Goal: Task Accomplishment & Management: Manage account settings

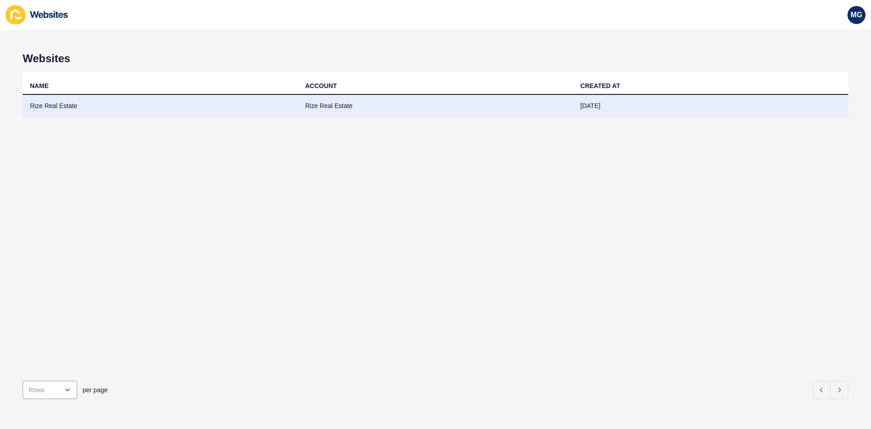
click at [324, 102] on td "Rize Real Estate" at bounding box center [435, 106] width 275 height 22
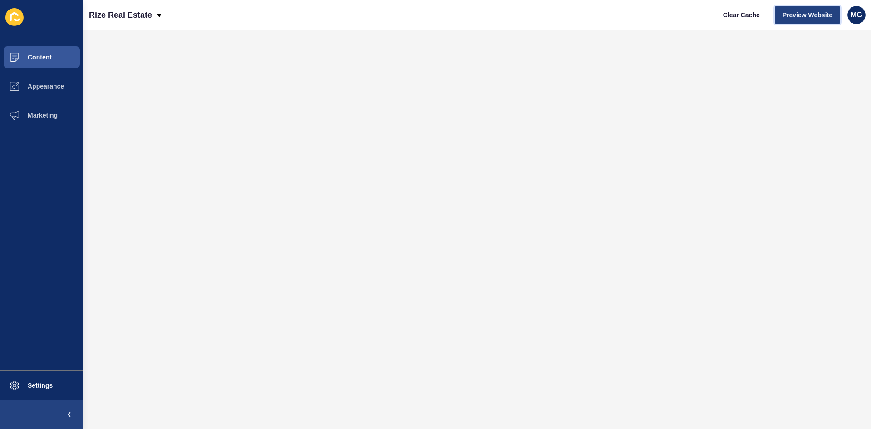
click at [806, 20] on button "Preview Website" at bounding box center [807, 15] width 65 height 18
click at [39, 88] on span "Appearance" at bounding box center [31, 86] width 65 height 7
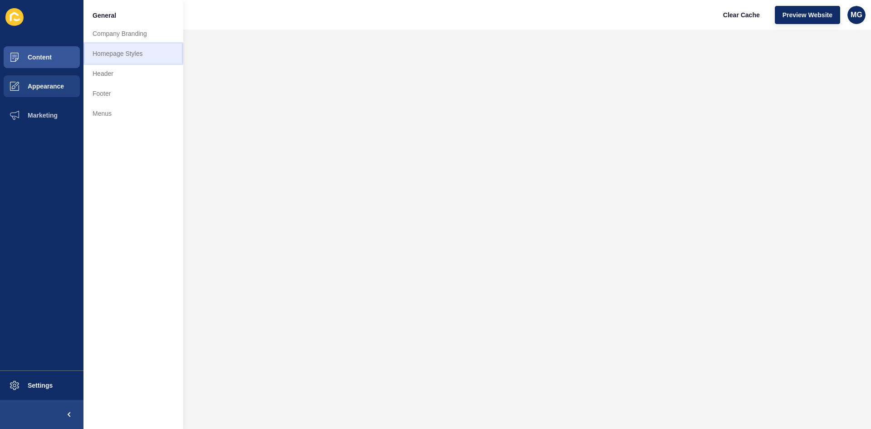
click at [110, 57] on link "Homepage Styles" at bounding box center [133, 54] width 100 height 20
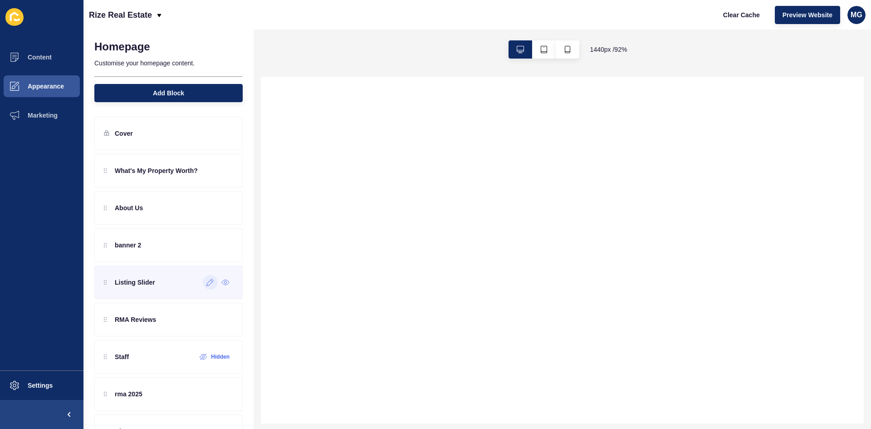
click at [206, 284] on icon at bounding box center [210, 282] width 8 height 7
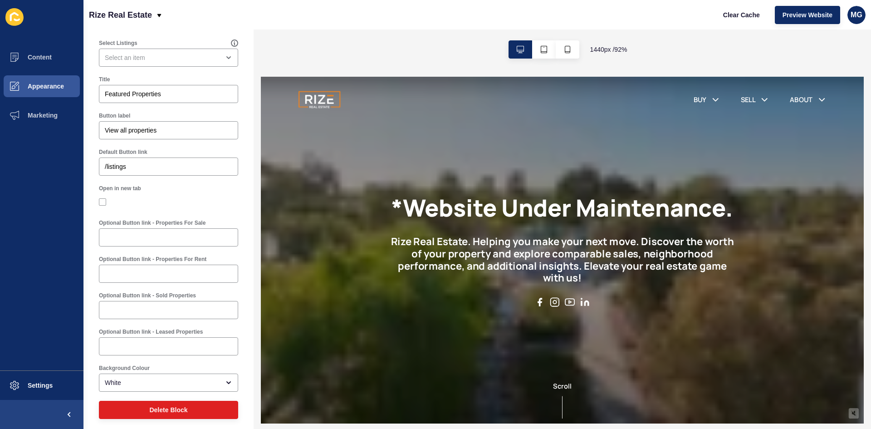
scroll to position [82, 0]
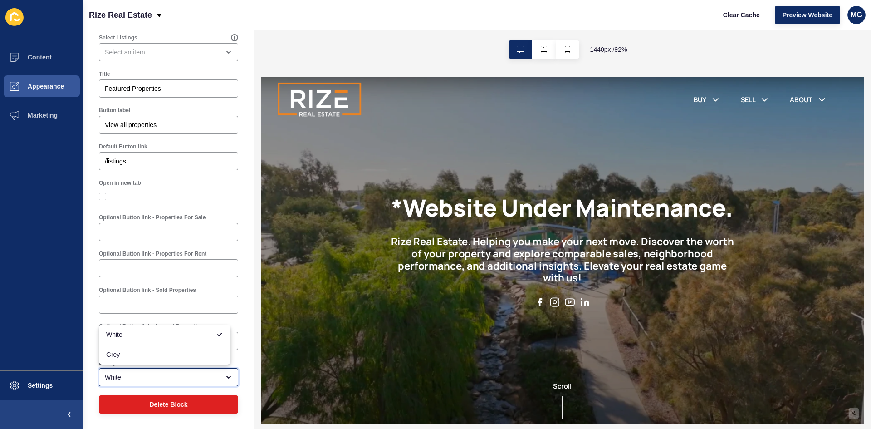
click at [179, 381] on div "White" at bounding box center [162, 376] width 115 height 9
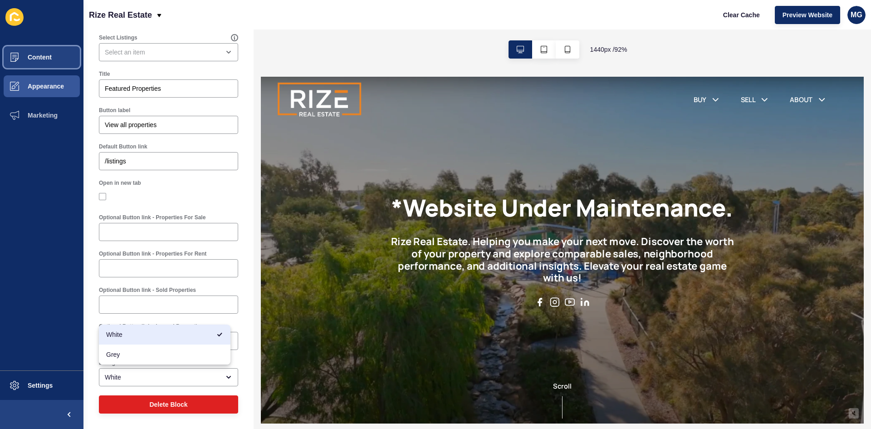
click at [54, 56] on button "Content" at bounding box center [41, 57] width 83 height 29
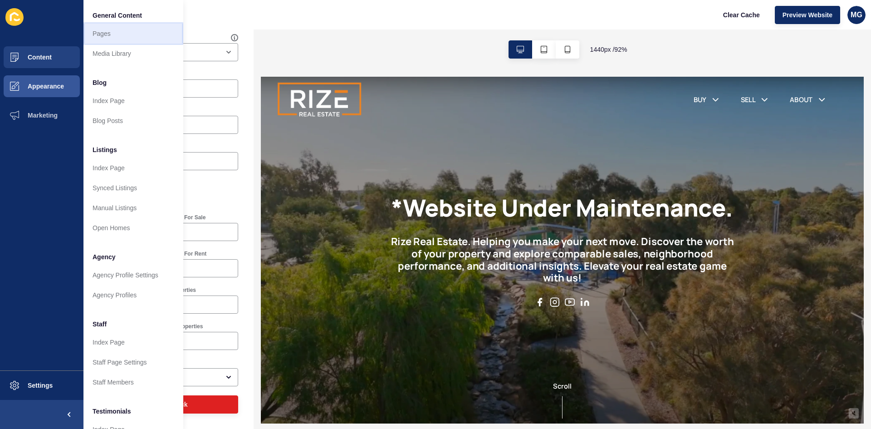
click at [108, 39] on link "Pages" at bounding box center [133, 34] width 100 height 20
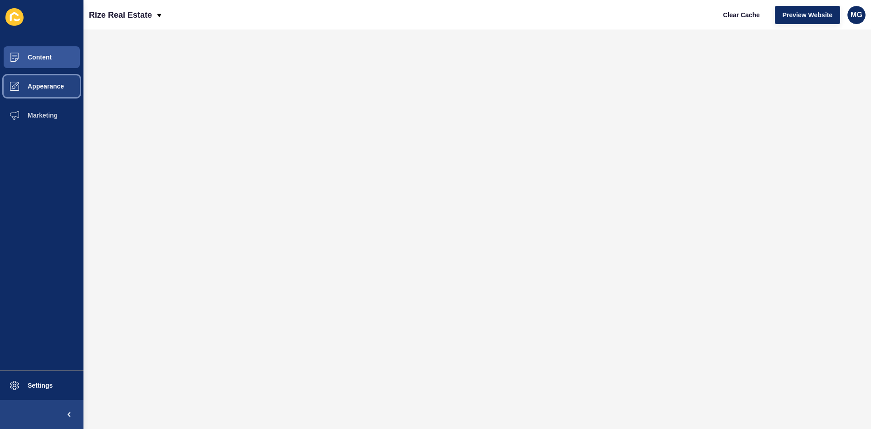
click at [65, 85] on button "Appearance" at bounding box center [41, 86] width 83 height 29
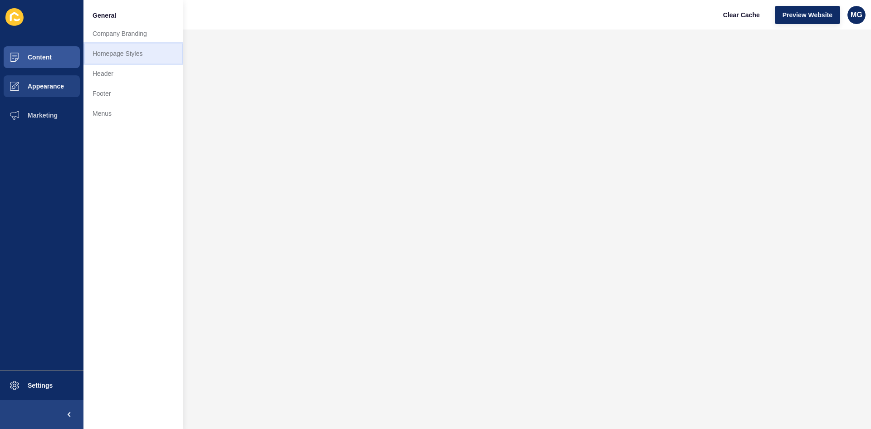
click at [142, 56] on link "Homepage Styles" at bounding box center [133, 54] width 100 height 20
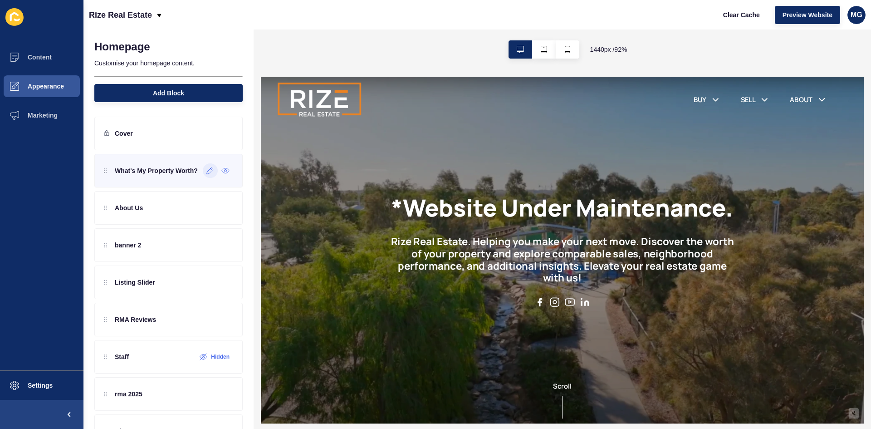
click at [203, 176] on div at bounding box center [210, 170] width 15 height 15
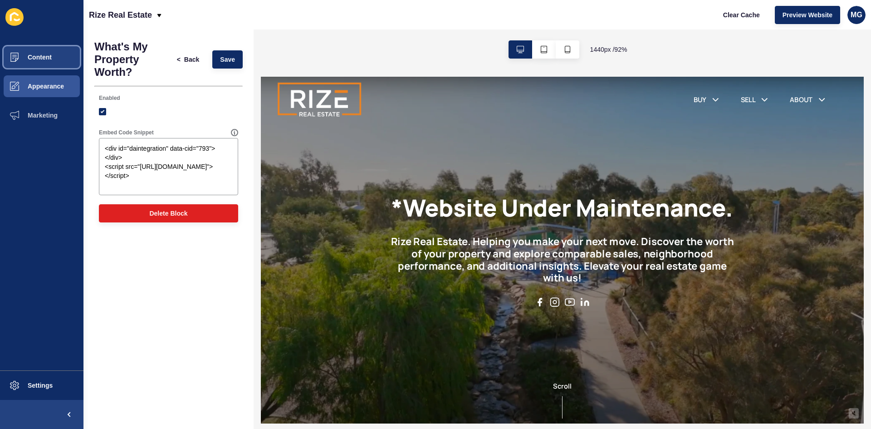
click at [43, 54] on span "Content" at bounding box center [25, 57] width 53 height 7
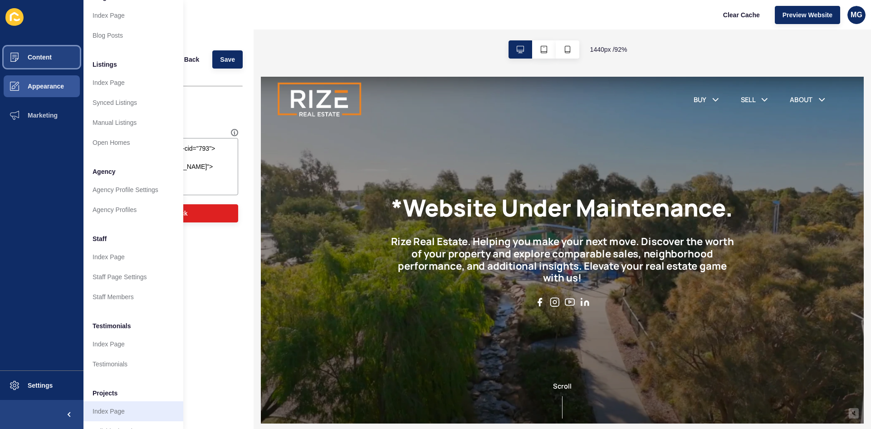
scroll to position [111, 0]
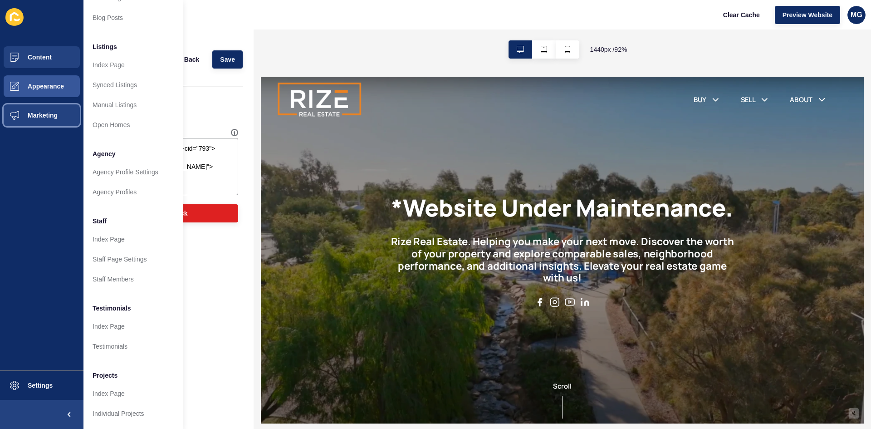
click at [32, 118] on span "Marketing" at bounding box center [28, 115] width 59 height 7
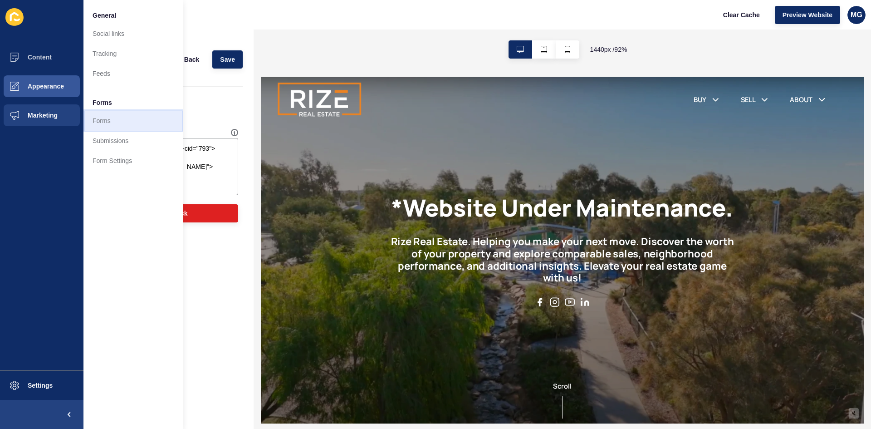
click at [112, 121] on link "Forms" at bounding box center [133, 121] width 100 height 20
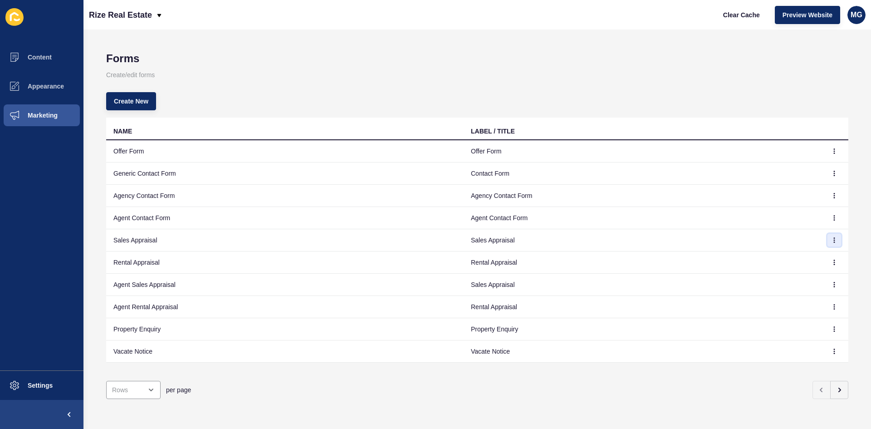
click at [830, 237] on button "button" at bounding box center [835, 240] width 14 height 13
click at [805, 257] on link "Edit" at bounding box center [802, 258] width 64 height 20
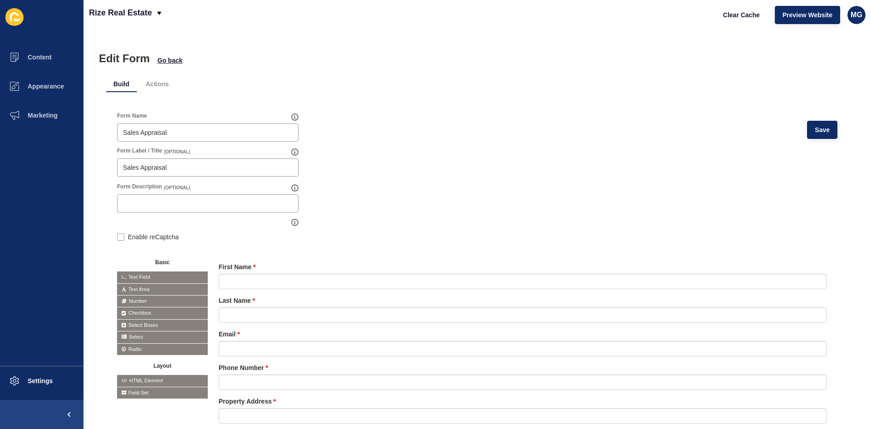
drag, startPoint x: 243, startPoint y: 172, endPoint x: 90, endPoint y: 171, distance: 152.4
click at [90, 171] on div "Edit Form Go back Build Actions Form Name Sales Appraisal Save Form Label / Tit…" at bounding box center [477, 228] width 788 height 399
click at [295, 151] on icon at bounding box center [294, 151] width 7 height 7
click at [250, 165] on input "Sales Appraisal" at bounding box center [208, 167] width 170 height 9
type input "S"
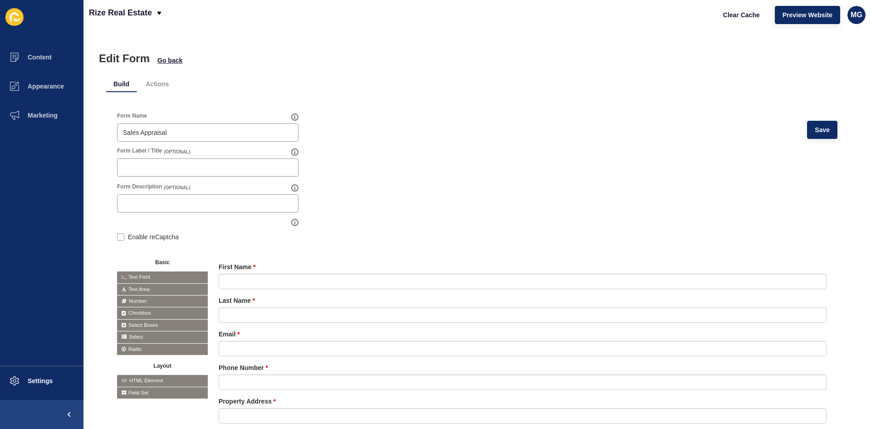
click at [489, 179] on form "Form Name Sales Appraisal Save Form Label / Title (OPTIONAL) Form Description (…" at bounding box center [477, 304] width 720 height 385
click at [820, 134] on span "Save" at bounding box center [822, 129] width 15 height 9
click at [170, 61] on span "Go back" at bounding box center [169, 60] width 25 height 9
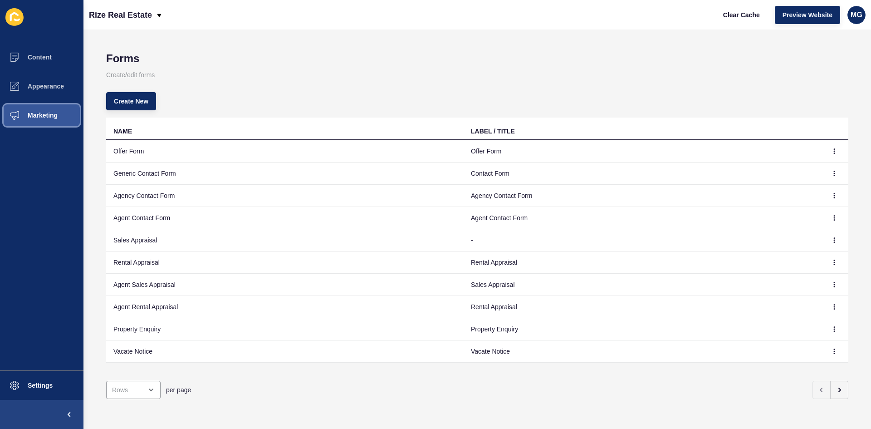
click at [38, 115] on span "Marketing" at bounding box center [28, 115] width 59 height 7
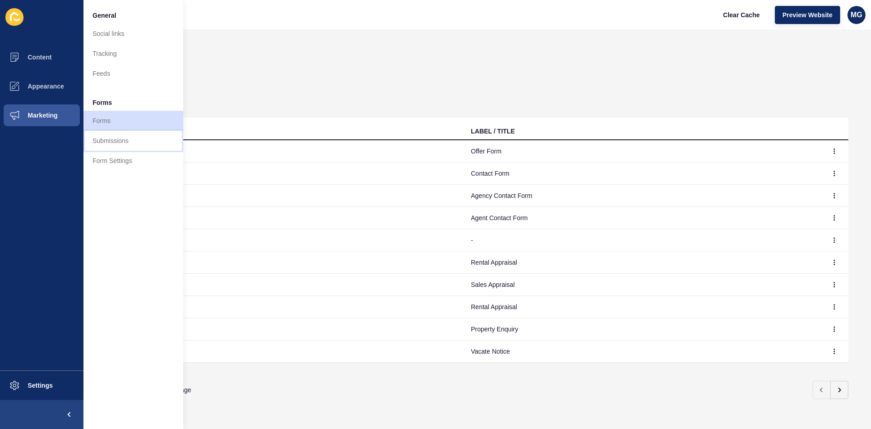
click at [112, 143] on link "Submissions" at bounding box center [133, 141] width 100 height 20
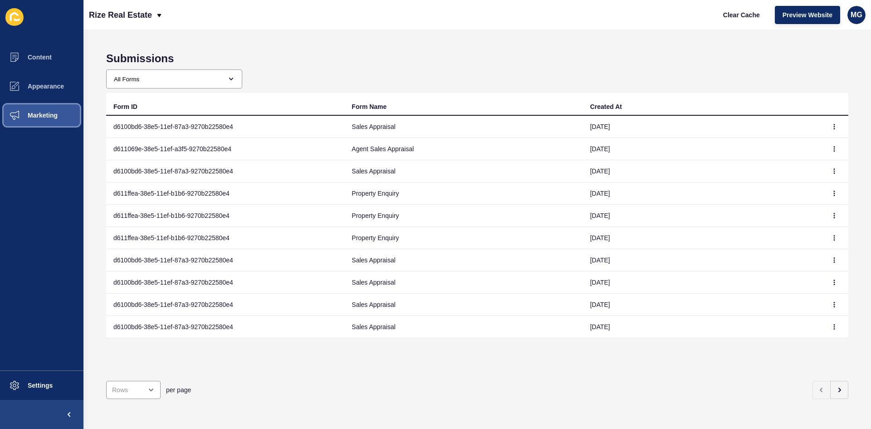
click at [44, 117] on span "Marketing" at bounding box center [28, 115] width 59 height 7
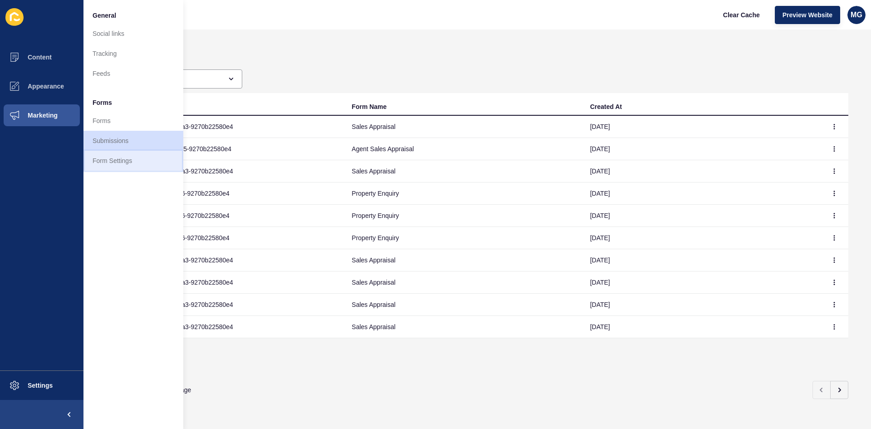
click at [119, 159] on link "Form Settings" at bounding box center [133, 161] width 100 height 20
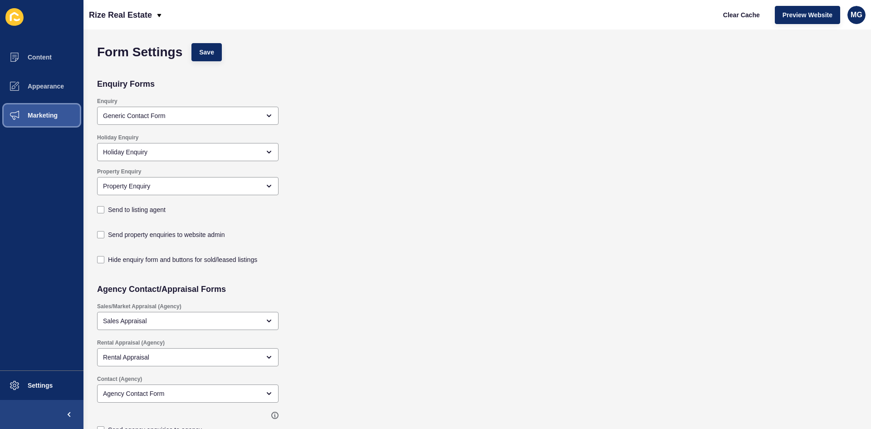
click at [36, 117] on span "Marketing" at bounding box center [28, 115] width 59 height 7
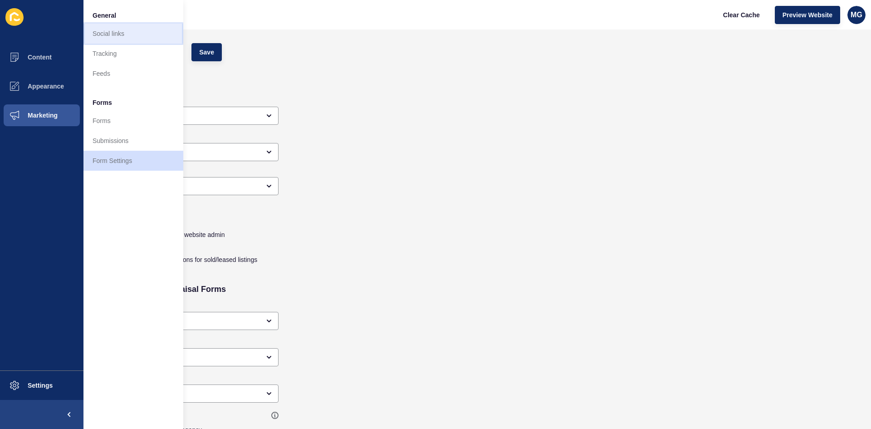
click at [119, 34] on link "Social links" at bounding box center [133, 34] width 100 height 20
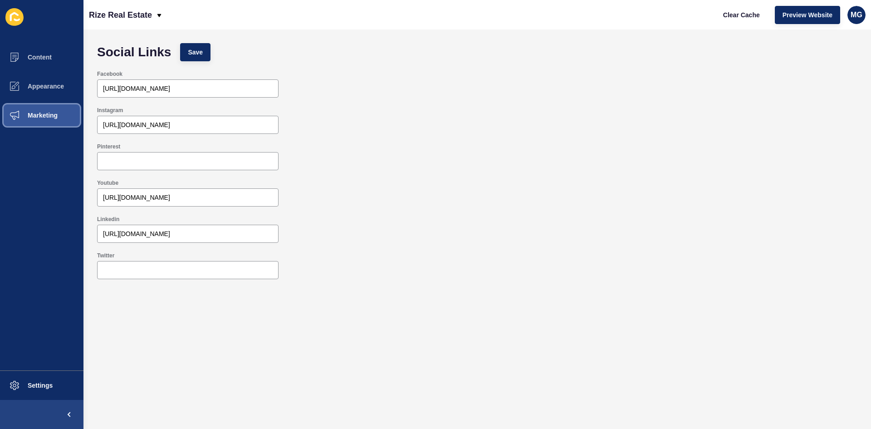
click at [44, 121] on button "Marketing" at bounding box center [41, 115] width 83 height 29
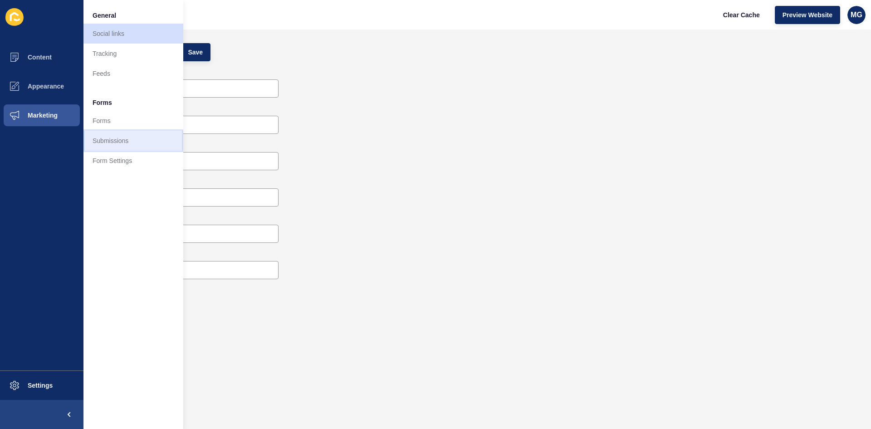
click at [136, 138] on link "Submissions" at bounding box center [133, 141] width 100 height 20
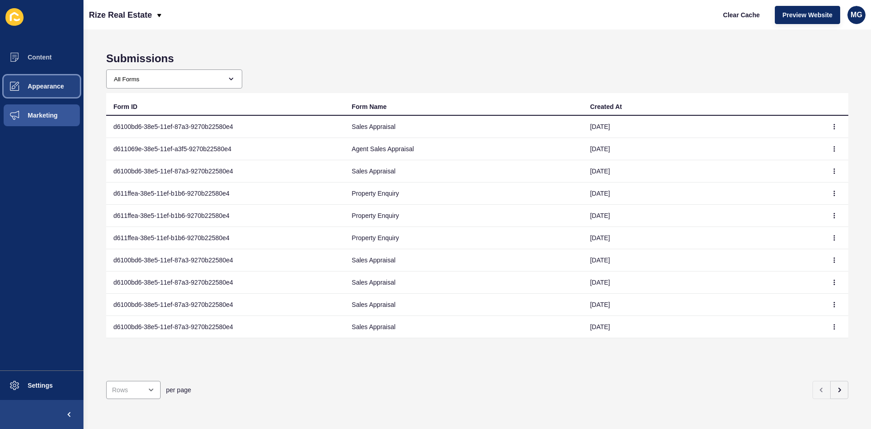
click at [48, 87] on span "Appearance" at bounding box center [31, 86] width 65 height 7
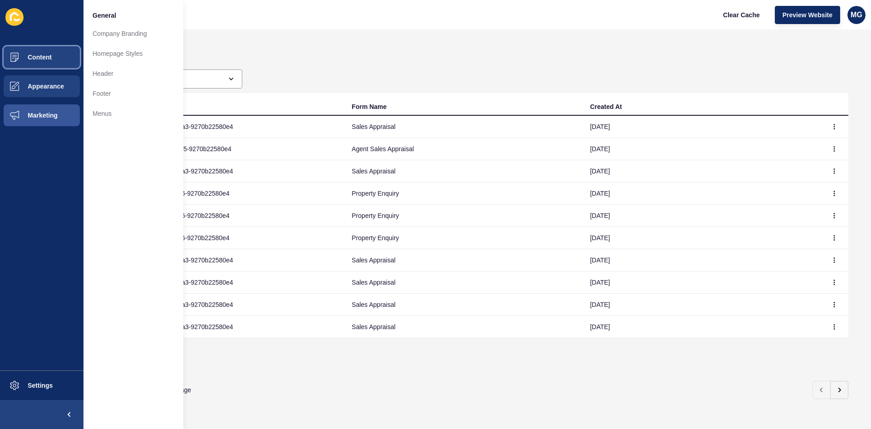
click at [47, 55] on span "Content" at bounding box center [25, 57] width 53 height 7
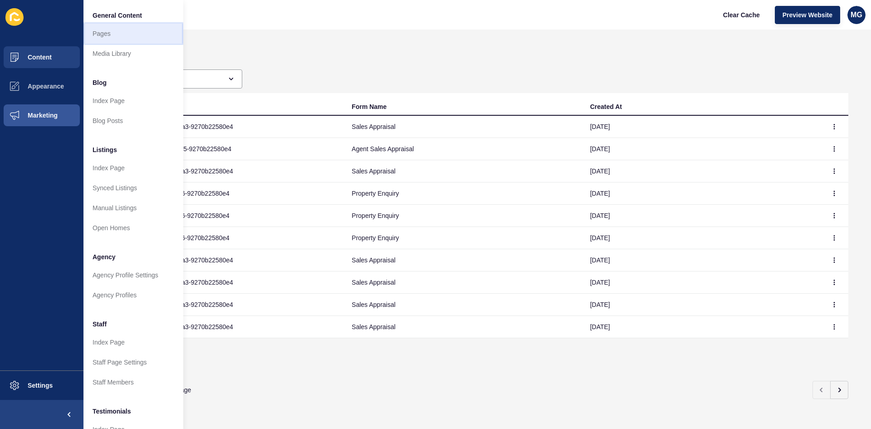
click at [111, 33] on link "Pages" at bounding box center [133, 34] width 100 height 20
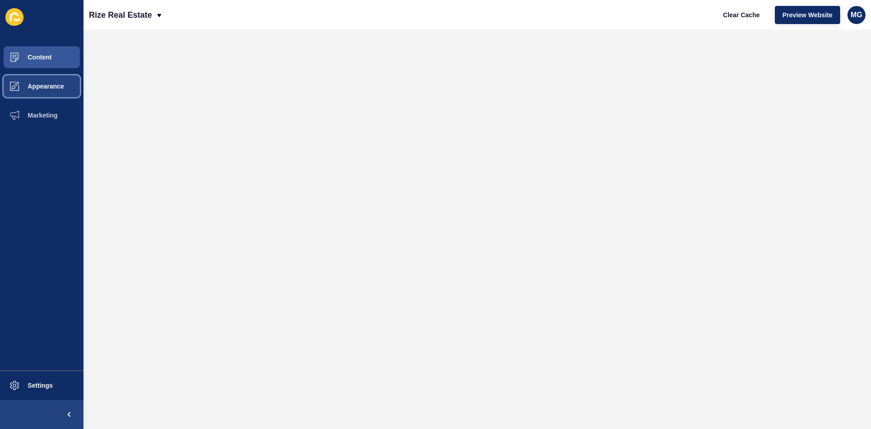
click at [42, 81] on button "Appearance" at bounding box center [41, 86] width 83 height 29
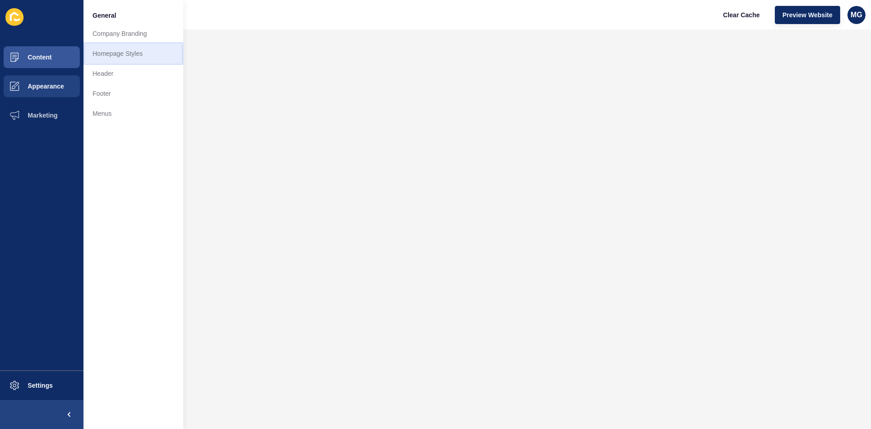
click at [131, 52] on link "Homepage Styles" at bounding box center [133, 54] width 100 height 20
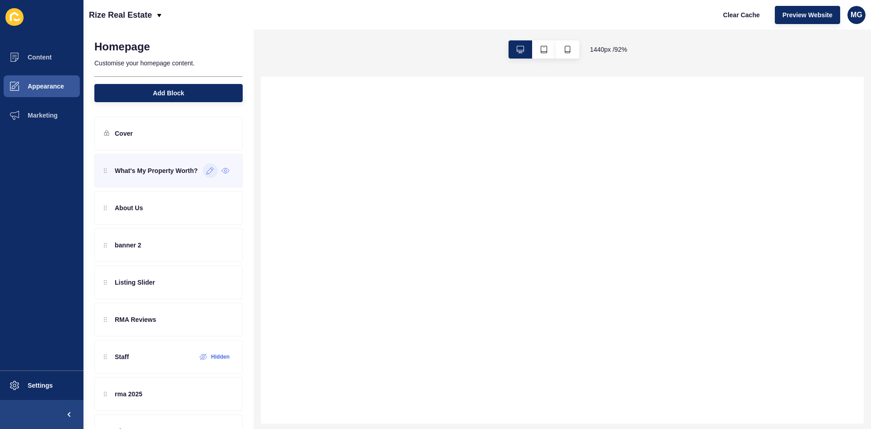
click at [207, 172] on icon at bounding box center [210, 170] width 7 height 7
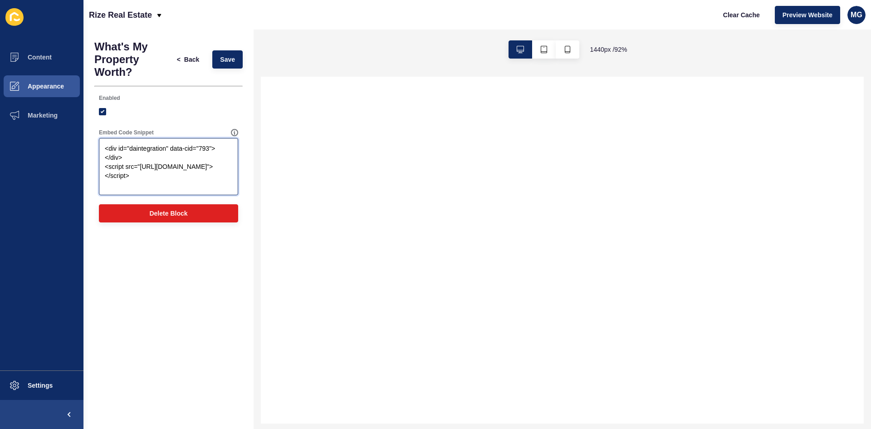
drag, startPoint x: 156, startPoint y: 186, endPoint x: 92, endPoint y: 142, distance: 77.9
click at [92, 142] on div "What's My Property Worth? < Back Save Enabled Embed Code Snippet <div id="daint…" at bounding box center [168, 133] width 170 height 208
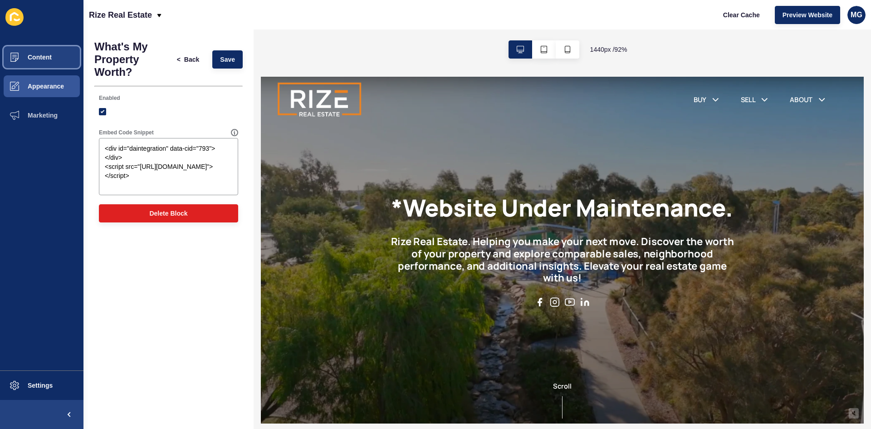
click at [37, 60] on button "Content" at bounding box center [41, 57] width 83 height 29
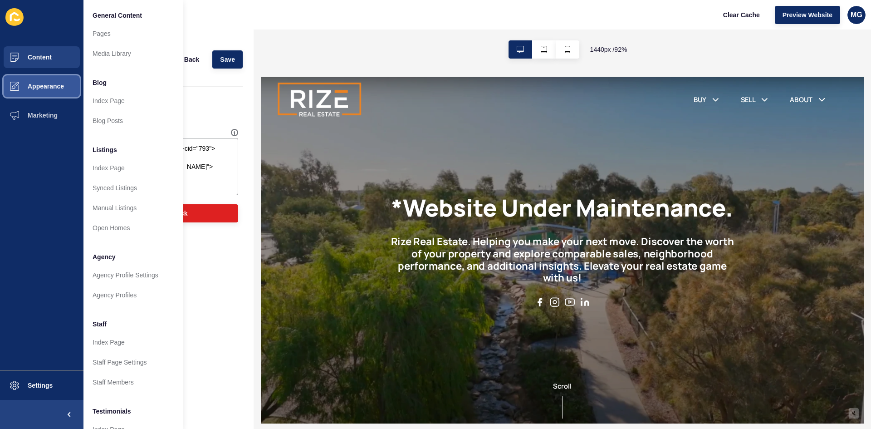
click at [37, 86] on span "Appearance" at bounding box center [31, 86] width 65 height 7
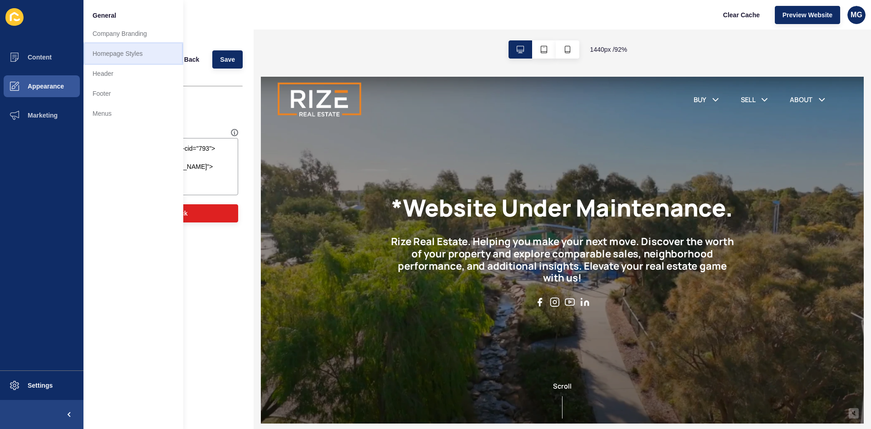
click at [126, 55] on link "Homepage Styles" at bounding box center [133, 54] width 100 height 20
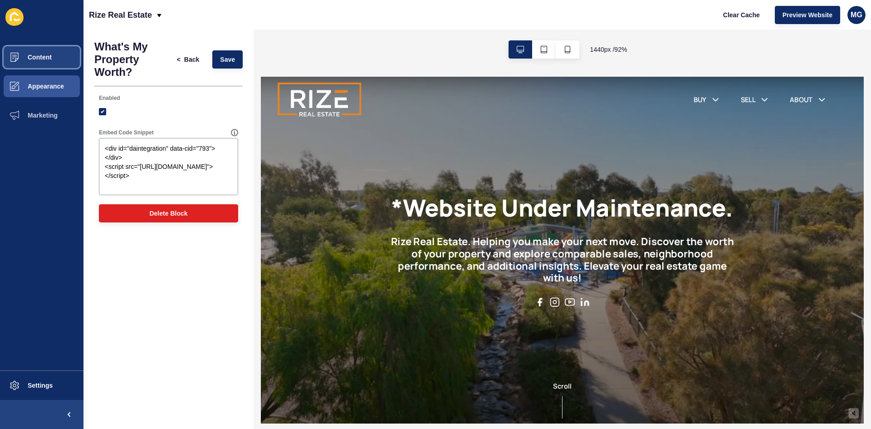
click at [42, 54] on span "Content" at bounding box center [25, 57] width 53 height 7
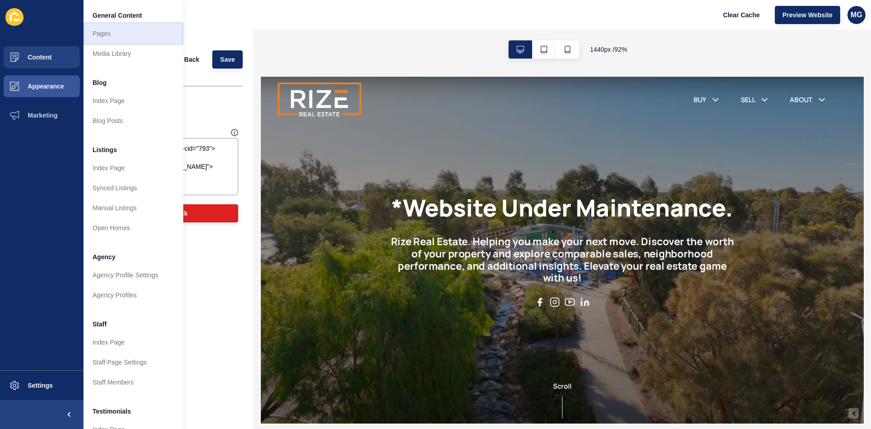
click at [128, 36] on link "Pages" at bounding box center [133, 34] width 100 height 20
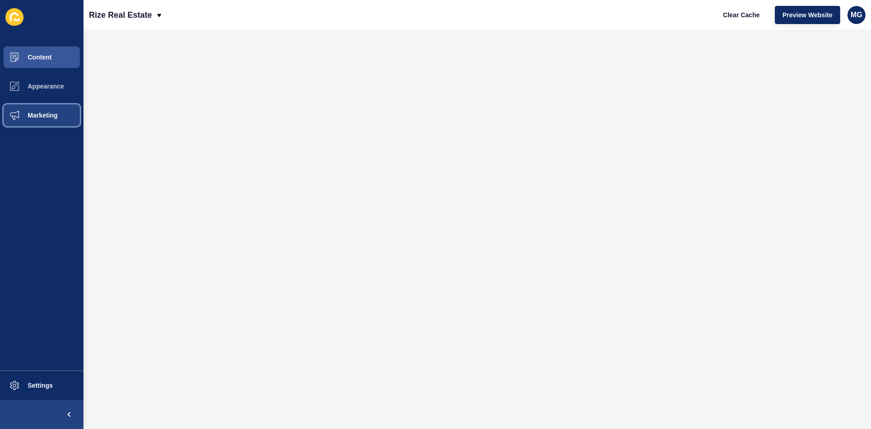
click at [44, 118] on span "Marketing" at bounding box center [28, 115] width 59 height 7
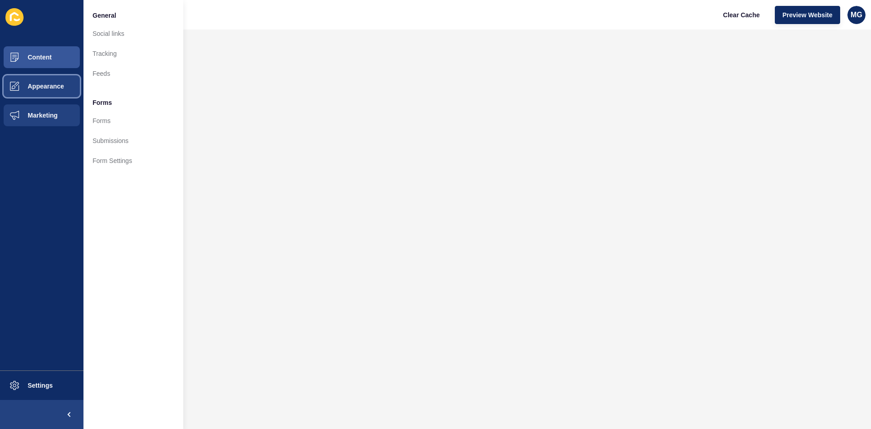
click at [48, 83] on span "Appearance" at bounding box center [31, 86] width 65 height 7
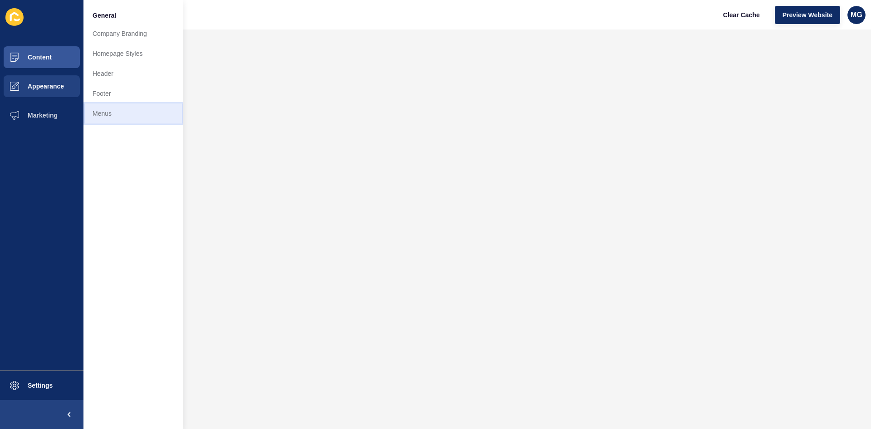
click at [98, 114] on link "Menus" at bounding box center [133, 113] width 100 height 20
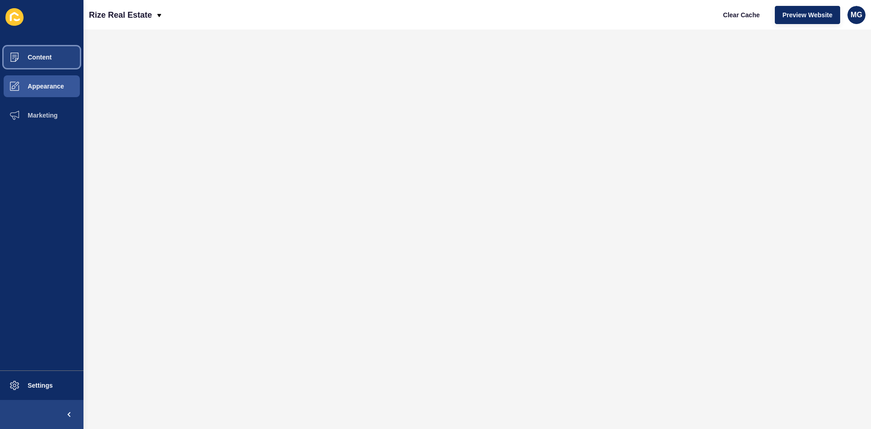
click at [42, 64] on button "Content" at bounding box center [41, 57] width 83 height 29
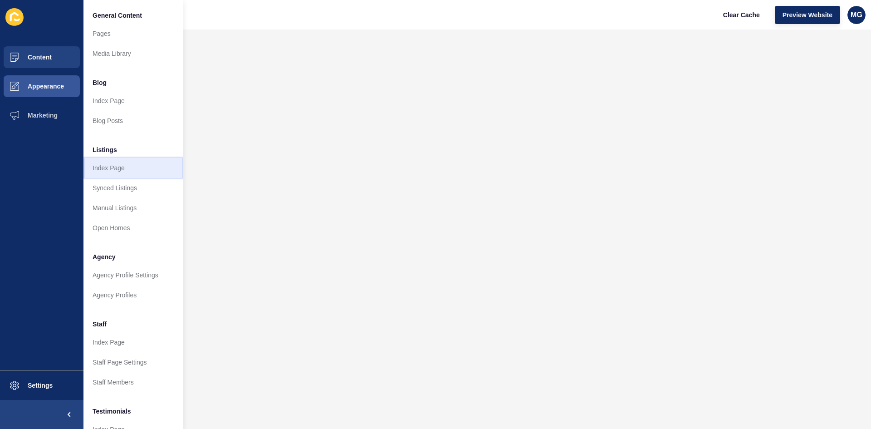
click at [97, 172] on link "Index Page" at bounding box center [133, 168] width 100 height 20
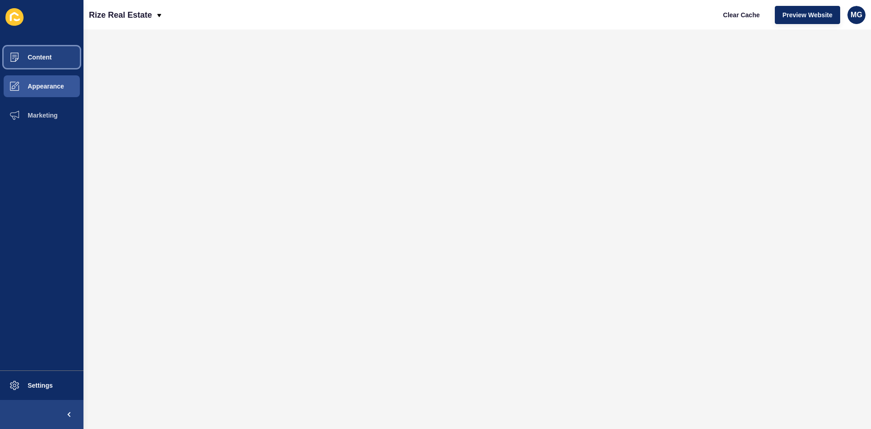
click at [31, 58] on span "Content" at bounding box center [25, 57] width 53 height 7
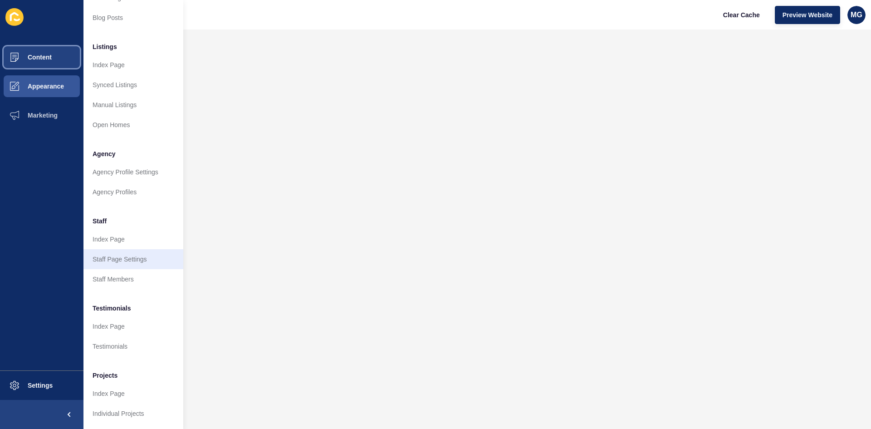
scroll to position [111, 0]
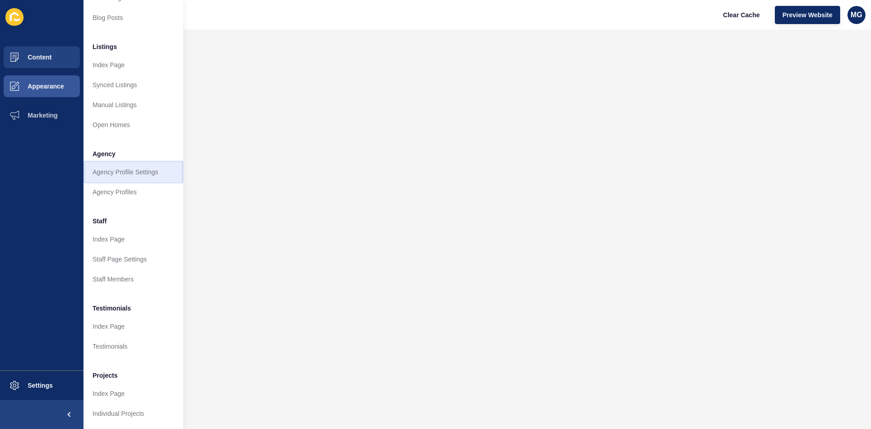
click at [117, 165] on link "Agency Profile Settings" at bounding box center [133, 172] width 100 height 20
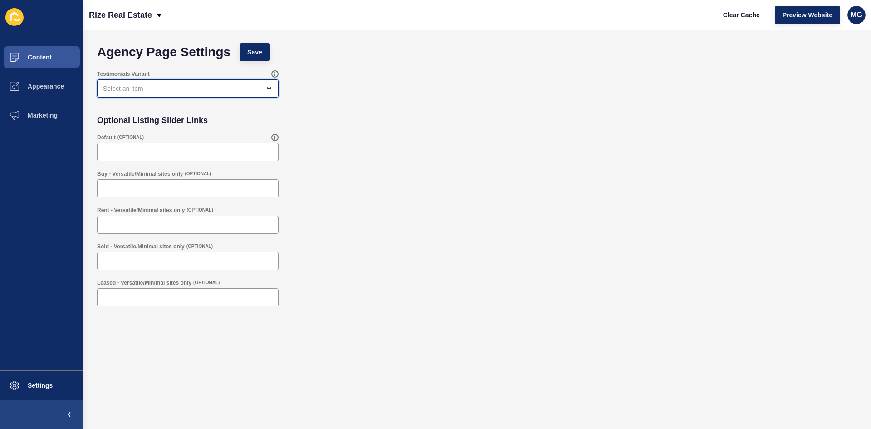
click at [178, 92] on div "open menu" at bounding box center [181, 88] width 157 height 9
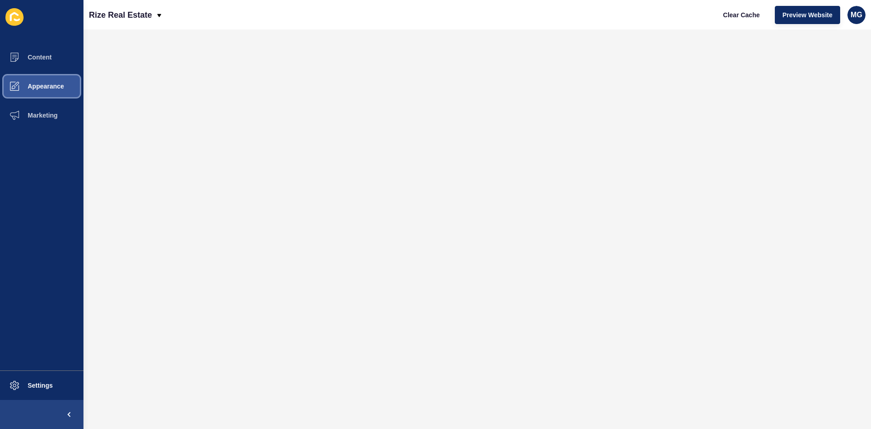
click at [46, 90] on button "Appearance" at bounding box center [41, 86] width 83 height 29
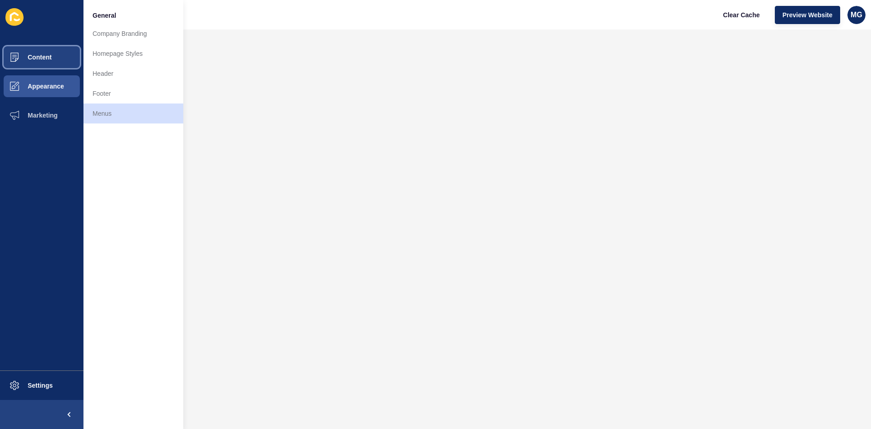
click at [43, 55] on span "Content" at bounding box center [25, 57] width 53 height 7
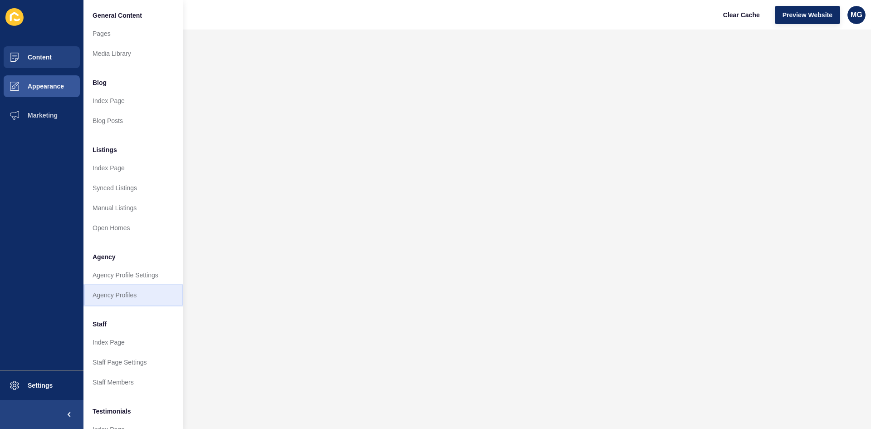
click at [118, 293] on link "Agency Profiles" at bounding box center [133, 295] width 100 height 20
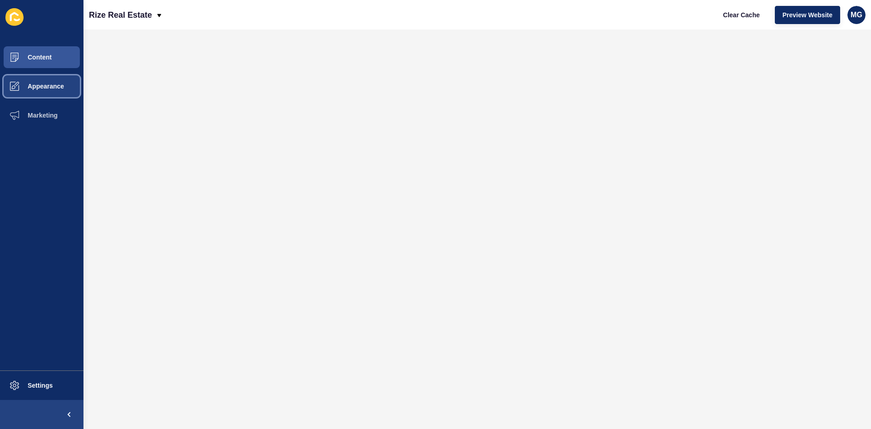
click at [34, 86] on span "Appearance" at bounding box center [31, 86] width 65 height 7
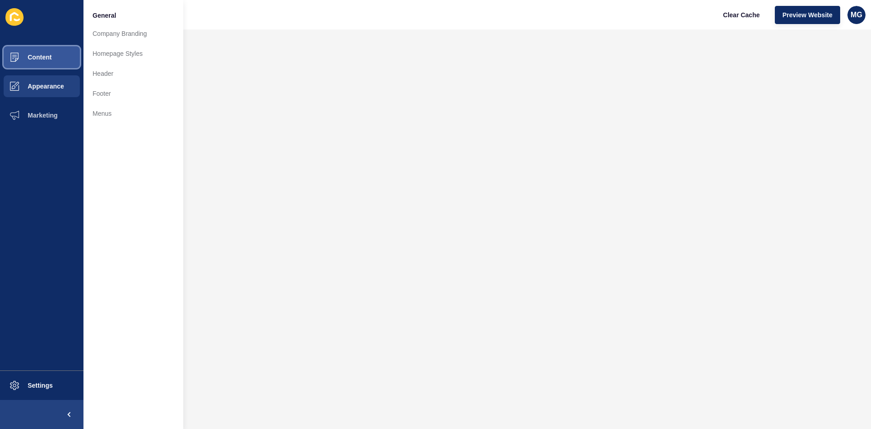
click at [44, 58] on span "Content" at bounding box center [25, 57] width 53 height 7
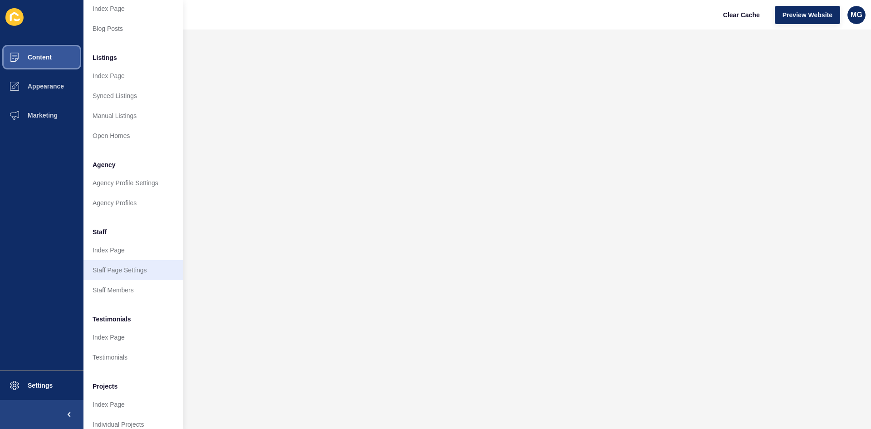
scroll to position [111, 0]
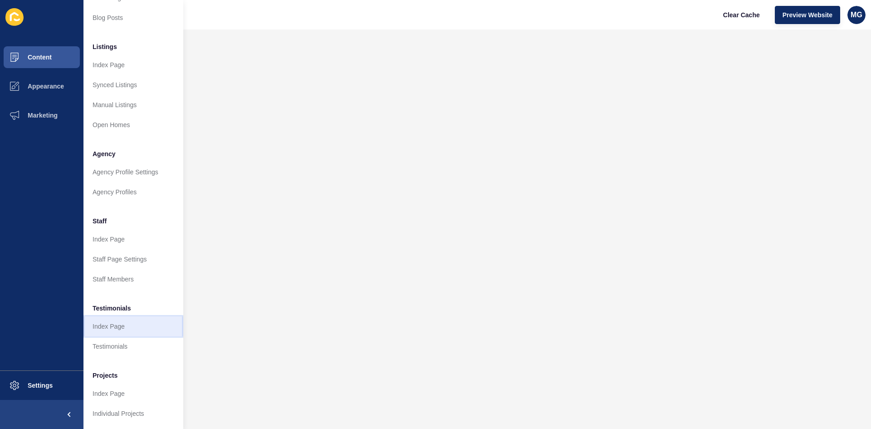
click at [108, 320] on link "Index Page" at bounding box center [133, 326] width 100 height 20
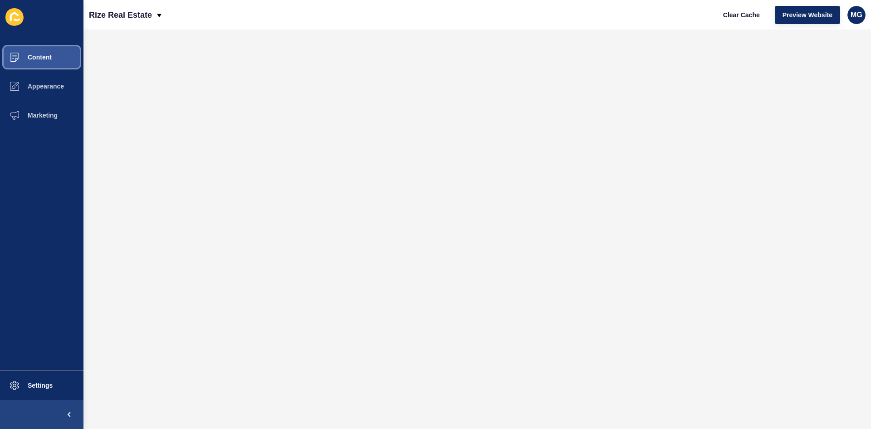
click at [55, 58] on button "Content" at bounding box center [41, 57] width 83 height 29
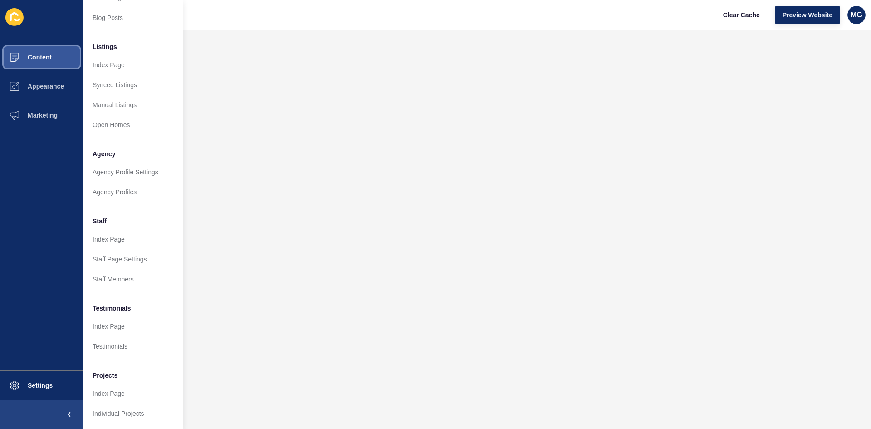
scroll to position [111, 0]
click at [114, 338] on link "Testimonials" at bounding box center [133, 346] width 100 height 20
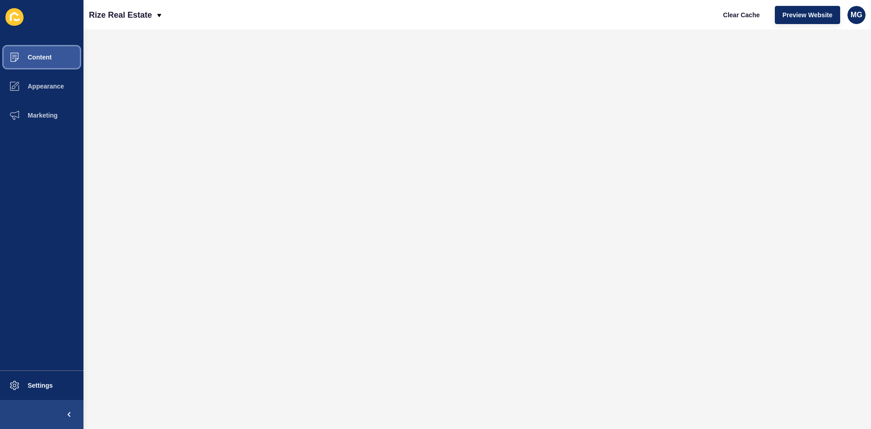
click at [38, 54] on span "Content" at bounding box center [25, 57] width 53 height 7
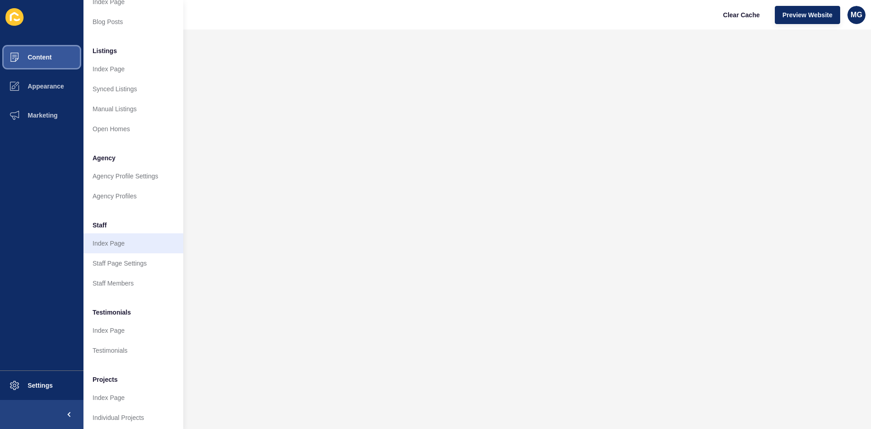
scroll to position [111, 0]
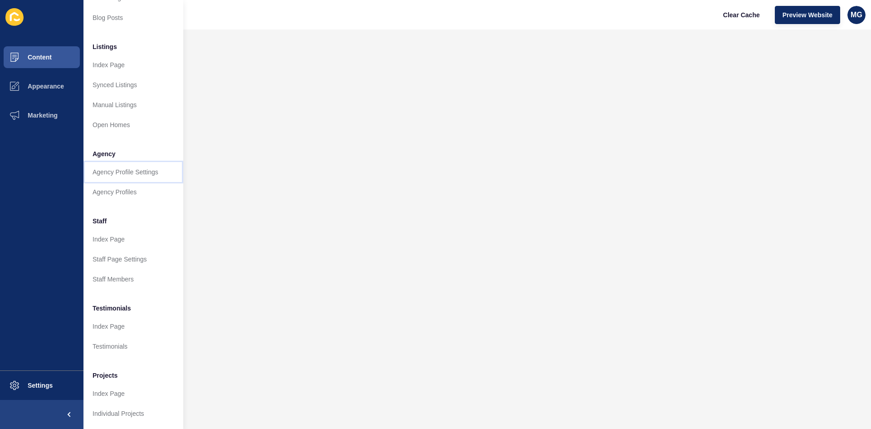
click at [143, 162] on link "Agency Profile Settings" at bounding box center [133, 172] width 100 height 20
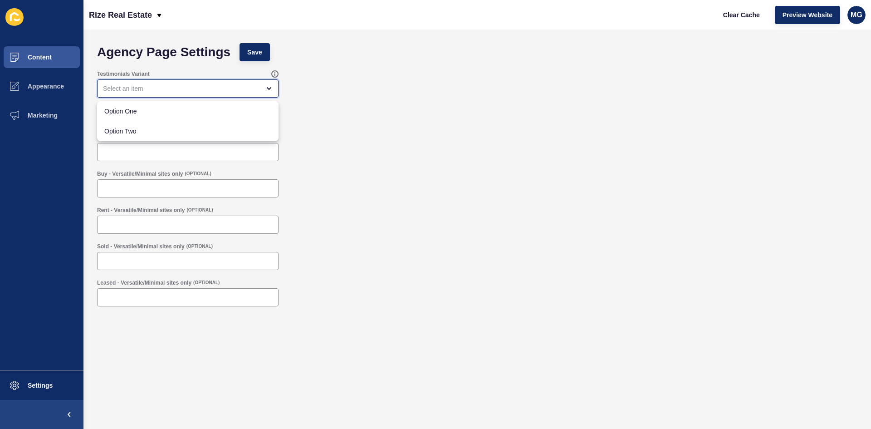
click at [185, 89] on div "close menu" at bounding box center [181, 88] width 157 height 9
click at [151, 112] on span "Option One" at bounding box center [187, 111] width 167 height 9
type input "Option One"
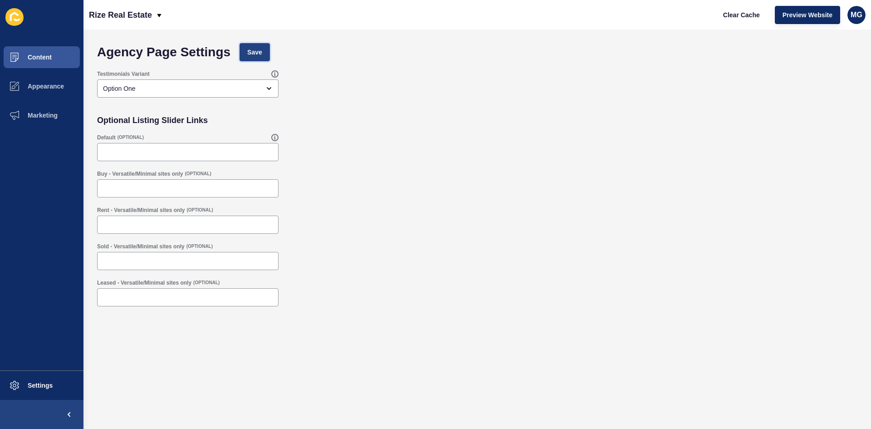
click at [255, 51] on span "Save" at bounding box center [254, 52] width 15 height 9
click at [796, 16] on span "Preview Website" at bounding box center [808, 14] width 50 height 9
click at [33, 57] on span "Content" at bounding box center [25, 57] width 53 height 7
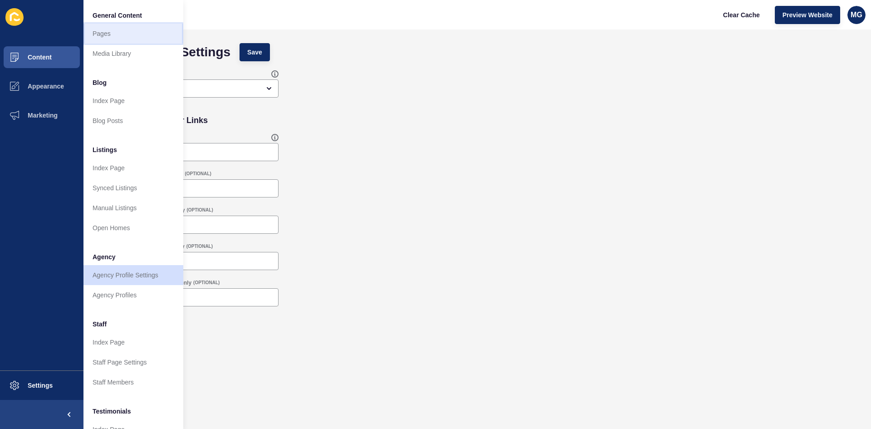
click at [109, 35] on link "Pages" at bounding box center [133, 34] width 100 height 20
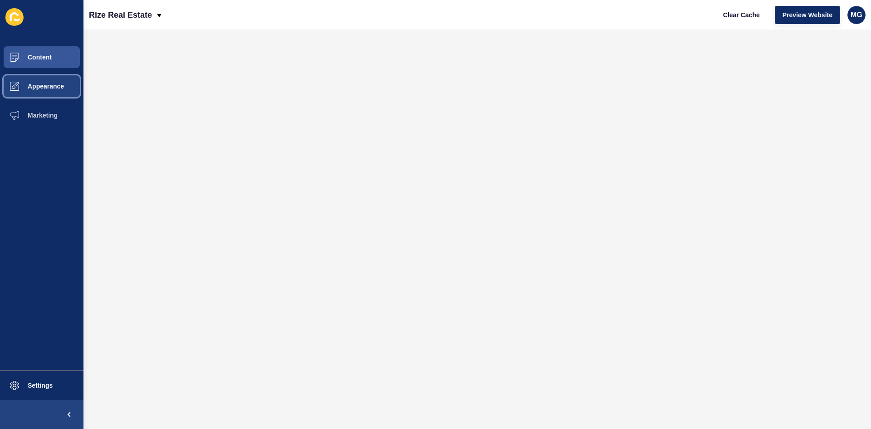
click at [44, 87] on span "Appearance" at bounding box center [31, 86] width 65 height 7
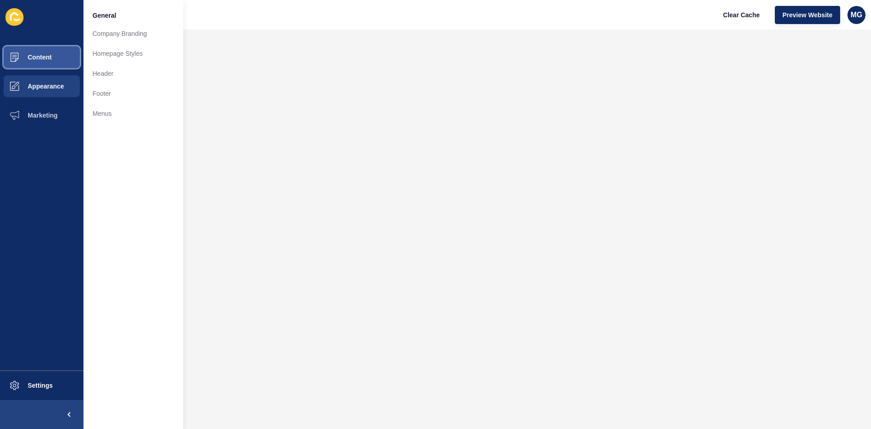
click at [61, 57] on button "Content" at bounding box center [41, 57] width 83 height 29
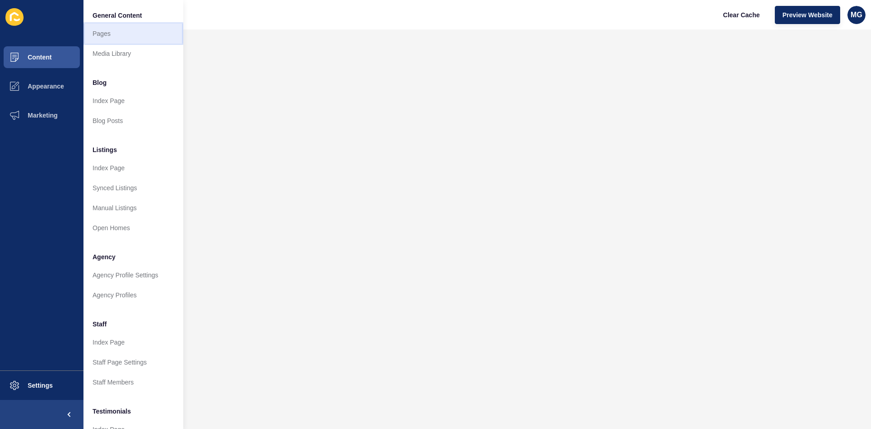
click at [112, 37] on link "Pages" at bounding box center [133, 34] width 100 height 20
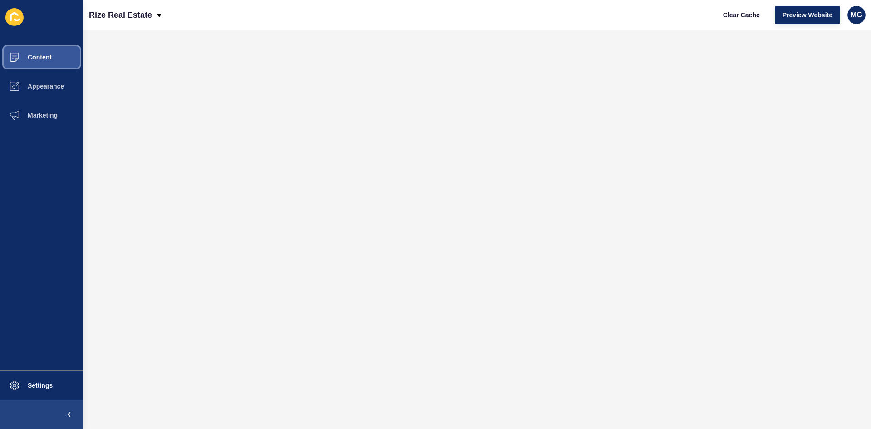
click at [57, 54] on button "Content" at bounding box center [41, 57] width 83 height 29
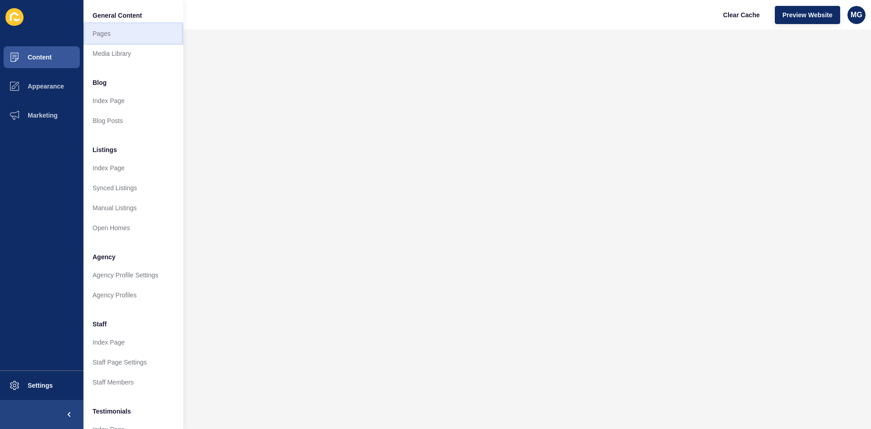
click at [129, 36] on link "Pages" at bounding box center [133, 34] width 100 height 20
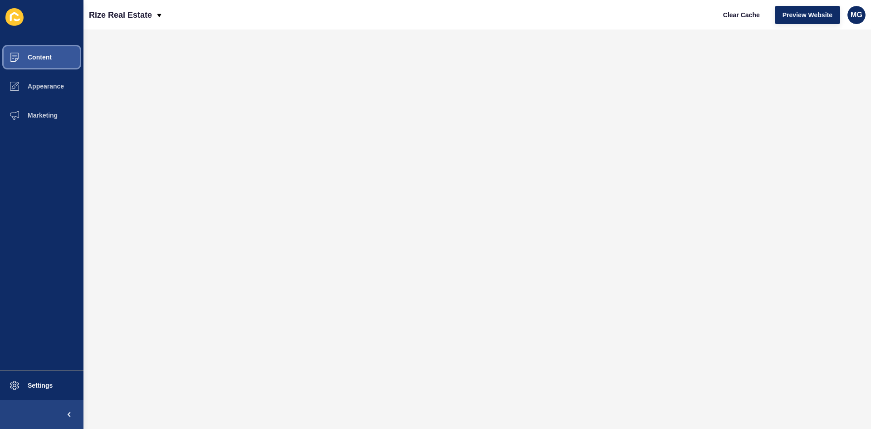
click at [51, 57] on span "Content" at bounding box center [25, 57] width 53 height 7
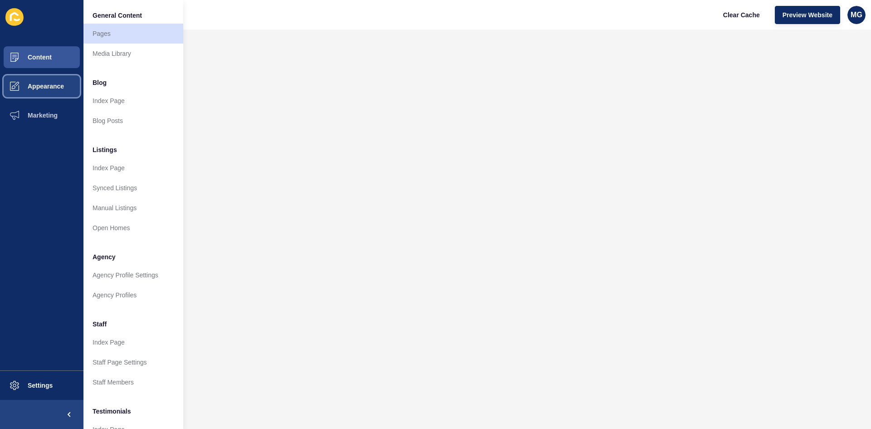
click at [44, 85] on span "Appearance" at bounding box center [31, 86] width 65 height 7
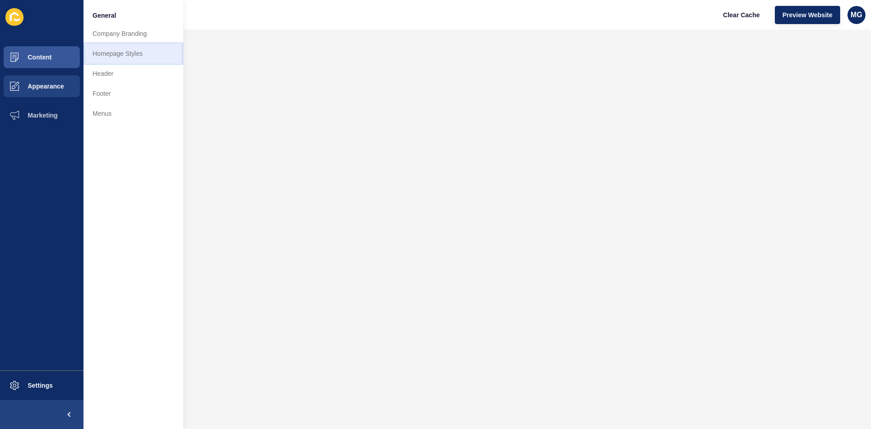
click at [151, 59] on link "Homepage Styles" at bounding box center [133, 54] width 100 height 20
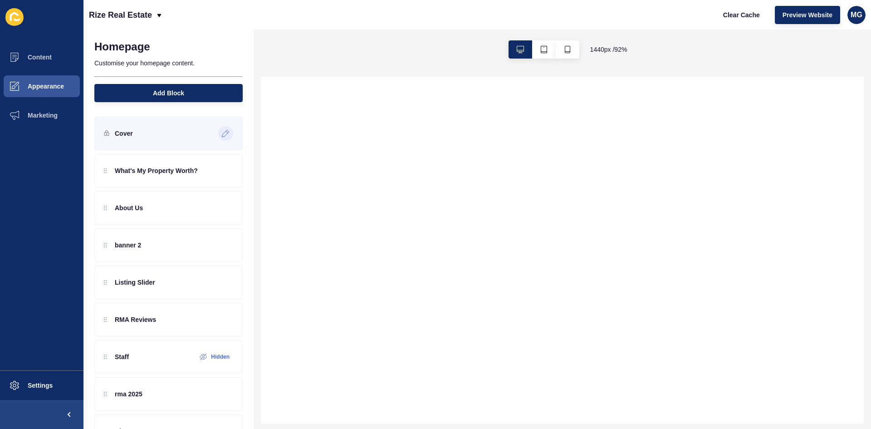
click at [222, 135] on icon at bounding box center [226, 133] width 8 height 7
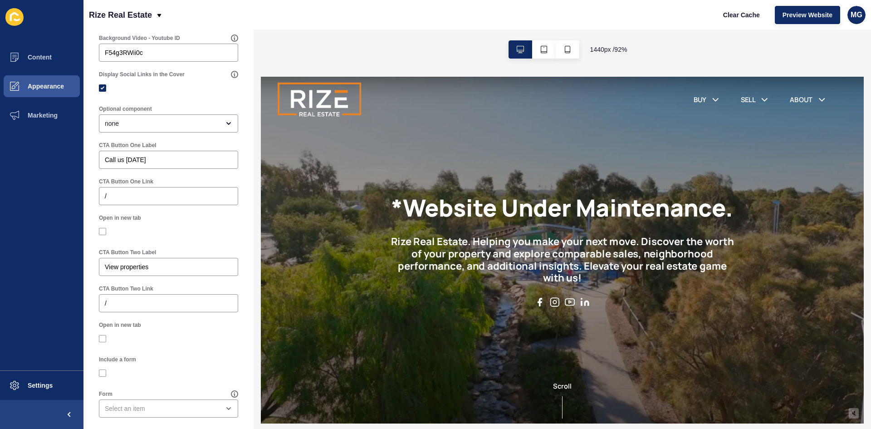
scroll to position [464, 0]
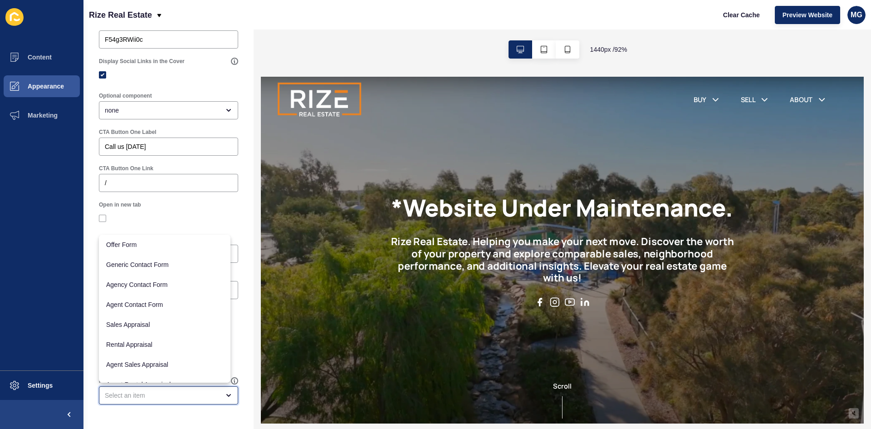
click at [124, 395] on div "close menu" at bounding box center [162, 395] width 115 height 9
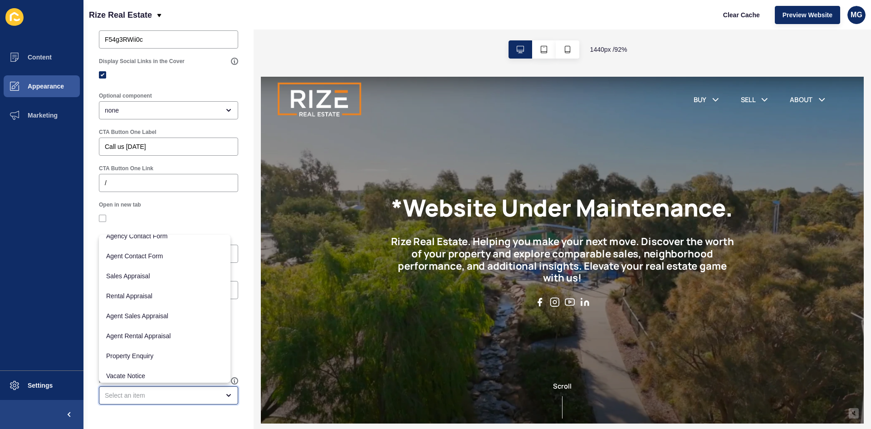
scroll to position [0, 0]
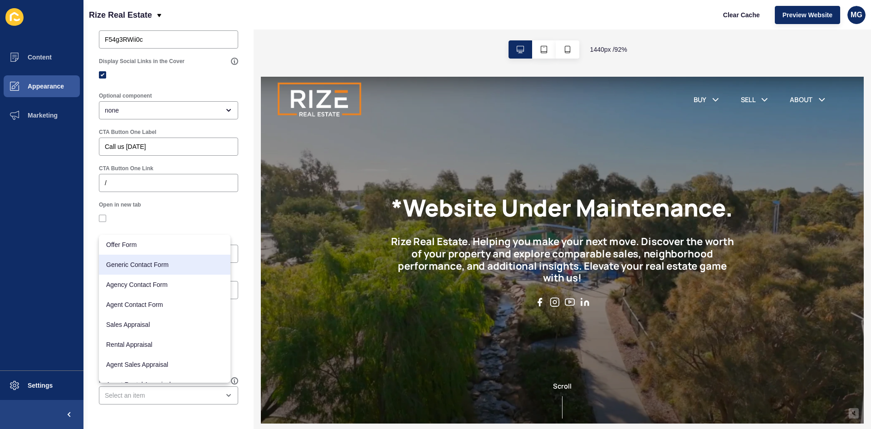
click at [239, 236] on div "Cover < Back Save Enabled Title *Website Under Maintenance. Subtitle Rize Real …" at bounding box center [168, 1] width 170 height 856
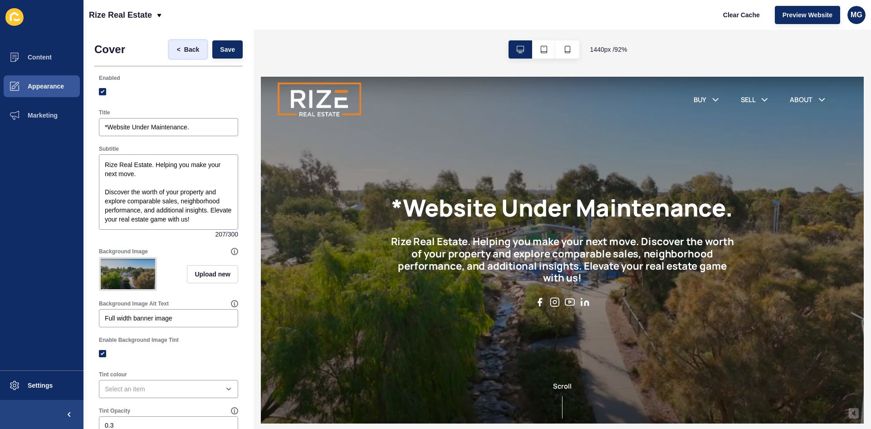
click at [184, 49] on span "Back" at bounding box center [191, 49] width 15 height 9
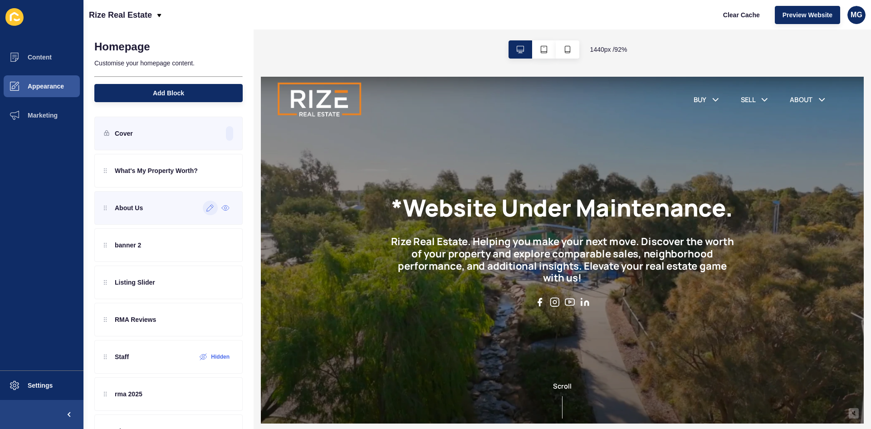
click at [207, 207] on icon at bounding box center [210, 208] width 7 height 7
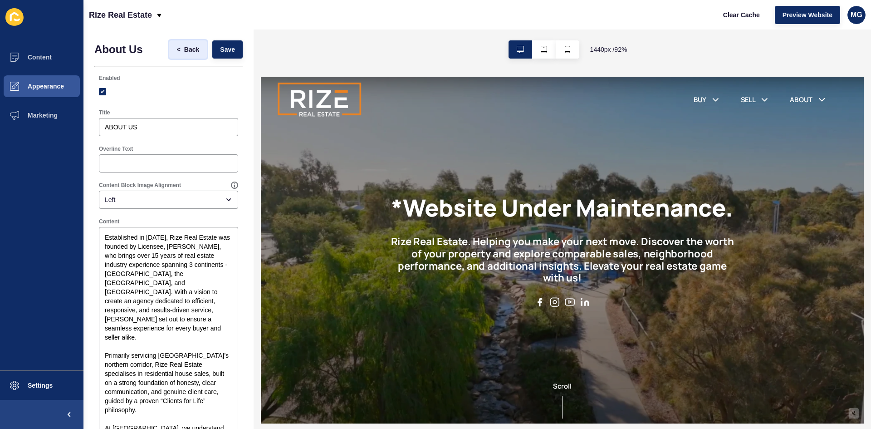
click at [184, 51] on span "Back" at bounding box center [191, 49] width 15 height 9
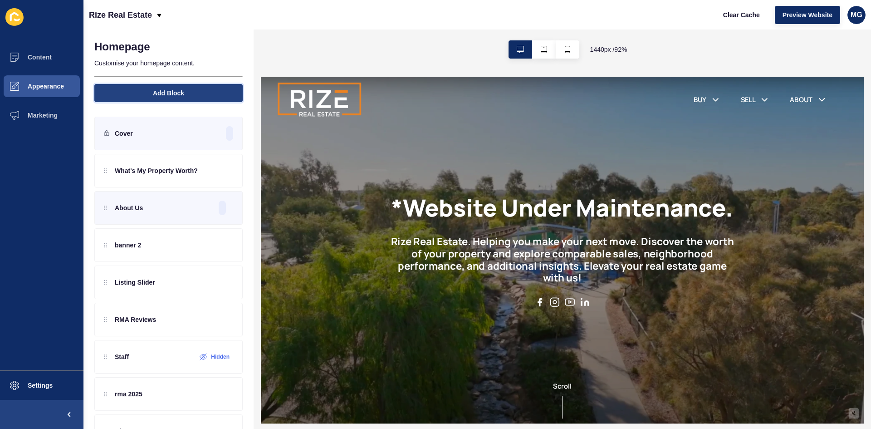
click at [165, 95] on span "Add Block" at bounding box center [168, 92] width 31 height 9
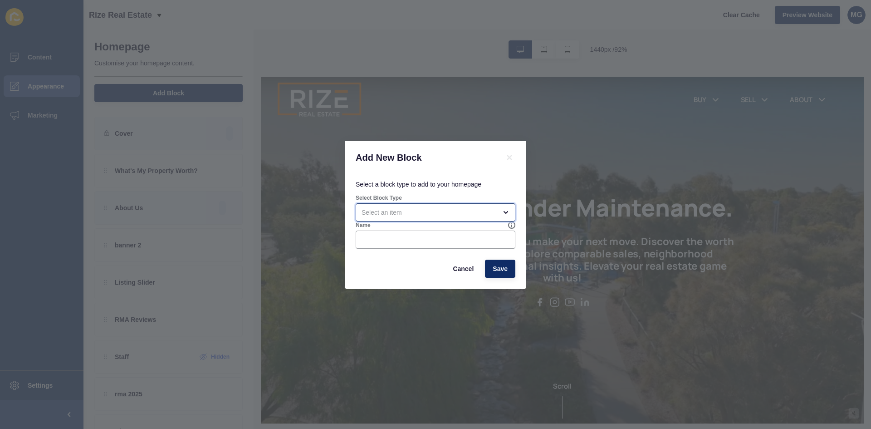
click at [377, 215] on div "open menu" at bounding box center [429, 212] width 135 height 9
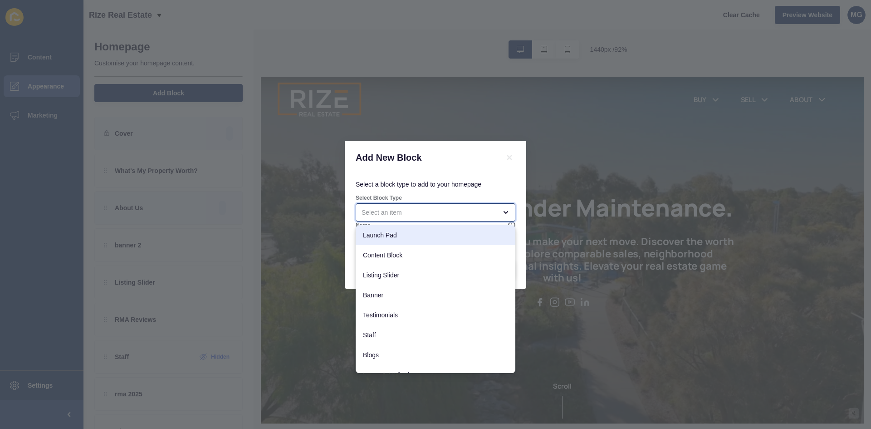
click at [386, 231] on span "Launch Pad" at bounding box center [435, 234] width 145 height 9
type input "Launch Pad"
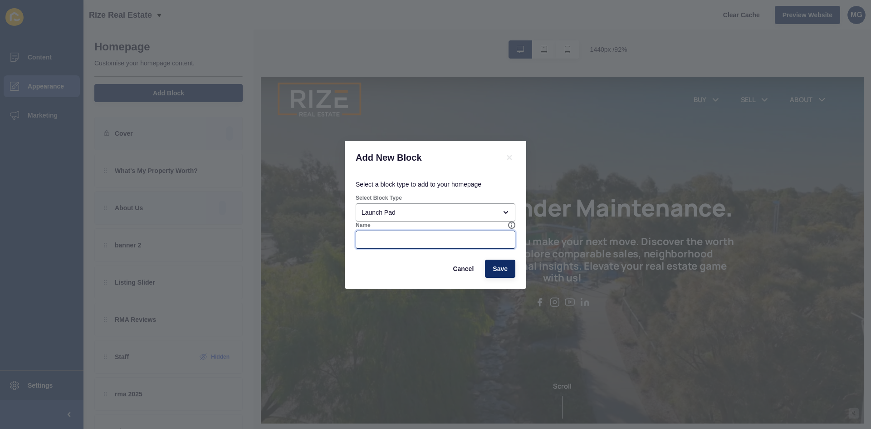
click at [386, 242] on input "Name" at bounding box center [436, 239] width 148 height 9
type input "Test"
click at [508, 267] on button "Save" at bounding box center [500, 269] width 30 height 18
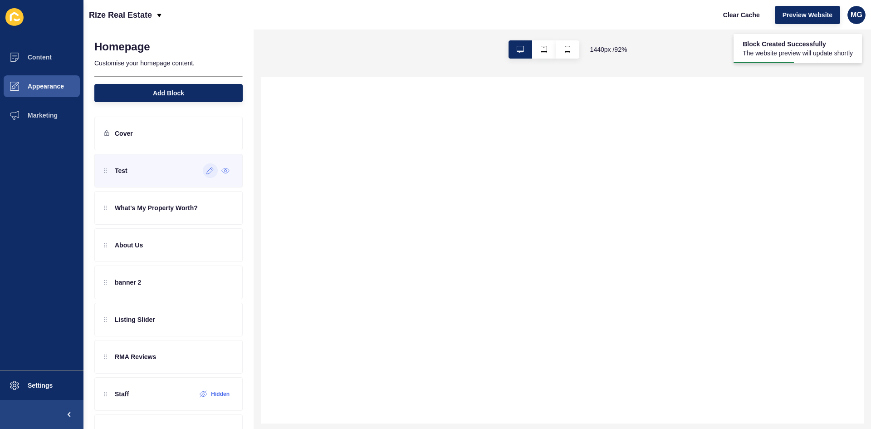
click at [207, 171] on icon at bounding box center [210, 170] width 7 height 7
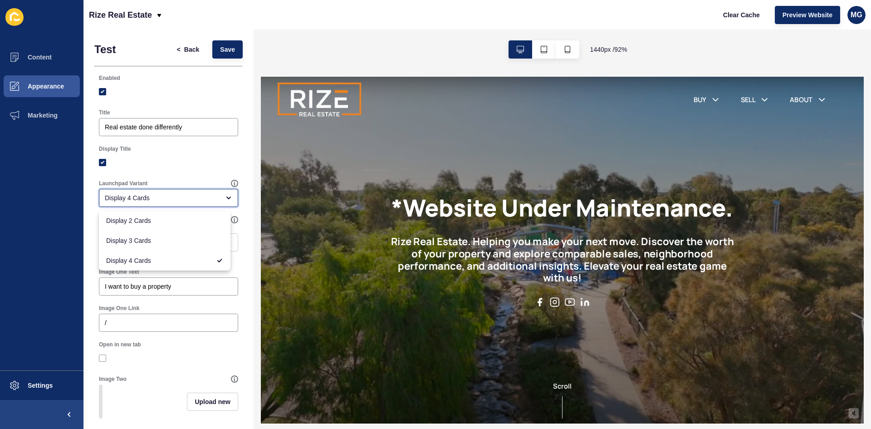
click at [142, 197] on div "Display 4 Cards" at bounding box center [162, 197] width 115 height 9
click at [202, 164] on div at bounding box center [168, 162] width 139 height 8
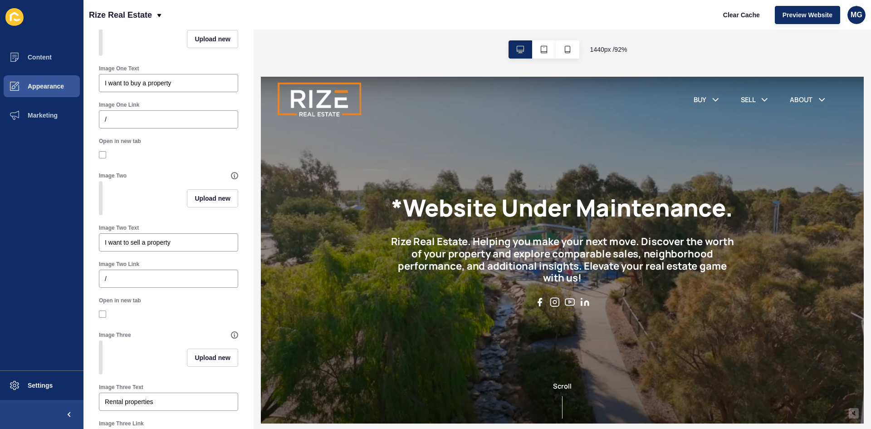
scroll to position [525, 0]
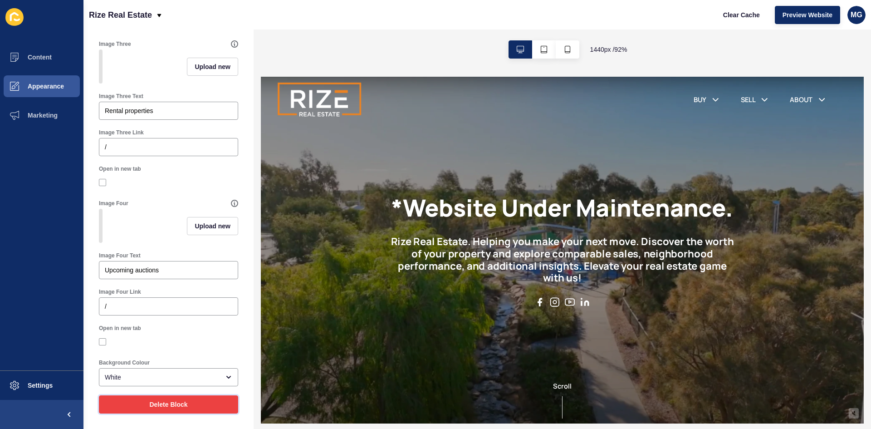
click at [174, 403] on span "Delete Block" at bounding box center [168, 404] width 38 height 9
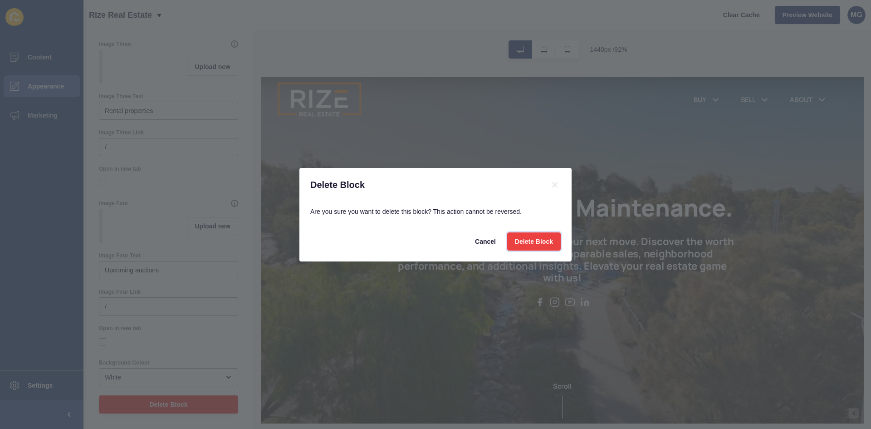
click at [542, 238] on span "Delete Block" at bounding box center [534, 241] width 38 height 9
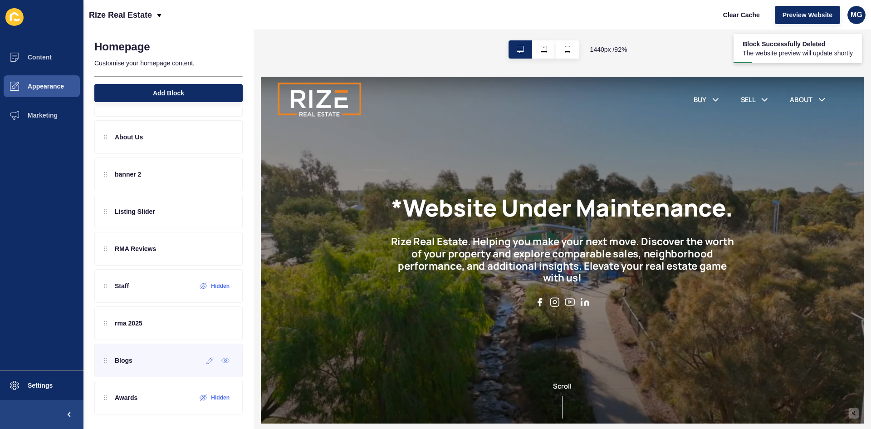
scroll to position [0, 0]
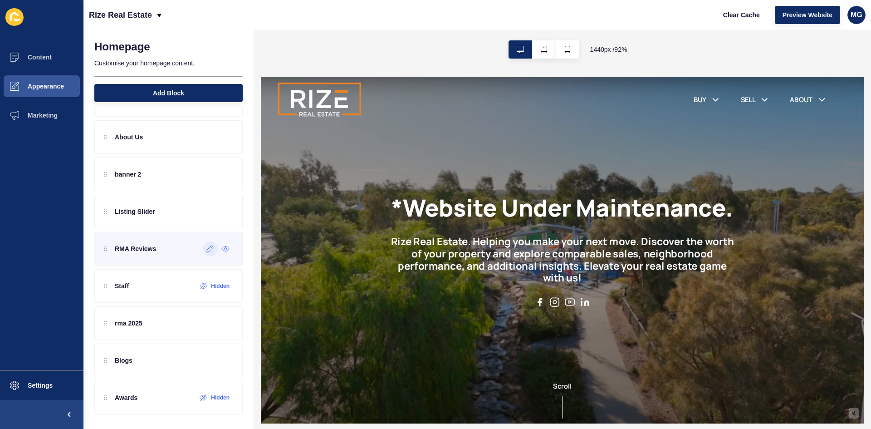
click at [207, 252] on icon at bounding box center [210, 248] width 7 height 7
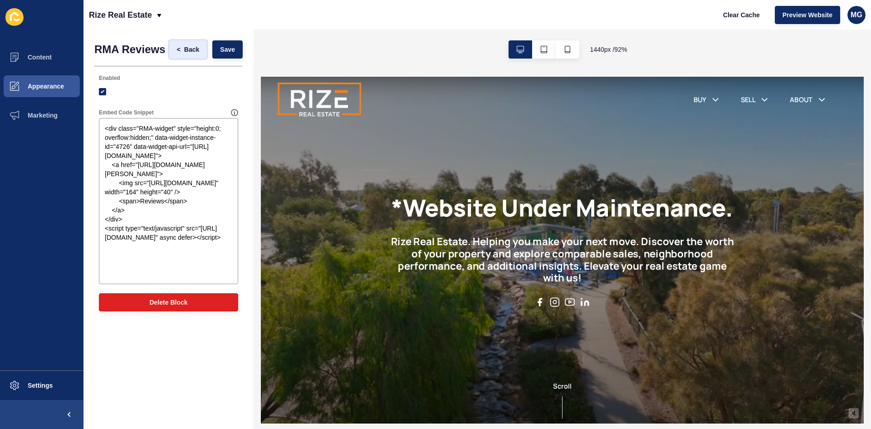
click at [190, 51] on span "Back" at bounding box center [191, 49] width 15 height 9
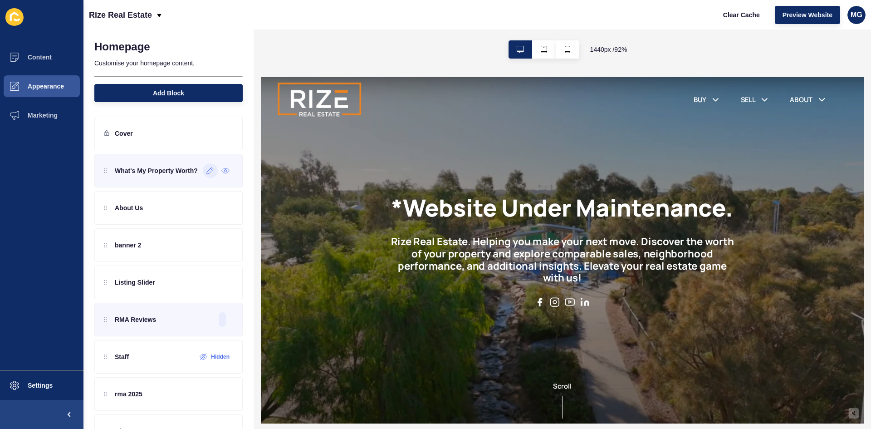
click at [206, 173] on icon at bounding box center [210, 170] width 8 height 7
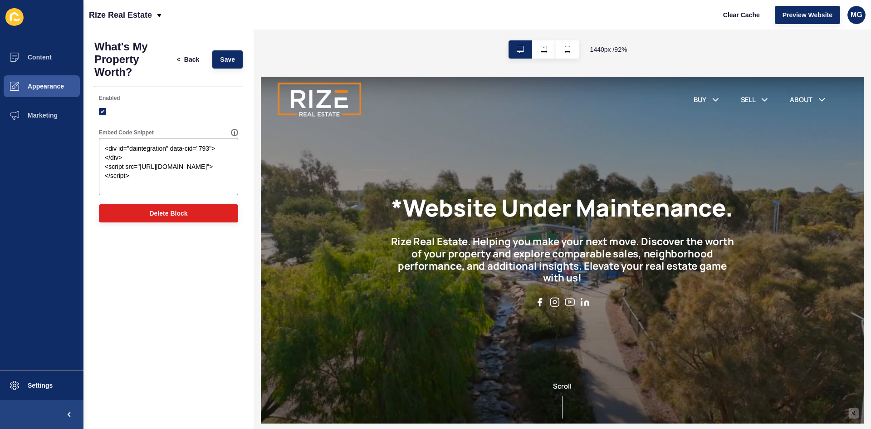
click at [129, 43] on h1 "What's My Property Worth?" at bounding box center [131, 59] width 75 height 38
click at [104, 51] on h1 "What's My Property Worth?" at bounding box center [131, 59] width 75 height 38
click at [41, 118] on span "Marketing" at bounding box center [28, 115] width 59 height 7
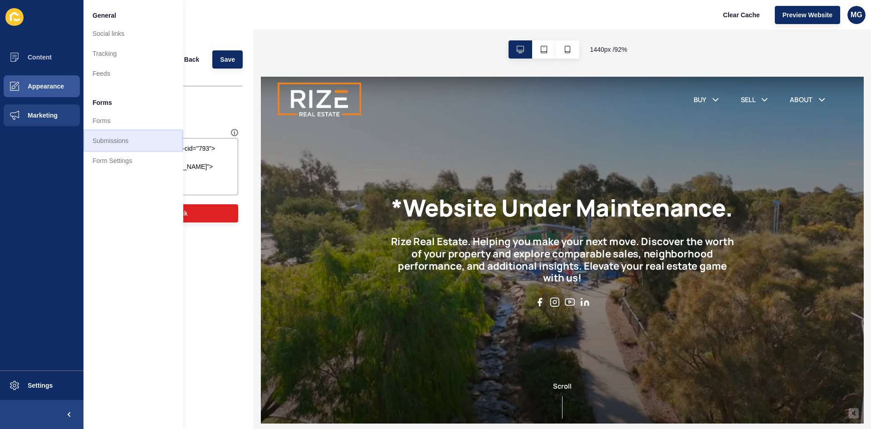
click at [130, 142] on link "Submissions" at bounding box center [133, 141] width 100 height 20
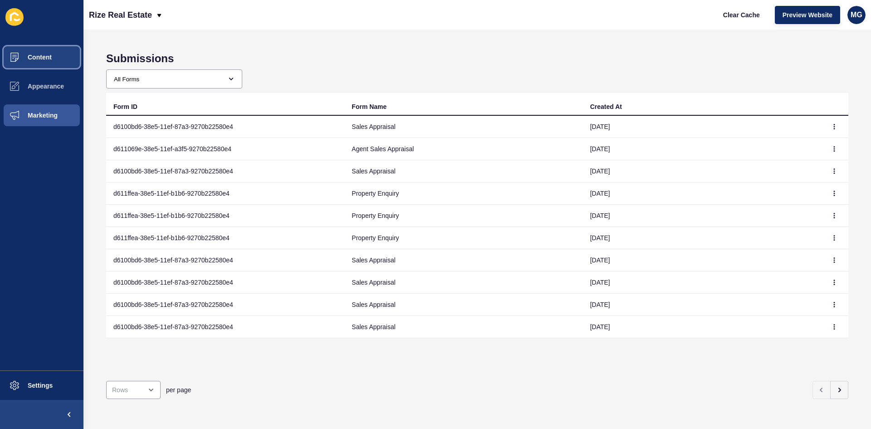
click at [46, 59] on span "Content" at bounding box center [25, 57] width 53 height 7
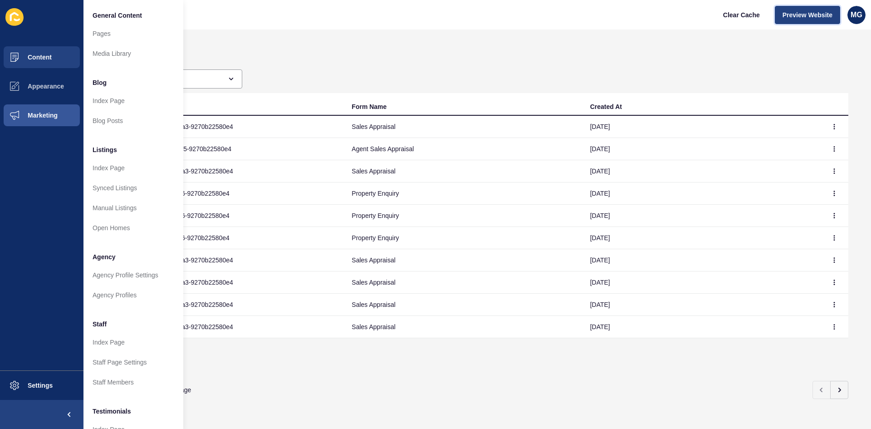
click at [819, 22] on button "Preview Website" at bounding box center [807, 15] width 65 height 18
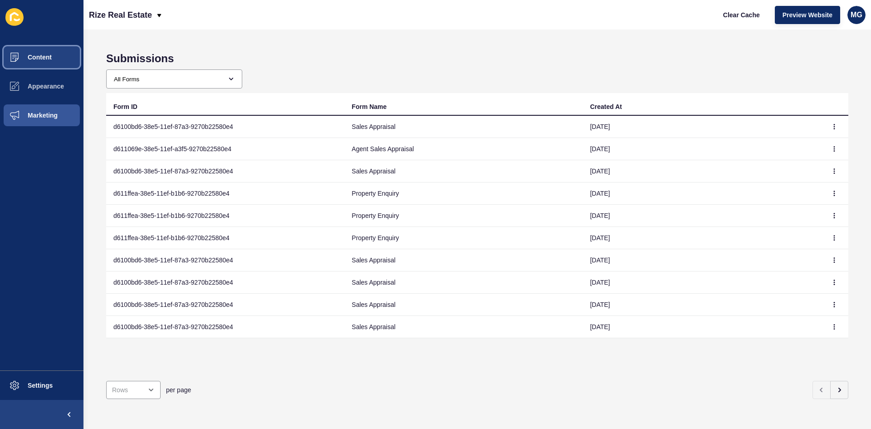
click at [47, 58] on span "Content" at bounding box center [25, 57] width 53 height 7
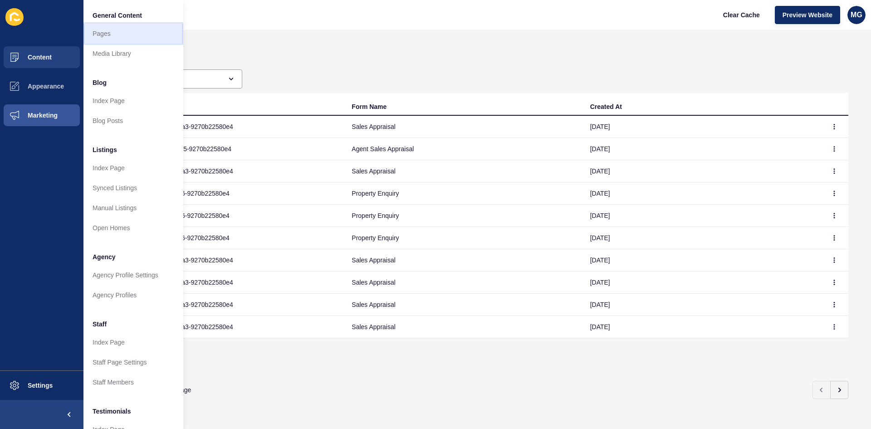
click at [101, 37] on link "Pages" at bounding box center [133, 34] width 100 height 20
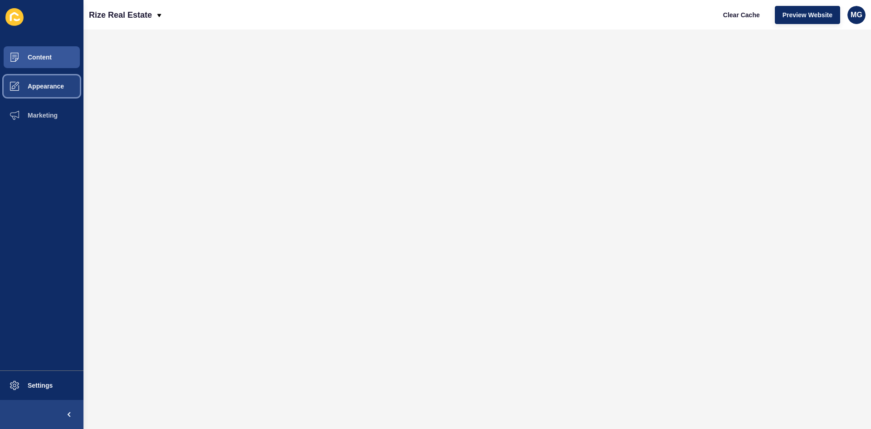
click at [48, 92] on button "Appearance" at bounding box center [41, 86] width 83 height 29
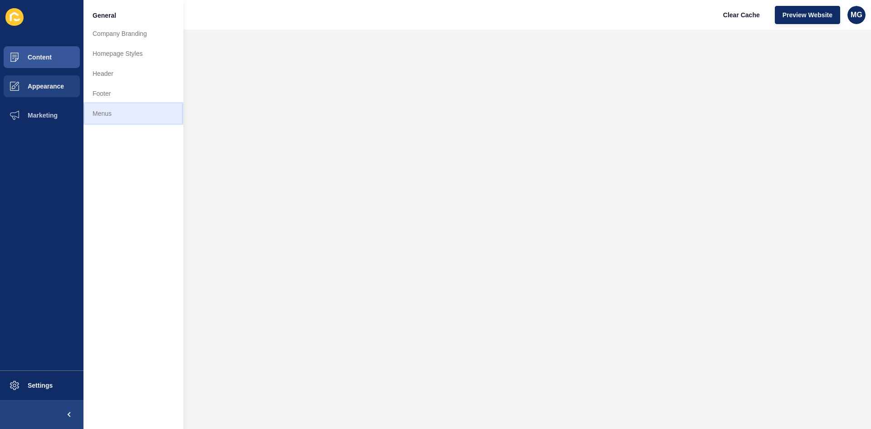
click at [114, 111] on link "Menus" at bounding box center [133, 113] width 100 height 20
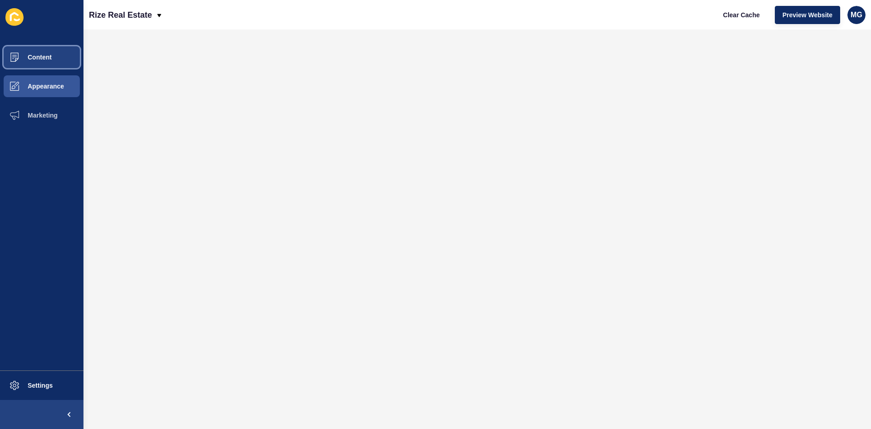
click at [50, 62] on button "Content" at bounding box center [41, 57] width 83 height 29
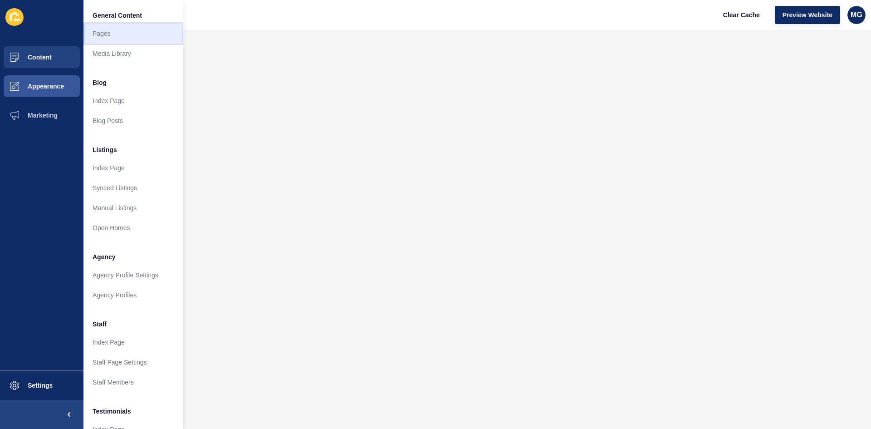
click at [100, 33] on link "Pages" at bounding box center [133, 34] width 100 height 20
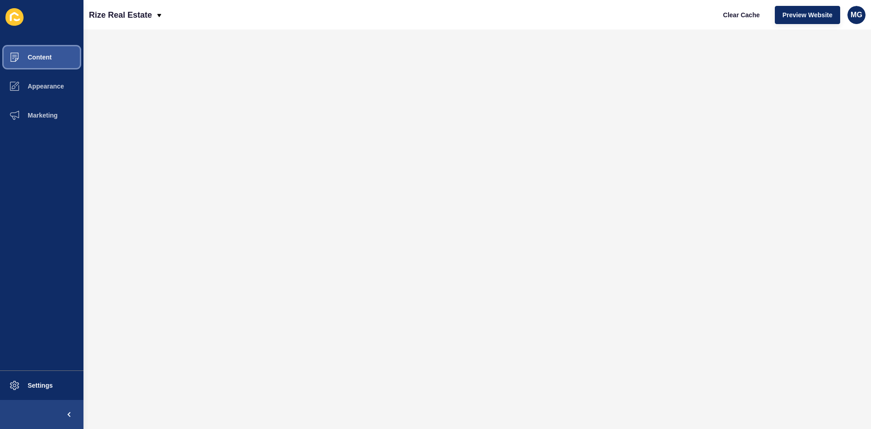
click at [38, 61] on button "Content" at bounding box center [41, 57] width 83 height 29
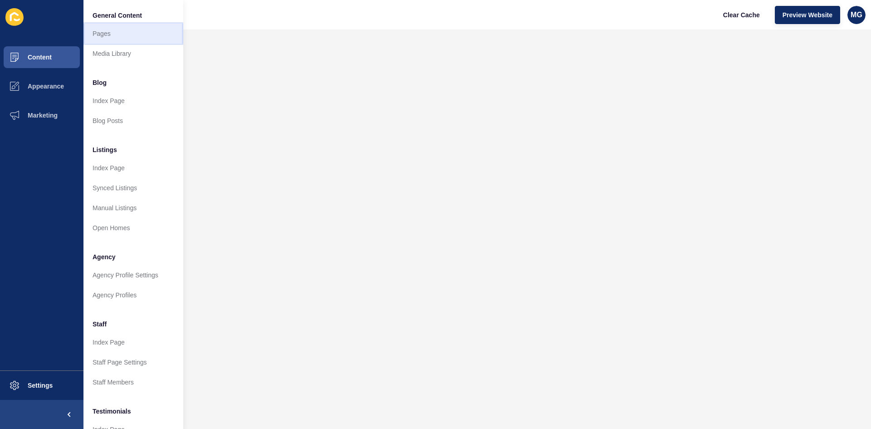
click at [135, 30] on link "Pages" at bounding box center [133, 34] width 100 height 20
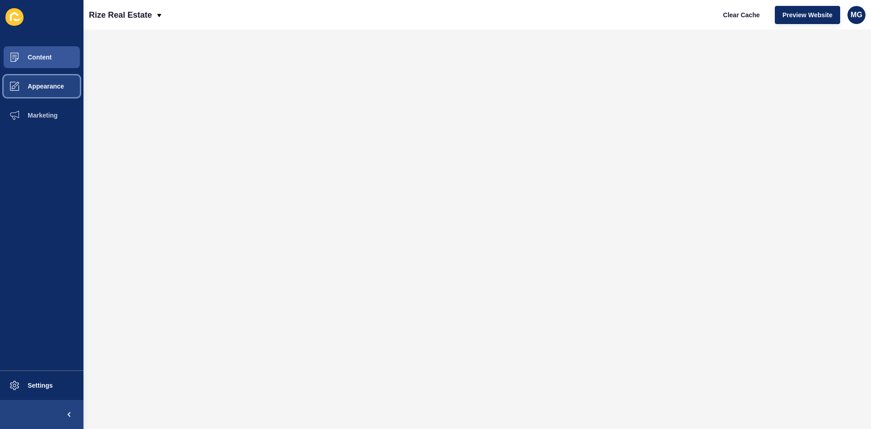
click at [39, 87] on span "Appearance" at bounding box center [31, 86] width 65 height 7
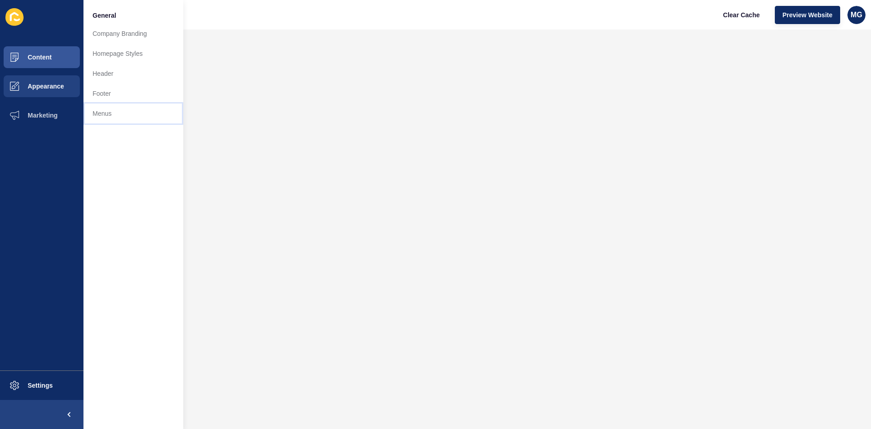
click at [93, 116] on link "Menus" at bounding box center [133, 113] width 100 height 20
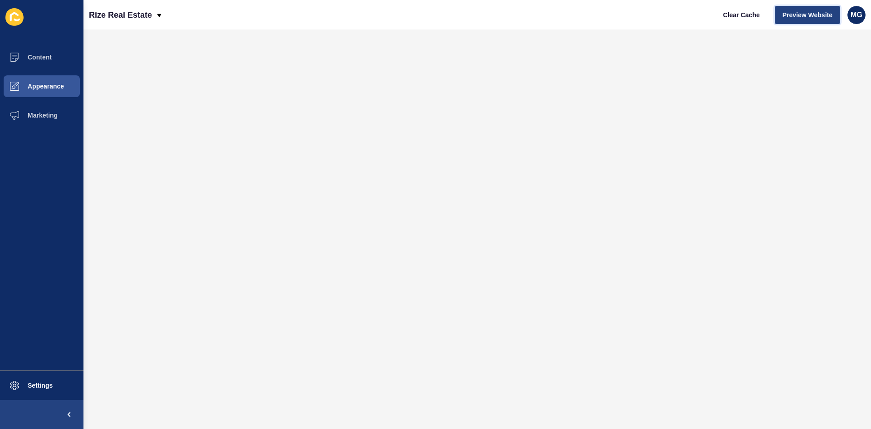
click at [798, 18] on span "Preview Website" at bounding box center [808, 14] width 50 height 9
click at [44, 59] on span "Content" at bounding box center [25, 57] width 53 height 7
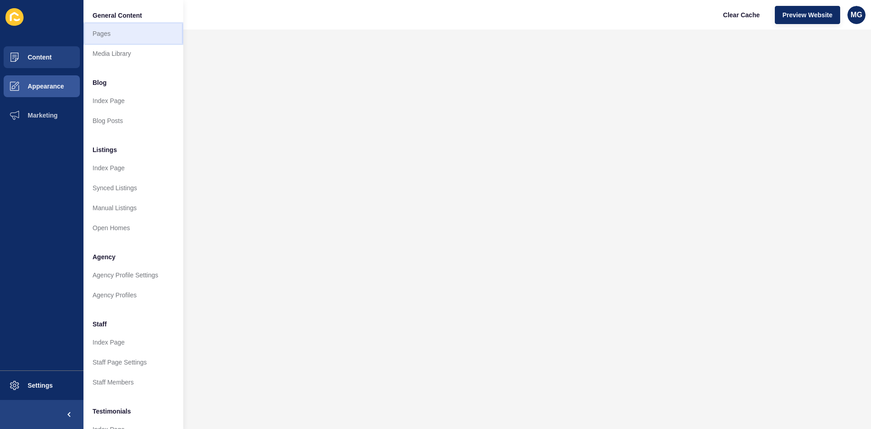
click at [109, 39] on link "Pages" at bounding box center [133, 34] width 100 height 20
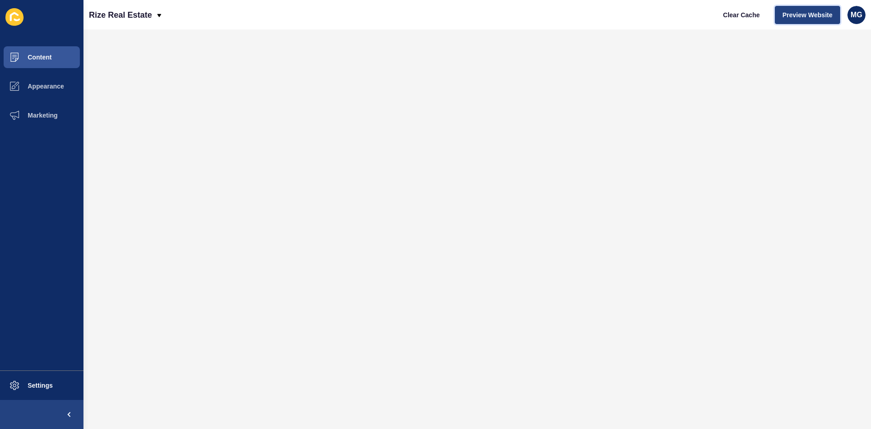
click at [798, 15] on span "Preview Website" at bounding box center [808, 14] width 50 height 9
click at [48, 54] on span "Content" at bounding box center [25, 57] width 53 height 7
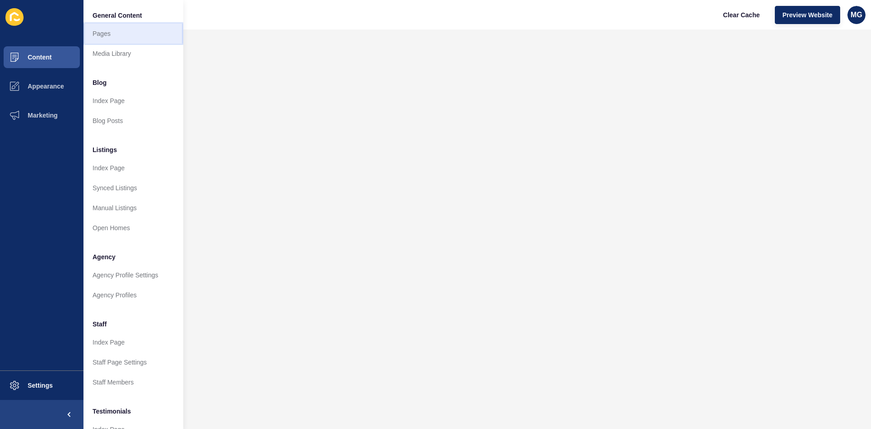
click at [110, 38] on link "Pages" at bounding box center [133, 34] width 100 height 20
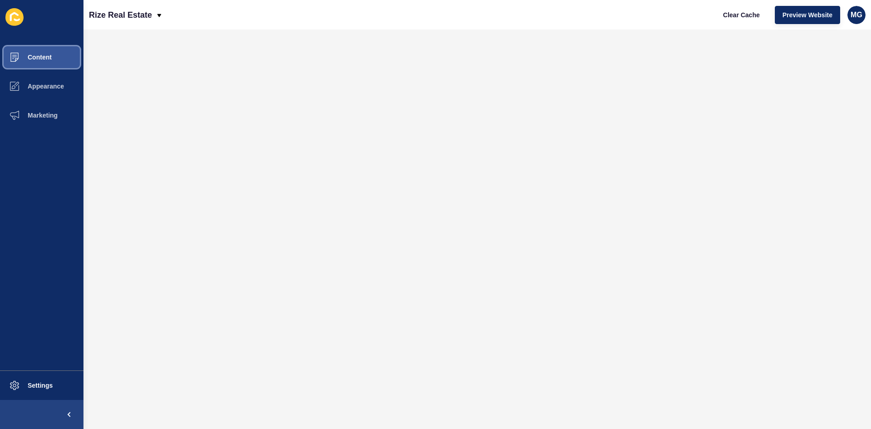
click at [40, 55] on span "Content" at bounding box center [25, 57] width 53 height 7
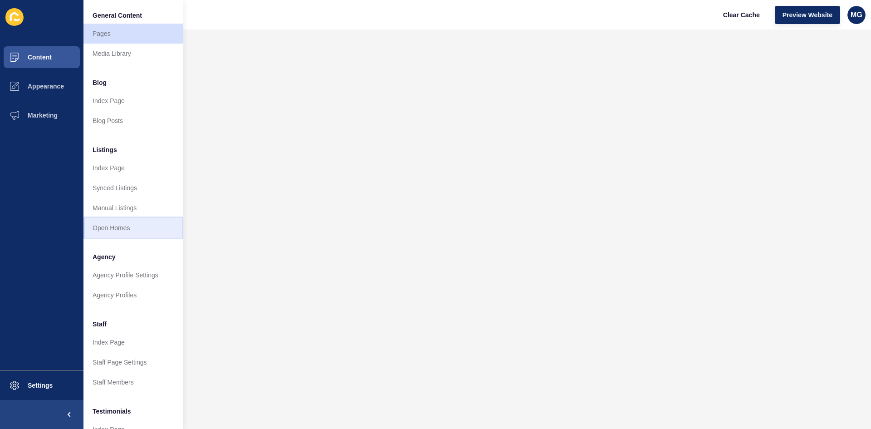
click at [122, 226] on link "Open Homes" at bounding box center [133, 228] width 100 height 20
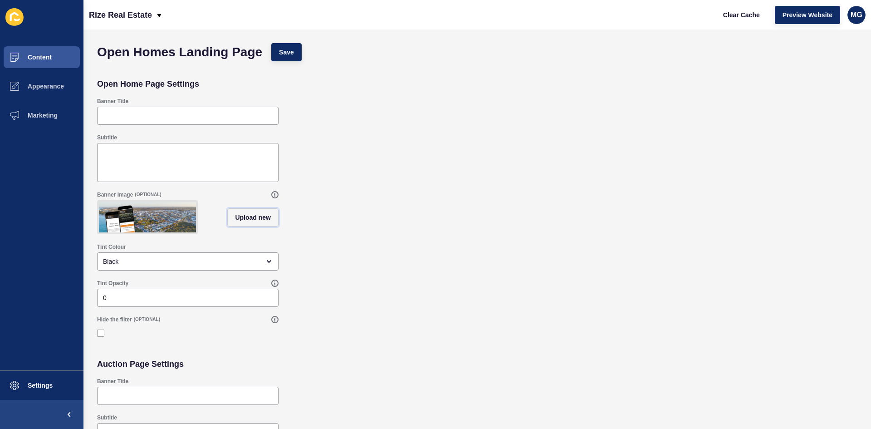
drag, startPoint x: 252, startPoint y: 222, endPoint x: 314, endPoint y: 222, distance: 62.2
click at [252, 221] on span "Upload new" at bounding box center [253, 217] width 36 height 9
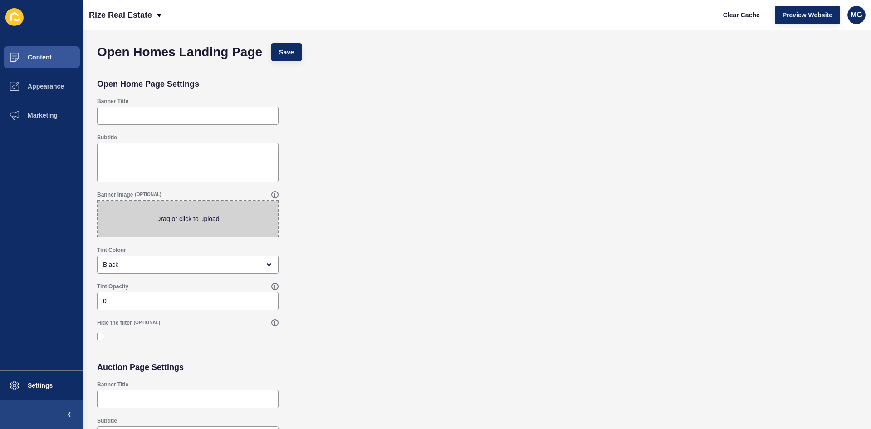
click at [196, 214] on span at bounding box center [188, 218] width 180 height 35
click at [98, 201] on input "Drag or click to upload" at bounding box center [98, 201] width 0 height 0
type input "C:\fakepath\PROUD AWARD WINNERS (3).png"
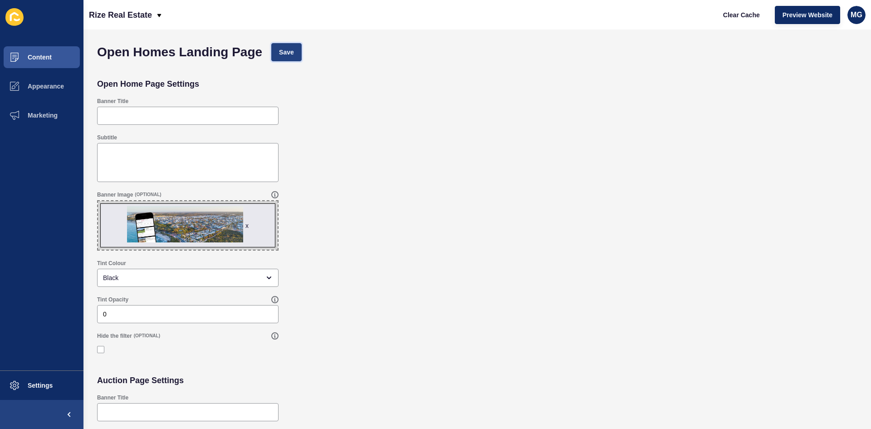
click at [291, 55] on span "Save" at bounding box center [286, 52] width 15 height 9
click at [827, 17] on span "Preview Website" at bounding box center [808, 14] width 50 height 9
click at [47, 51] on button "Content" at bounding box center [41, 57] width 83 height 29
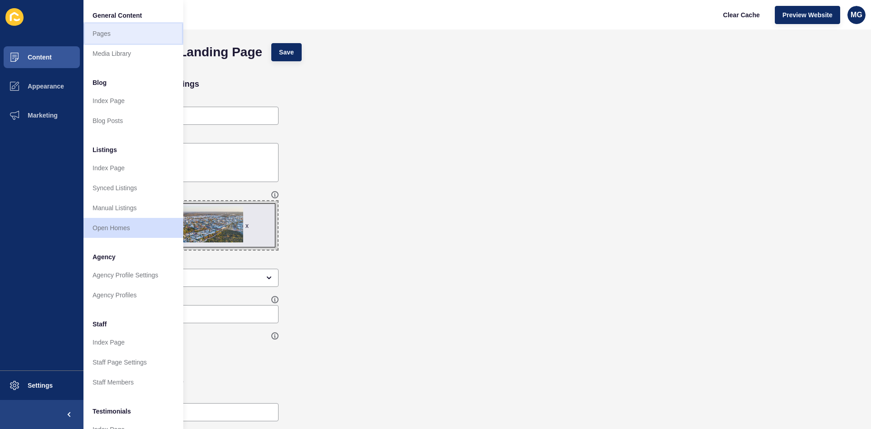
click at [124, 33] on link "Pages" at bounding box center [133, 34] width 100 height 20
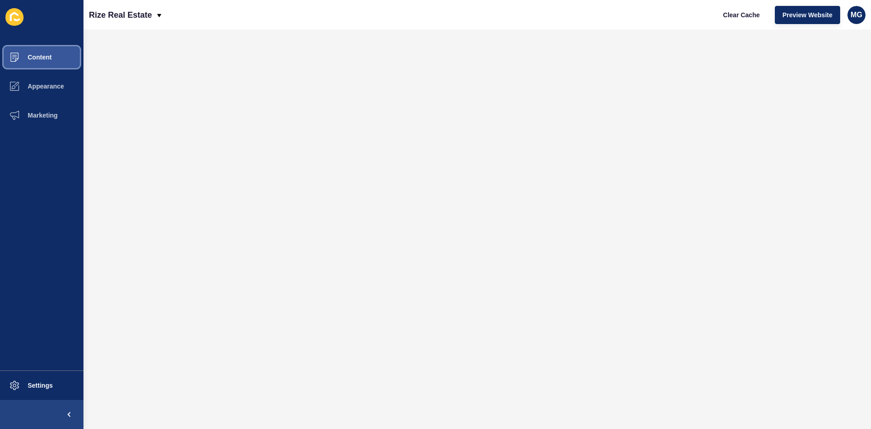
click at [43, 55] on span "Content" at bounding box center [25, 57] width 53 height 7
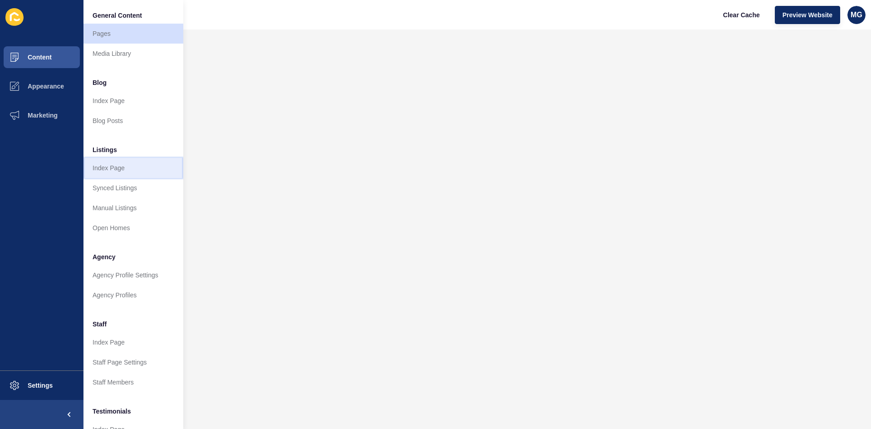
click at [131, 171] on link "Index Page" at bounding box center [133, 168] width 100 height 20
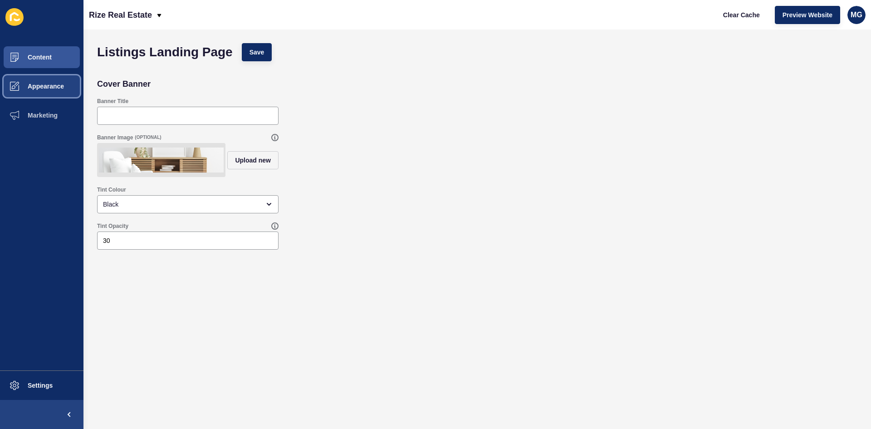
click at [46, 84] on span "Appearance" at bounding box center [31, 86] width 65 height 7
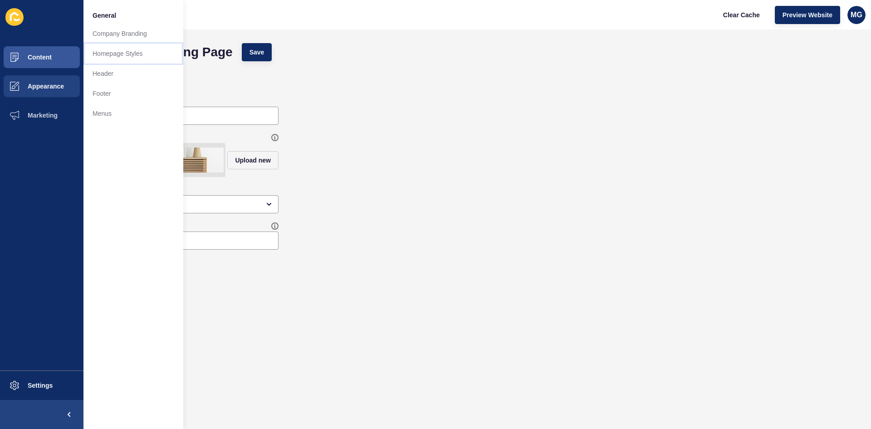
click at [121, 50] on link "Homepage Styles" at bounding box center [133, 54] width 100 height 20
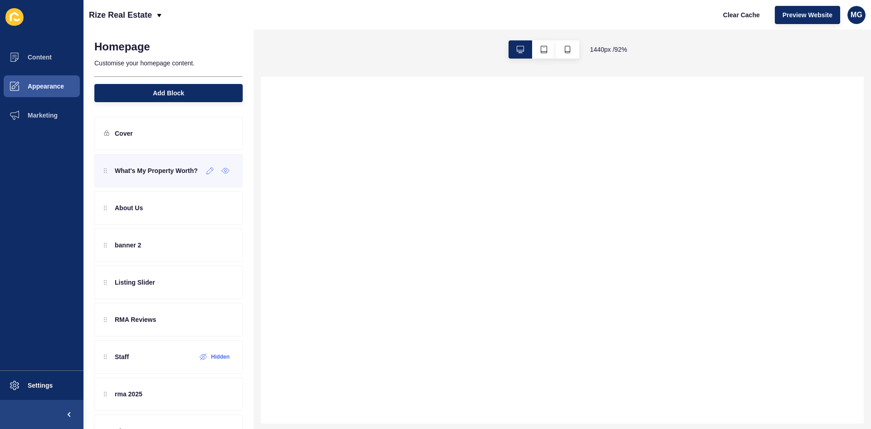
click at [108, 178] on div "What's My Property Worth?" at bounding box center [151, 170] width 94 height 15
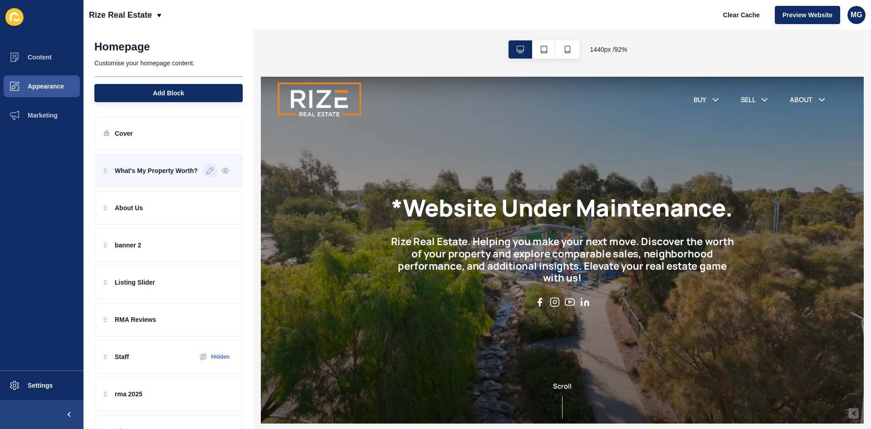
click at [206, 174] on icon at bounding box center [210, 170] width 8 height 7
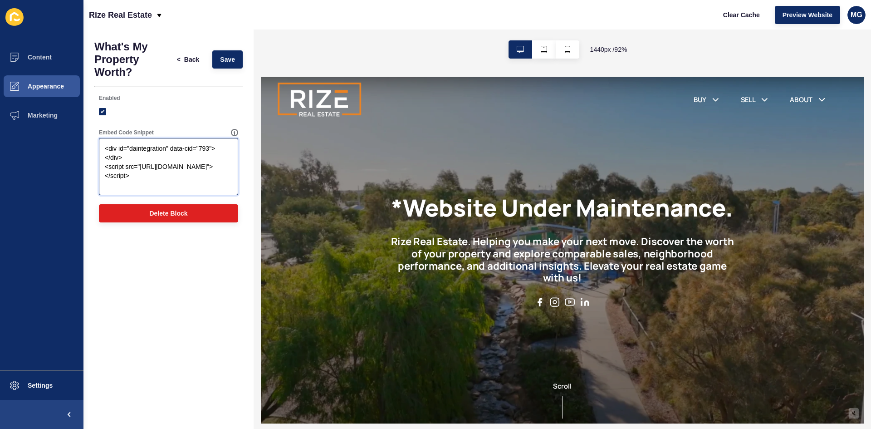
drag, startPoint x: 139, startPoint y: 190, endPoint x: 84, endPoint y: 134, distance: 78.6
click at [84, 133] on div "What's My Property Worth? < Back Save Enabled Embed Code Snippet <div id="daint…" at bounding box center [168, 133] width 170 height 208
click at [197, 62] on span "Back" at bounding box center [191, 59] width 15 height 9
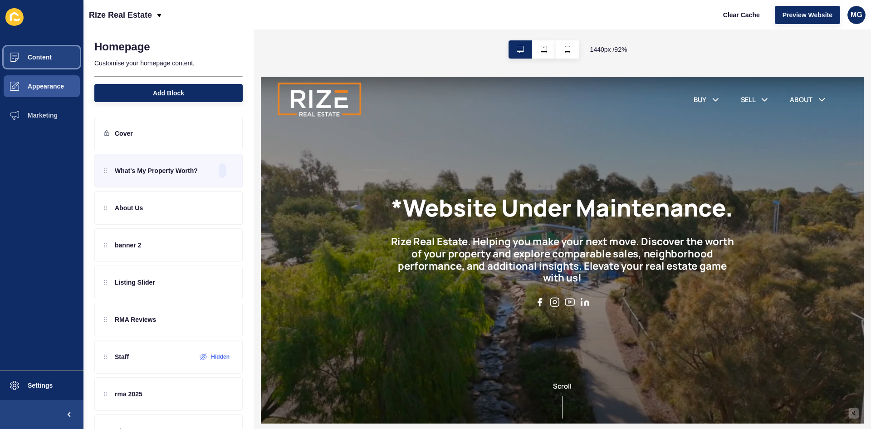
click at [55, 58] on button "Content" at bounding box center [41, 57] width 83 height 29
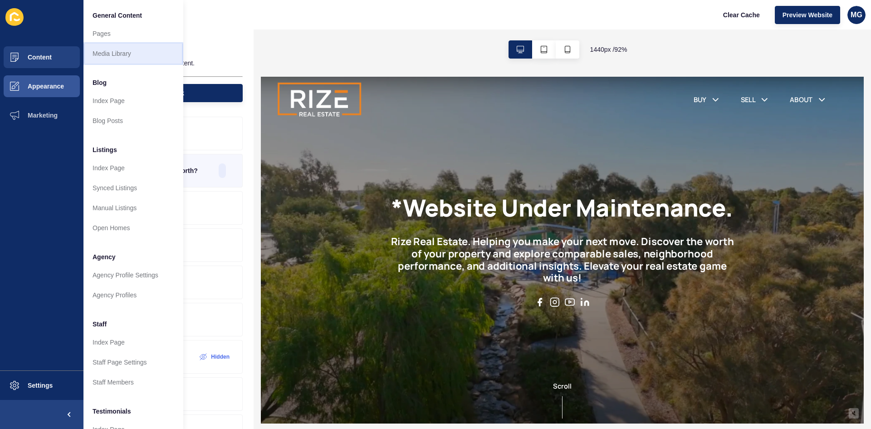
click at [125, 59] on link "Media Library" at bounding box center [133, 54] width 100 height 20
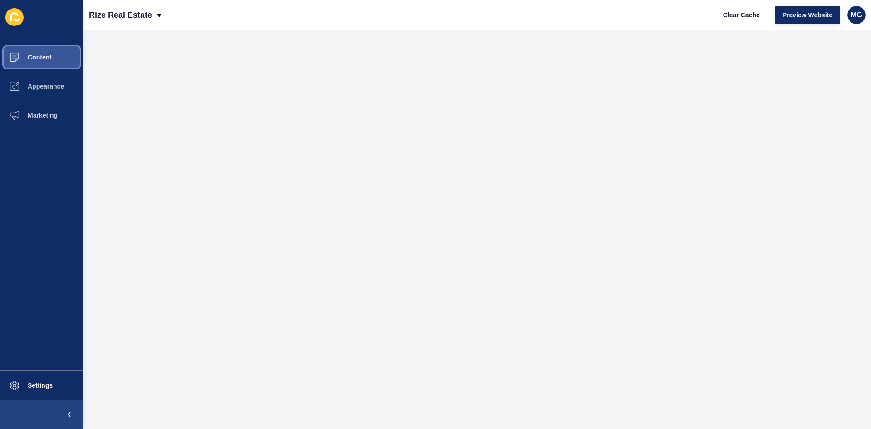
click at [46, 59] on span "Content" at bounding box center [25, 57] width 53 height 7
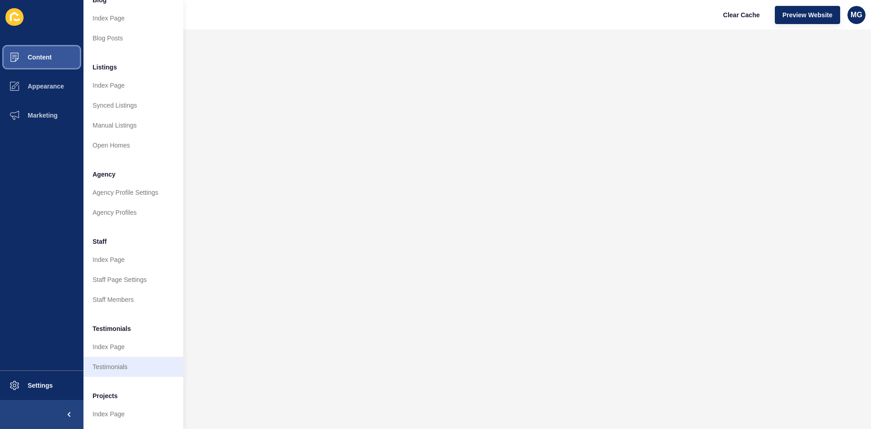
scroll to position [111, 0]
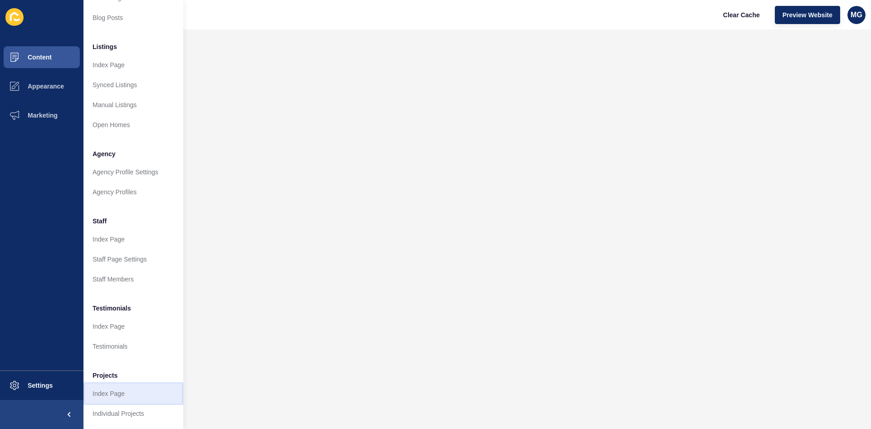
click at [123, 388] on link "Index Page" at bounding box center [133, 393] width 100 height 20
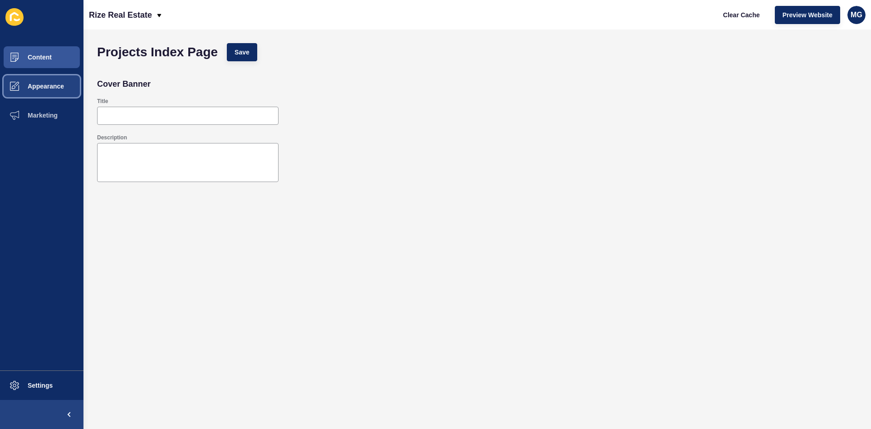
click at [51, 84] on span "Appearance" at bounding box center [31, 86] width 65 height 7
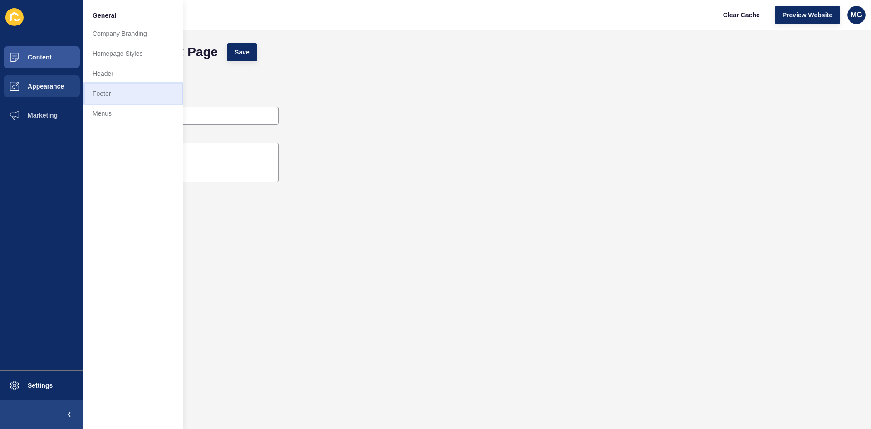
click at [105, 97] on link "Footer" at bounding box center [133, 93] width 100 height 20
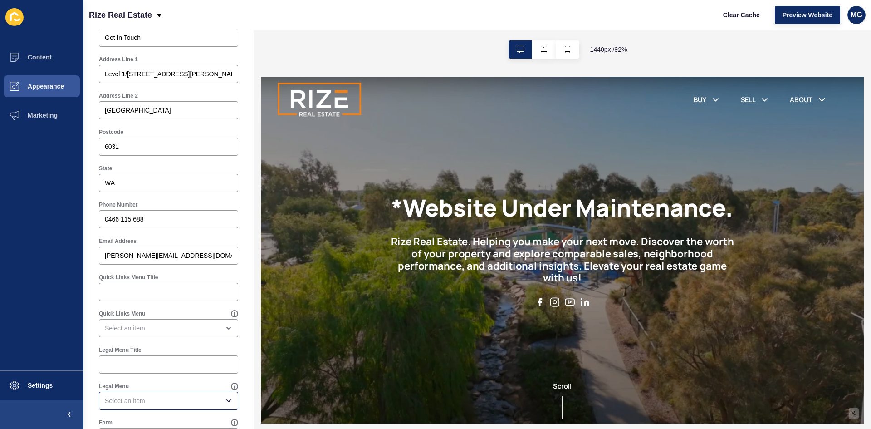
scroll to position [363, 0]
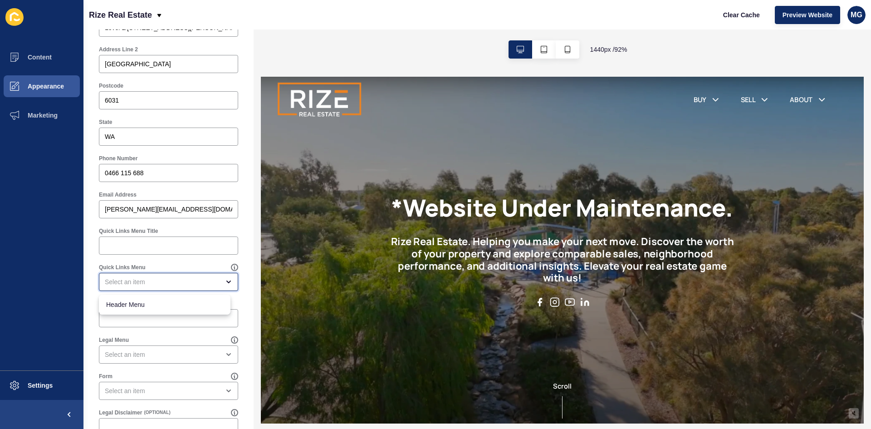
click at [128, 284] on div "close menu" at bounding box center [162, 281] width 115 height 9
click at [133, 305] on span "Header Menu" at bounding box center [164, 304] width 117 height 9
type input "Header Menu"
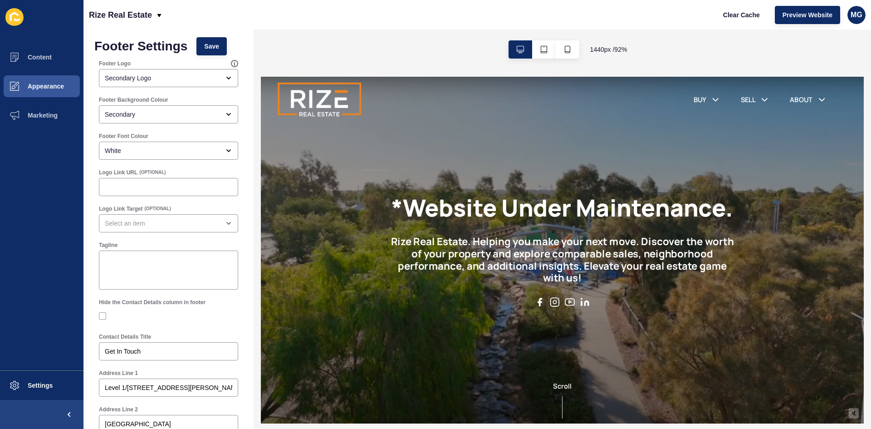
scroll to position [0, 0]
click at [208, 52] on span "Save" at bounding box center [211, 49] width 15 height 9
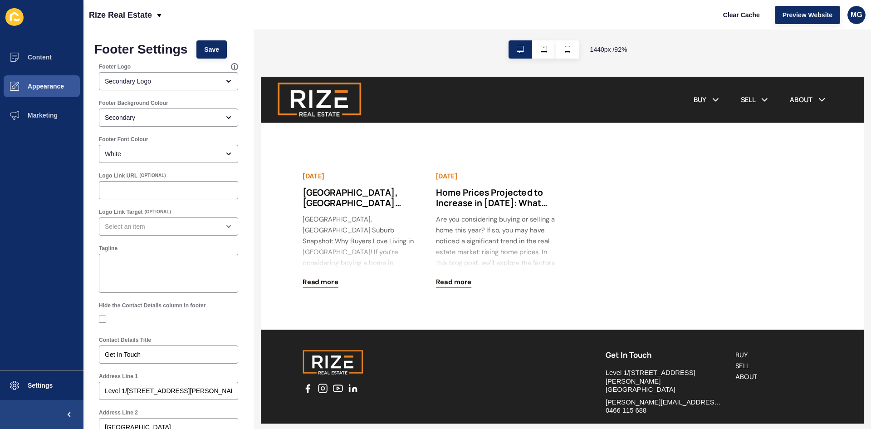
scroll to position [1977, 0]
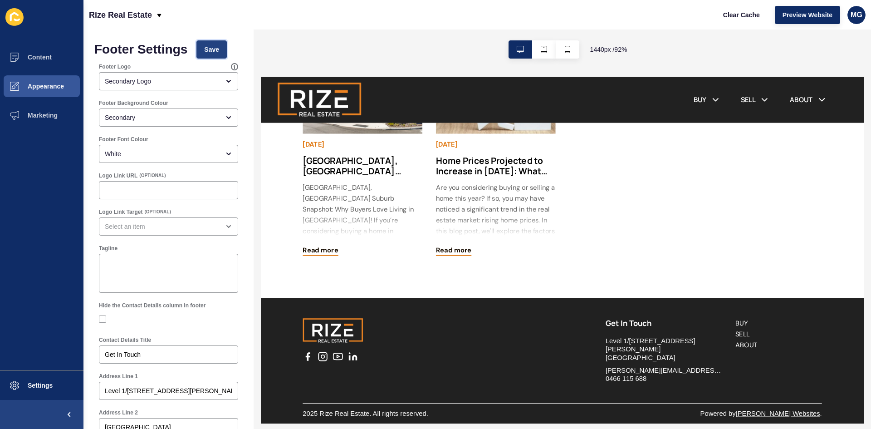
click at [212, 49] on span "Save" at bounding box center [211, 49] width 15 height 9
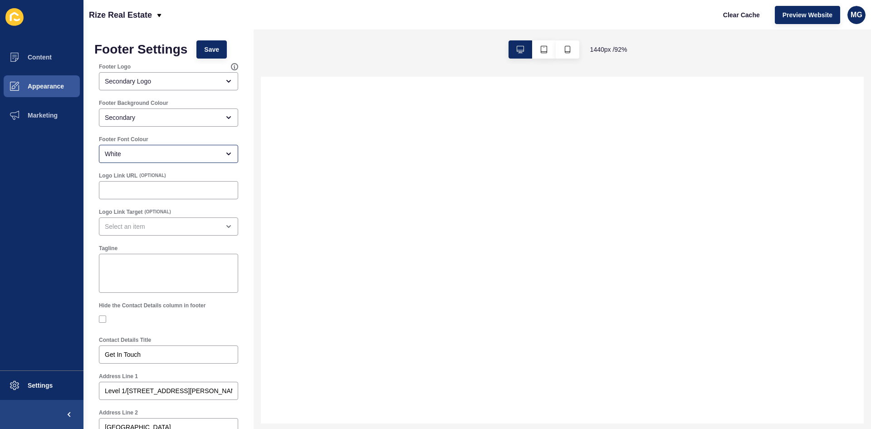
scroll to position [0, 0]
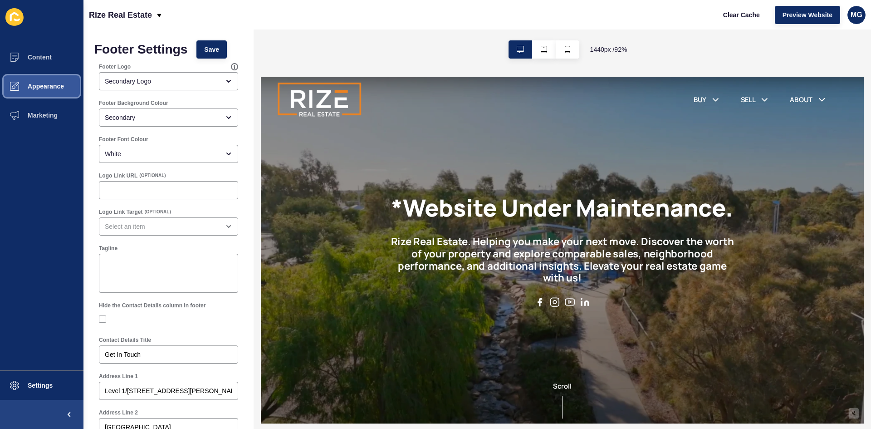
click at [50, 87] on span "Appearance" at bounding box center [31, 86] width 65 height 7
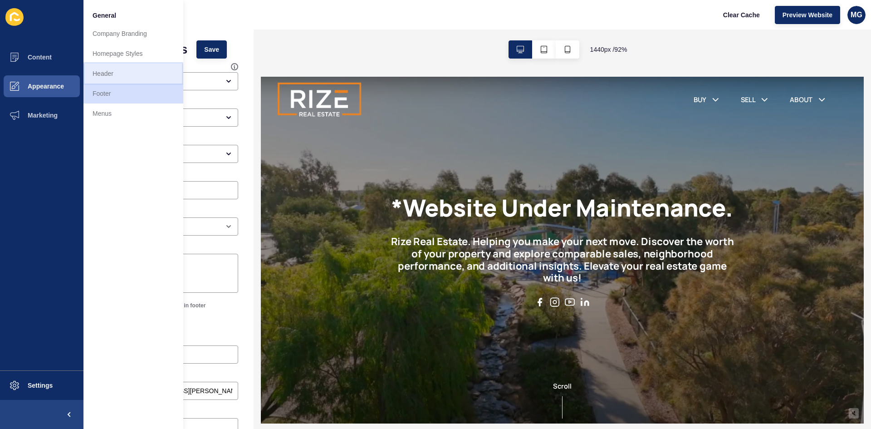
click at [115, 79] on link "Header" at bounding box center [133, 74] width 100 height 20
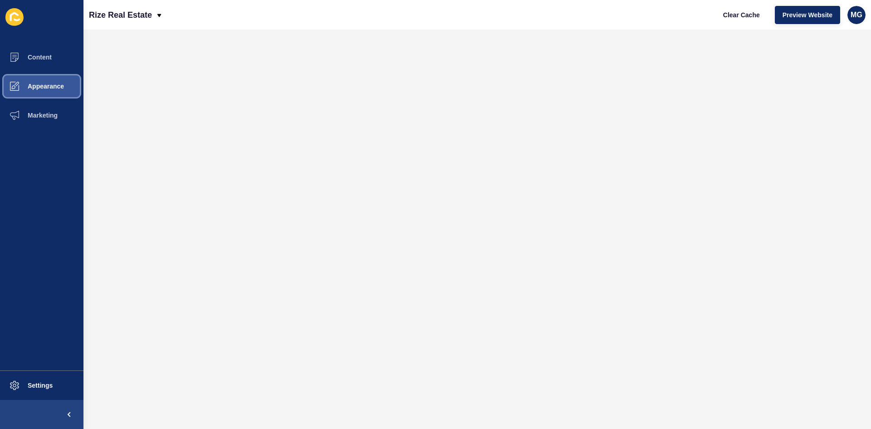
click at [59, 93] on button "Appearance" at bounding box center [41, 86] width 83 height 29
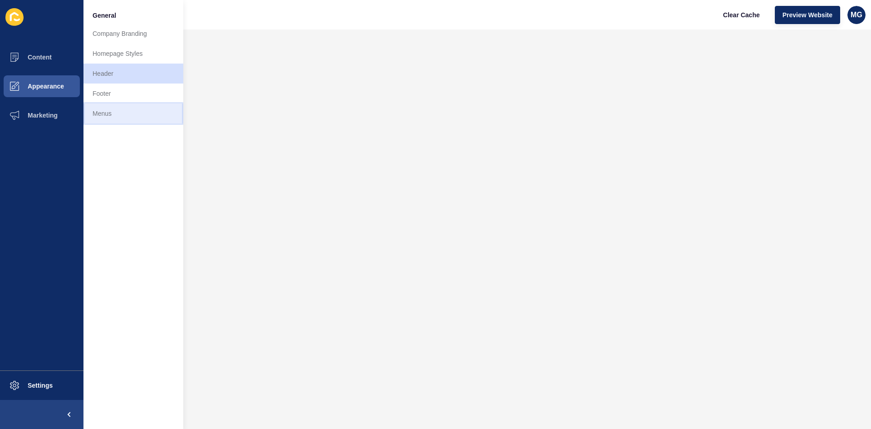
click at [117, 115] on link "Menus" at bounding box center [133, 113] width 100 height 20
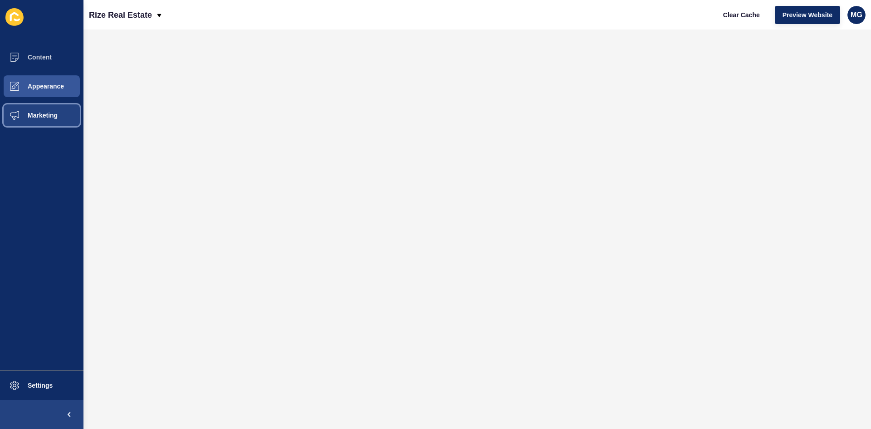
click at [49, 117] on span "Marketing" at bounding box center [28, 115] width 59 height 7
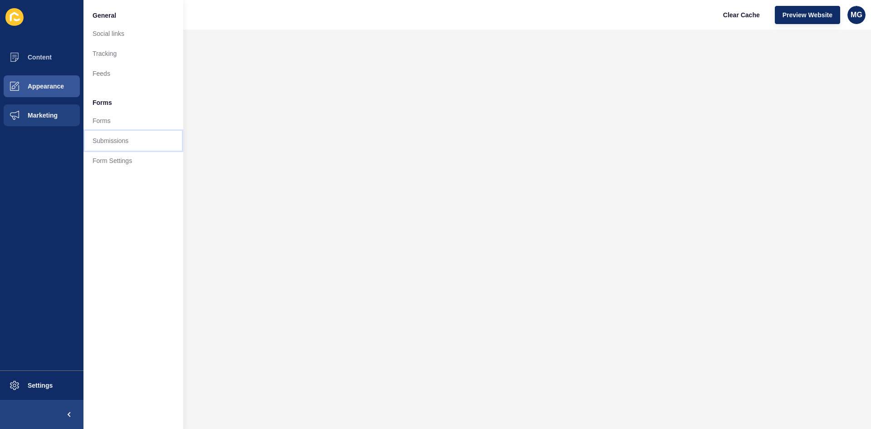
drag, startPoint x: 117, startPoint y: 139, endPoint x: 124, endPoint y: 148, distance: 11.6
click at [117, 139] on link "Submissions" at bounding box center [133, 141] width 100 height 20
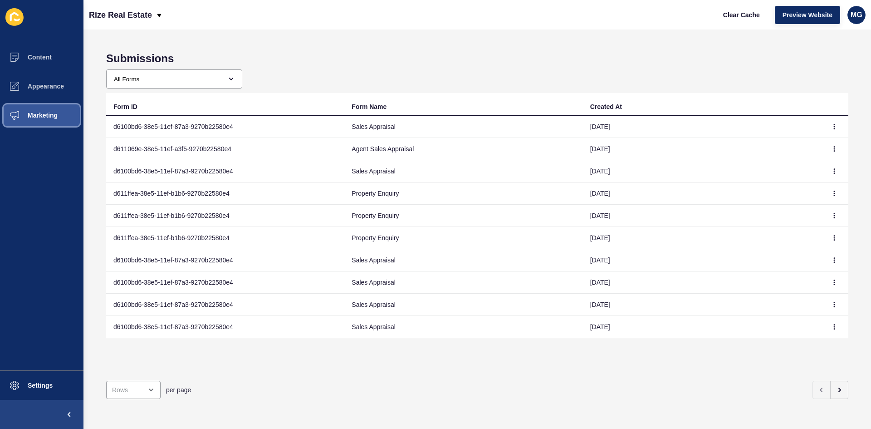
click at [26, 114] on span "Marketing" at bounding box center [28, 115] width 59 height 7
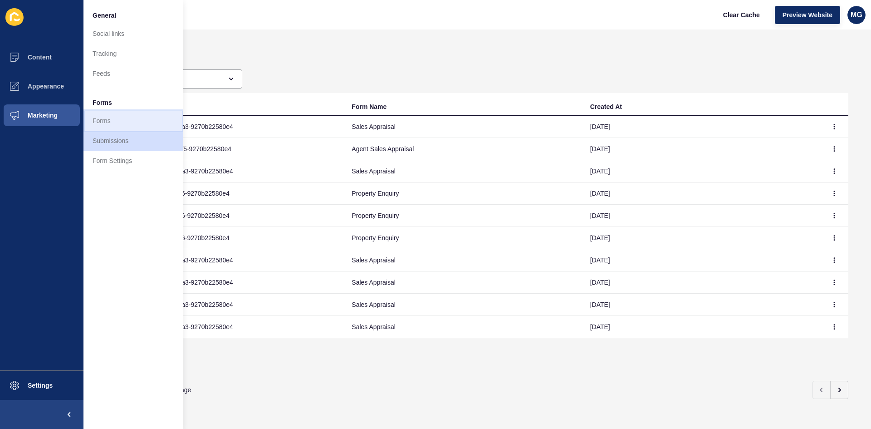
click at [99, 118] on link "Forms" at bounding box center [133, 121] width 100 height 20
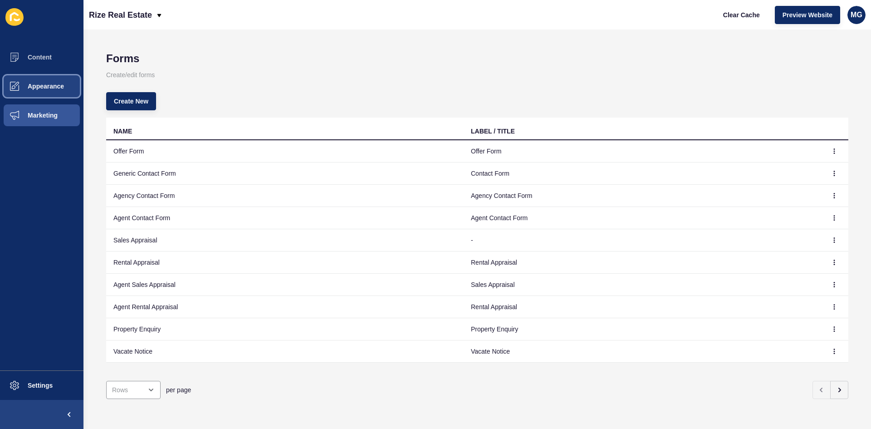
click at [35, 86] on span "Appearance" at bounding box center [31, 86] width 65 height 7
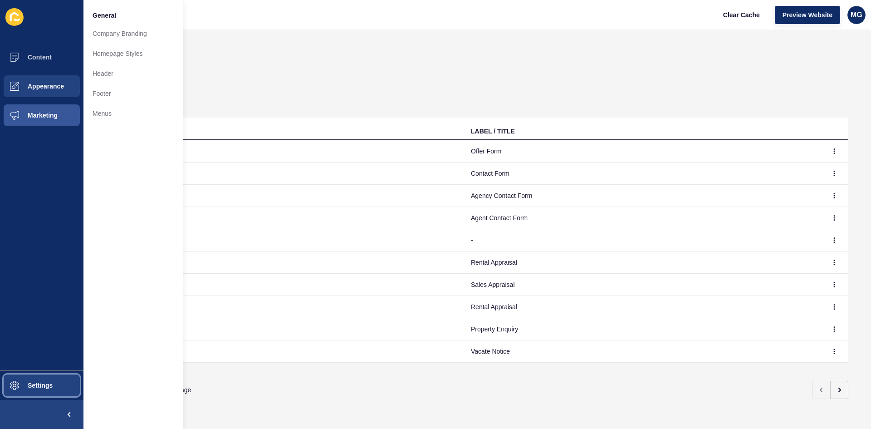
click at [29, 381] on button "Settings" at bounding box center [41, 385] width 83 height 29
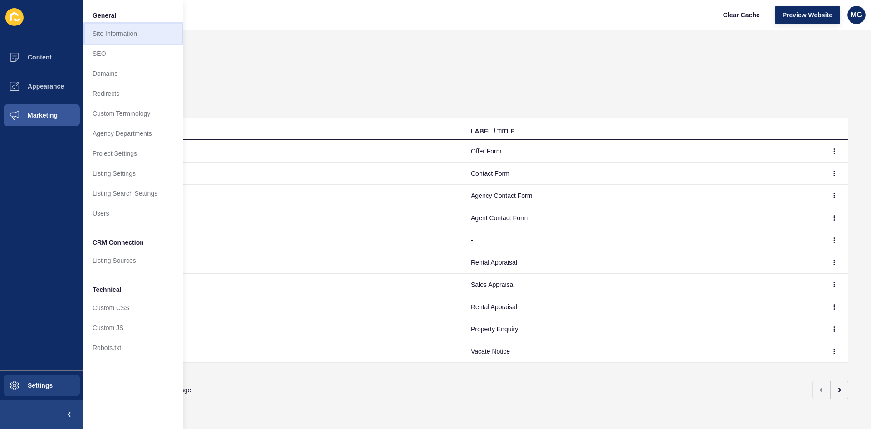
click at [127, 32] on link "Site Information" at bounding box center [133, 34] width 100 height 20
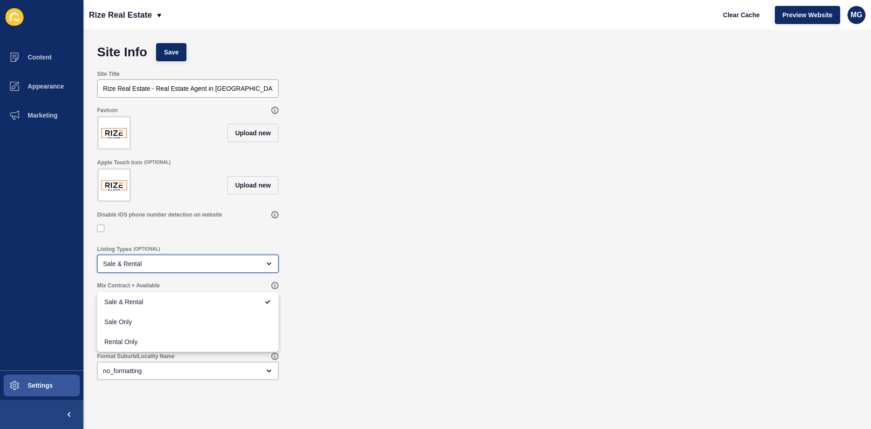
click at [183, 268] on div "Sale & Rental" at bounding box center [181, 263] width 157 height 9
click at [155, 324] on span "Sale Only" at bounding box center [187, 321] width 167 height 9
type input "Sale Only"
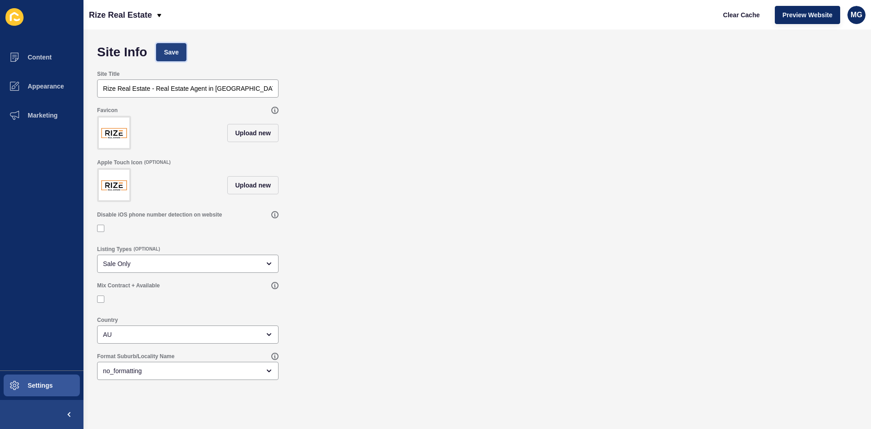
click at [176, 52] on span "Save" at bounding box center [171, 52] width 15 height 9
click at [123, 375] on div "no_formatting" at bounding box center [181, 370] width 157 height 9
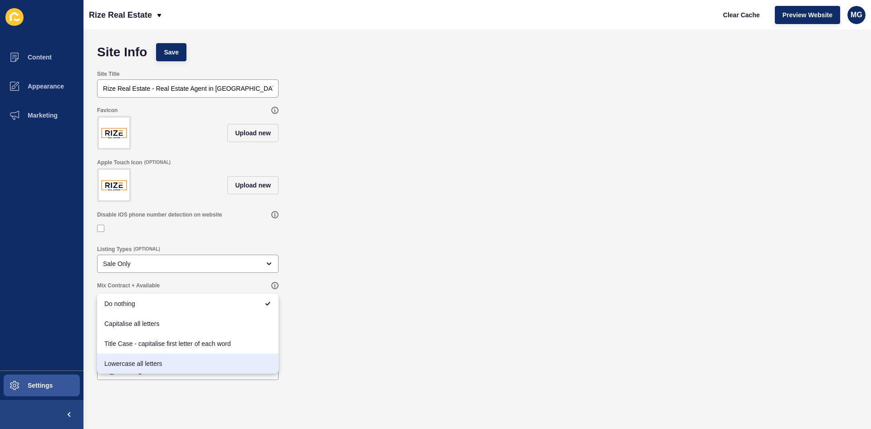
drag, startPoint x: 448, startPoint y: 326, endPoint x: 435, endPoint y: 324, distance: 13.7
click at [448, 312] on div "Mix Contract + Available" at bounding box center [477, 294] width 769 height 34
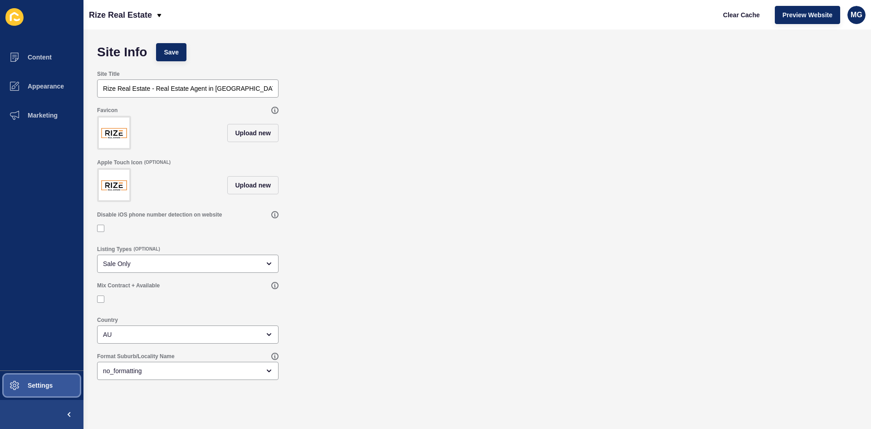
click at [36, 383] on span "Settings" at bounding box center [26, 385] width 54 height 7
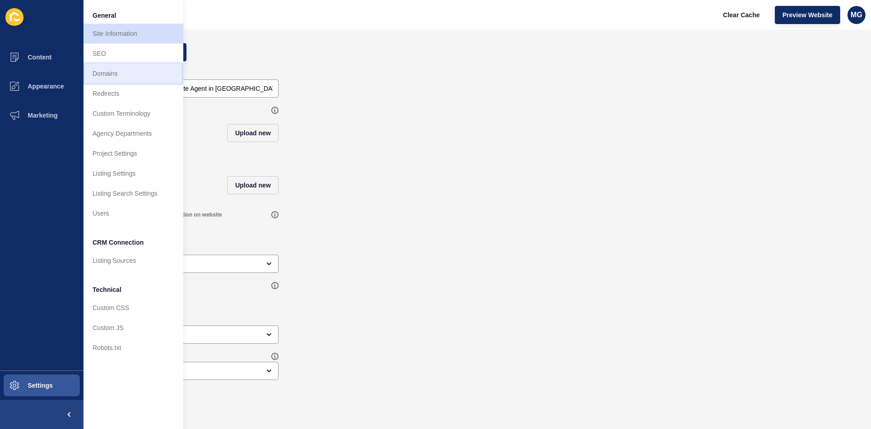
click at [121, 75] on link "Domains" at bounding box center [133, 74] width 100 height 20
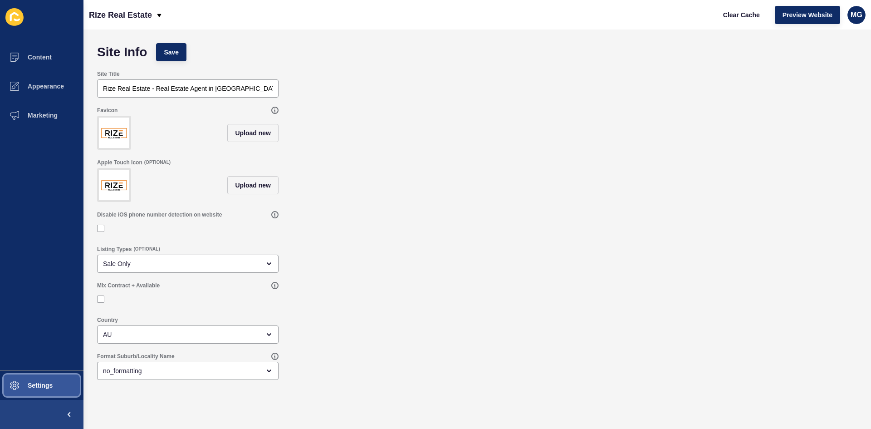
click at [47, 386] on span "Settings" at bounding box center [26, 385] width 54 height 7
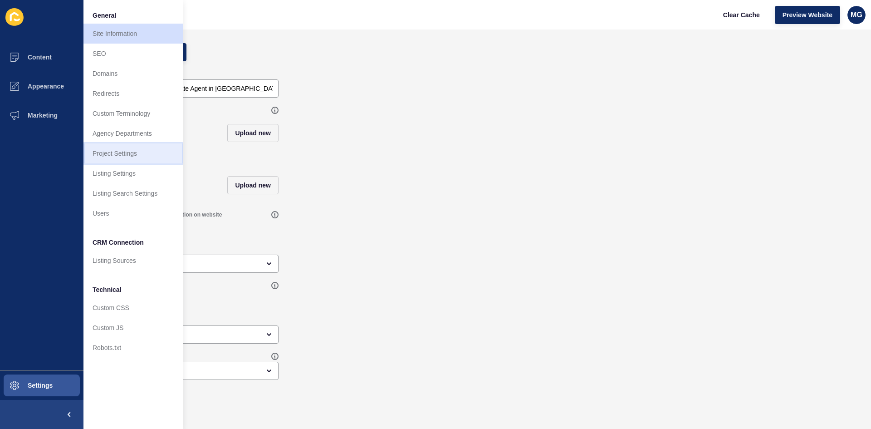
click at [119, 156] on link "Project Settings" at bounding box center [133, 153] width 100 height 20
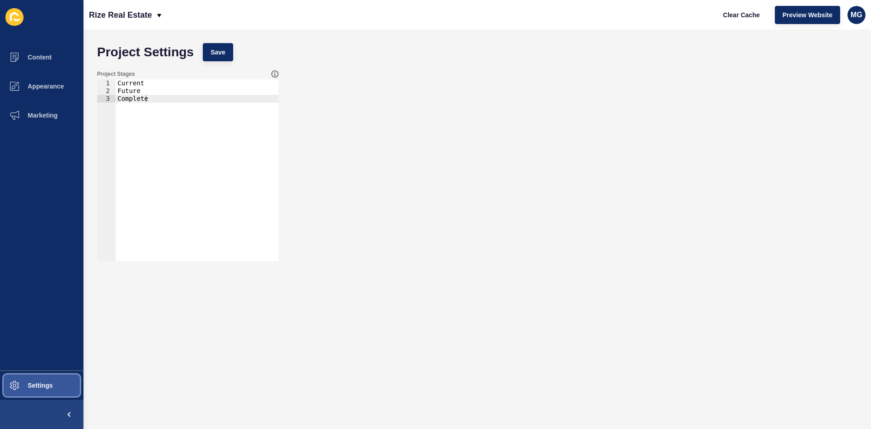
click at [54, 382] on button "Settings" at bounding box center [41, 385] width 83 height 29
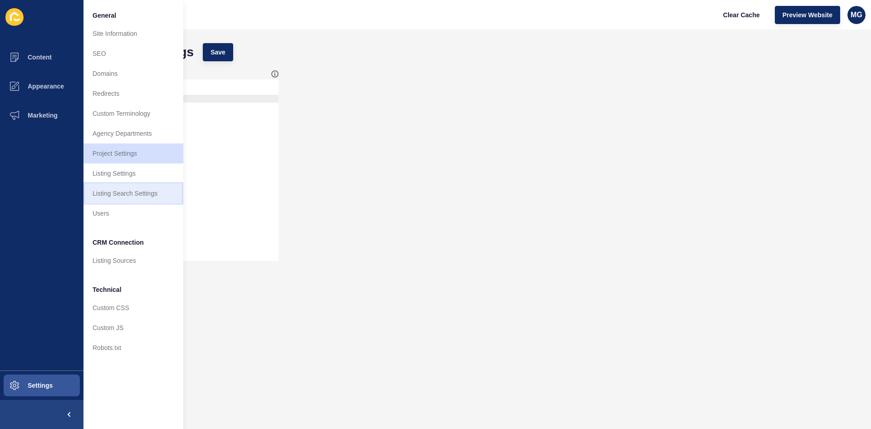
click at [121, 191] on link "Listing Search Settings" at bounding box center [133, 193] width 100 height 20
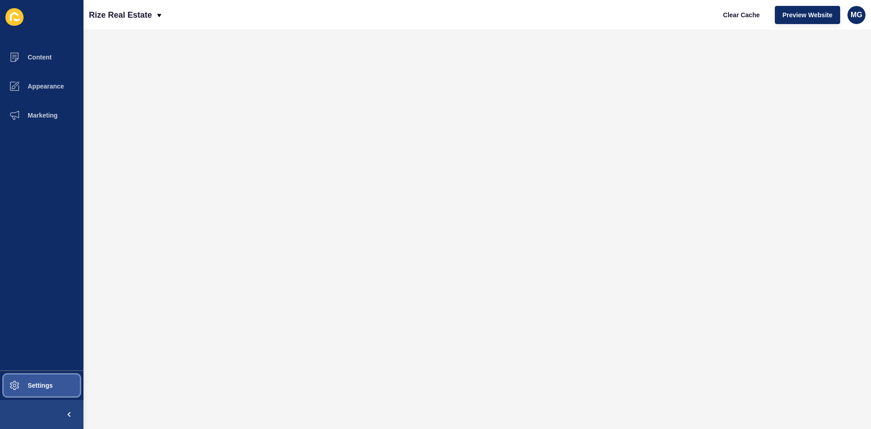
click at [33, 386] on span "Settings" at bounding box center [26, 385] width 54 height 7
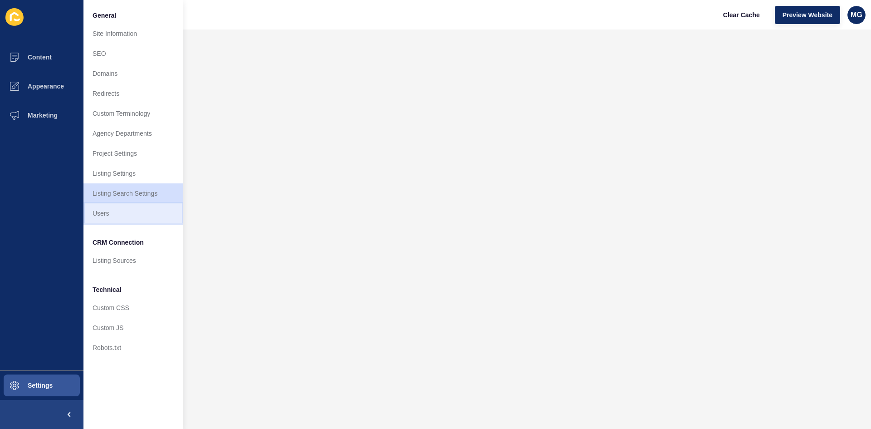
click at [125, 213] on link "Users" at bounding box center [133, 213] width 100 height 20
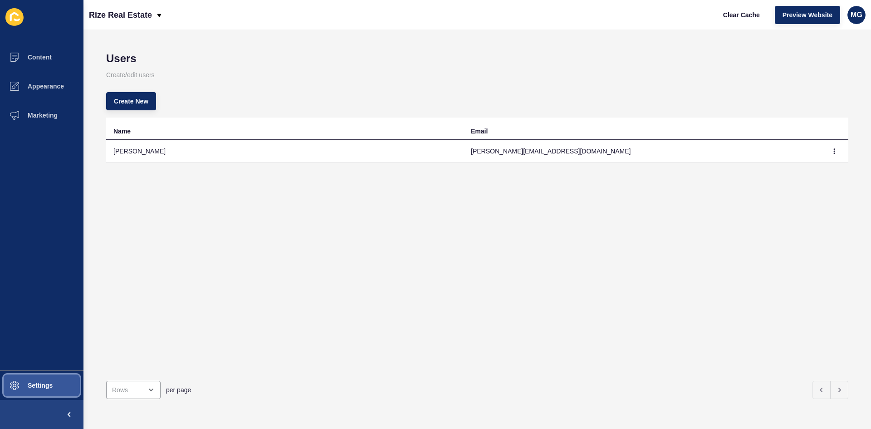
click at [42, 391] on button "Settings" at bounding box center [41, 385] width 83 height 29
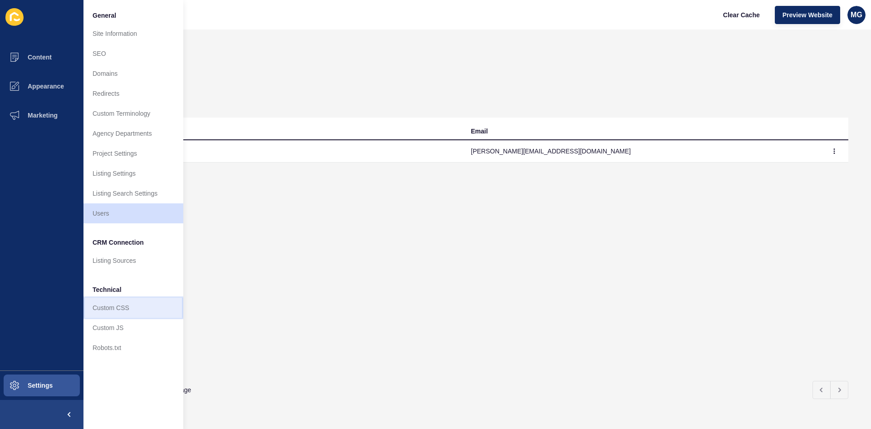
click at [116, 308] on link "Custom CSS" at bounding box center [133, 308] width 100 height 20
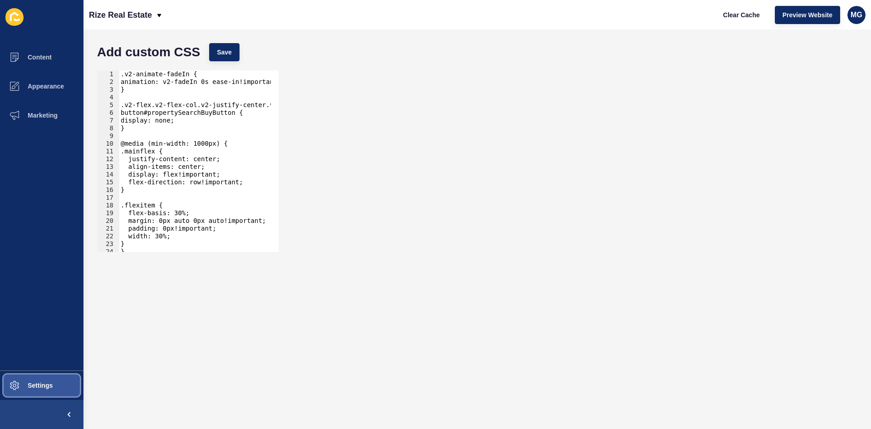
click at [51, 390] on button "Settings" at bounding box center [41, 385] width 83 height 29
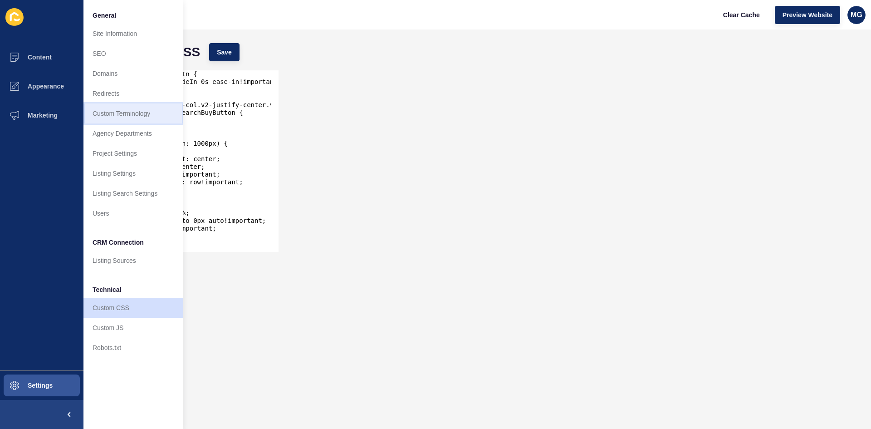
click at [129, 114] on link "Custom Terminology" at bounding box center [133, 113] width 100 height 20
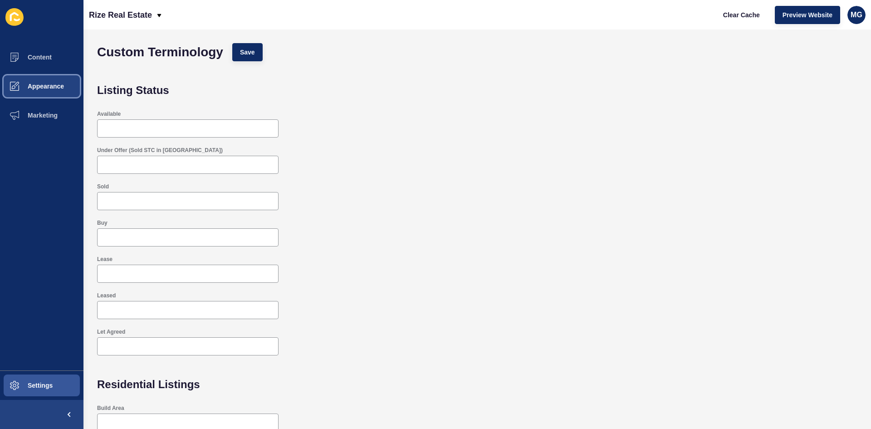
click at [51, 86] on span "Appearance" at bounding box center [31, 86] width 65 height 7
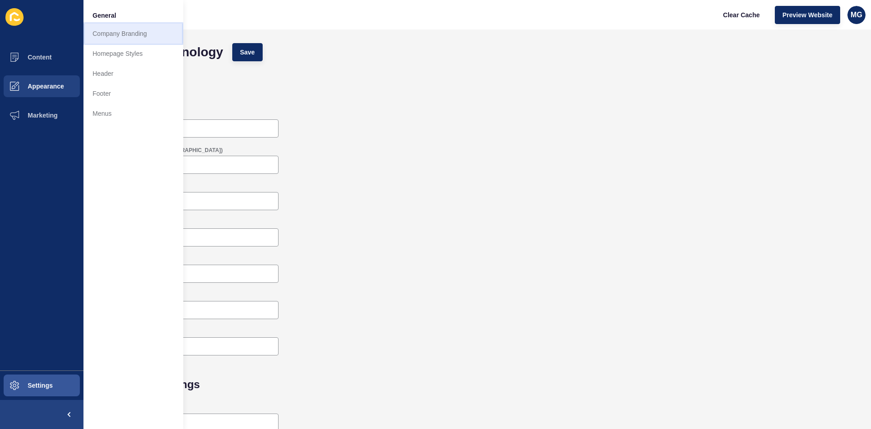
click at [108, 29] on link "Company Branding" at bounding box center [133, 34] width 100 height 20
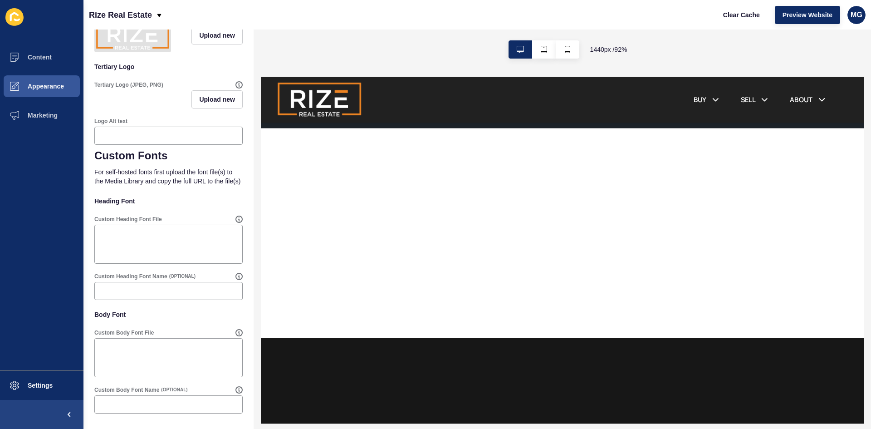
scroll to position [1263, 0]
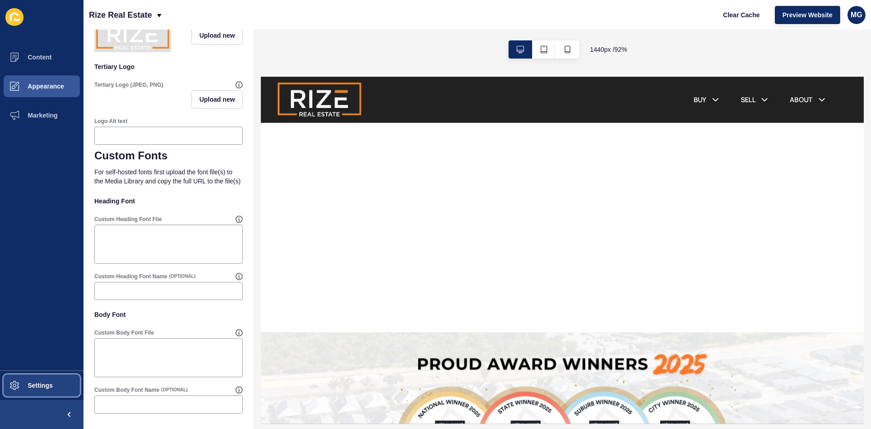
click at [49, 387] on span "Settings" at bounding box center [26, 385] width 54 height 7
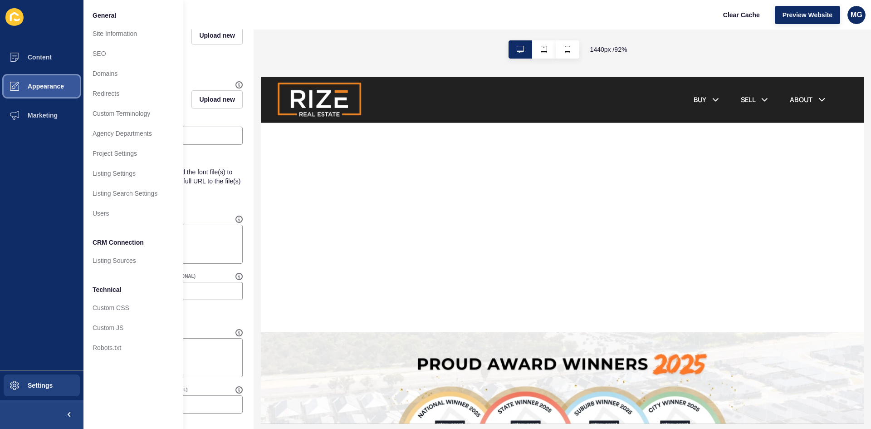
click at [54, 88] on span "Appearance" at bounding box center [31, 86] width 65 height 7
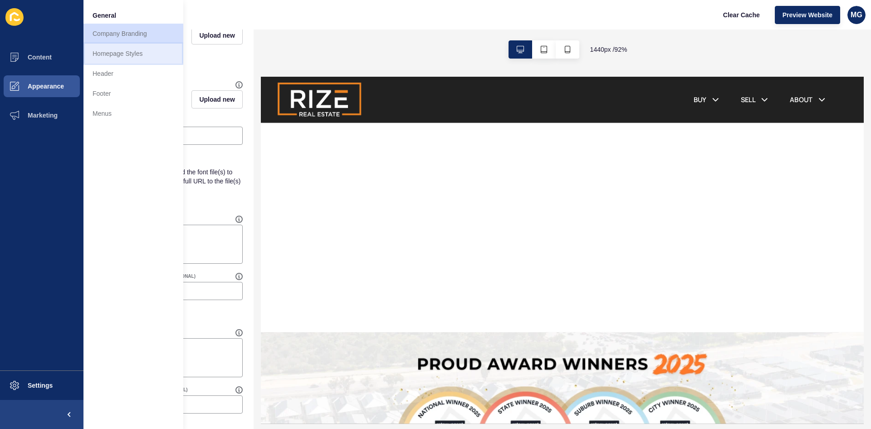
click at [123, 54] on link "Homepage Styles" at bounding box center [133, 54] width 100 height 20
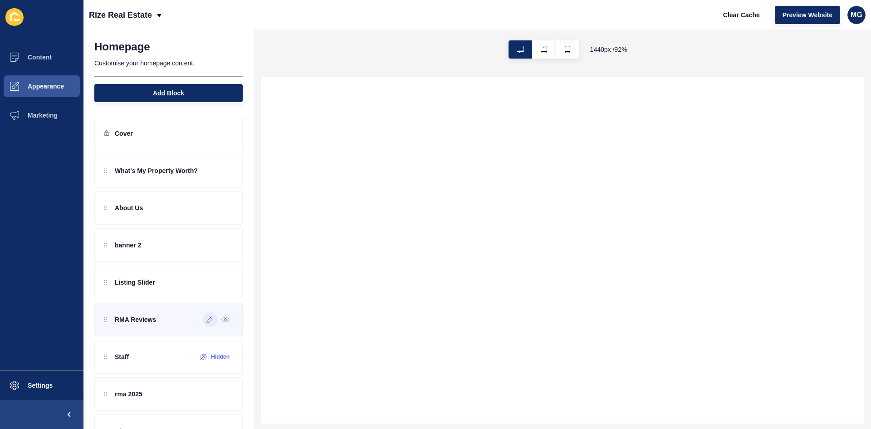
click at [206, 319] on icon at bounding box center [210, 319] width 8 height 7
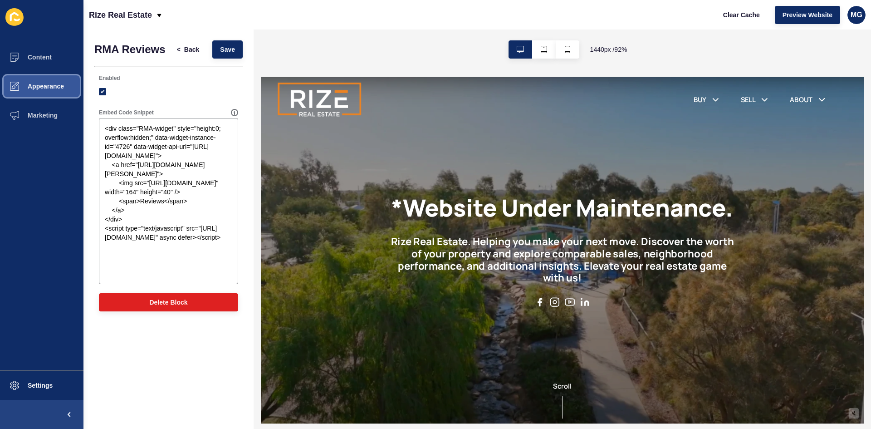
click at [44, 88] on span "Appearance" at bounding box center [31, 86] width 65 height 7
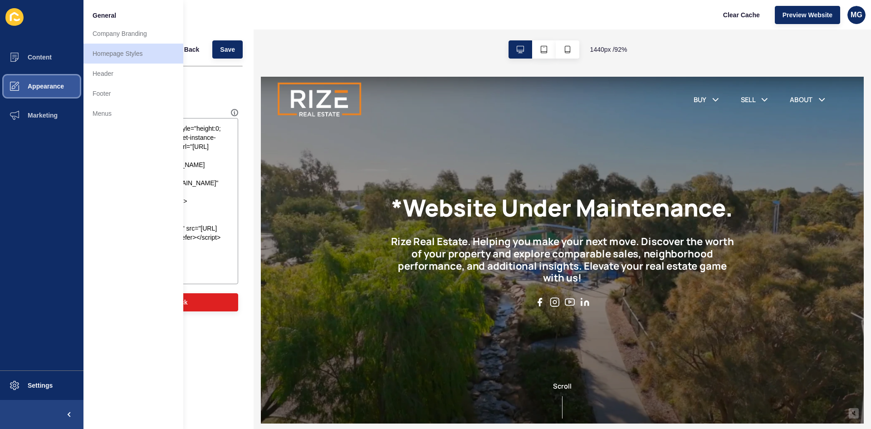
click at [44, 84] on span "Appearance" at bounding box center [31, 86] width 65 height 7
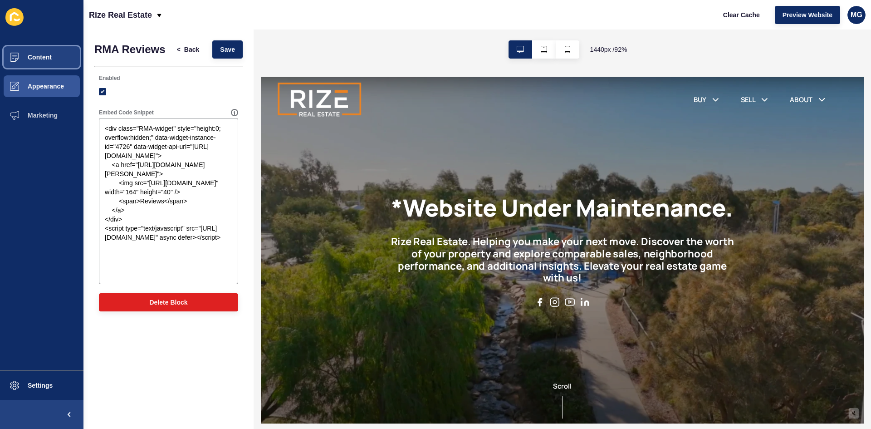
click at [39, 61] on button "Content" at bounding box center [41, 57] width 83 height 29
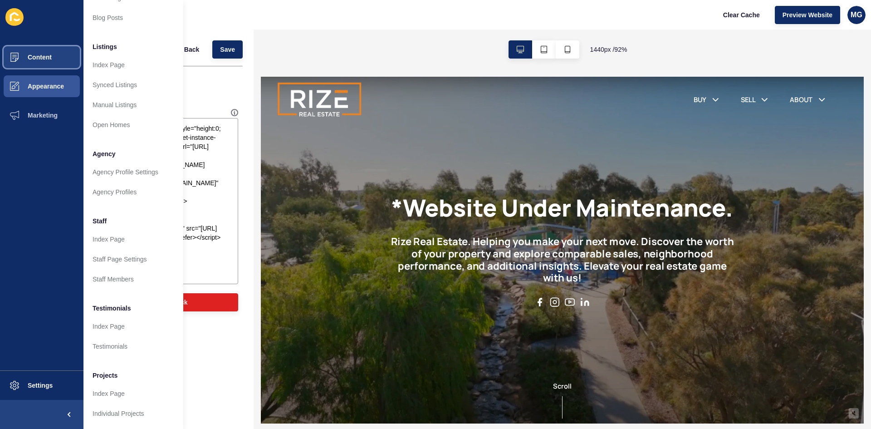
scroll to position [111, 0]
click at [111, 339] on link "Testimonials" at bounding box center [133, 346] width 100 height 20
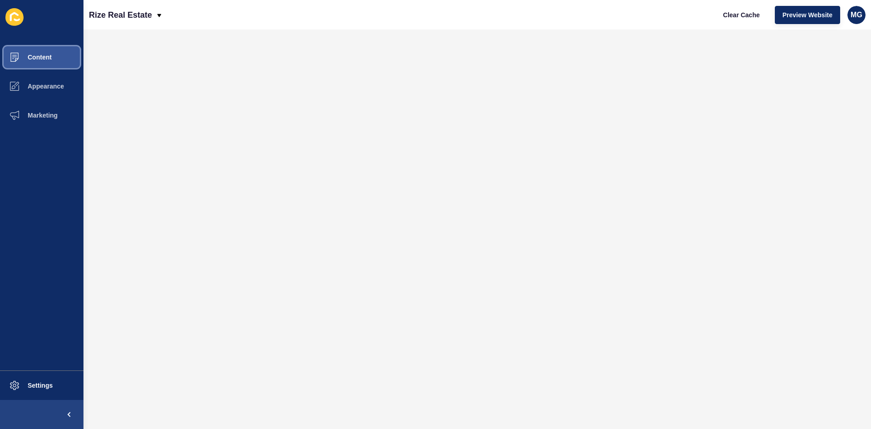
click at [53, 55] on button "Content" at bounding box center [41, 57] width 83 height 29
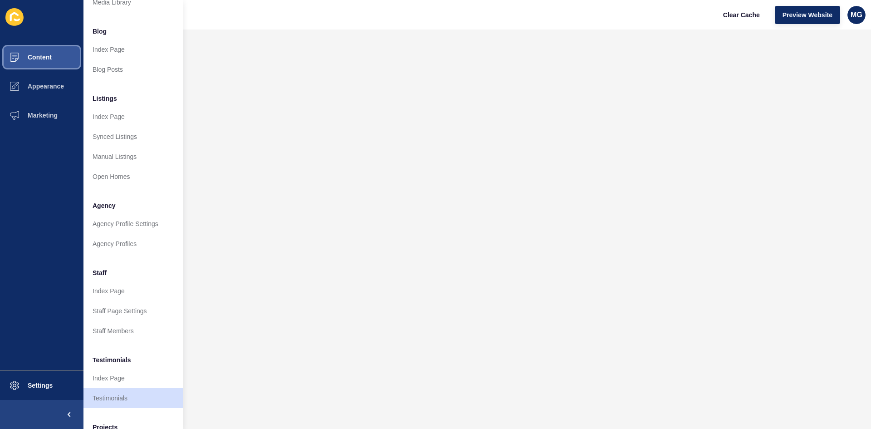
scroll to position [111, 0]
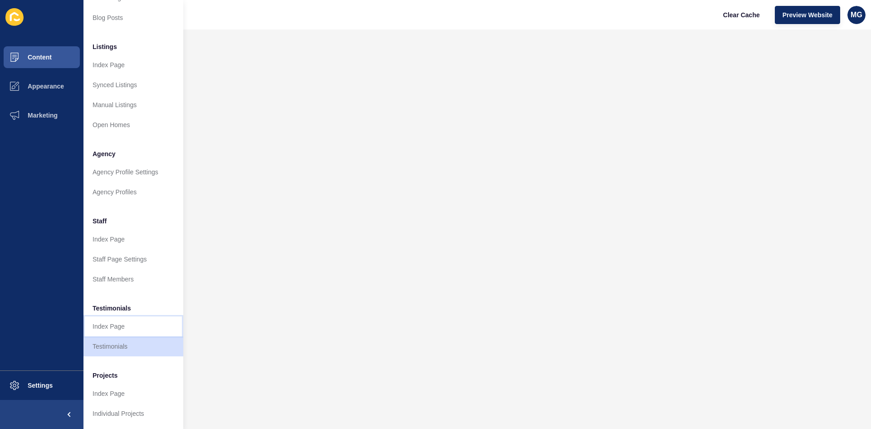
click at [125, 322] on link "Index Page" at bounding box center [133, 326] width 100 height 20
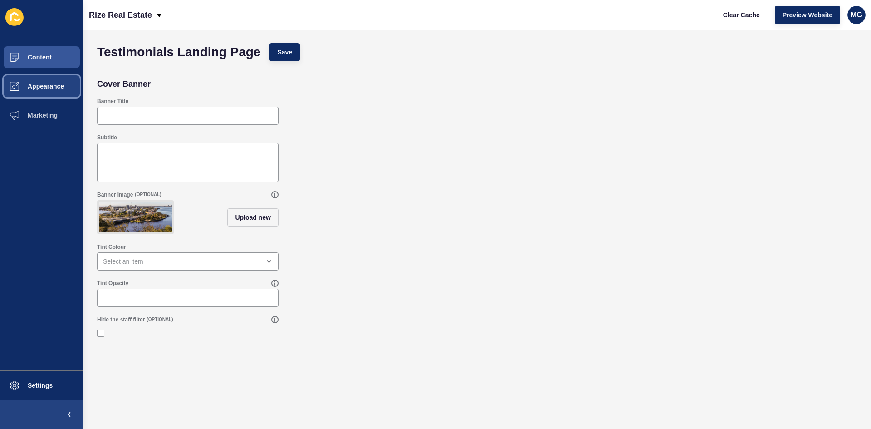
click at [39, 86] on span "Appearance" at bounding box center [31, 86] width 65 height 7
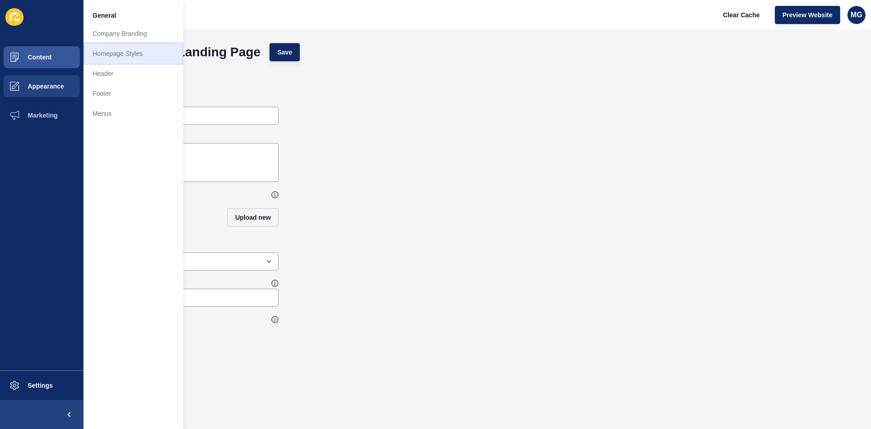
click at [116, 50] on link "Homepage Styles" at bounding box center [133, 54] width 100 height 20
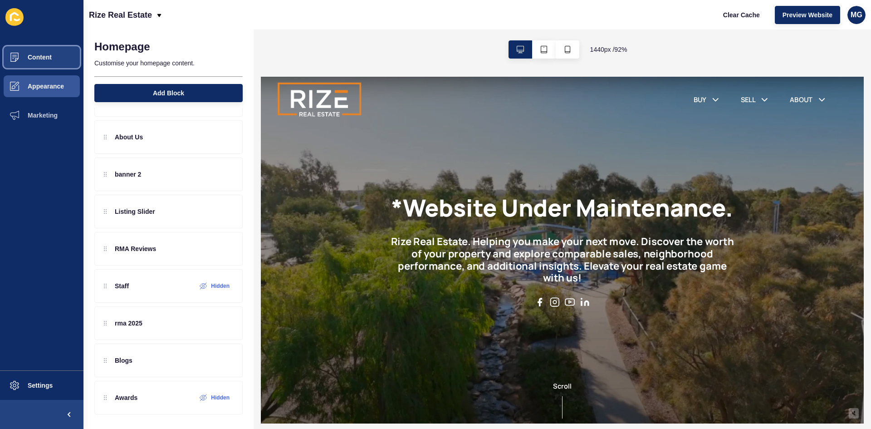
click at [41, 58] on span "Content" at bounding box center [25, 57] width 53 height 7
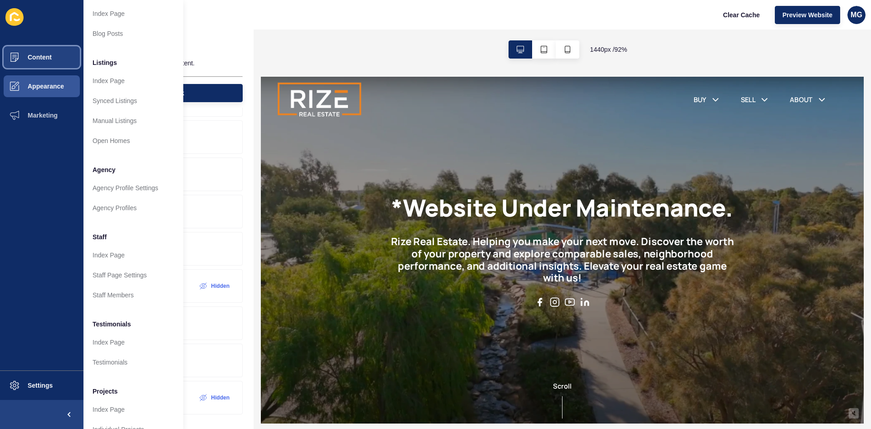
scroll to position [111, 0]
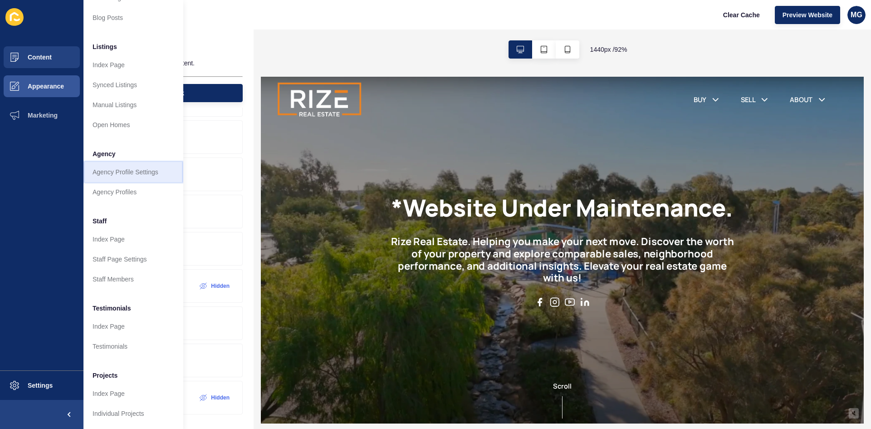
click at [138, 167] on link "Agency Profile Settings" at bounding box center [133, 172] width 100 height 20
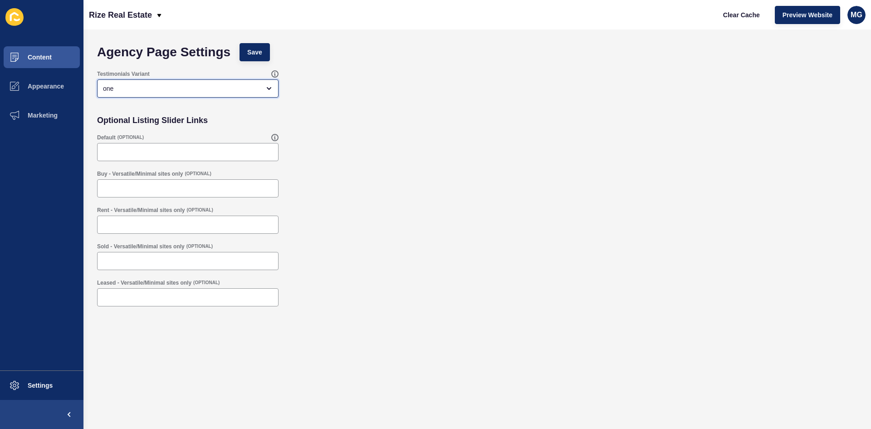
click at [159, 91] on div "one" at bounding box center [181, 88] width 157 height 9
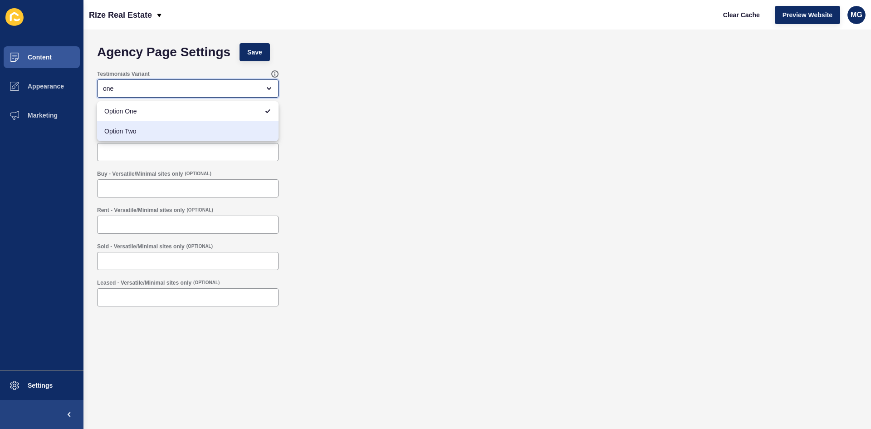
click at [125, 129] on span "Option Two" at bounding box center [187, 131] width 167 height 9
type input "Option Two"
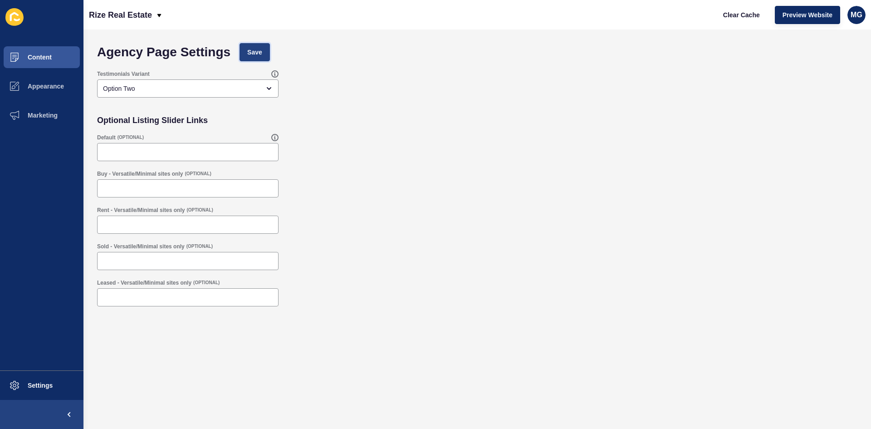
click at [255, 51] on span "Save" at bounding box center [254, 52] width 15 height 9
click at [255, 47] on button "Save" at bounding box center [255, 52] width 30 height 18
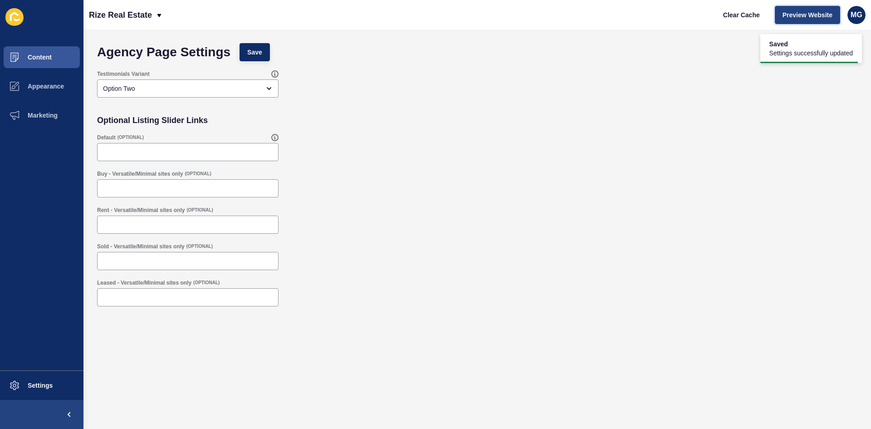
click at [819, 15] on span "Preview Website" at bounding box center [808, 14] width 50 height 9
click at [31, 57] on span "Content" at bounding box center [25, 57] width 53 height 7
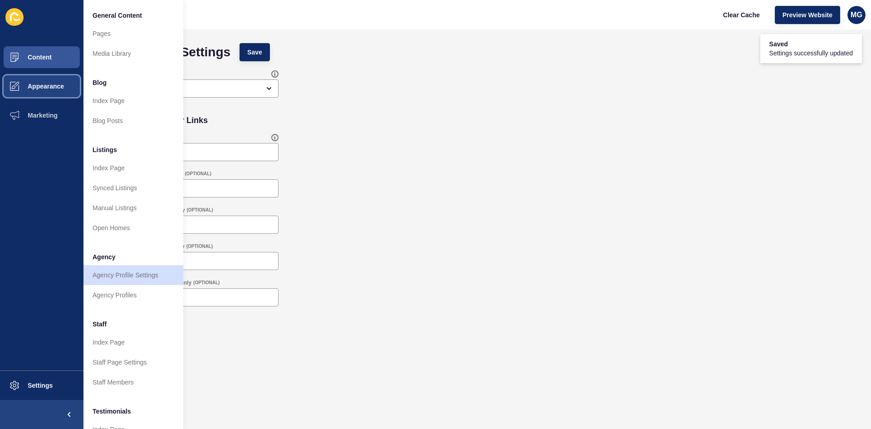
click at [37, 85] on span "Appearance" at bounding box center [31, 86] width 65 height 7
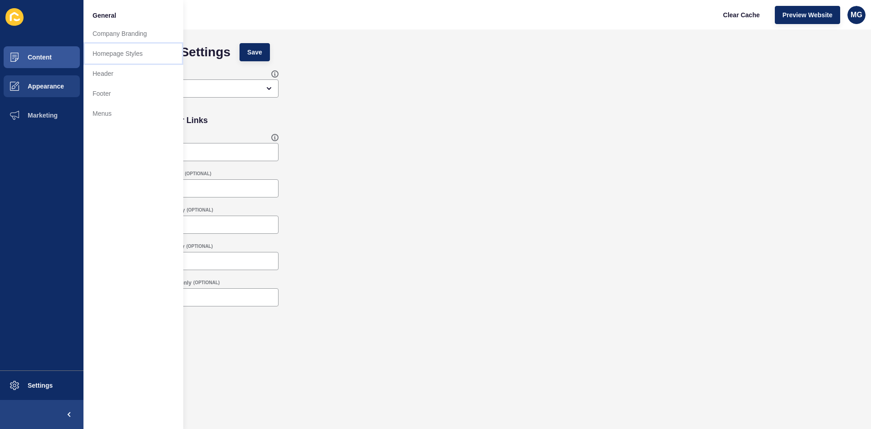
click at [122, 55] on link "Homepage Styles" at bounding box center [133, 54] width 100 height 20
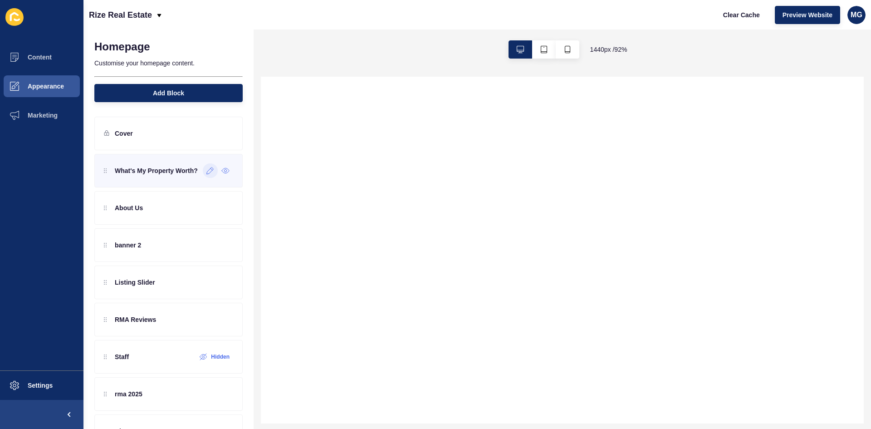
click at [203, 176] on div at bounding box center [210, 170] width 15 height 15
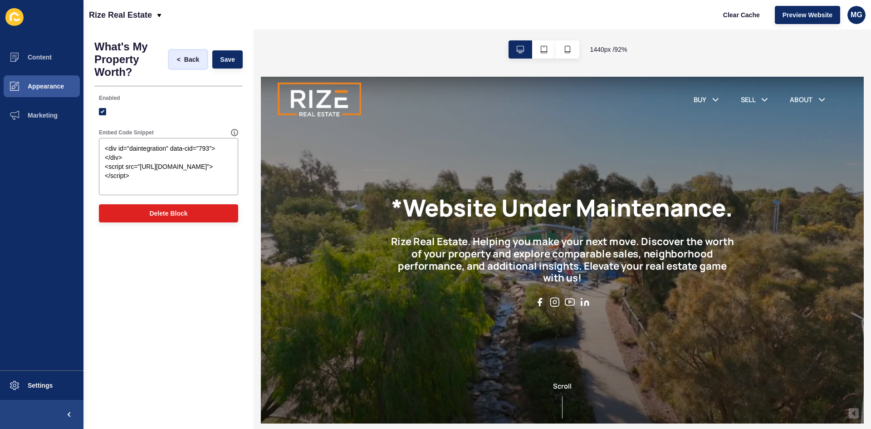
click at [195, 60] on span "Back" at bounding box center [191, 59] width 15 height 9
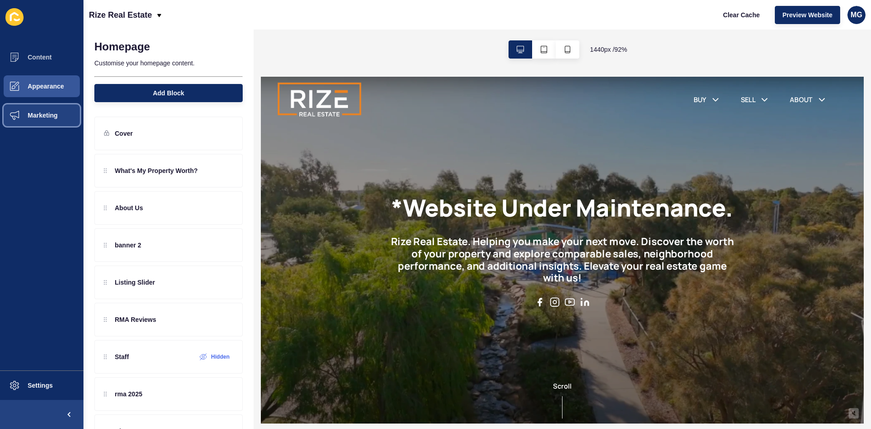
click at [32, 116] on span "Marketing" at bounding box center [28, 115] width 59 height 7
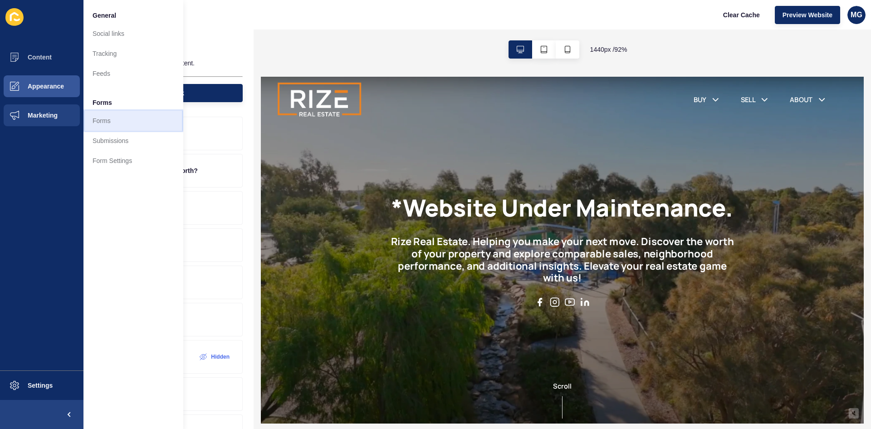
click at [110, 122] on link "Forms" at bounding box center [133, 121] width 100 height 20
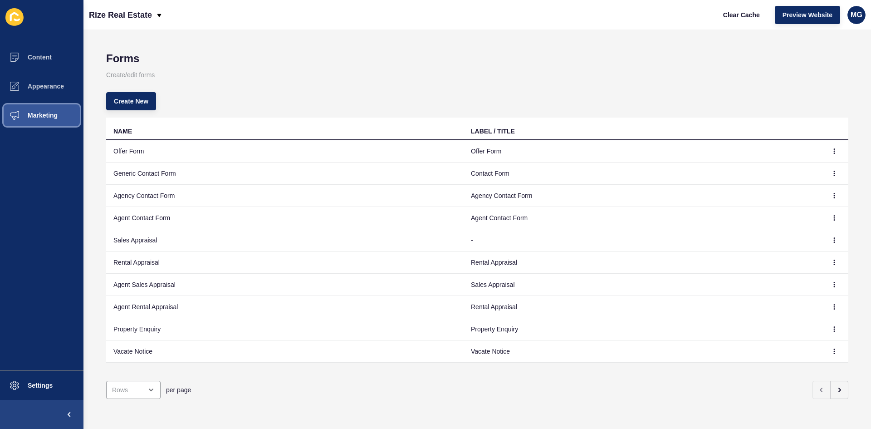
click at [35, 114] on span "Marketing" at bounding box center [28, 115] width 59 height 7
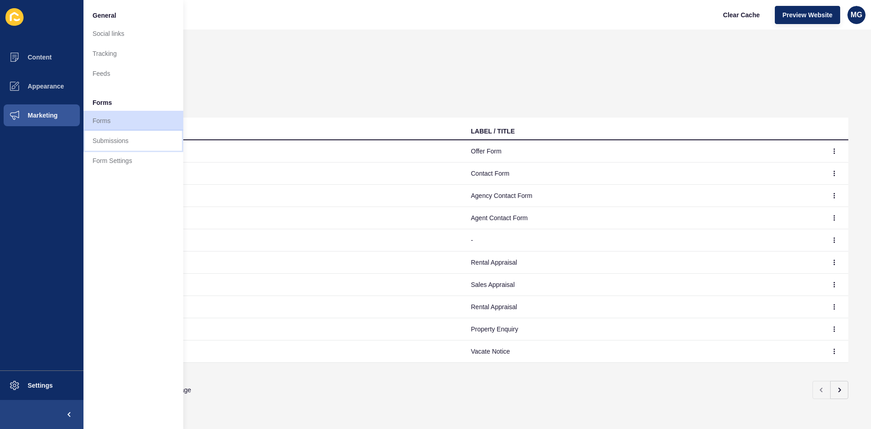
drag, startPoint x: 133, startPoint y: 142, endPoint x: 142, endPoint y: 145, distance: 9.5
click at [133, 142] on link "Submissions" at bounding box center [133, 141] width 100 height 20
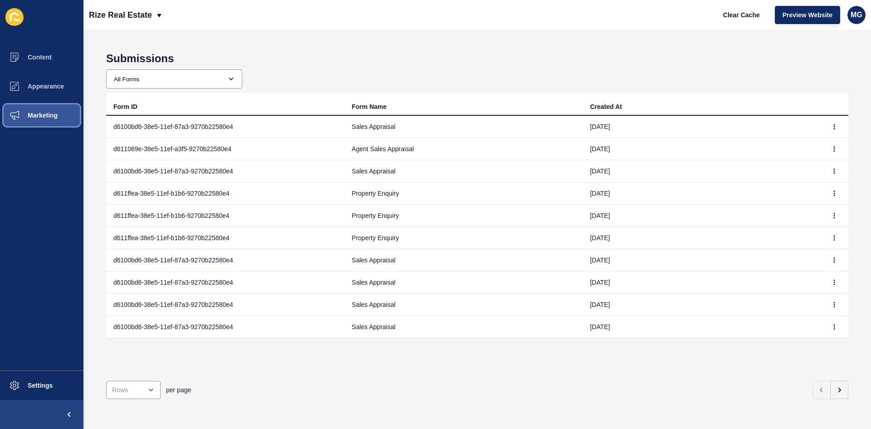
click at [34, 118] on span "Marketing" at bounding box center [28, 115] width 59 height 7
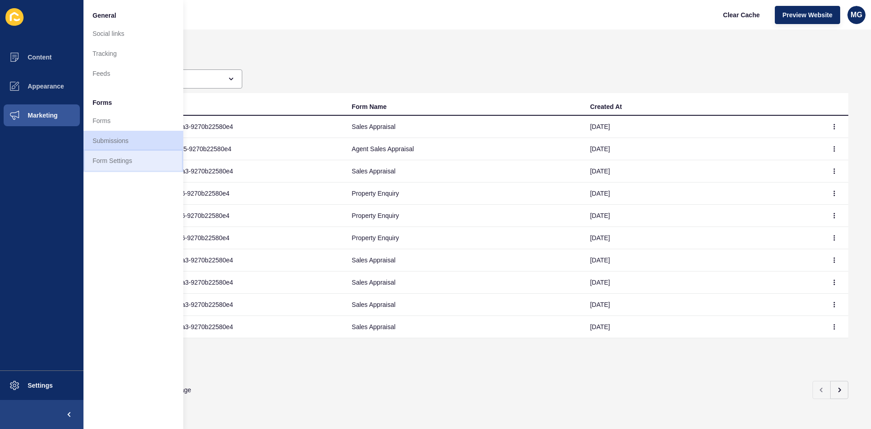
click at [106, 164] on link "Form Settings" at bounding box center [133, 161] width 100 height 20
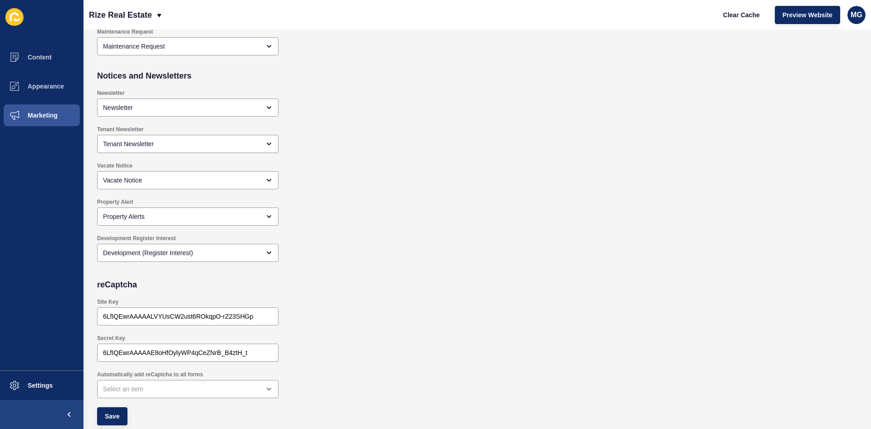
scroll to position [770, 0]
click at [793, 15] on span "Preview Website" at bounding box center [808, 14] width 50 height 9
click at [49, 59] on span "Content" at bounding box center [25, 57] width 53 height 7
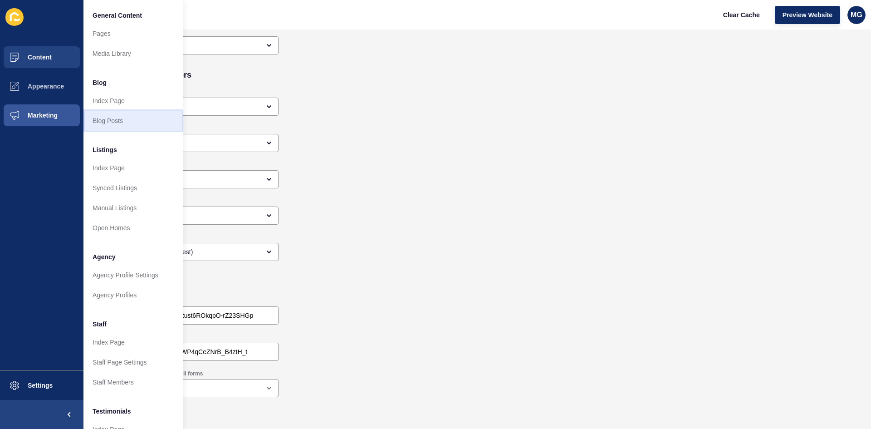
click at [116, 119] on link "Blog Posts" at bounding box center [133, 121] width 100 height 20
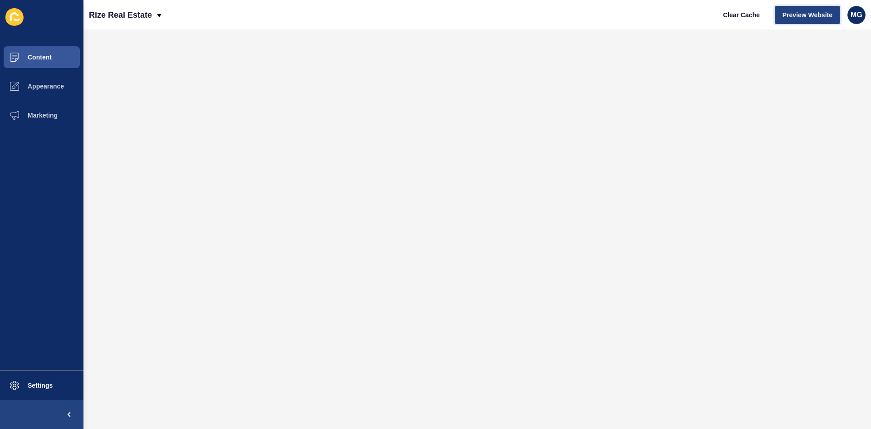
click at [799, 15] on span "Preview Website" at bounding box center [808, 14] width 50 height 9
click at [801, 21] on button "Preview Website" at bounding box center [807, 15] width 65 height 18
click at [43, 56] on span "Content" at bounding box center [25, 57] width 53 height 7
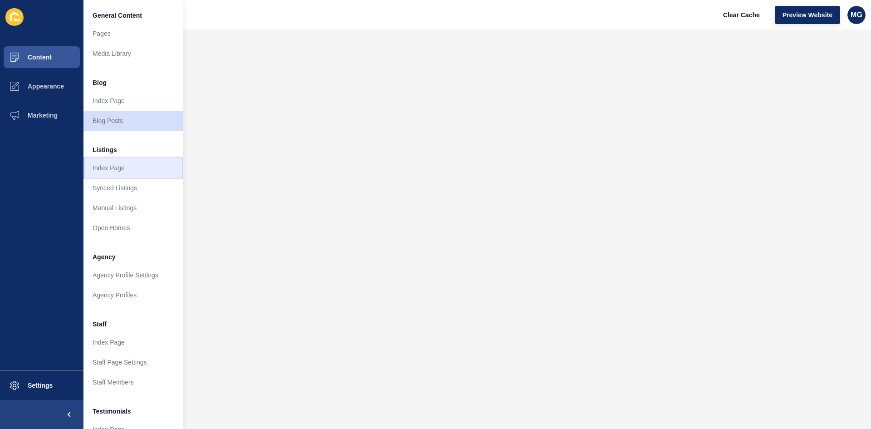
click at [121, 169] on link "Index Page" at bounding box center [133, 168] width 100 height 20
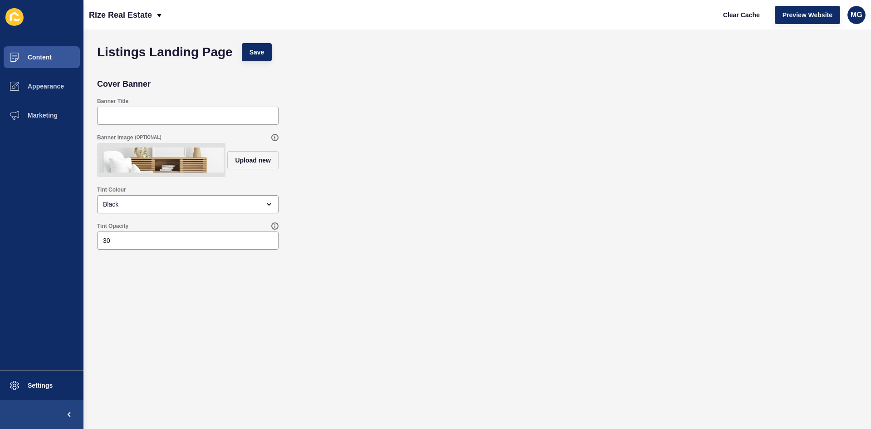
click at [188, 165] on img at bounding box center [161, 160] width 125 height 30
click at [44, 55] on span "Content" at bounding box center [25, 57] width 53 height 7
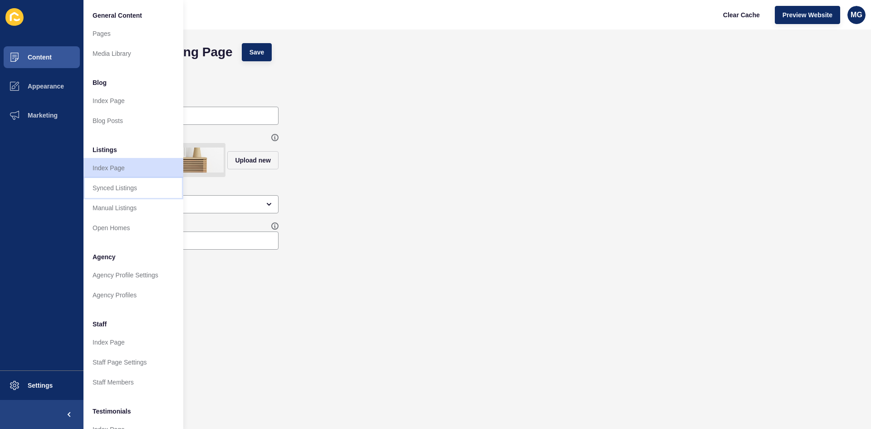
click at [136, 187] on link "Synced Listings" at bounding box center [133, 188] width 100 height 20
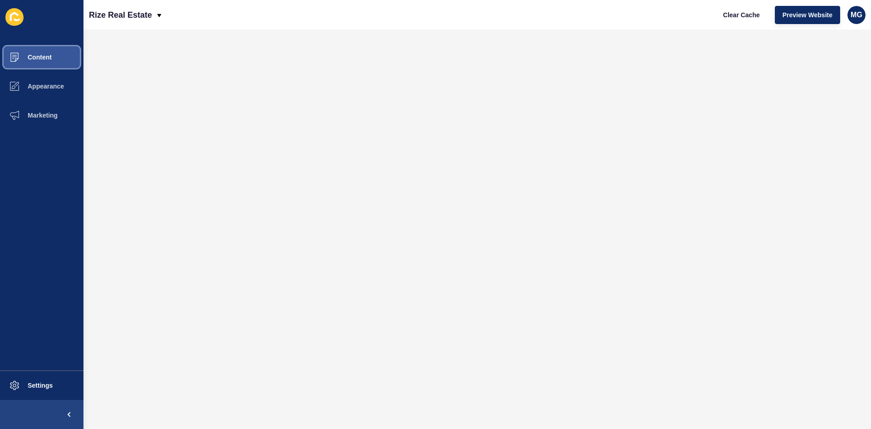
click at [36, 59] on span "Content" at bounding box center [25, 57] width 53 height 7
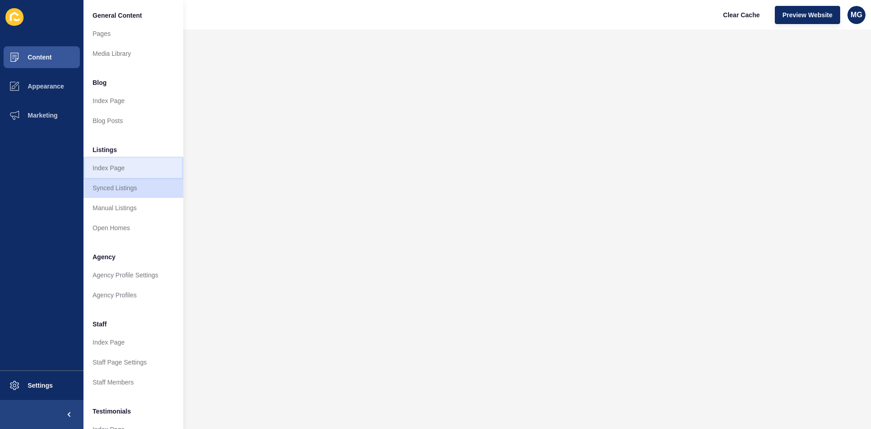
click at [113, 168] on link "Index Page" at bounding box center [133, 168] width 100 height 20
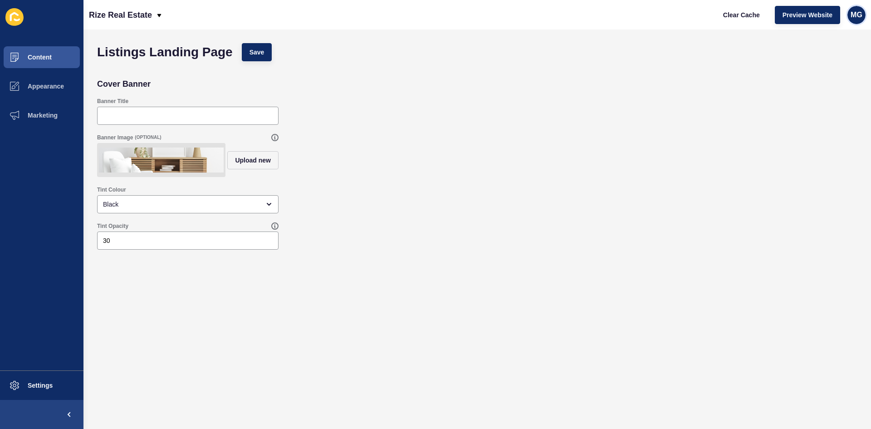
click at [860, 15] on span "MG" at bounding box center [857, 14] width 12 height 9
click at [850, 56] on link "Contact Support" at bounding box center [835, 56] width 67 height 20
click at [793, 17] on span "Preview Website" at bounding box center [808, 14] width 50 height 9
click at [52, 86] on span "Appearance" at bounding box center [31, 86] width 65 height 7
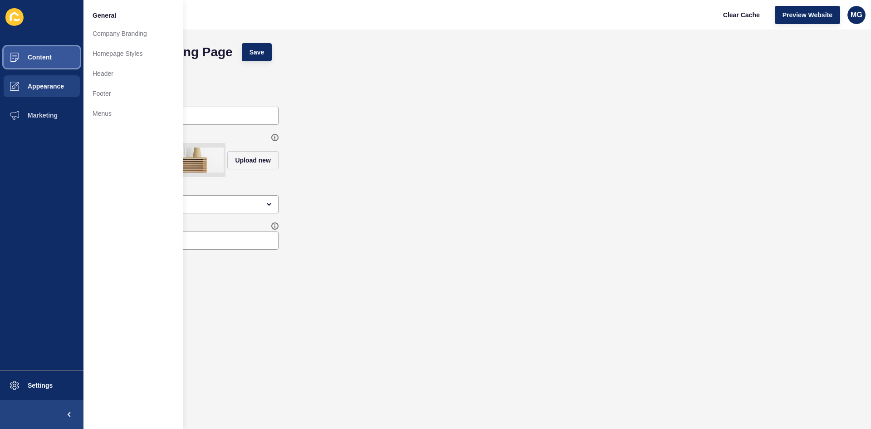
click at [59, 59] on button "Content" at bounding box center [41, 57] width 83 height 29
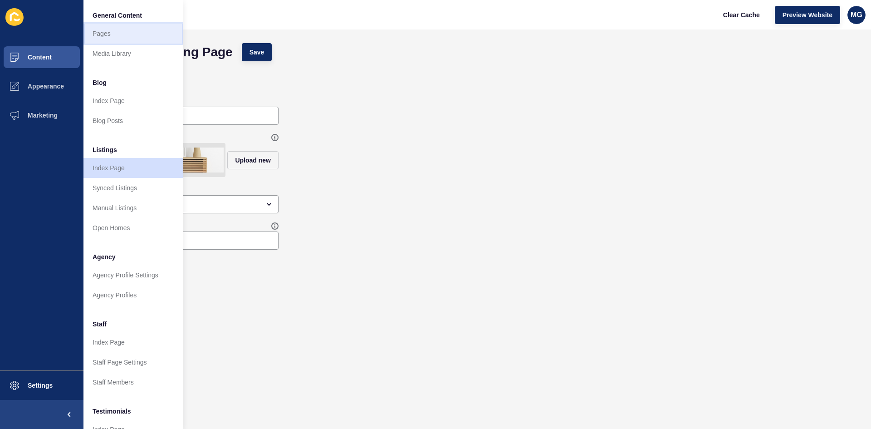
click at [126, 38] on link "Pages" at bounding box center [133, 34] width 100 height 20
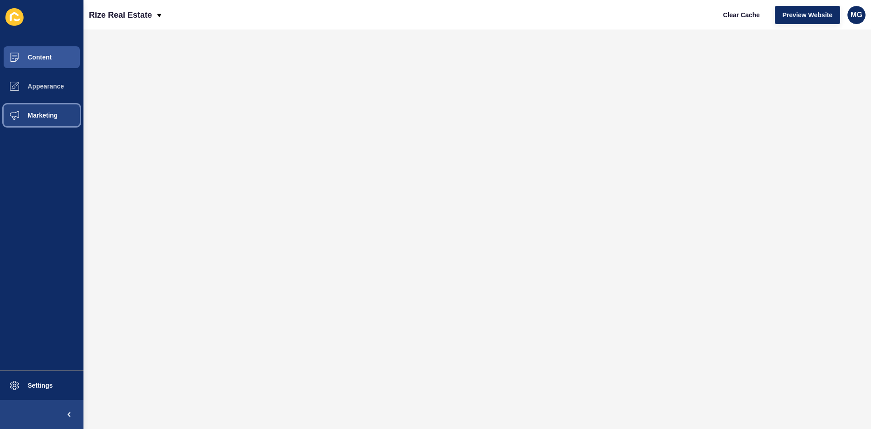
click at [44, 118] on span "Marketing" at bounding box center [28, 115] width 59 height 7
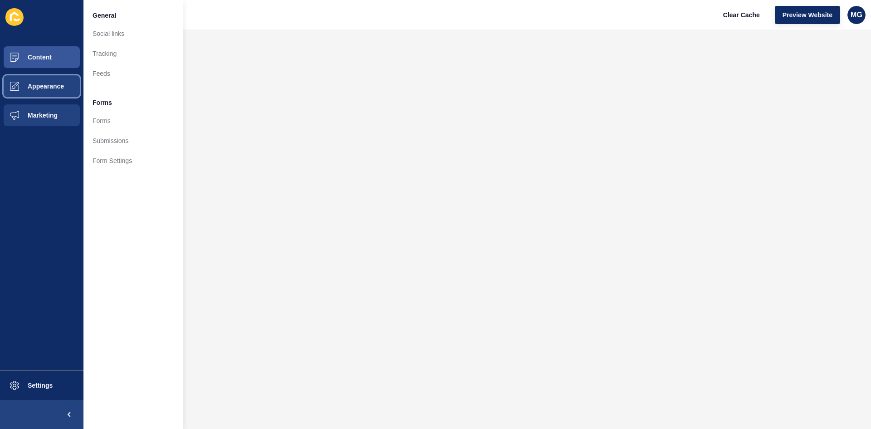
click at [32, 92] on button "Appearance" at bounding box center [41, 86] width 83 height 29
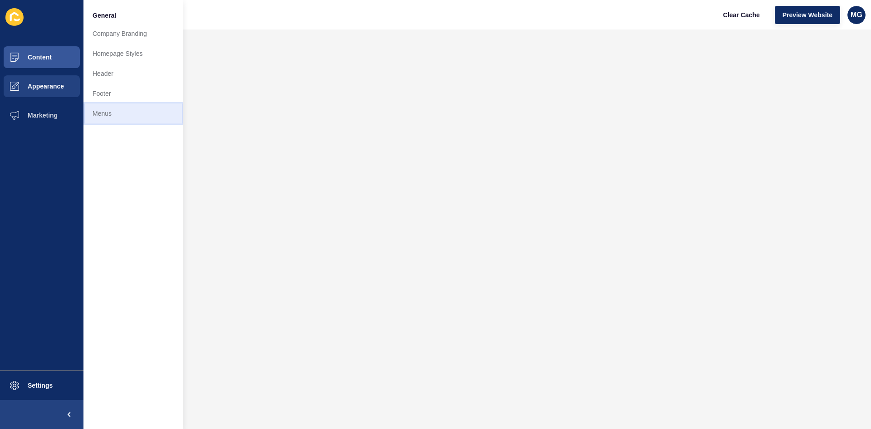
click at [113, 116] on link "Menus" at bounding box center [133, 113] width 100 height 20
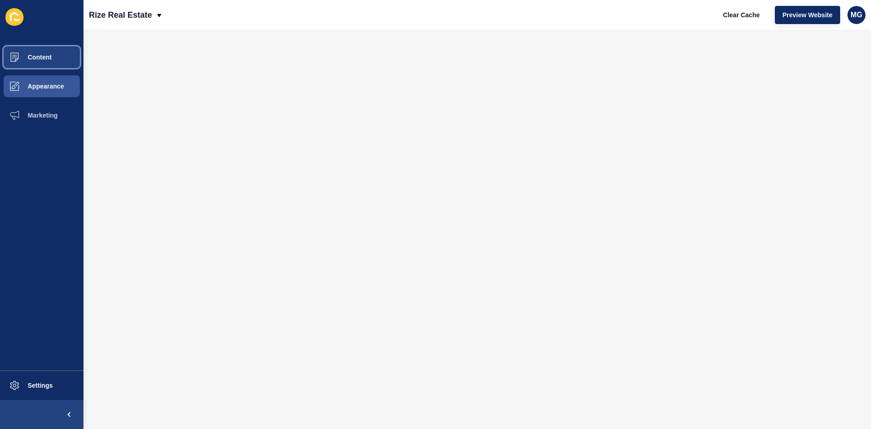
click at [39, 62] on button "Content" at bounding box center [41, 57] width 83 height 29
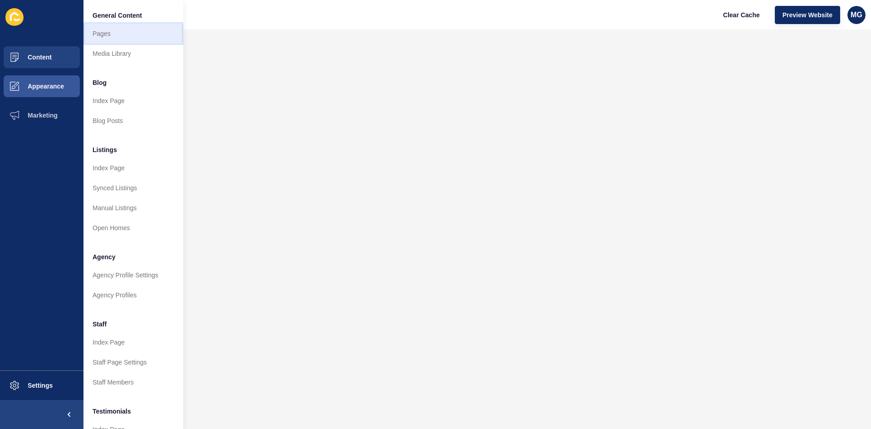
click at [103, 37] on link "Pages" at bounding box center [133, 34] width 100 height 20
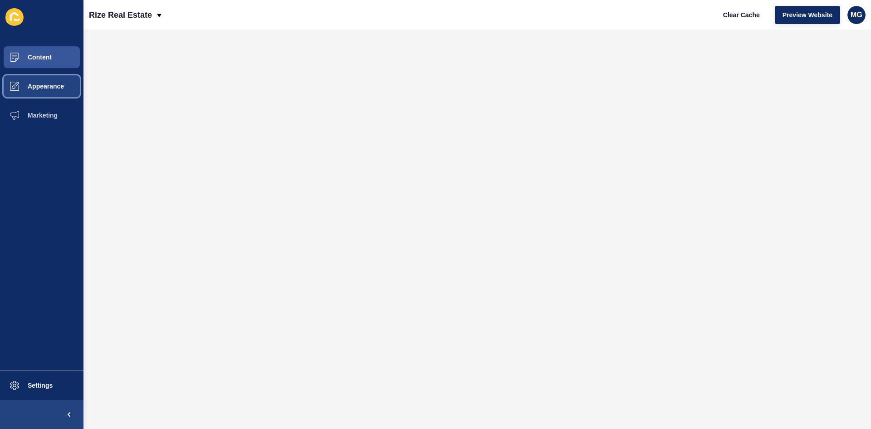
click at [54, 84] on span "Appearance" at bounding box center [31, 86] width 65 height 7
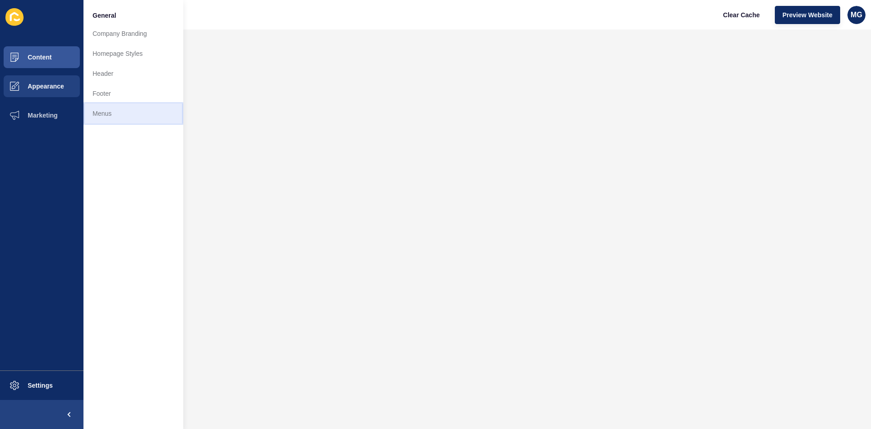
click at [110, 110] on link "Menus" at bounding box center [133, 113] width 100 height 20
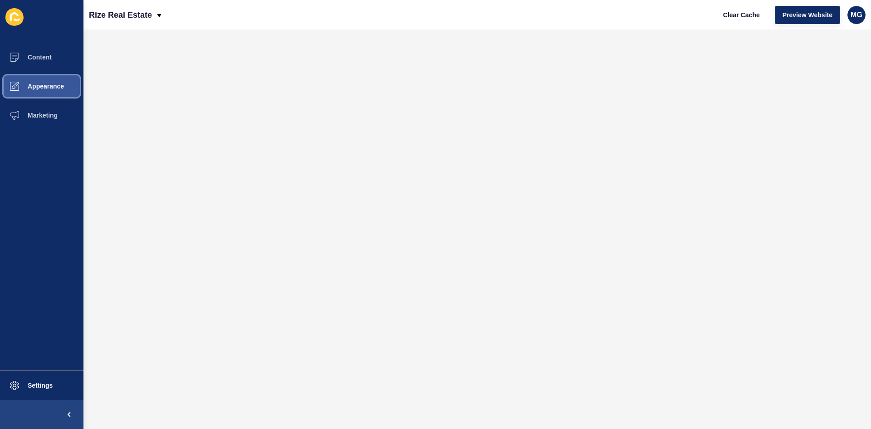
click at [37, 89] on span "Appearance" at bounding box center [31, 86] width 65 height 7
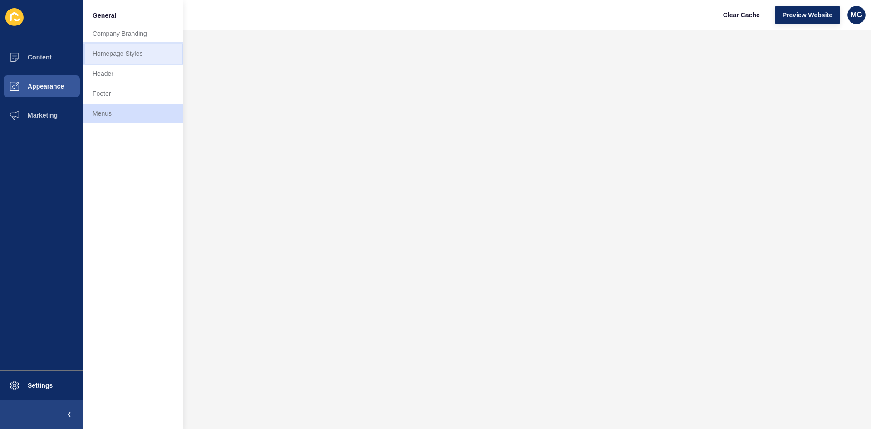
click at [107, 55] on link "Homepage Styles" at bounding box center [133, 54] width 100 height 20
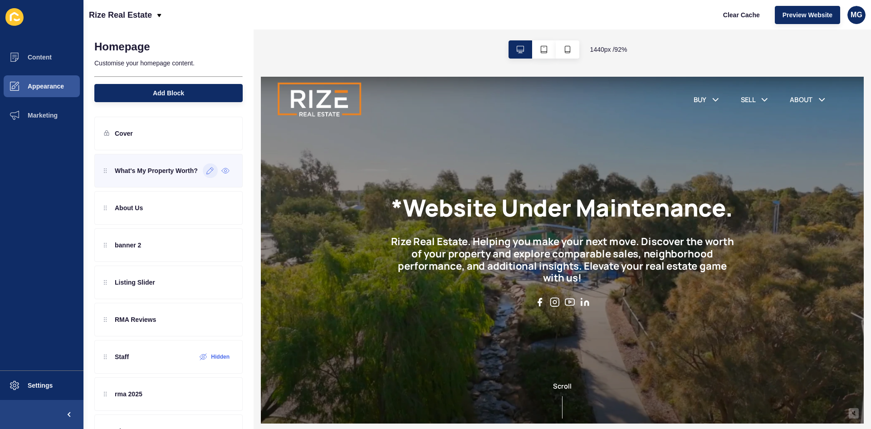
click at [206, 174] on icon at bounding box center [210, 170] width 8 height 7
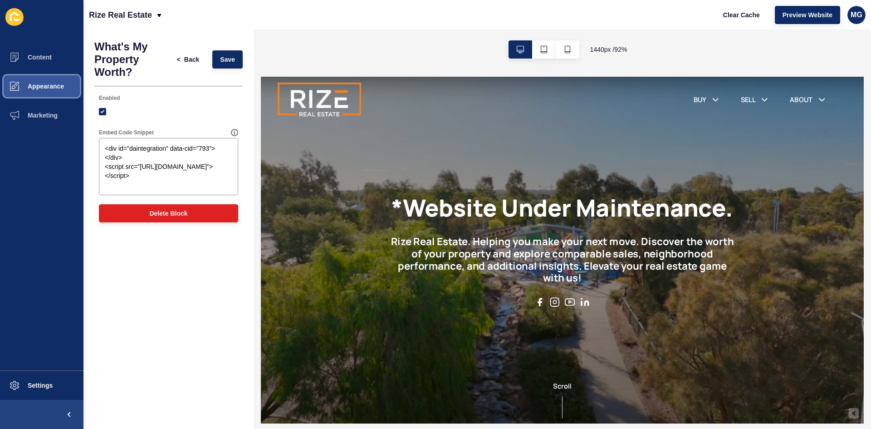
click at [55, 88] on span "Appearance" at bounding box center [31, 86] width 65 height 7
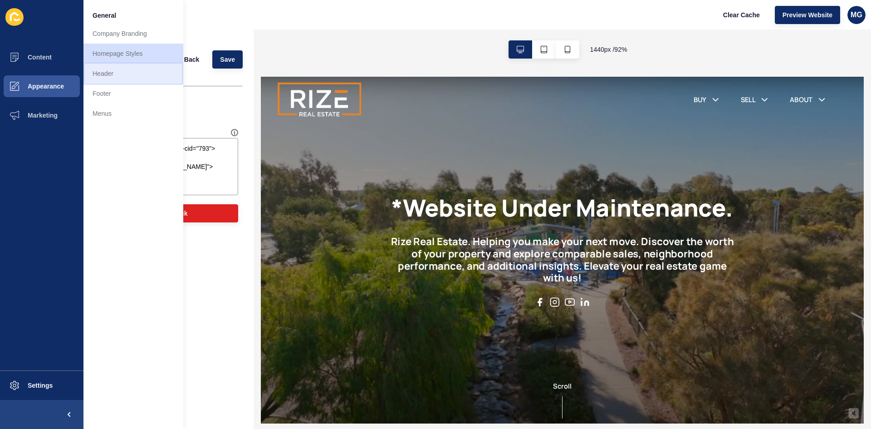
click at [111, 74] on link "Header" at bounding box center [133, 74] width 100 height 20
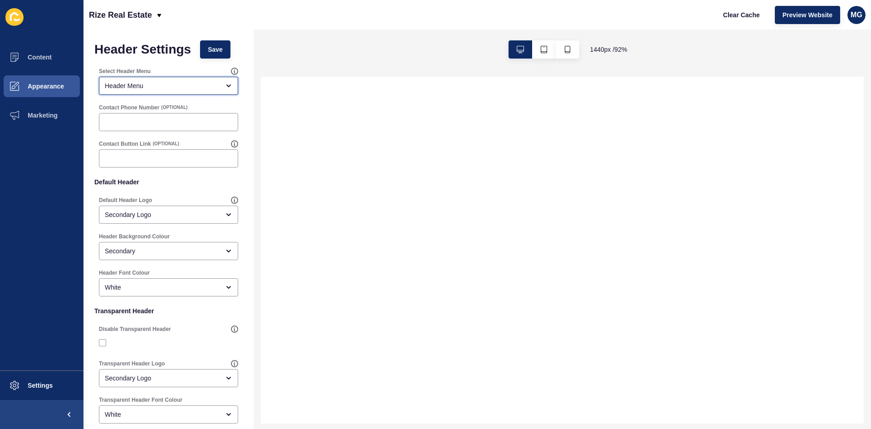
click at [168, 86] on div "Header Menu" at bounding box center [162, 85] width 115 height 9
click at [236, 77] on div "Header Settings Save Select Header Menu Header Menu Contact Phone Number (OPTIO…" at bounding box center [168, 302] width 170 height 547
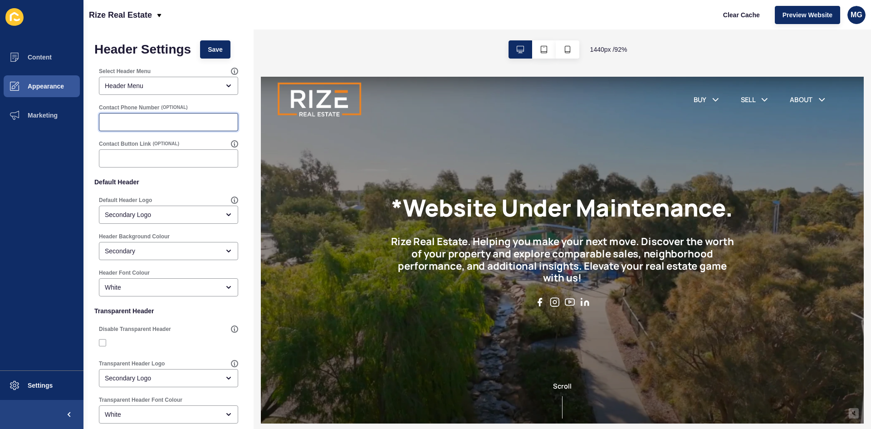
click at [145, 120] on input "Contact Phone Number" at bounding box center [168, 122] width 127 height 9
type input "0466115688"
click at [149, 154] on input "Contact Button Link" at bounding box center [168, 158] width 127 height 9
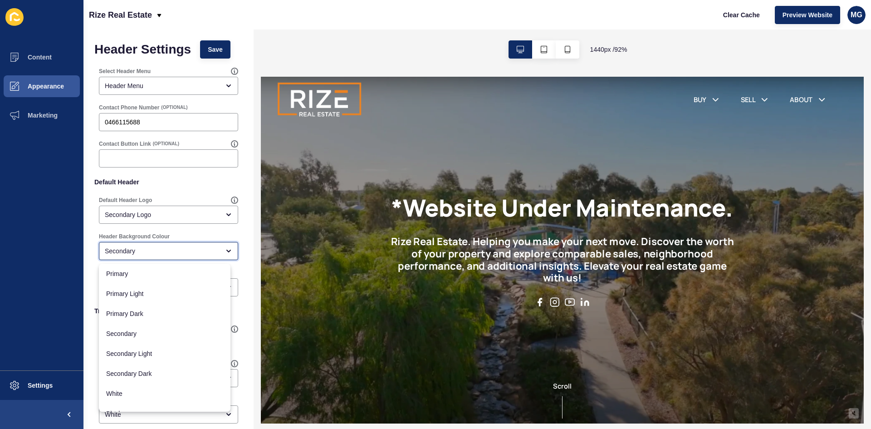
click at [127, 247] on div "Secondary" at bounding box center [162, 250] width 115 height 9
click at [207, 234] on div "Header Background Colour" at bounding box center [168, 236] width 139 height 7
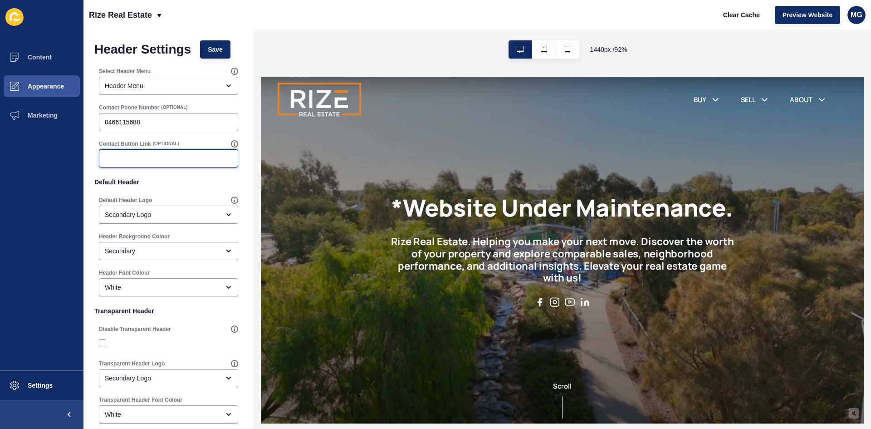
click at [141, 159] on input "Contact Button Link" at bounding box center [168, 158] width 127 height 9
paste input "[URL][DOMAIN_NAME]"
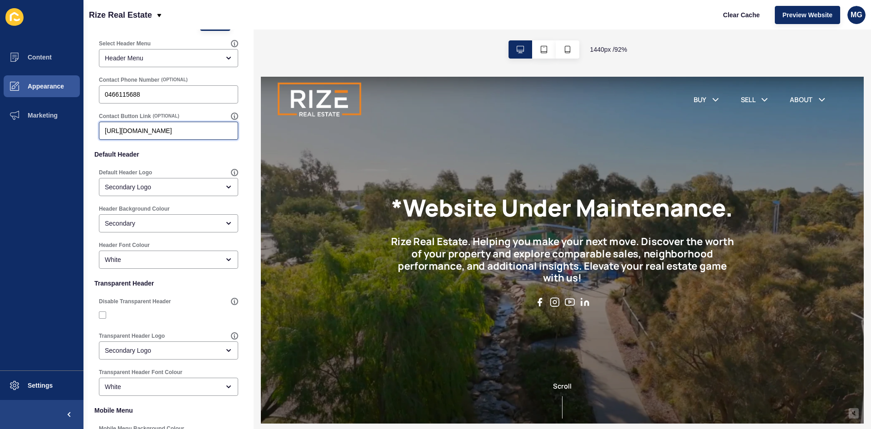
scroll to position [12, 0]
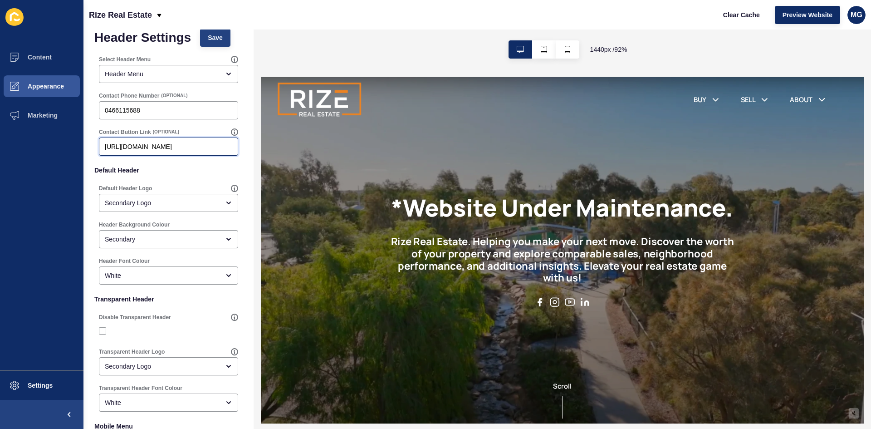
type input "[URL][DOMAIN_NAME]"
click at [219, 34] on span "Save" at bounding box center [215, 37] width 15 height 9
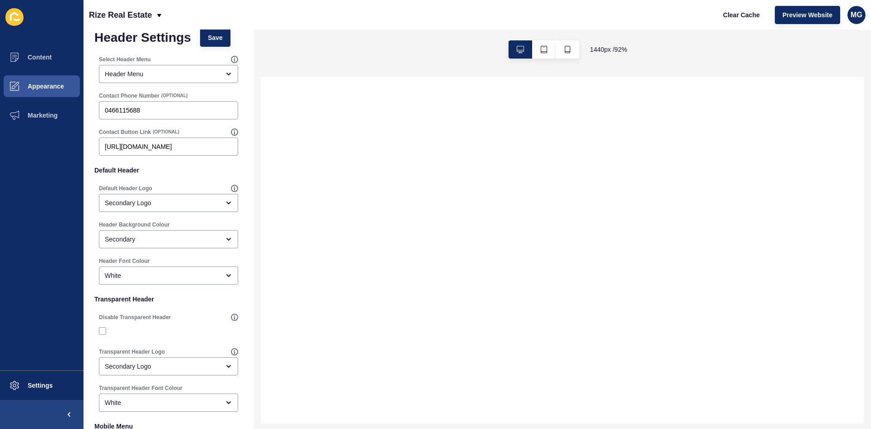
scroll to position [0, 0]
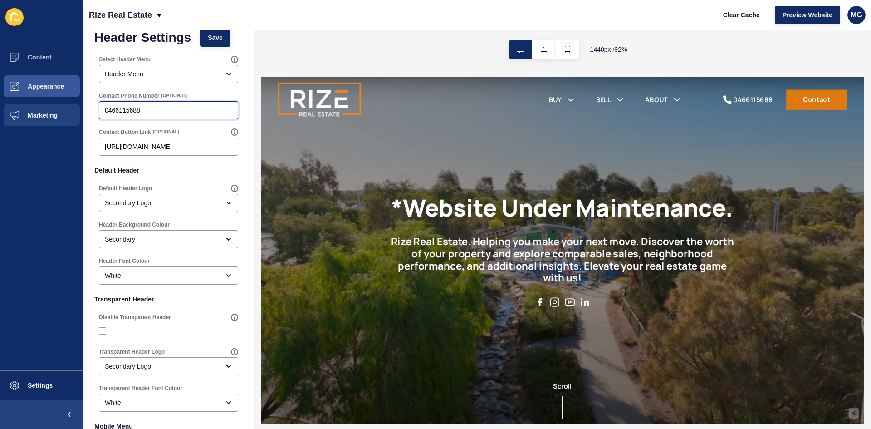
drag, startPoint x: 172, startPoint y: 110, endPoint x: 82, endPoint y: 110, distance: 89.8
click at [82, 110] on div "Content Appearance Marketing Settings Rize Real Estate Clear Cache Preview Webs…" at bounding box center [435, 214] width 871 height 429
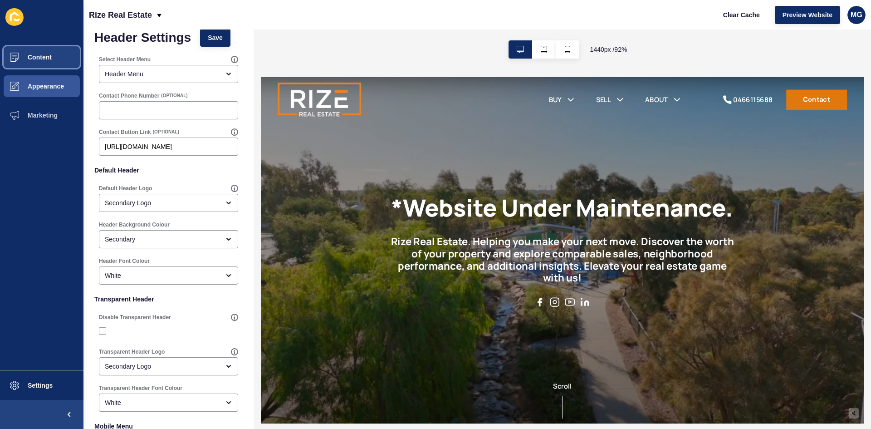
click at [44, 59] on span "Content" at bounding box center [25, 57] width 53 height 7
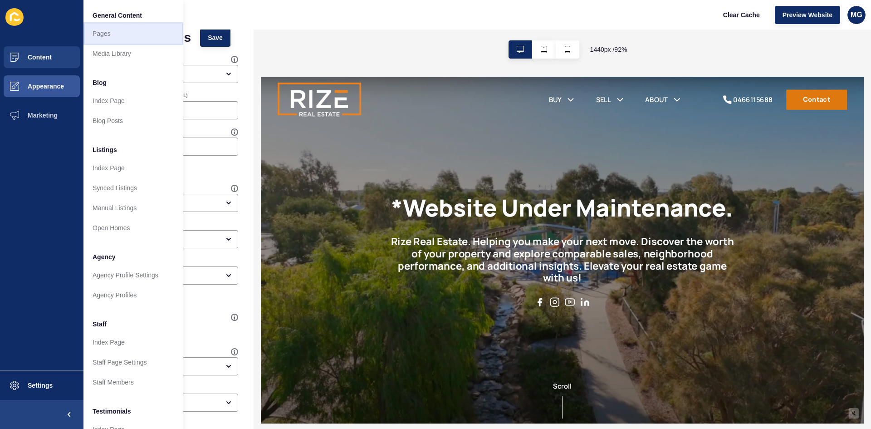
click at [112, 32] on link "Pages" at bounding box center [133, 34] width 100 height 20
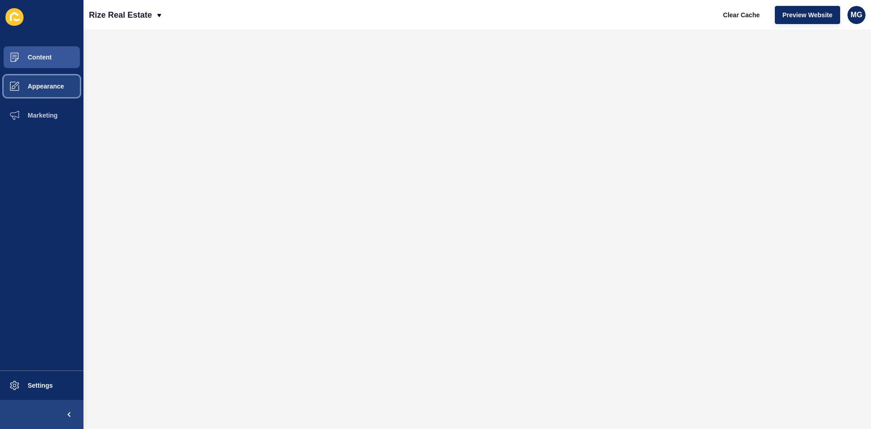
click at [51, 87] on span "Appearance" at bounding box center [31, 86] width 65 height 7
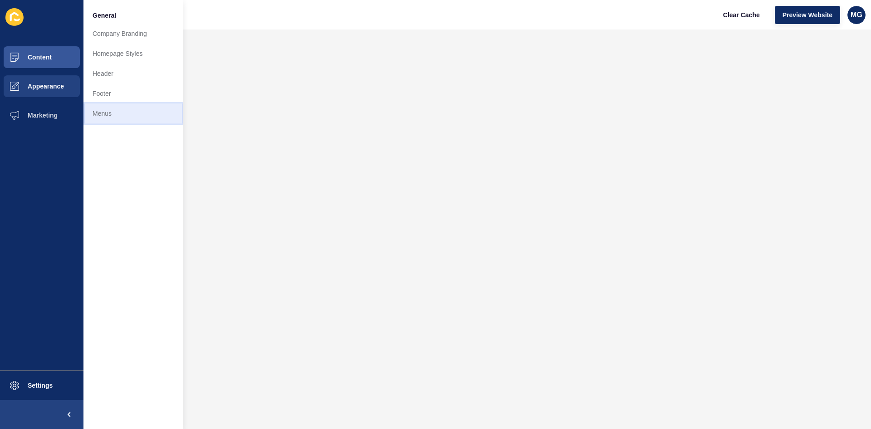
click at [114, 112] on link "Menus" at bounding box center [133, 113] width 100 height 20
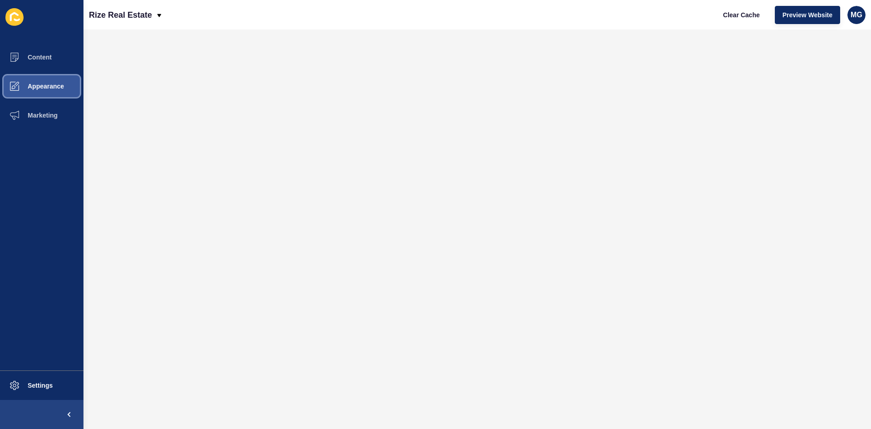
click at [45, 87] on span "Appearance" at bounding box center [31, 86] width 65 height 7
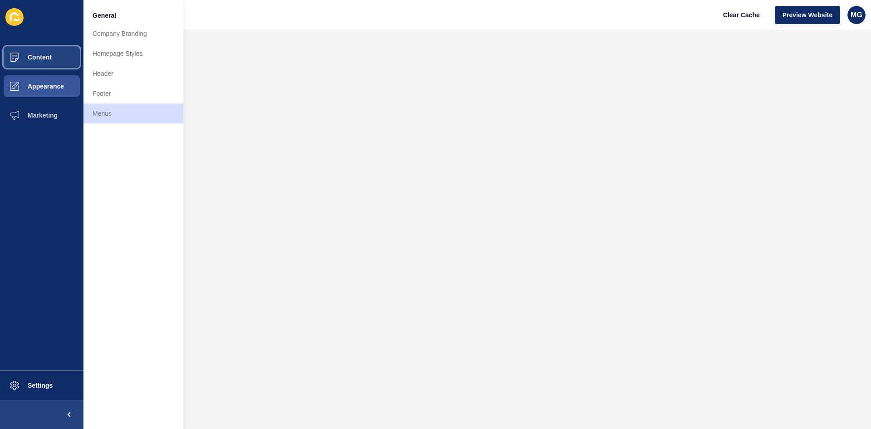
click at [29, 55] on span "Content" at bounding box center [25, 57] width 53 height 7
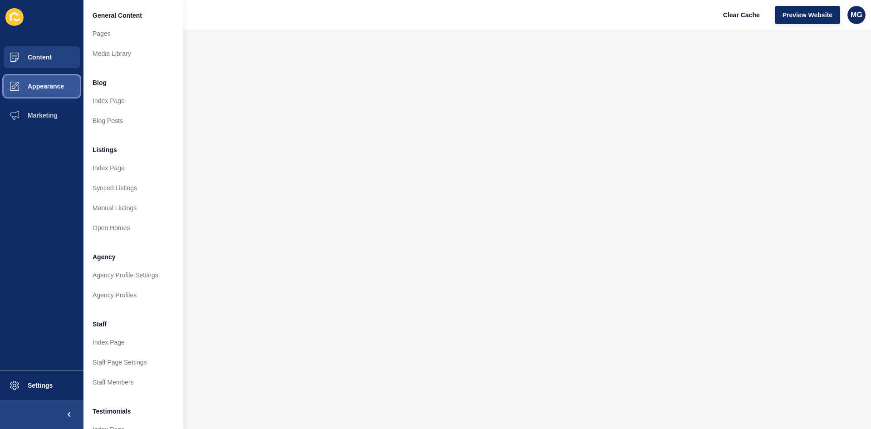
drag, startPoint x: 36, startPoint y: 85, endPoint x: 46, endPoint y: 89, distance: 10.4
click at [36, 85] on span "Appearance" at bounding box center [31, 86] width 65 height 7
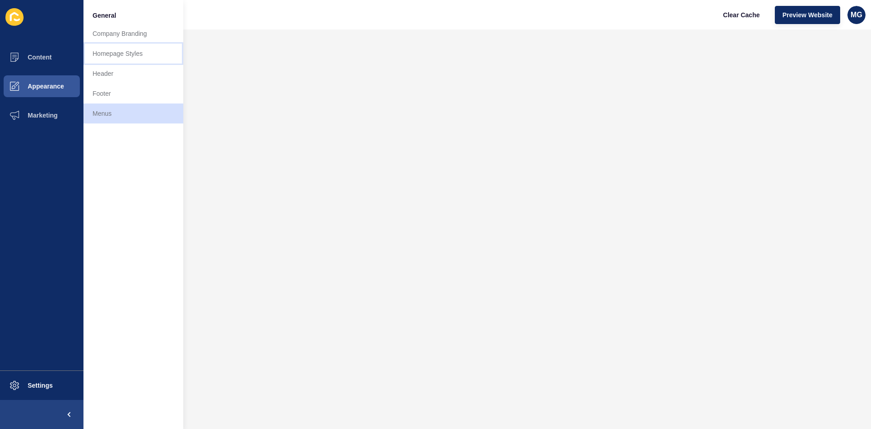
click at [114, 59] on link "Homepage Styles" at bounding box center [133, 54] width 100 height 20
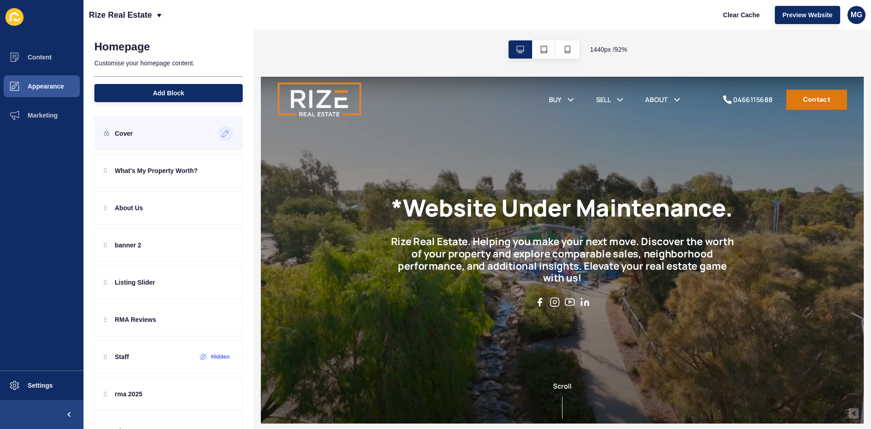
click at [222, 133] on icon at bounding box center [226, 133] width 8 height 7
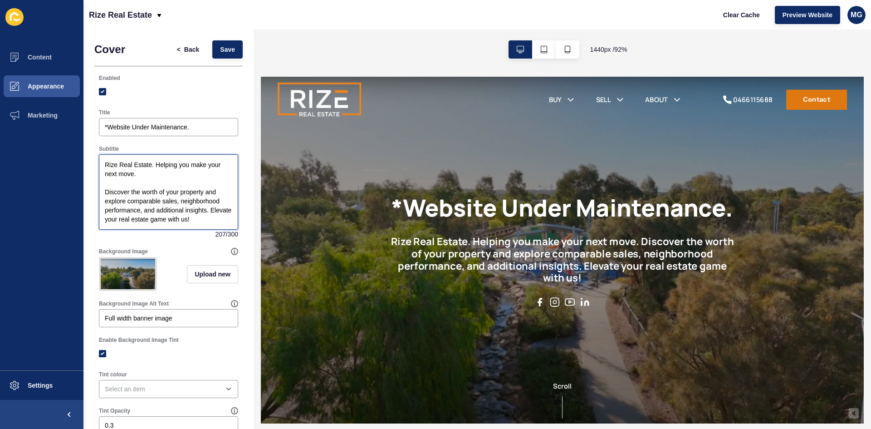
drag, startPoint x: 216, startPoint y: 218, endPoint x: 117, endPoint y: 167, distance: 111.2
click at [117, 167] on textarea "Rize Real Estate. Helping you make your next move. Discover the worth of your p…" at bounding box center [168, 192] width 137 height 73
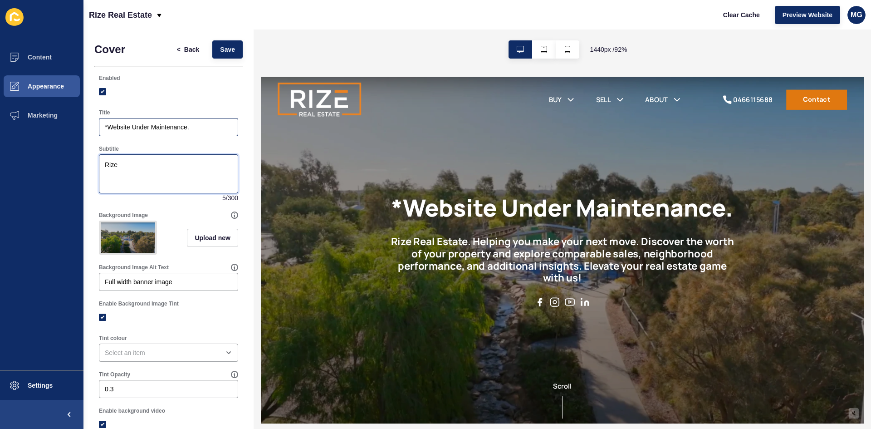
type textarea "Rize"
click at [201, 127] on input "*Website Under Maintenance." at bounding box center [168, 126] width 127 height 9
type input "*Website Under Maintenance.Rize Above The Rest"
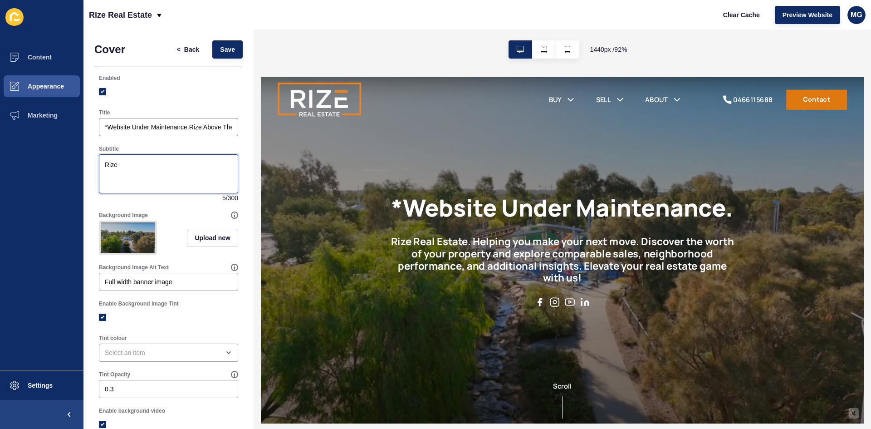
click at [148, 163] on textarea "Rize" at bounding box center [168, 174] width 137 height 36
type textarea "R"
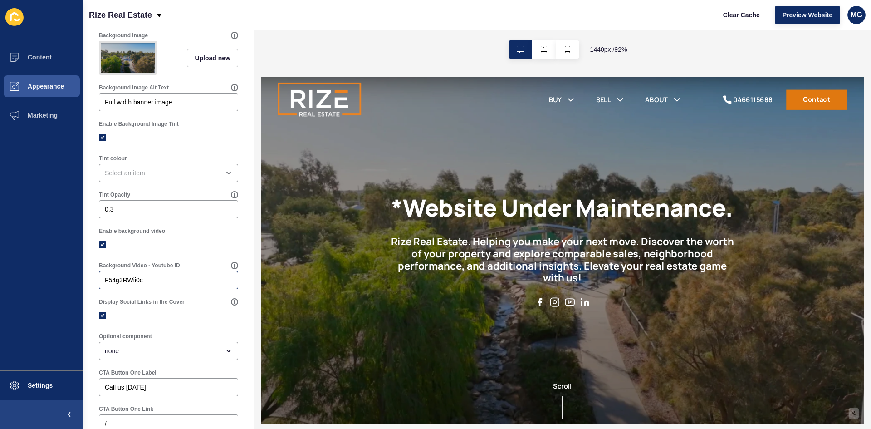
scroll to position [181, 0]
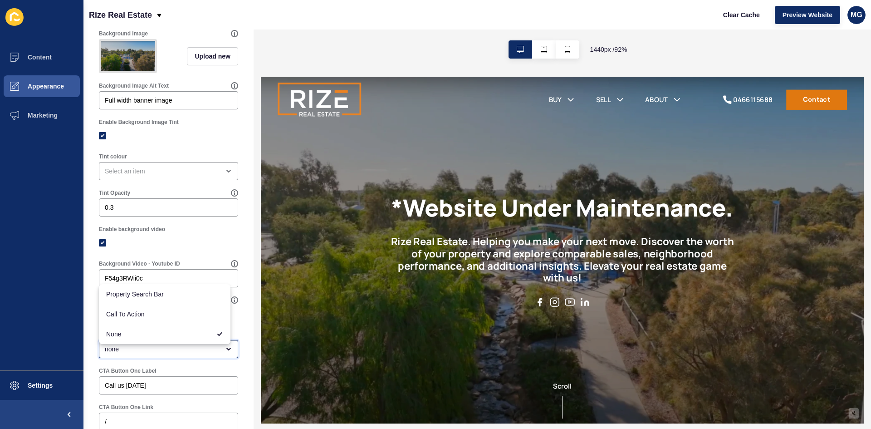
click at [140, 353] on div "none" at bounding box center [162, 348] width 115 height 9
click at [124, 316] on span "Call To Action" at bounding box center [164, 313] width 117 height 9
type input "Call To Action"
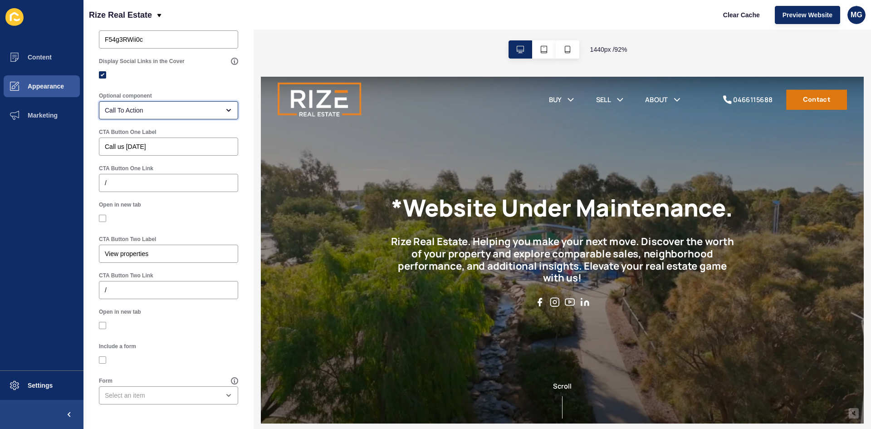
scroll to position [428, 0]
click at [159, 150] on input "Call us today" at bounding box center [168, 146] width 127 height 9
type input "C"
type input "Looking To Buy?"
click at [163, 252] on input "View properties" at bounding box center [168, 253] width 127 height 9
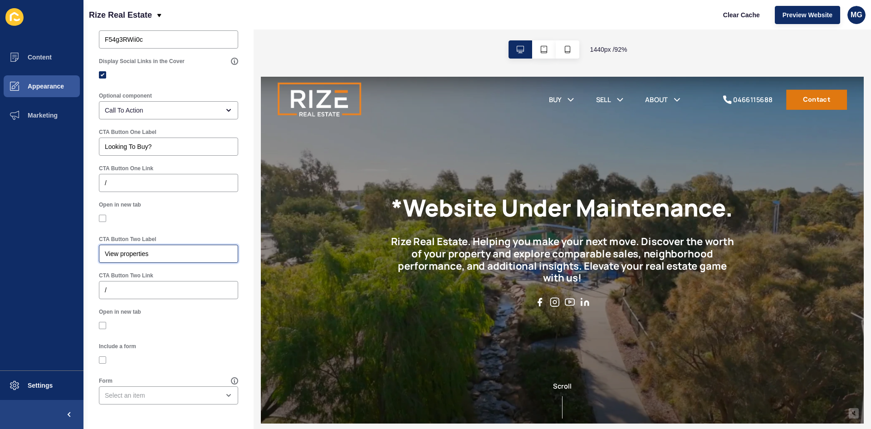
drag, startPoint x: 200, startPoint y: 254, endPoint x: 47, endPoint y: 254, distance: 152.4
click at [47, 254] on div "Content Appearance Marketing Settings Rize Real Estate Clear Cache Preview Webs…" at bounding box center [435, 214] width 871 height 429
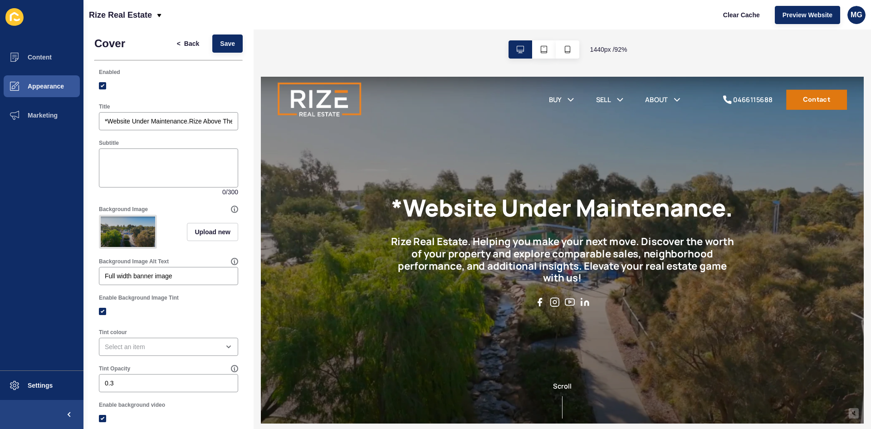
scroll to position [0, 0]
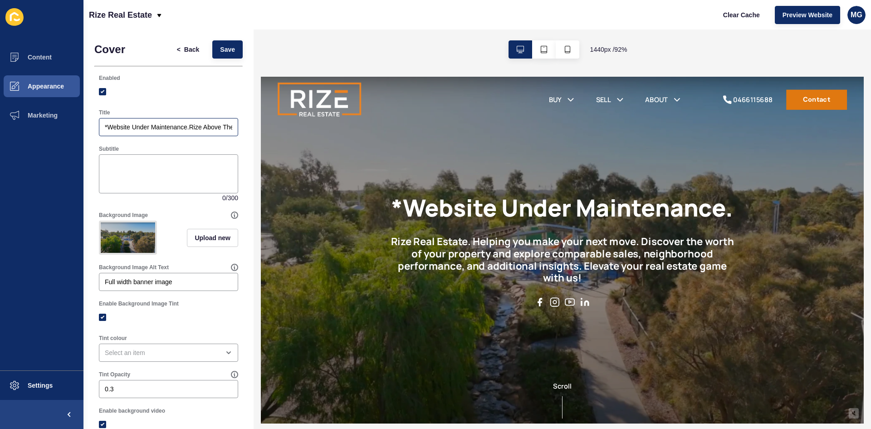
type input "Looking To Sell?"
drag, startPoint x: 190, startPoint y: 129, endPoint x: 86, endPoint y: 129, distance: 104.3
paste textarea "*Website Under Maintenance."
type textarea "*Website Under Maintenance."
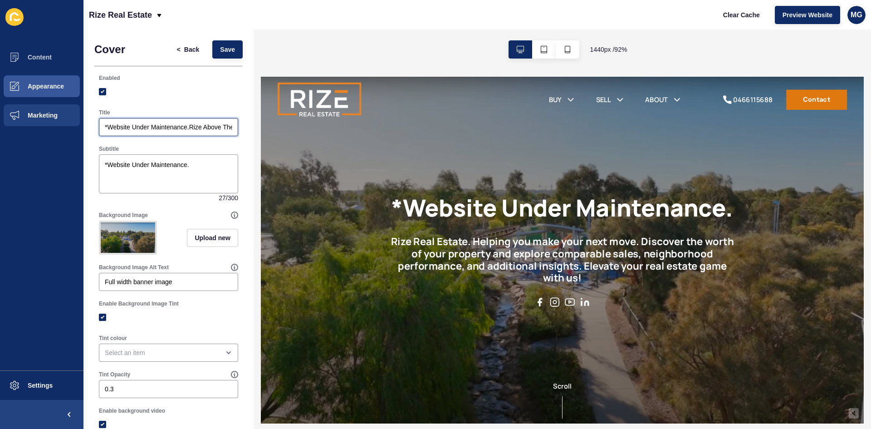
drag, startPoint x: 140, startPoint y: 127, endPoint x: 55, endPoint y: 129, distance: 85.3
click at [55, 129] on div "Content Appearance Marketing Settings Rize Real Estate Clear Cache Preview Webs…" at bounding box center [435, 214] width 871 height 429
click at [139, 128] on input "Rize Above The Rest" at bounding box center [168, 126] width 127 height 9
click at [119, 127] on input "Rize AboveThe Rest" at bounding box center [168, 126] width 127 height 9
click at [137, 130] on input "Rize AboveThe Rest" at bounding box center [168, 126] width 127 height 9
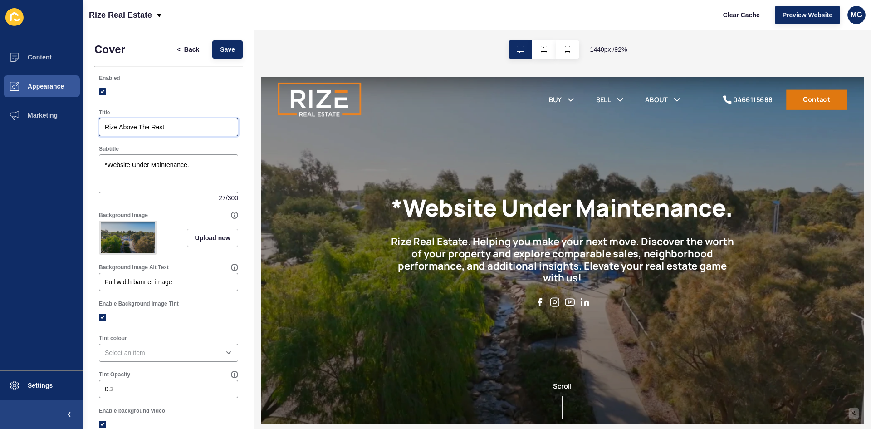
click at [175, 128] on input "Rize Above The Rest" at bounding box center [168, 126] width 127 height 9
type input "Rize Above The Rest"
click at [220, 51] on span "Save" at bounding box center [227, 49] width 15 height 9
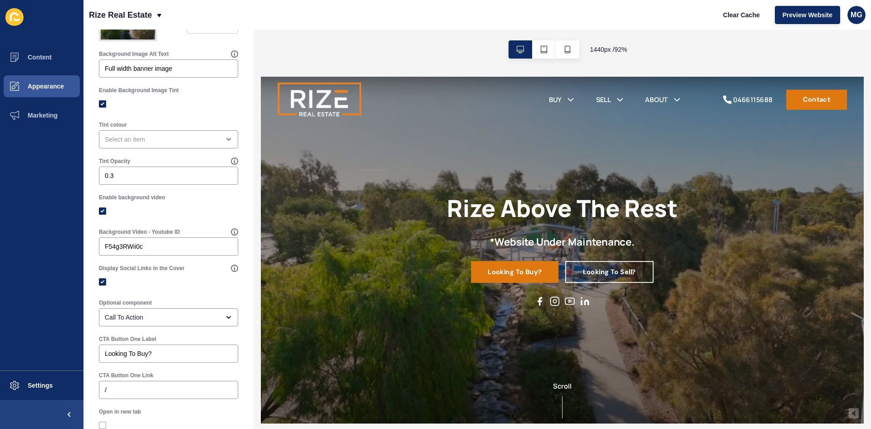
scroll to position [227, 0]
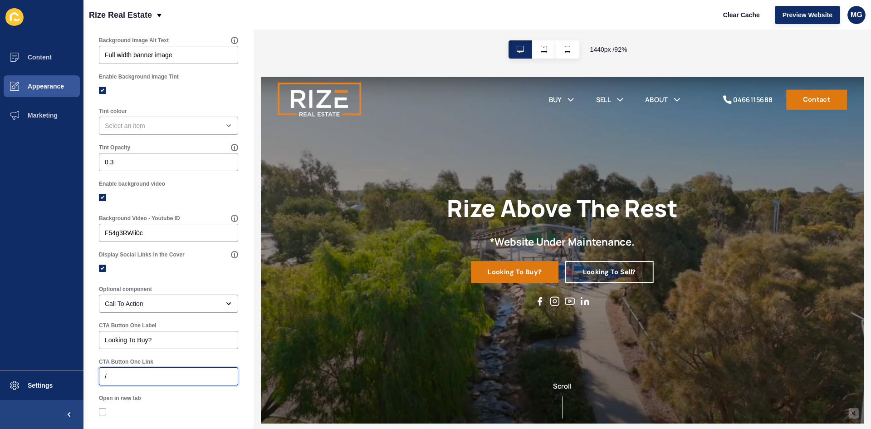
click at [129, 381] on input "/" at bounding box center [168, 376] width 127 height 9
paste input "https://rizerealestate.com.au/listings?saleOrRental=Sale&status=available_under…"
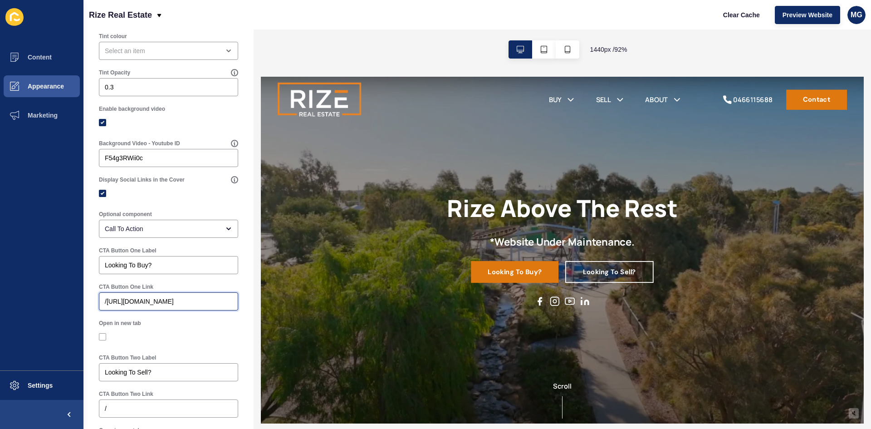
scroll to position [318, 0]
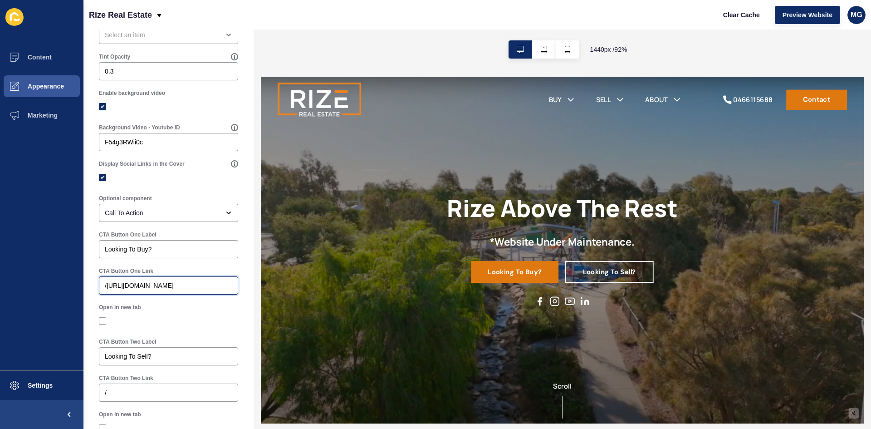
type input "/https://rizerealestate.com.au/listings?saleOrRental=Sale&status=available_unde…"
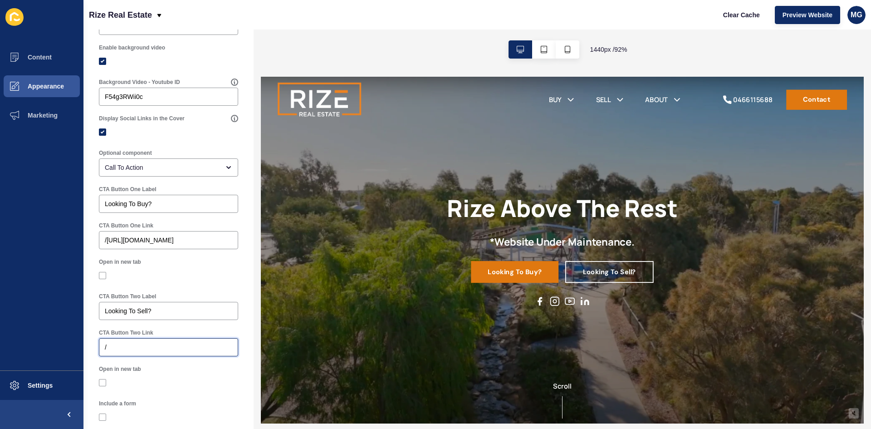
click at [132, 352] on input "/" at bounding box center [168, 347] width 127 height 9
paste input "https://rizerealestate.com.au/know-your-propertys-true-value"
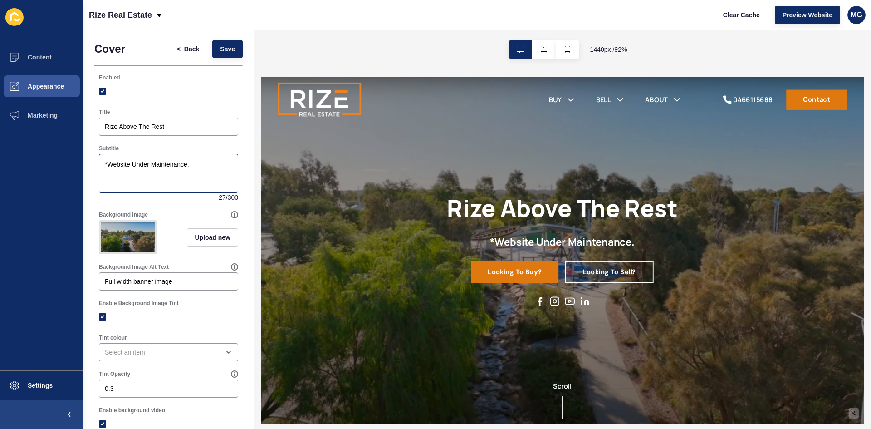
scroll to position [0, 0]
type input "/https://rizerealestate.com.au/know-your-propertys-true-value"
click at [220, 52] on span "Save" at bounding box center [227, 49] width 15 height 9
click at [797, 14] on span "Preview Website" at bounding box center [808, 14] width 50 height 9
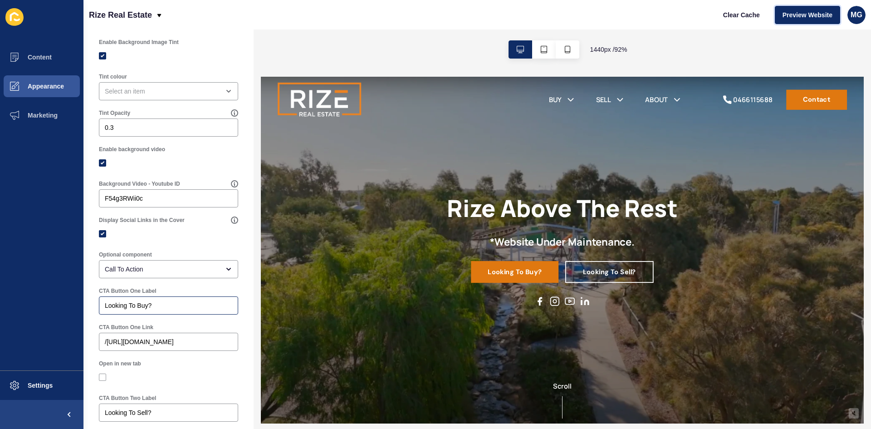
scroll to position [408, 0]
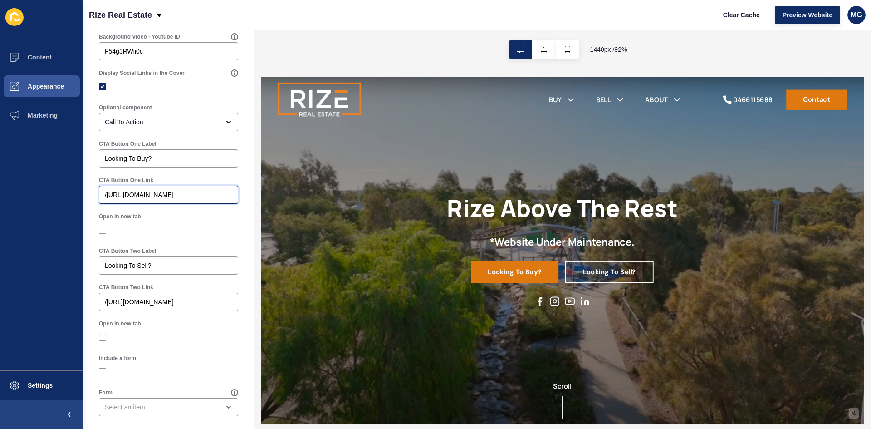
click at [135, 199] on input "/https://rizerealestate.com.au/listings?saleOrRental=Sale&status=available_unde…" at bounding box center [168, 194] width 127 height 9
drag, startPoint x: 186, startPoint y: 203, endPoint x: 107, endPoint y: 204, distance: 78.9
click at [107, 199] on input "/https://rizerealestate.com.au/listings?saleOrRental=Sale&status=available_unde…" at bounding box center [168, 194] width 127 height 9
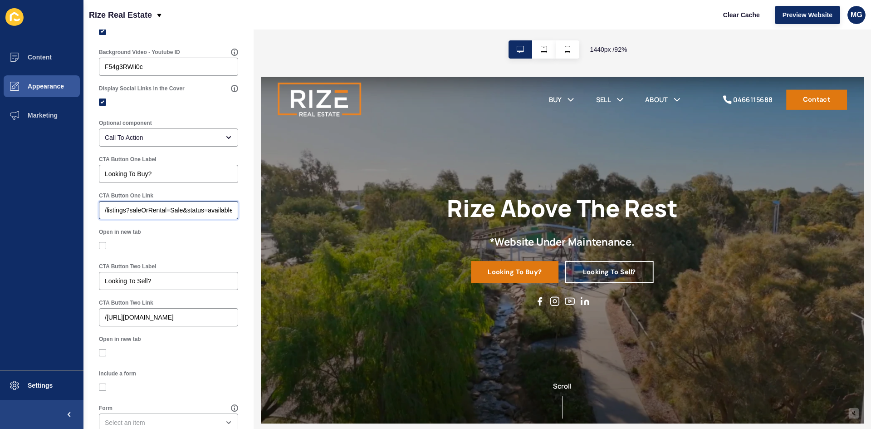
scroll to position [382, 0]
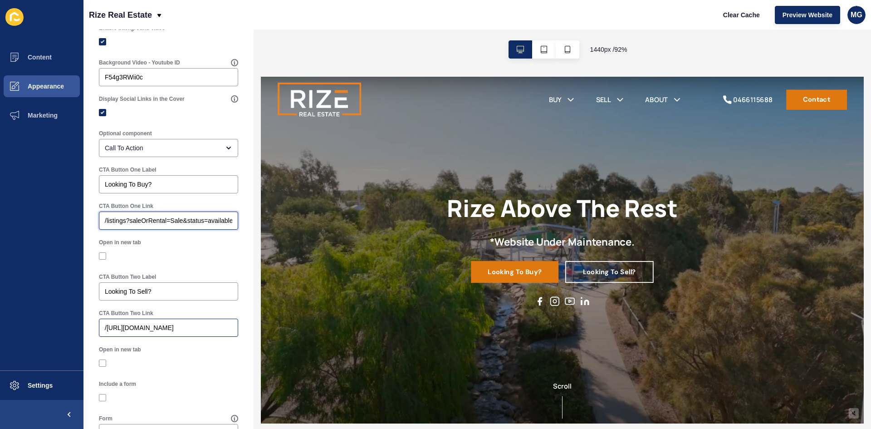
type input "/listings?saleOrRental=Sale&status=available_under_contract&sortby=dateListed-d…"
drag, startPoint x: 187, startPoint y: 334, endPoint x: 107, endPoint y: 333, distance: 80.3
click at [107, 332] on input "/https://rizerealestate.com.au/know-your-propertys-true-value" at bounding box center [168, 327] width 127 height 9
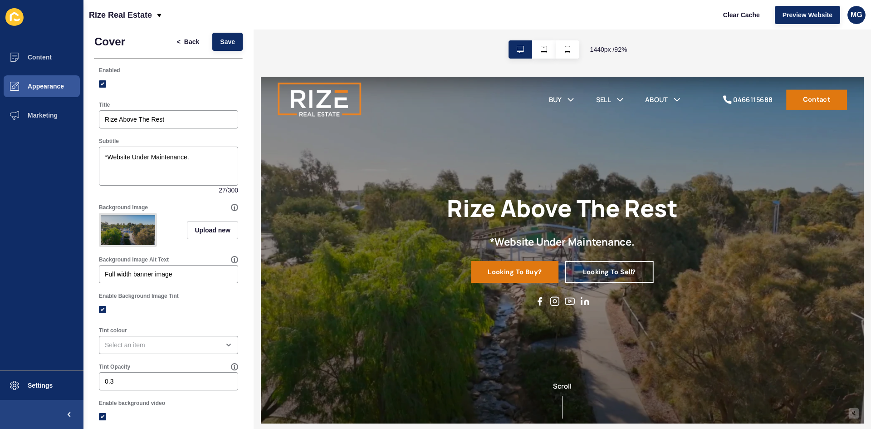
scroll to position [0, 0]
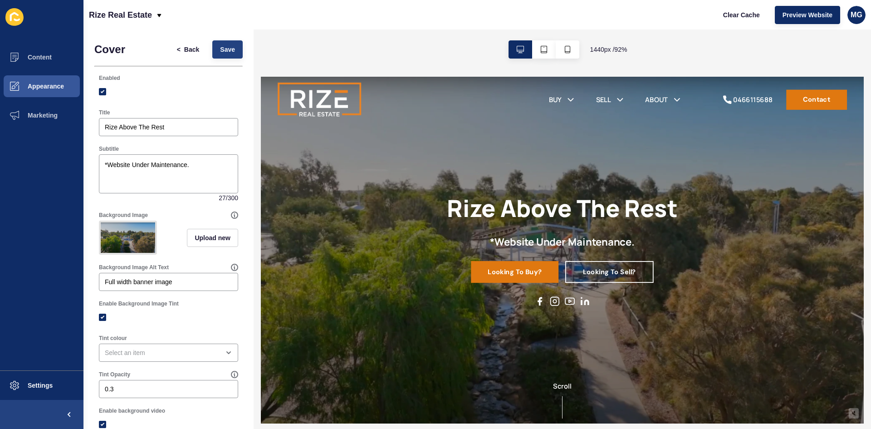
type input "/know-your-propertys-true-value"
click at [212, 51] on button "Save" at bounding box center [227, 49] width 30 height 18
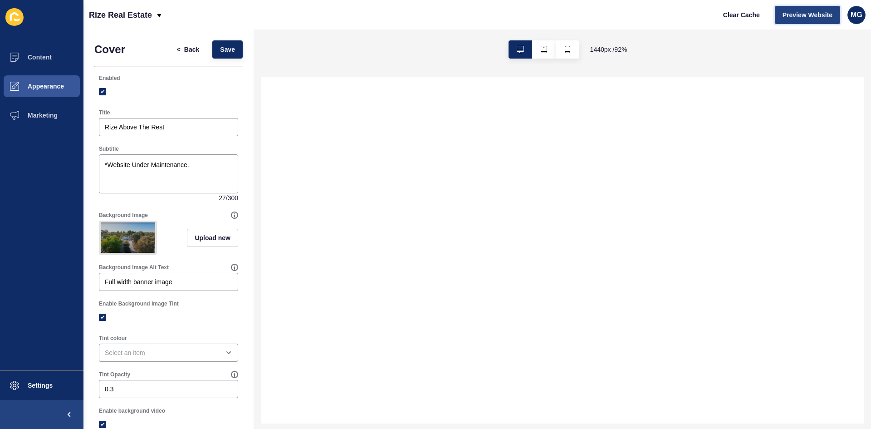
click at [797, 17] on span "Preview Website" at bounding box center [808, 14] width 50 height 9
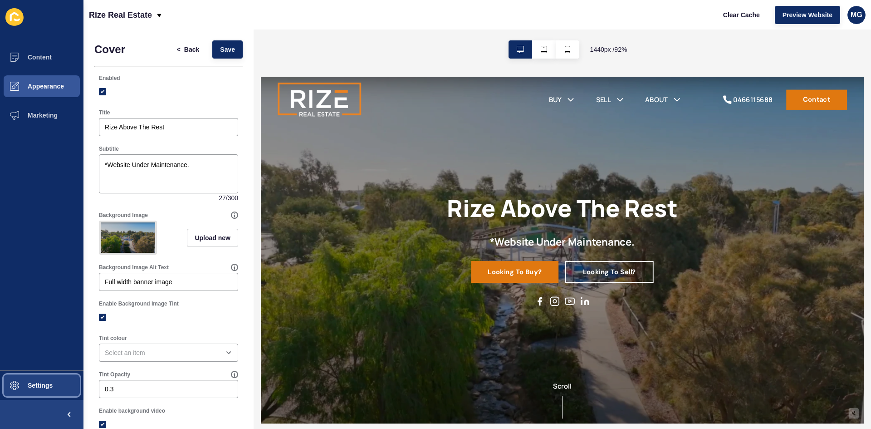
click at [44, 382] on span "Settings" at bounding box center [26, 385] width 54 height 7
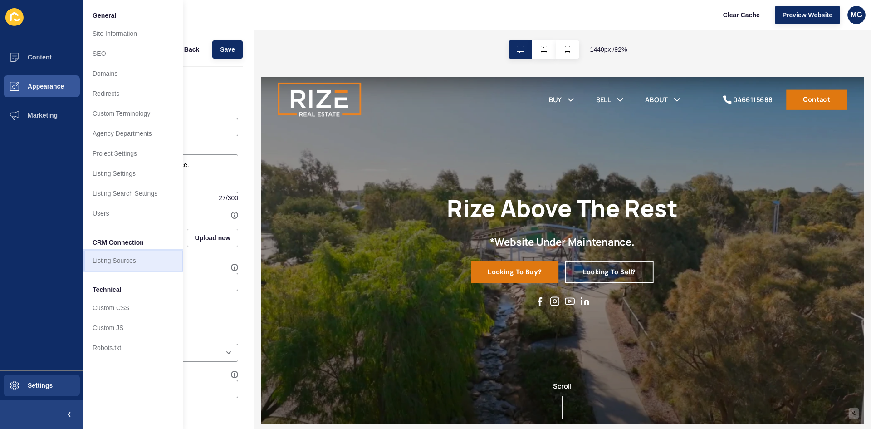
click at [119, 259] on link "Listing Sources" at bounding box center [133, 260] width 100 height 20
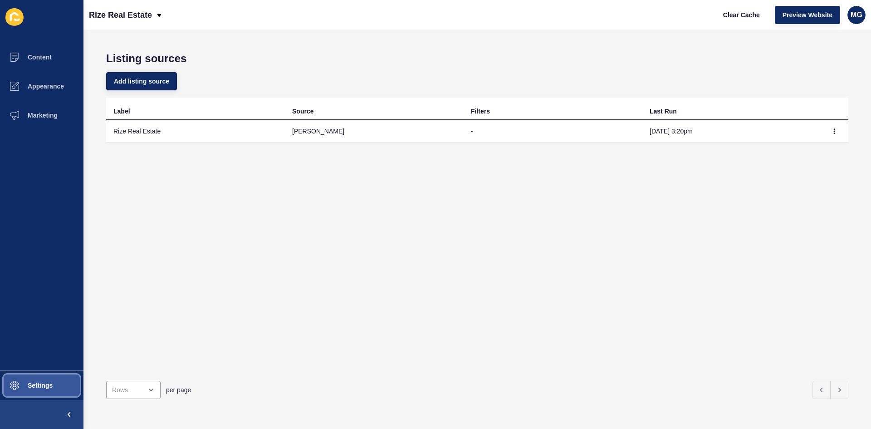
click at [50, 384] on span "Settings" at bounding box center [26, 385] width 54 height 7
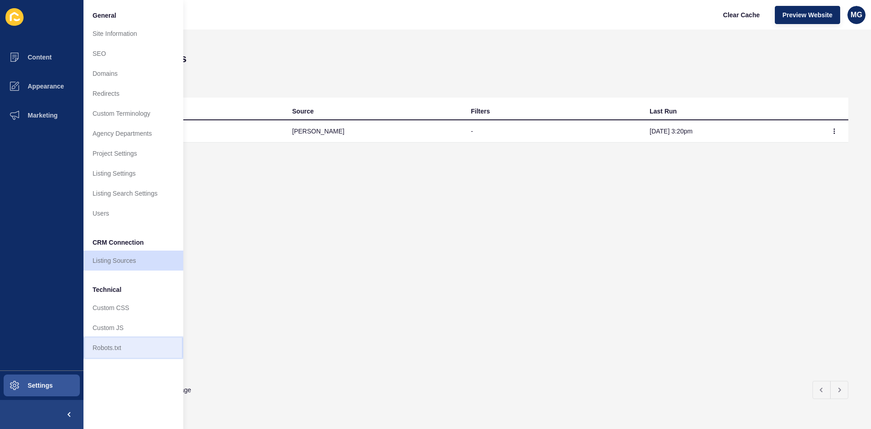
click at [108, 348] on link "Robots.txt" at bounding box center [133, 348] width 100 height 20
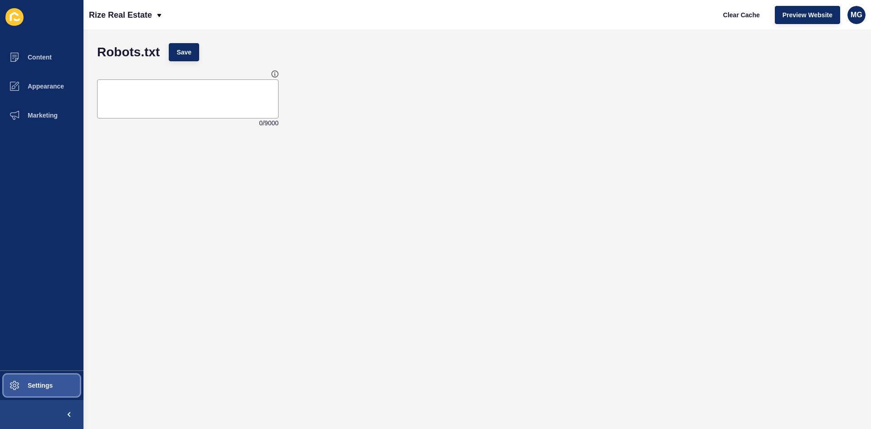
click at [26, 383] on span "Settings" at bounding box center [26, 385] width 54 height 7
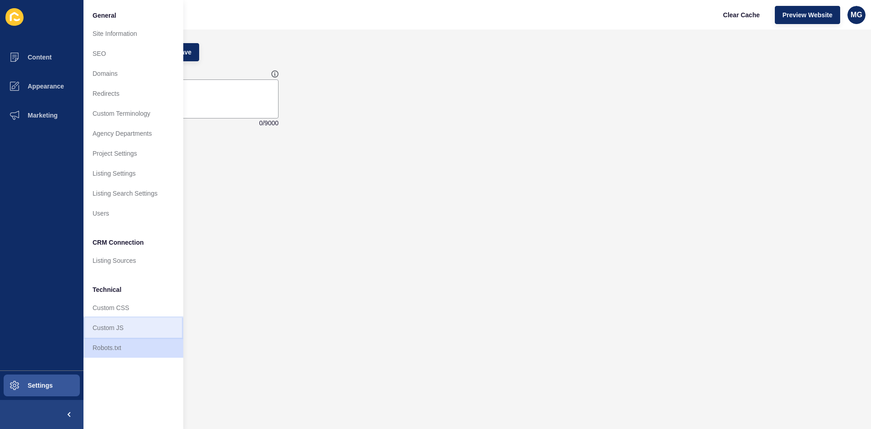
click at [107, 325] on link "Custom JS" at bounding box center [133, 328] width 100 height 20
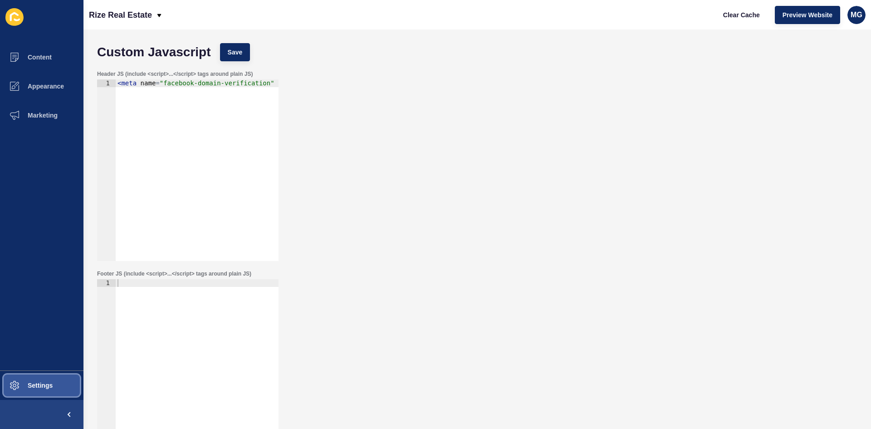
click at [35, 385] on span "Settings" at bounding box center [26, 385] width 54 height 7
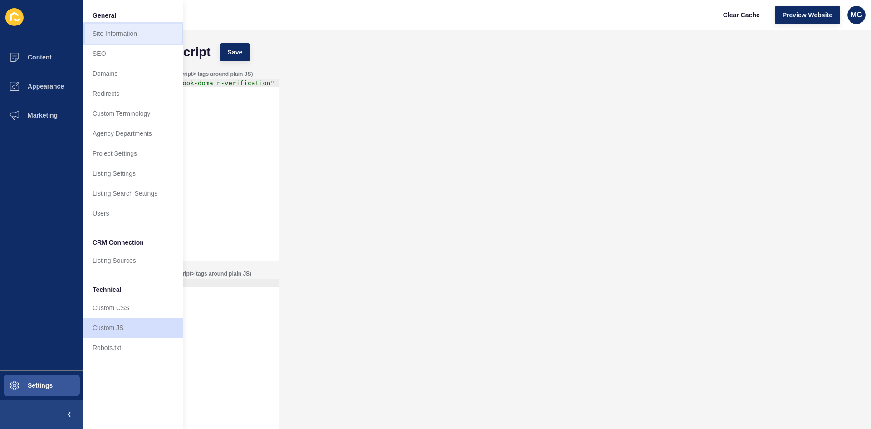
click at [108, 33] on link "Site Information" at bounding box center [133, 34] width 100 height 20
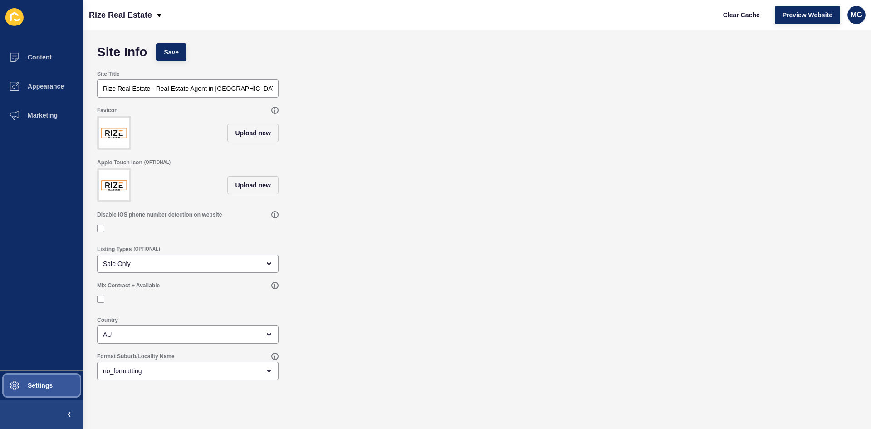
click at [20, 385] on span "Settings" at bounding box center [26, 385] width 54 height 7
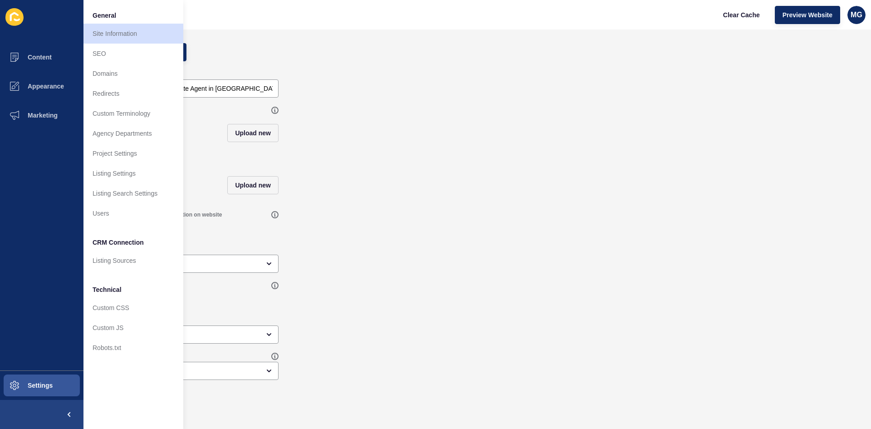
click at [362, 202] on div "Apple Touch Icon (OPTIONAL) Upload new" at bounding box center [477, 180] width 769 height 52
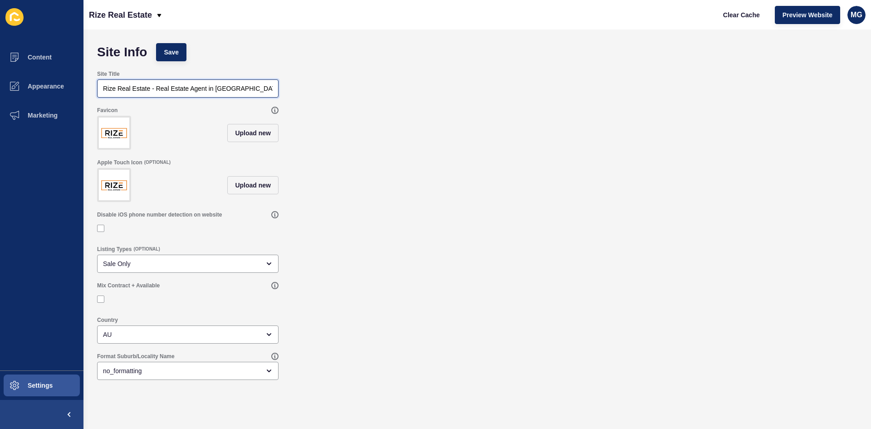
click at [230, 85] on input "Rize Real Estate - Real Estate Agent in [GEOGRAPHIC_DATA] and Surrounds" at bounding box center [188, 88] width 170 height 9
click at [41, 384] on span "Settings" at bounding box center [26, 385] width 54 height 7
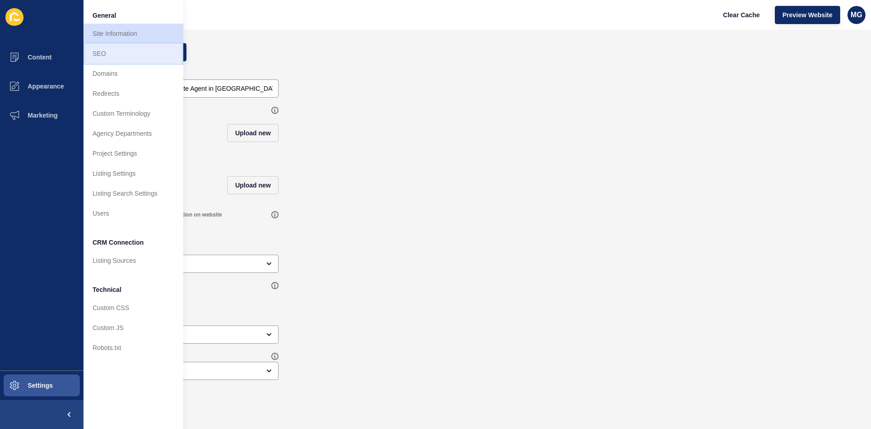
click at [122, 56] on link "SEO" at bounding box center [133, 54] width 100 height 20
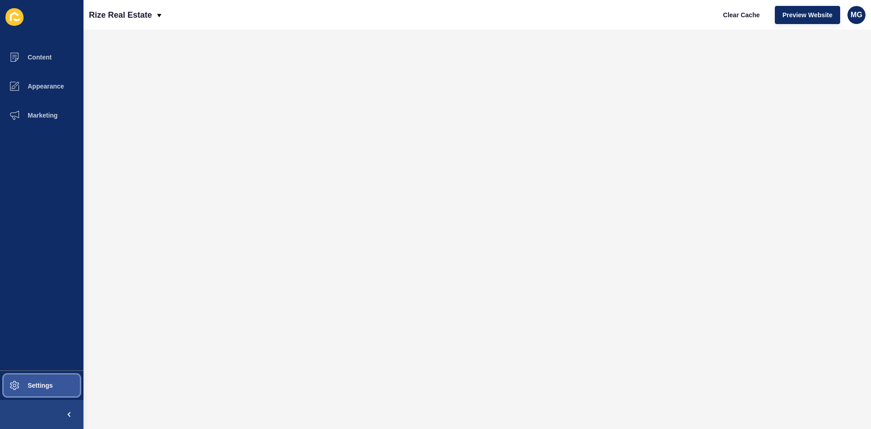
click at [44, 384] on span "Settings" at bounding box center [26, 385] width 54 height 7
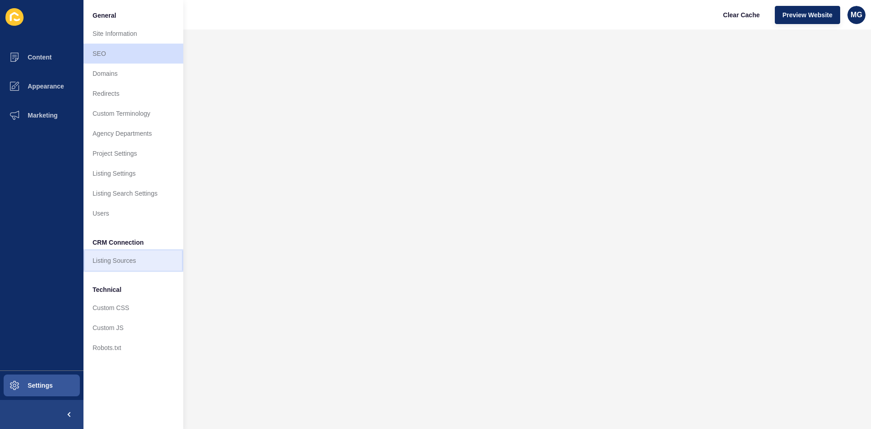
click at [128, 260] on link "Listing Sources" at bounding box center [133, 260] width 100 height 20
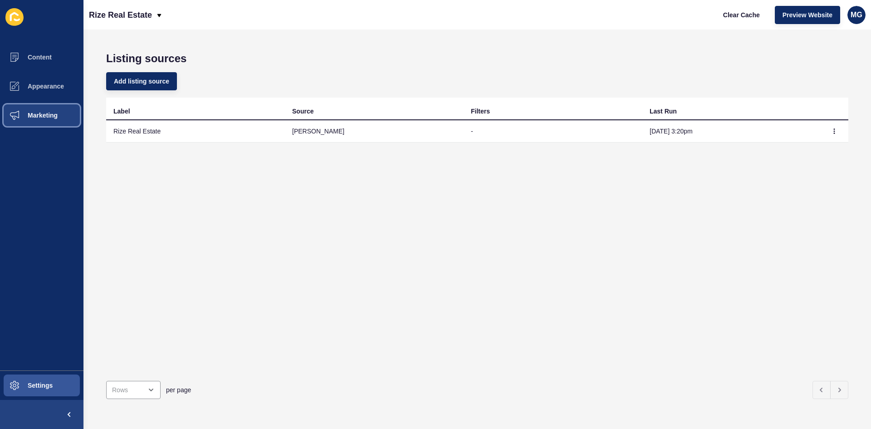
click at [45, 109] on button "Marketing" at bounding box center [41, 115] width 83 height 29
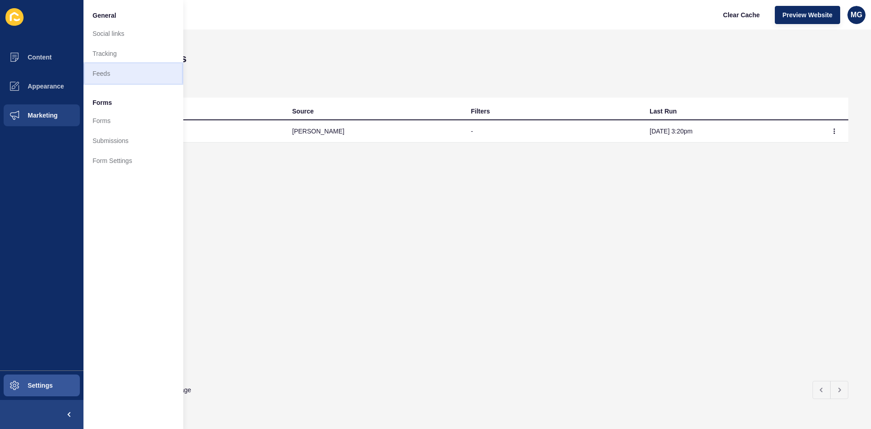
click at [112, 73] on link "Feeds" at bounding box center [133, 74] width 100 height 20
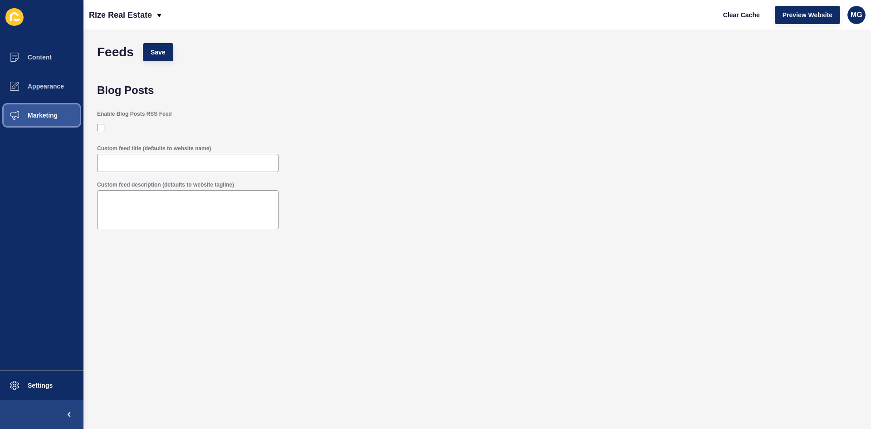
click at [34, 114] on span "Marketing" at bounding box center [28, 115] width 59 height 7
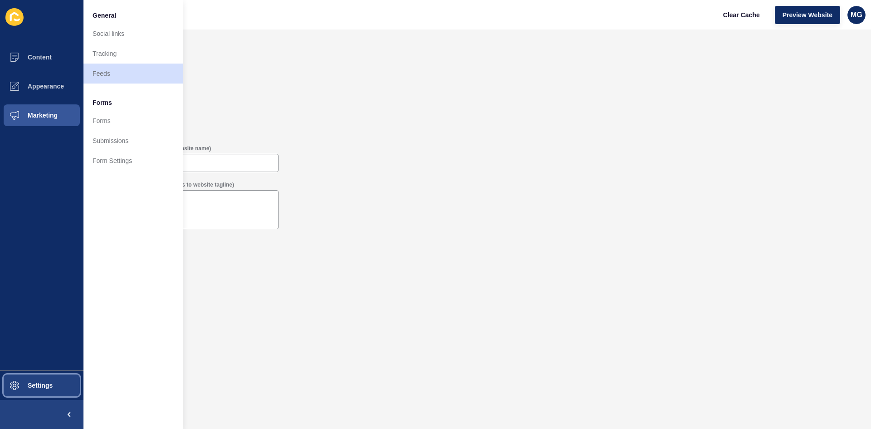
click at [41, 381] on button "Settings" at bounding box center [41, 385] width 83 height 29
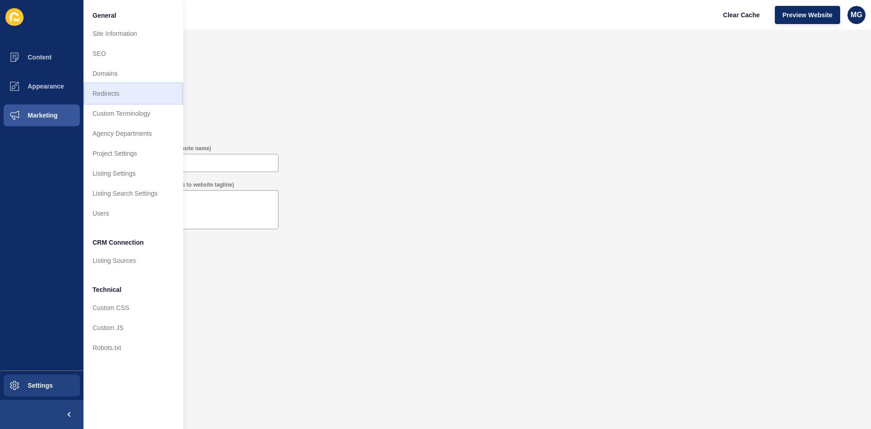
click at [108, 96] on link "Redirects" at bounding box center [133, 93] width 100 height 20
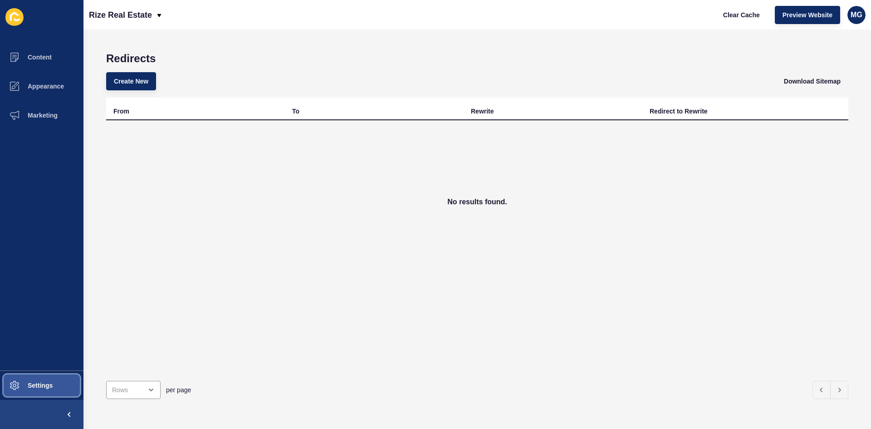
click at [30, 384] on span "Settings" at bounding box center [26, 385] width 54 height 7
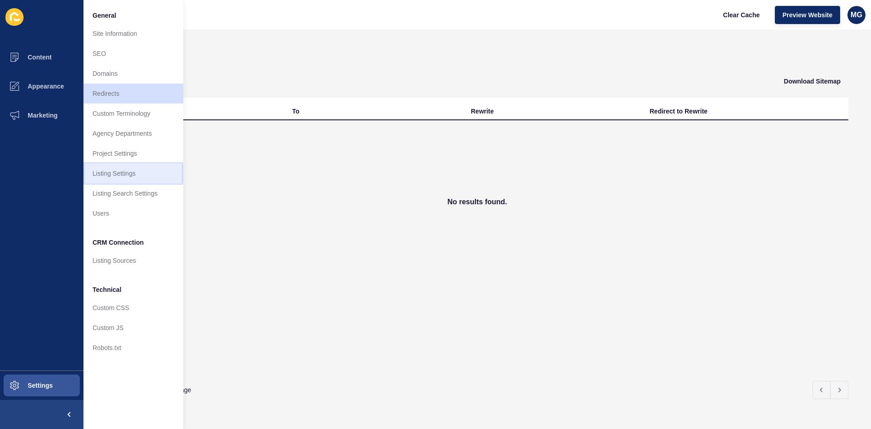
click at [112, 174] on link "Listing Settings" at bounding box center [133, 173] width 100 height 20
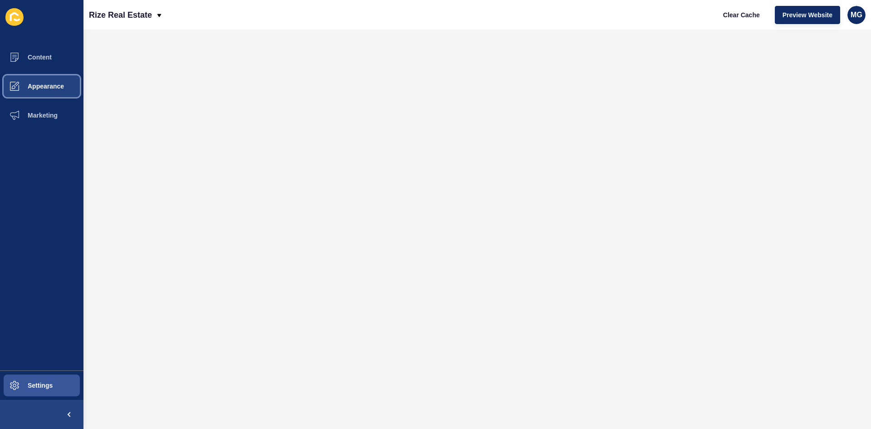
click at [53, 92] on button "Appearance" at bounding box center [41, 86] width 83 height 29
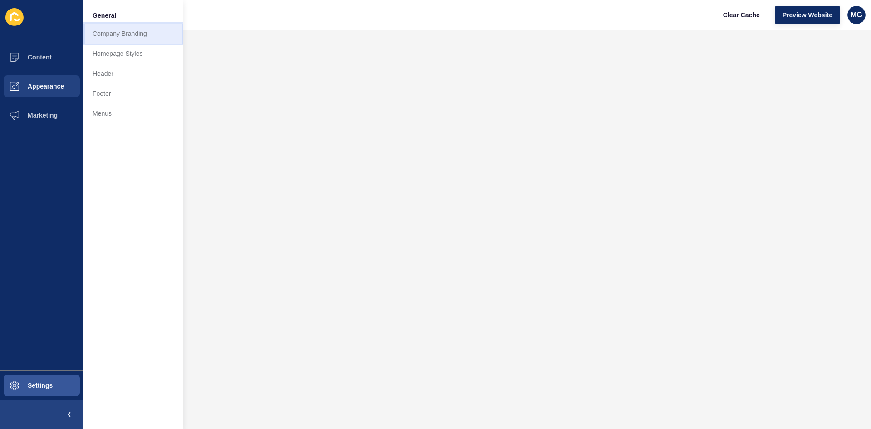
click at [142, 36] on link "Company Branding" at bounding box center [133, 34] width 100 height 20
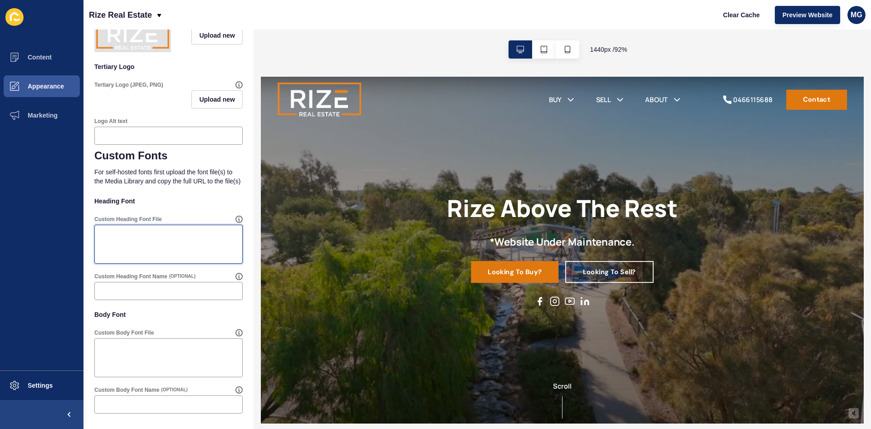
click at [145, 248] on textarea "Custom Heading Font File" at bounding box center [169, 244] width 146 height 36
click at [235, 333] on icon at bounding box center [238, 332] width 7 height 7
click at [40, 386] on span "Settings" at bounding box center [26, 385] width 54 height 7
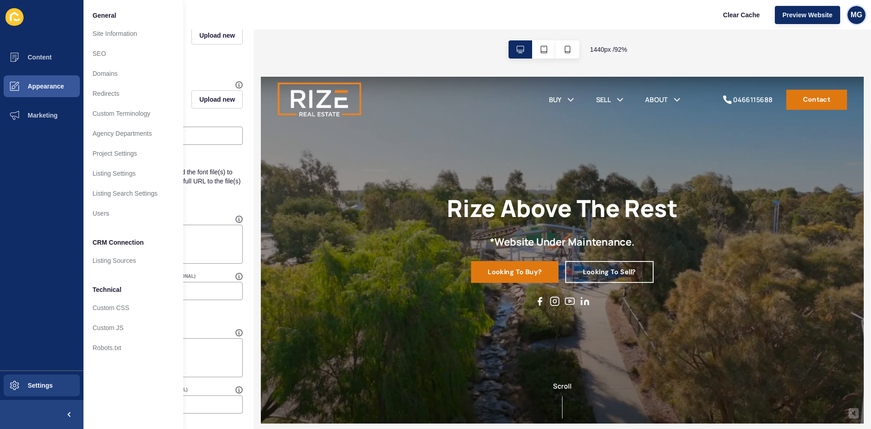
click at [855, 14] on span "MG" at bounding box center [857, 14] width 12 height 9
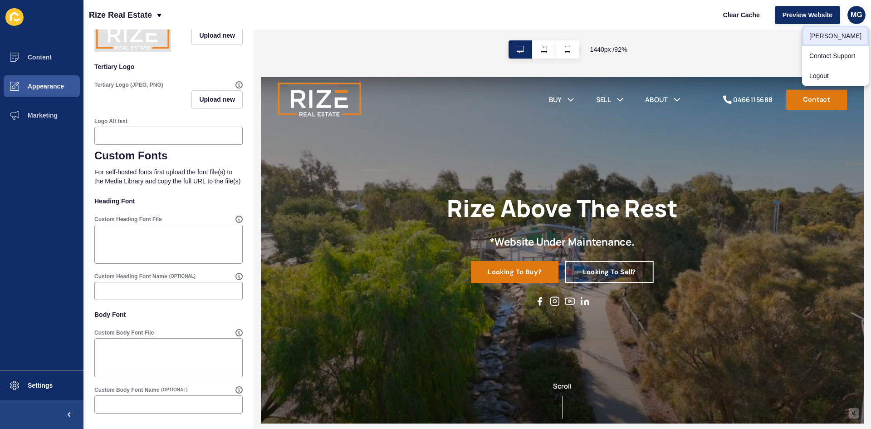
click at [837, 34] on link "Mike Gjestland" at bounding box center [835, 36] width 67 height 20
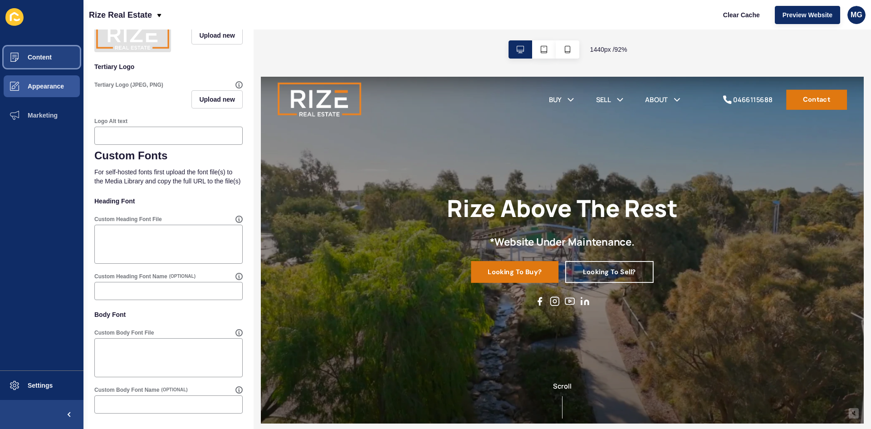
click at [39, 55] on span "Content" at bounding box center [25, 57] width 53 height 7
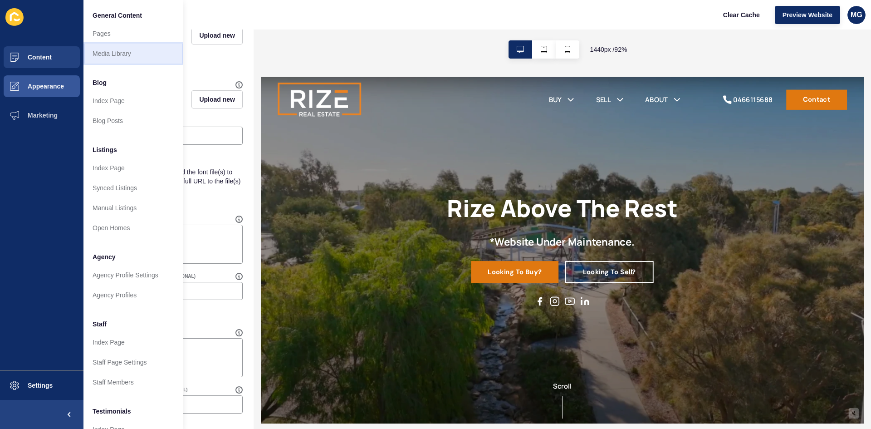
click at [124, 55] on link "Media Library" at bounding box center [133, 54] width 100 height 20
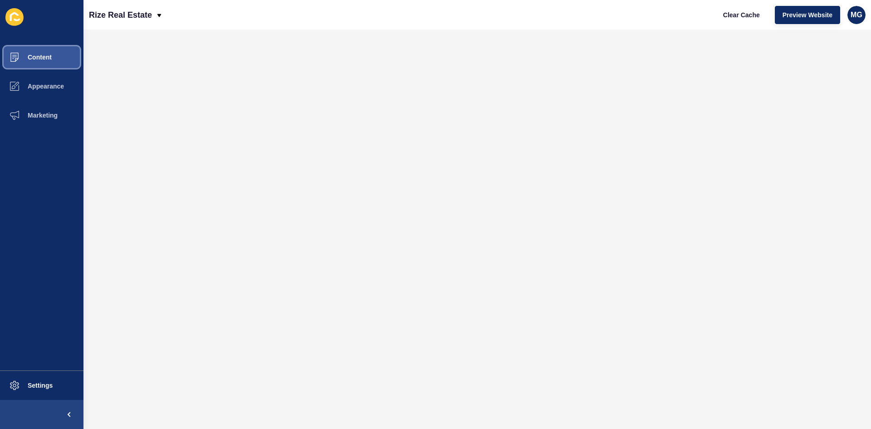
click at [36, 58] on span "Content" at bounding box center [25, 57] width 53 height 7
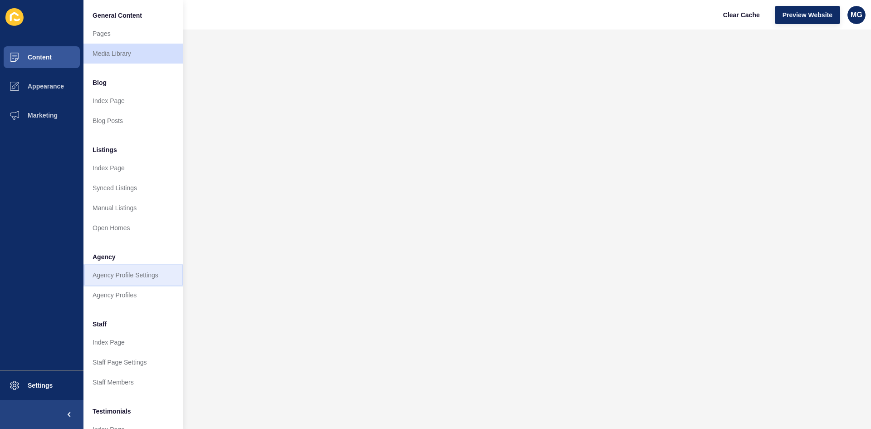
click at [122, 274] on link "Agency Profile Settings" at bounding box center [133, 275] width 100 height 20
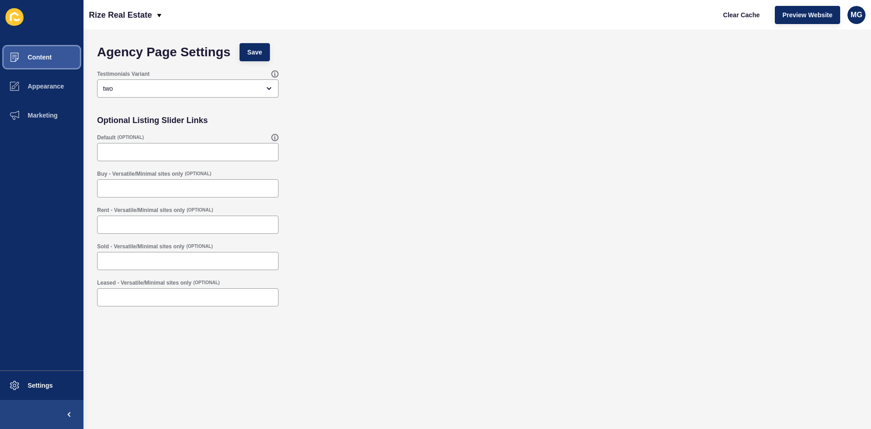
click at [40, 54] on span "Content" at bounding box center [25, 57] width 53 height 7
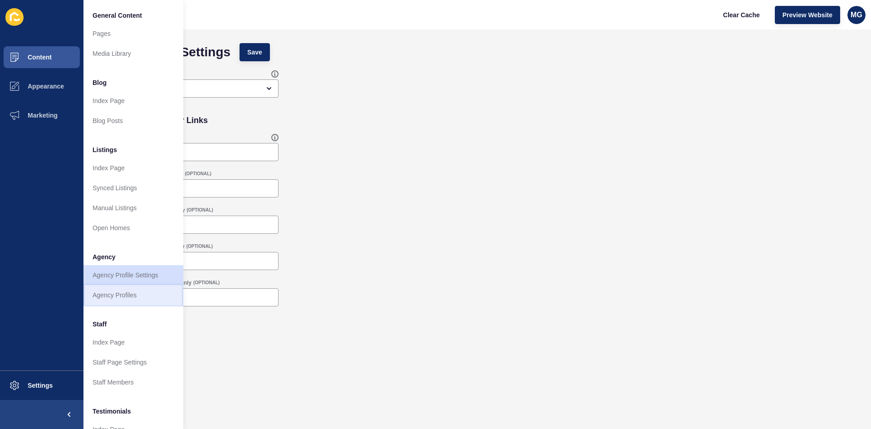
click at [130, 294] on link "Agency Profiles" at bounding box center [133, 295] width 100 height 20
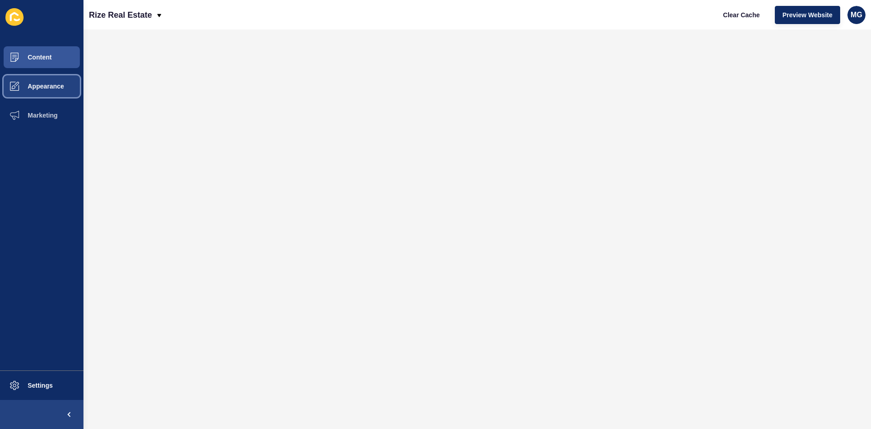
click at [37, 88] on span "Appearance" at bounding box center [31, 86] width 65 height 7
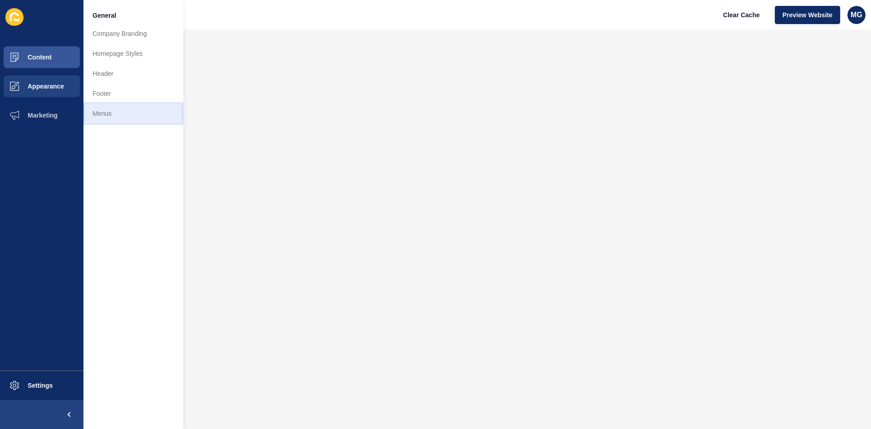
click at [105, 118] on link "Menus" at bounding box center [133, 113] width 100 height 20
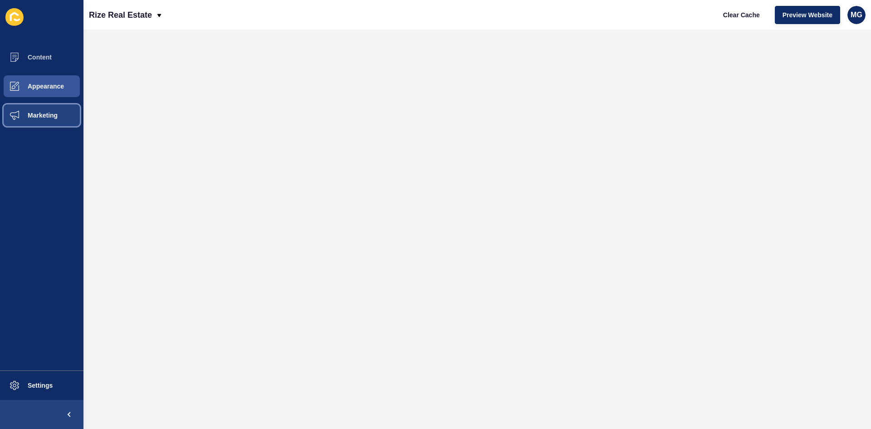
click at [40, 112] on span "Marketing" at bounding box center [28, 115] width 59 height 7
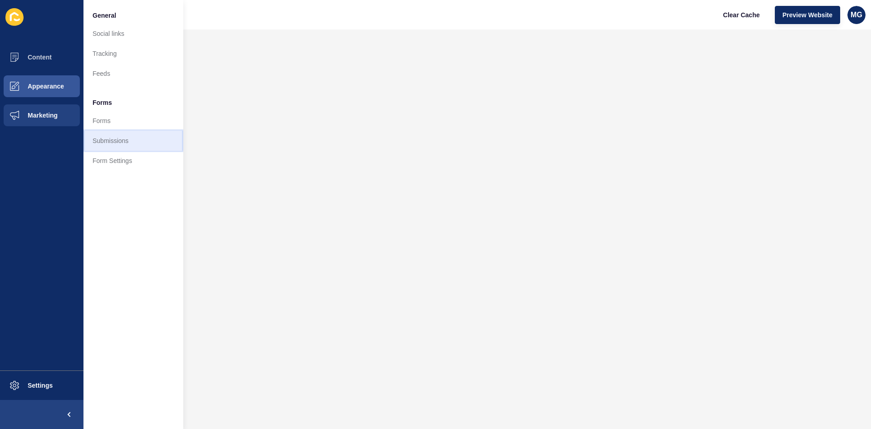
click at [107, 138] on link "Submissions" at bounding box center [133, 141] width 100 height 20
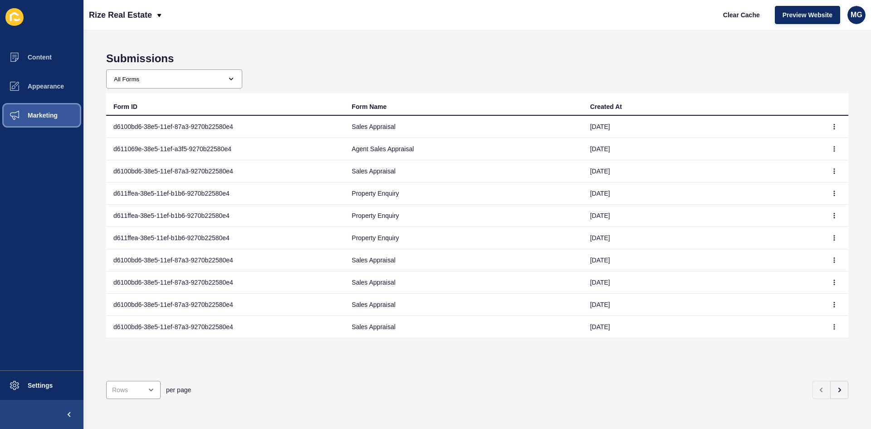
click at [43, 115] on span "Marketing" at bounding box center [28, 115] width 59 height 7
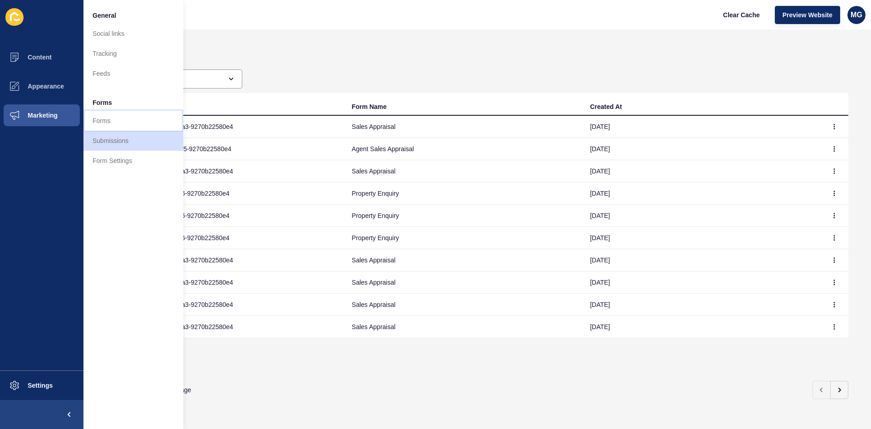
click at [122, 116] on link "Forms" at bounding box center [133, 121] width 100 height 20
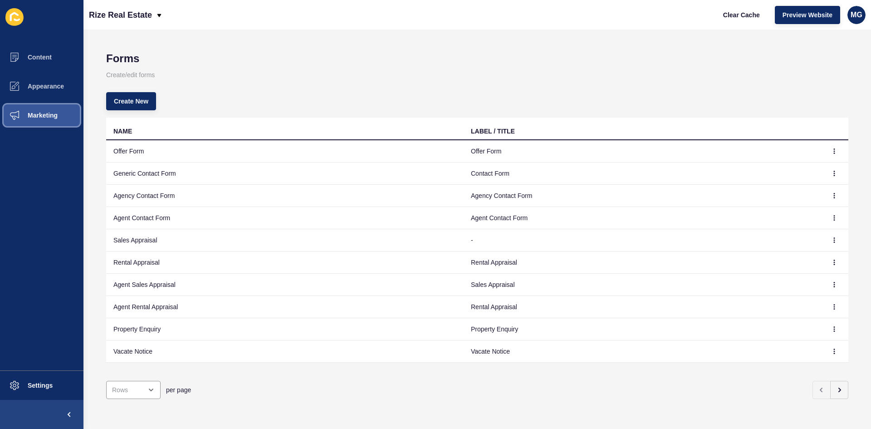
click at [43, 117] on span "Marketing" at bounding box center [28, 115] width 59 height 7
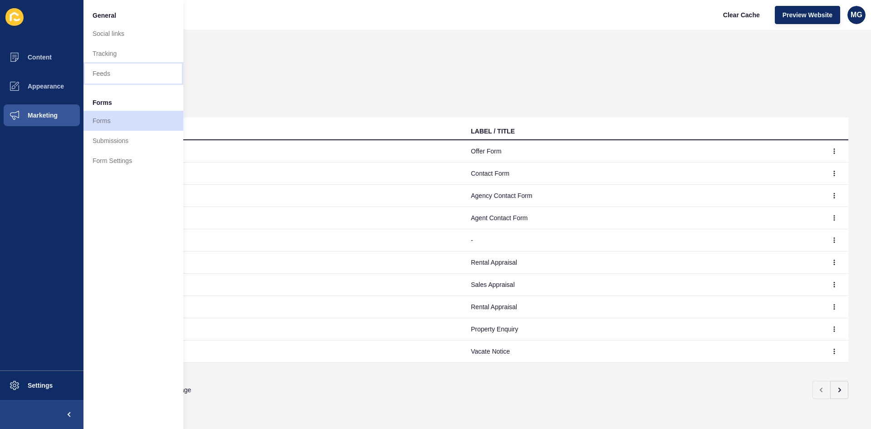
click at [98, 79] on link "Feeds" at bounding box center [133, 74] width 100 height 20
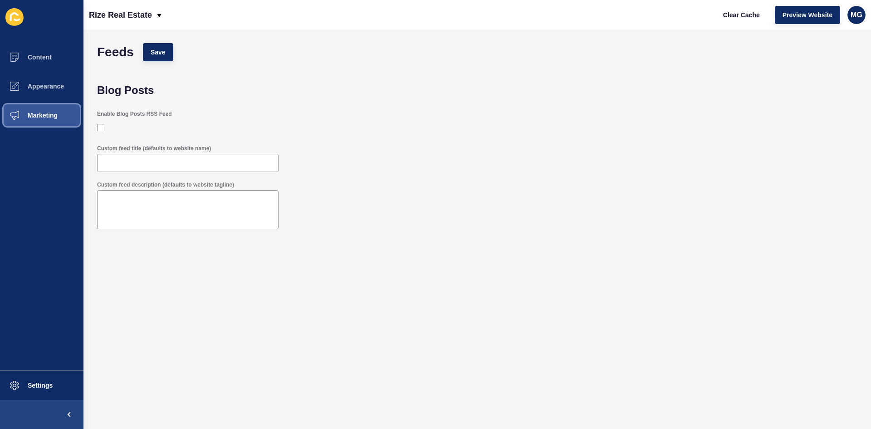
click at [56, 120] on button "Marketing" at bounding box center [41, 115] width 83 height 29
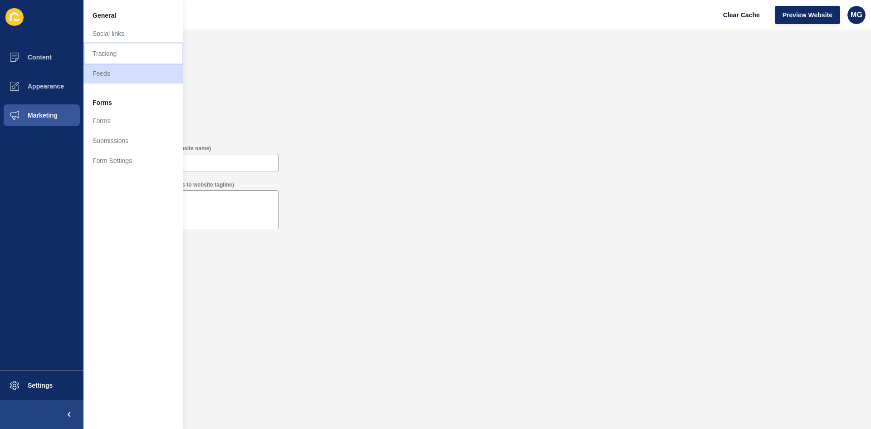
click at [108, 49] on link "Tracking" at bounding box center [133, 54] width 100 height 20
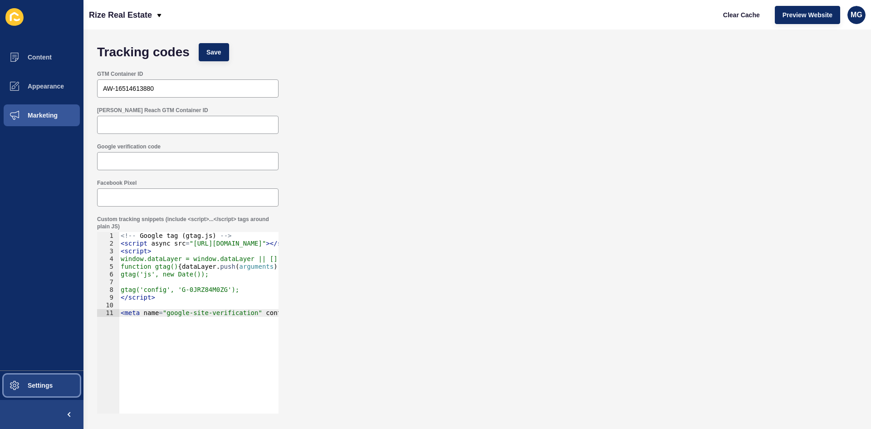
click at [28, 380] on span at bounding box center [14, 385] width 29 height 29
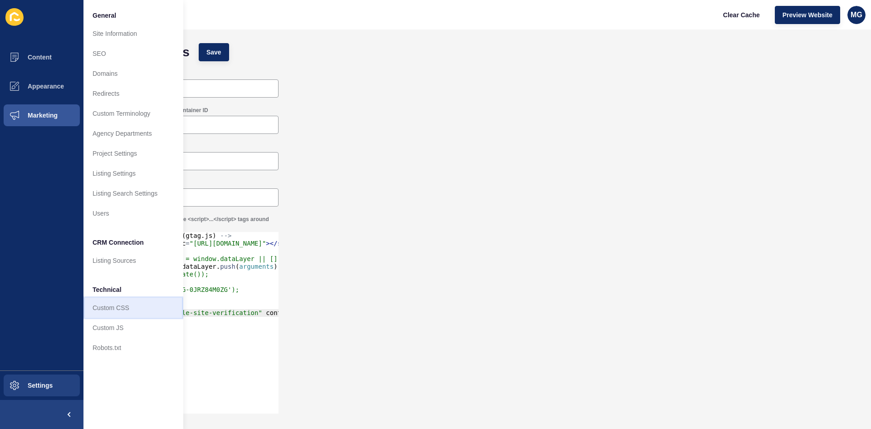
click at [108, 311] on link "Custom CSS" at bounding box center [133, 308] width 100 height 20
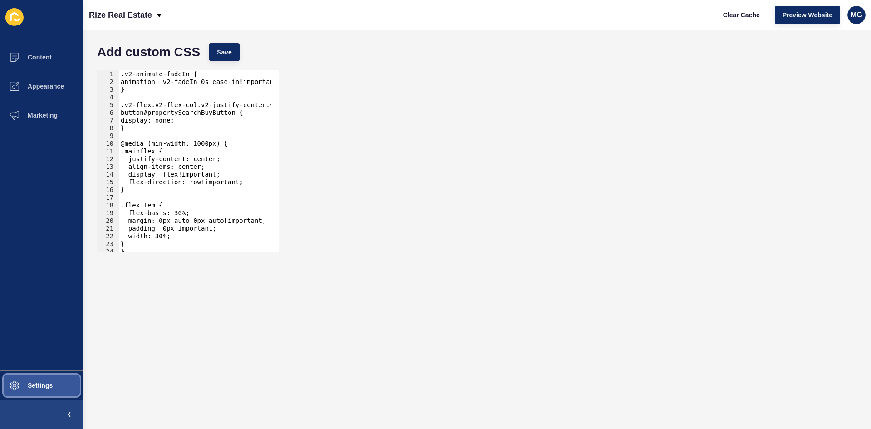
click at [63, 388] on button "Settings" at bounding box center [41, 385] width 83 height 29
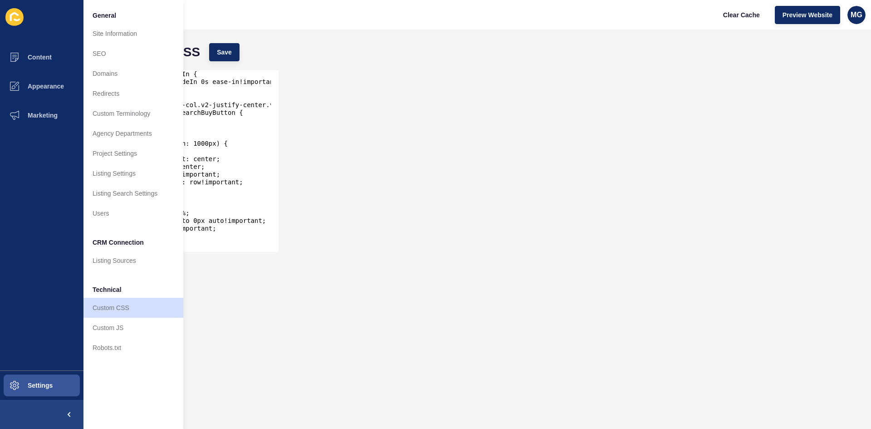
click at [8, 14] on icon at bounding box center [14, 17] width 18 height 18
click at [43, 89] on span "Appearance" at bounding box center [31, 86] width 65 height 7
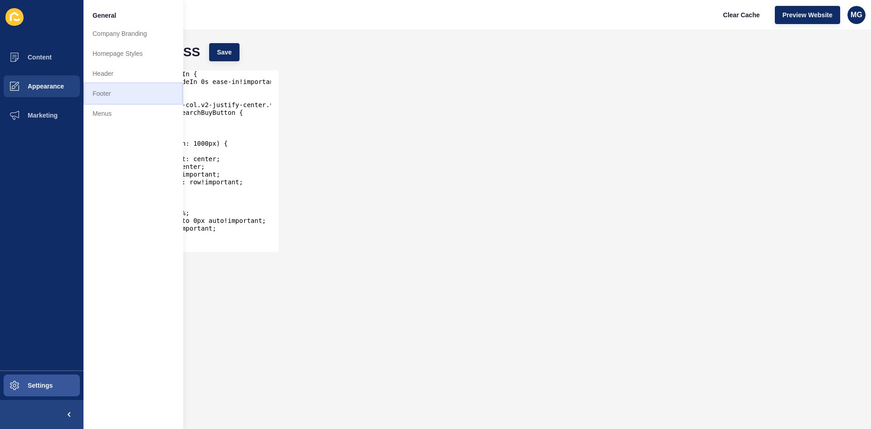
click at [110, 94] on link "Footer" at bounding box center [133, 93] width 100 height 20
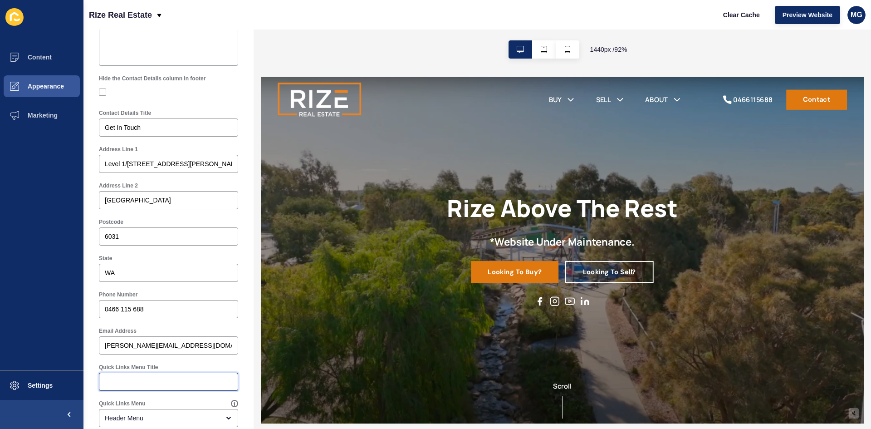
click at [145, 382] on input "Quick Links Menu Title" at bounding box center [168, 381] width 127 height 9
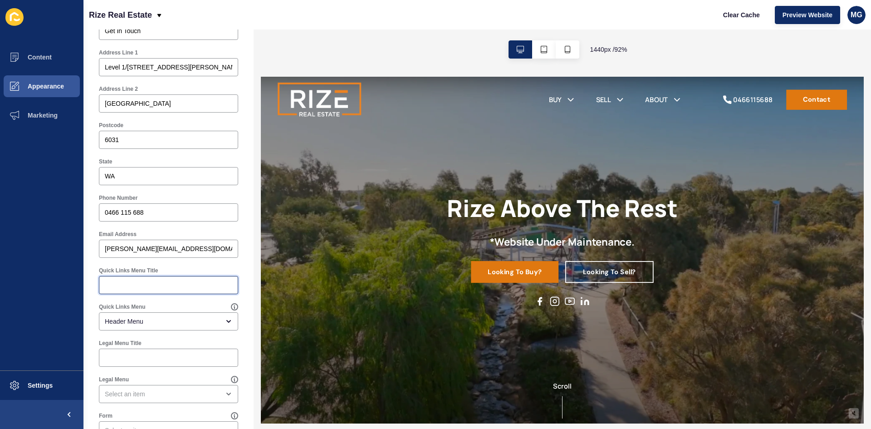
scroll to position [363, 0]
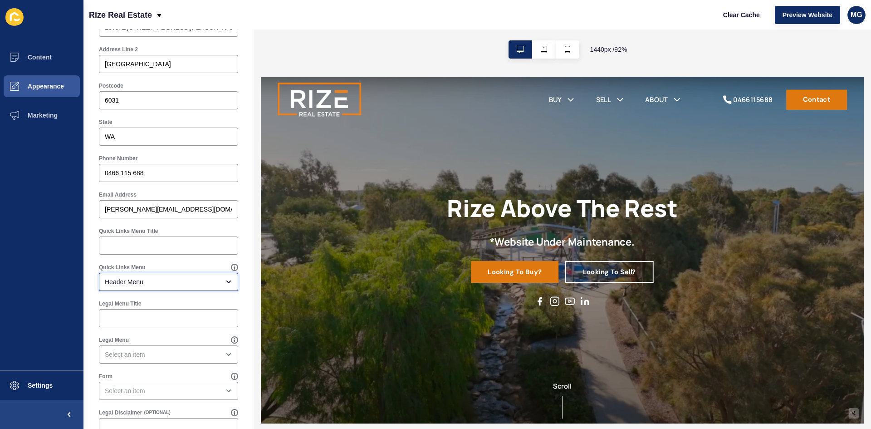
click at [135, 277] on div "Header Menu" at bounding box center [168, 282] width 139 height 18
click at [243, 266] on div "Footer Settings Save Footer Logo Secondary Logo Footer Background Colour Second…" at bounding box center [168, 70] width 170 height 806
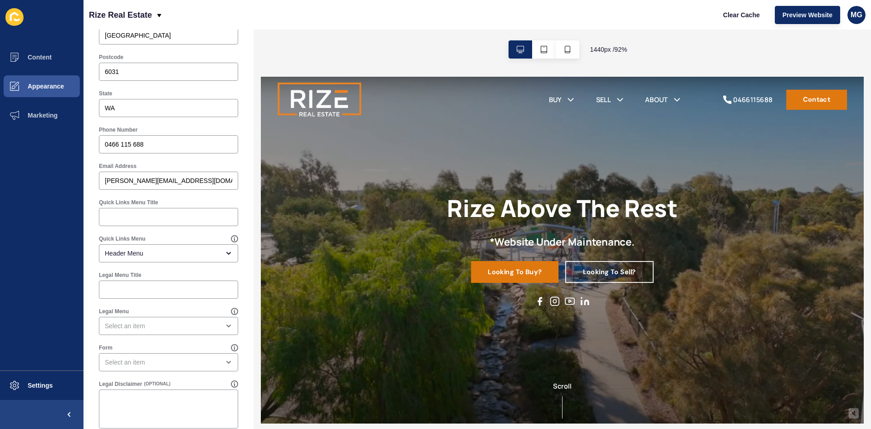
scroll to position [406, 0]
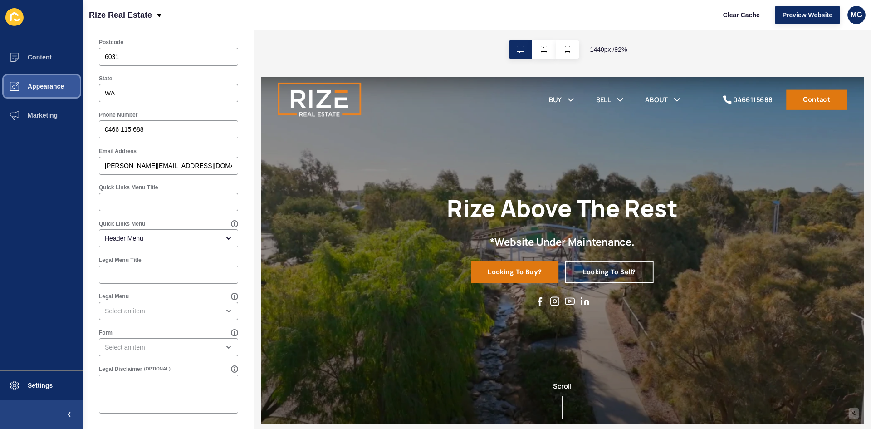
click at [33, 88] on span "Appearance" at bounding box center [31, 86] width 65 height 7
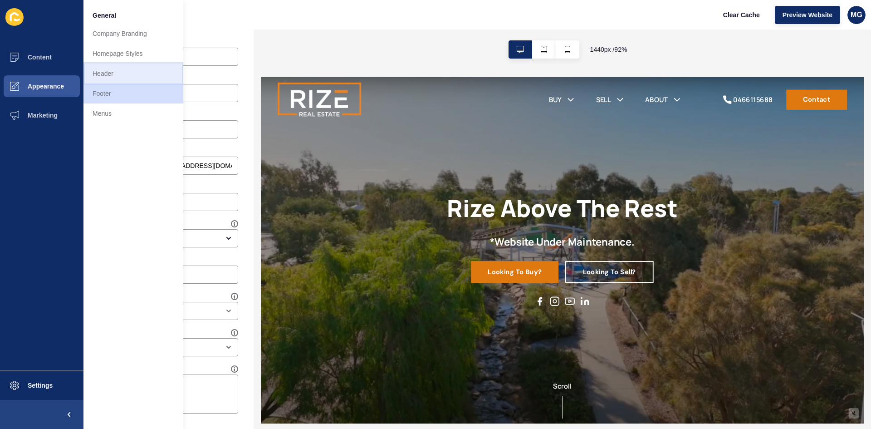
click at [99, 75] on link "Header" at bounding box center [133, 74] width 100 height 20
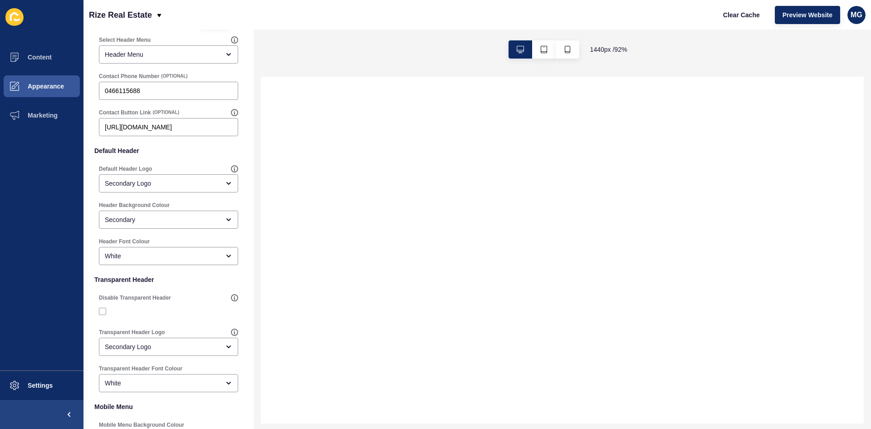
scroll to position [12, 0]
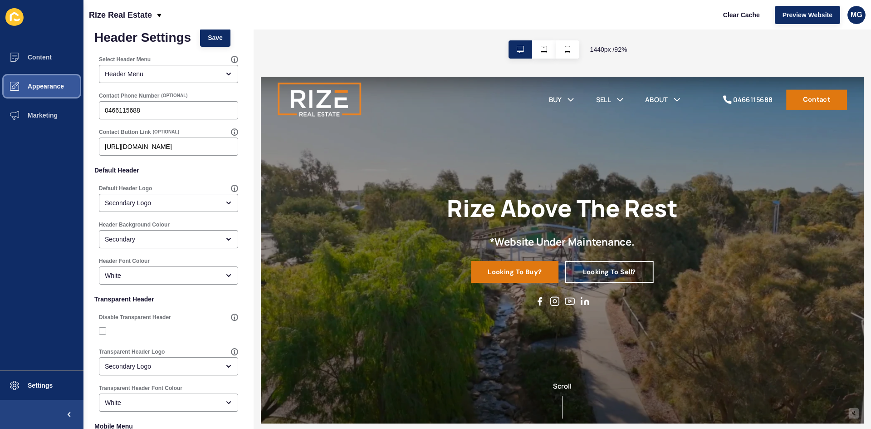
click at [37, 86] on span "Appearance" at bounding box center [31, 86] width 65 height 7
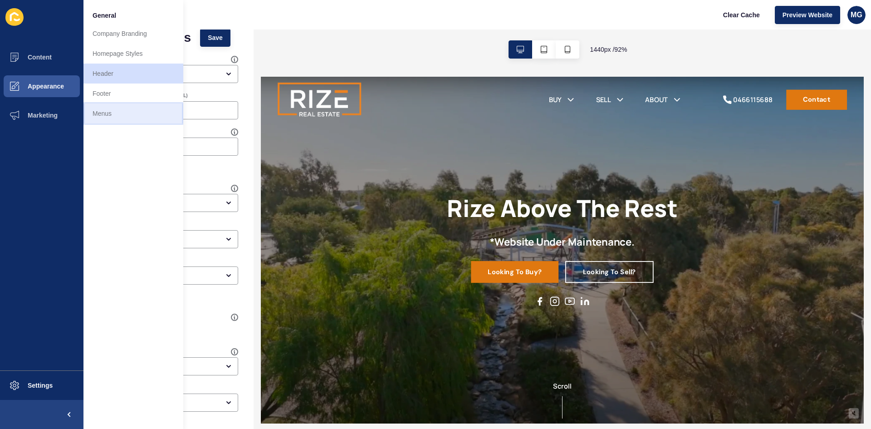
click at [117, 117] on link "Menus" at bounding box center [133, 113] width 100 height 20
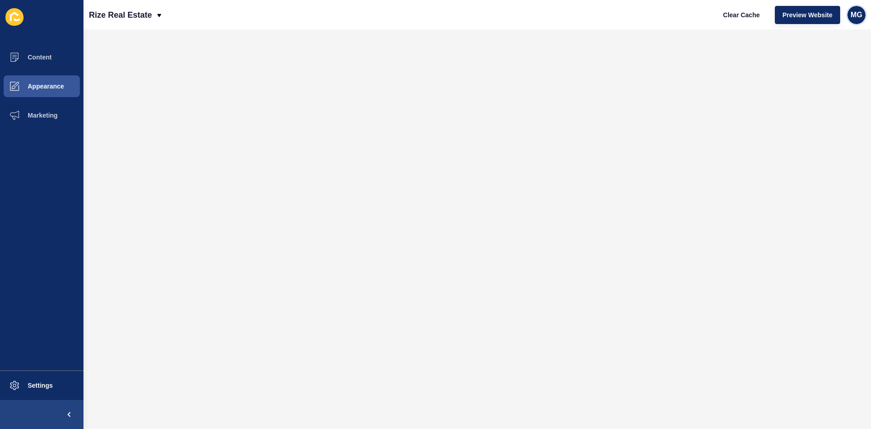
click at [855, 12] on span "MG" at bounding box center [857, 14] width 12 height 9
click at [836, 59] on link "Contact Support" at bounding box center [835, 56] width 67 height 20
click at [43, 57] on span "Content" at bounding box center [25, 57] width 53 height 7
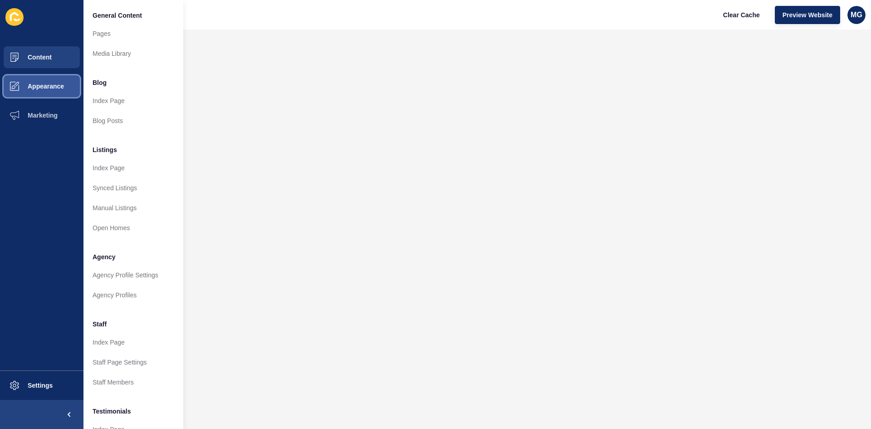
click at [47, 88] on span "Appearance" at bounding box center [31, 86] width 65 height 7
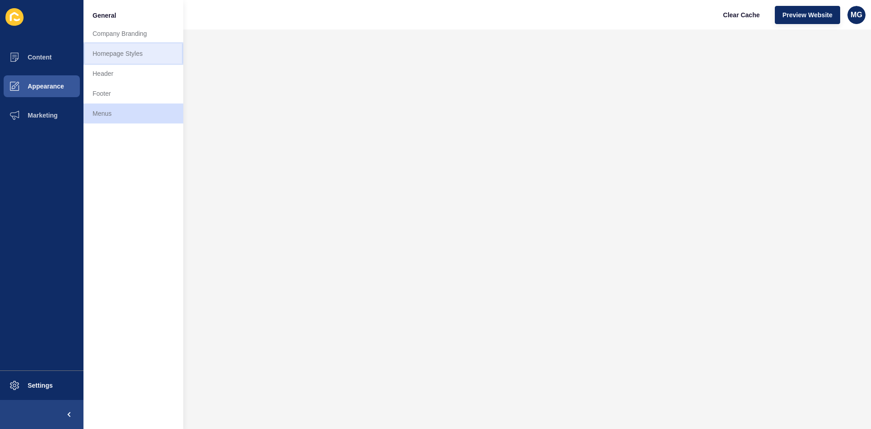
click at [124, 53] on link "Homepage Styles" at bounding box center [133, 54] width 100 height 20
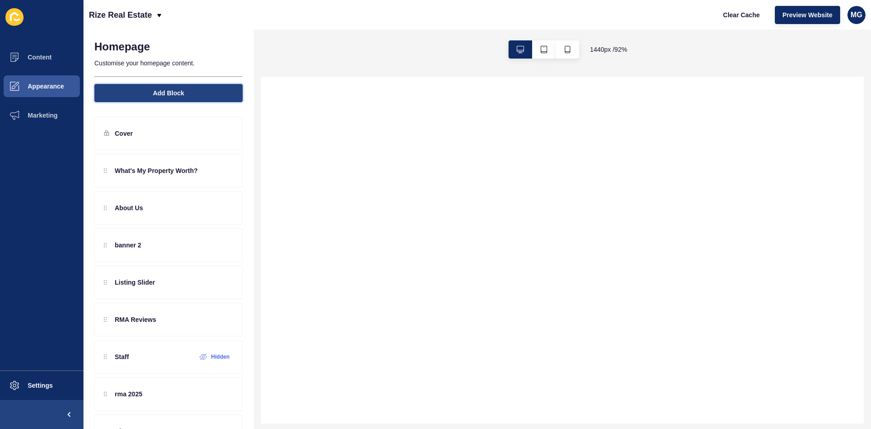
click at [162, 94] on span "Add Block" at bounding box center [168, 92] width 31 height 9
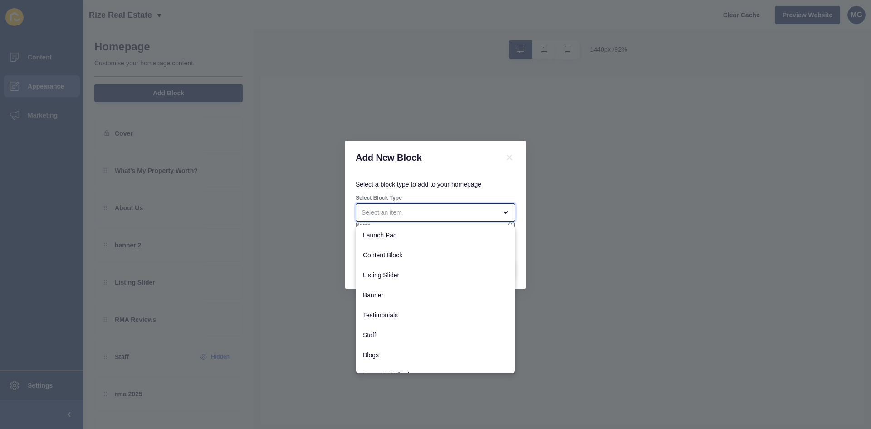
click at [387, 212] on div "close menu" at bounding box center [429, 212] width 135 height 9
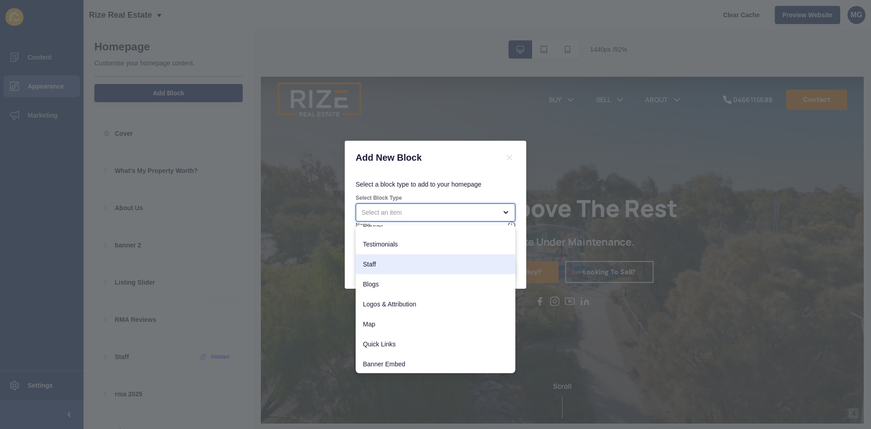
scroll to position [72, 0]
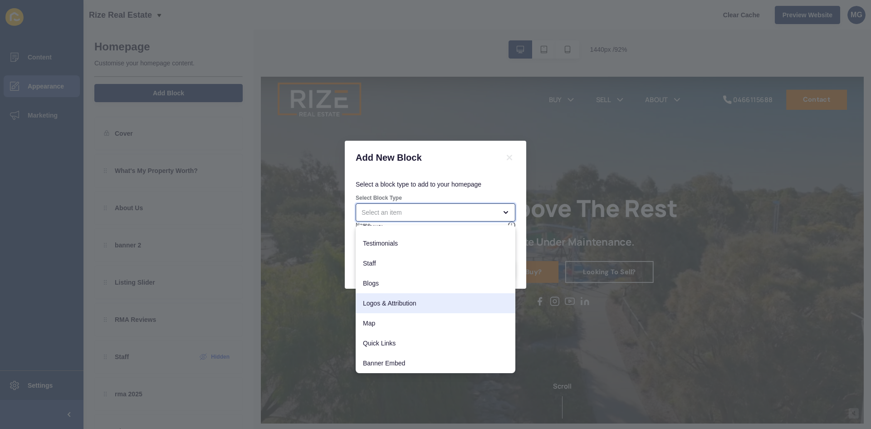
click at [432, 304] on span "Logos & Attribution" at bounding box center [435, 303] width 145 height 9
type input "Logos & Attribution"
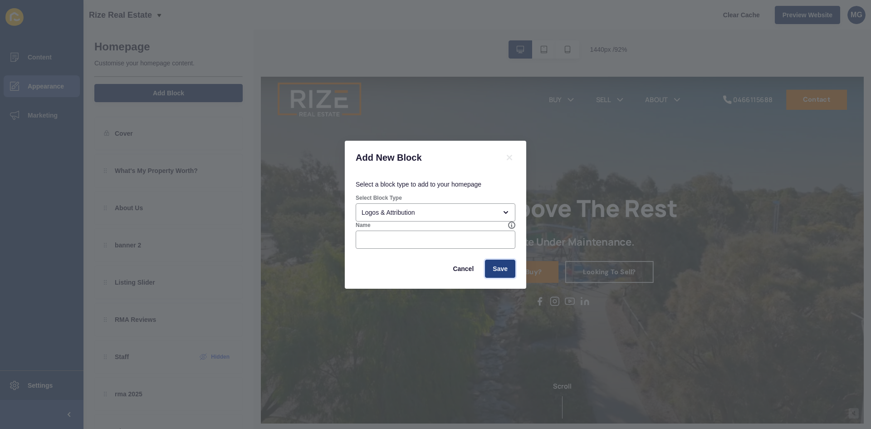
click at [506, 266] on span "Save" at bounding box center [500, 268] width 15 height 9
click at [453, 235] on input "Name" at bounding box center [436, 239] width 148 height 9
type input "test"
click at [505, 267] on span "Save" at bounding box center [500, 268] width 15 height 9
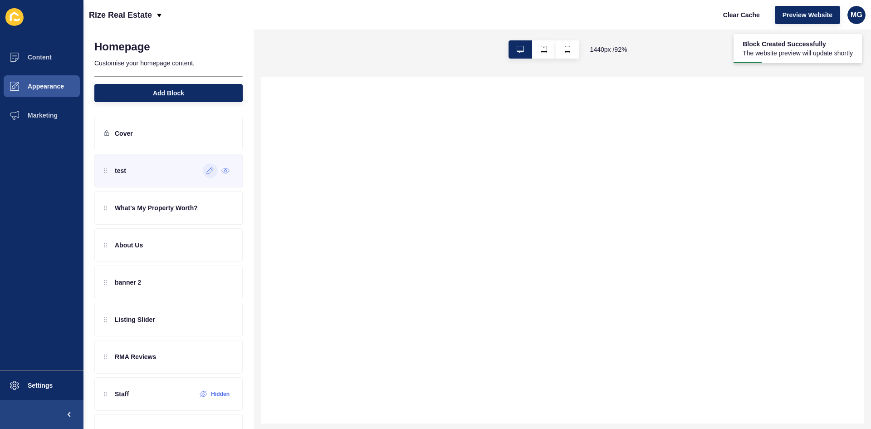
scroll to position [0, 0]
click at [206, 173] on icon at bounding box center [210, 170] width 8 height 7
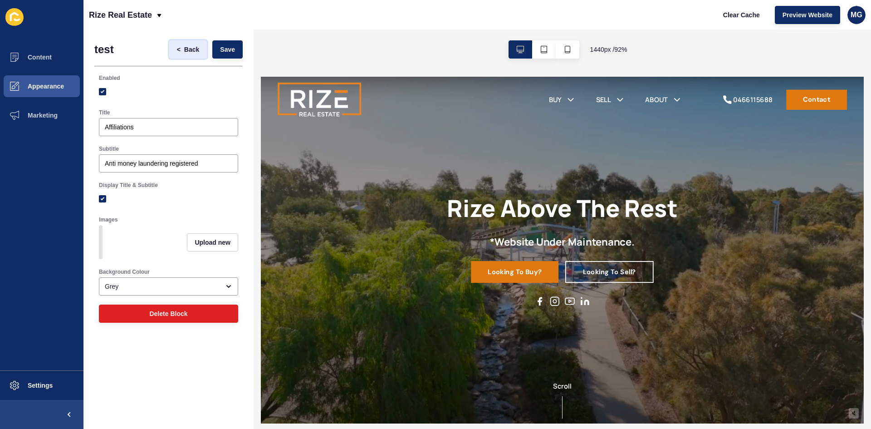
click at [188, 47] on span "Back" at bounding box center [191, 49] width 15 height 9
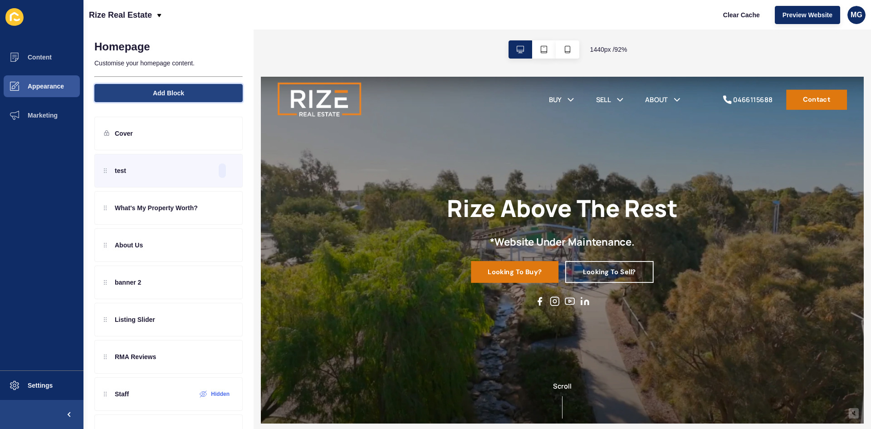
click at [199, 90] on button "Add Block" at bounding box center [168, 93] width 148 height 18
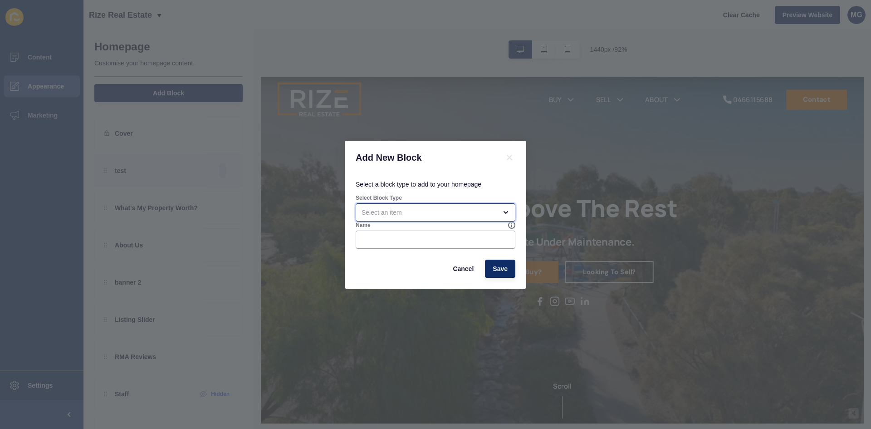
click at [392, 208] on div "open menu" at bounding box center [429, 212] width 135 height 9
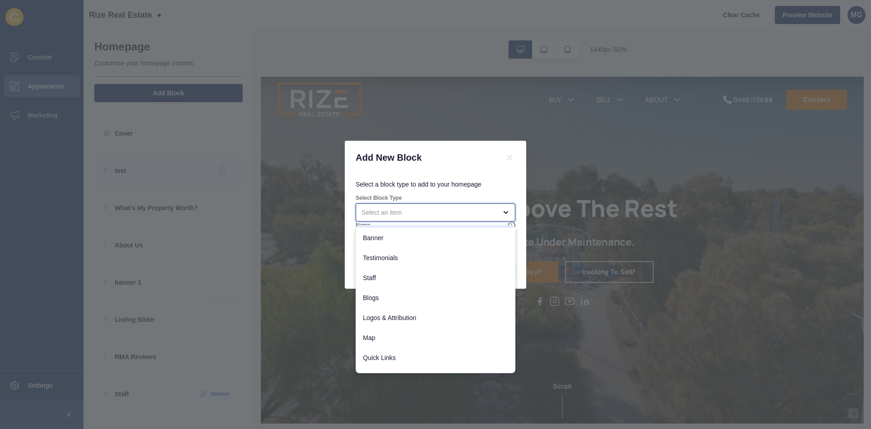
scroll to position [72, 0]
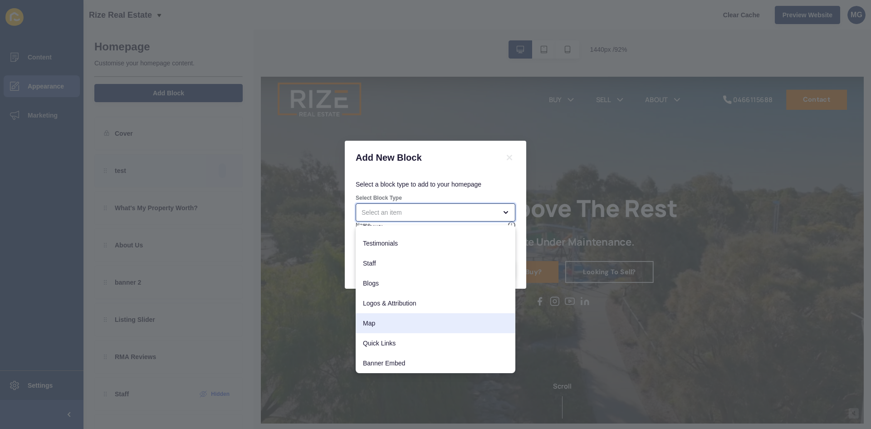
click at [389, 322] on span "Map" at bounding box center [435, 322] width 145 height 9
type input "Map"
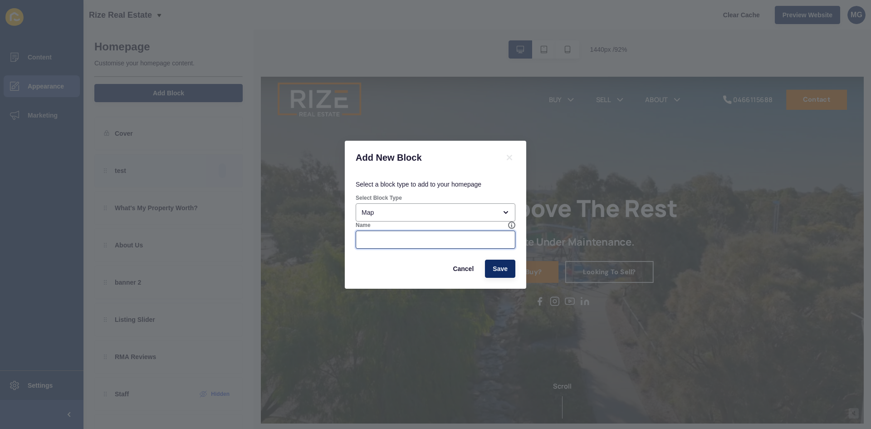
click at [373, 243] on input "Name" at bounding box center [436, 239] width 148 height 9
type input "test"
click at [502, 269] on span "Save" at bounding box center [500, 268] width 15 height 9
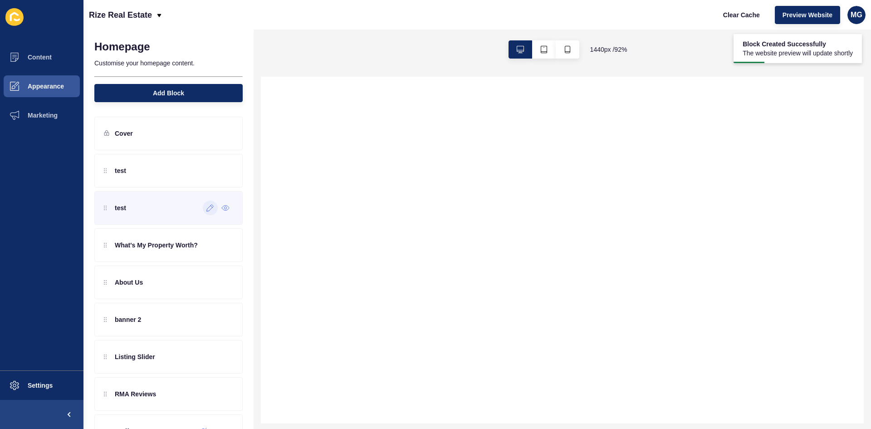
scroll to position [0, 0]
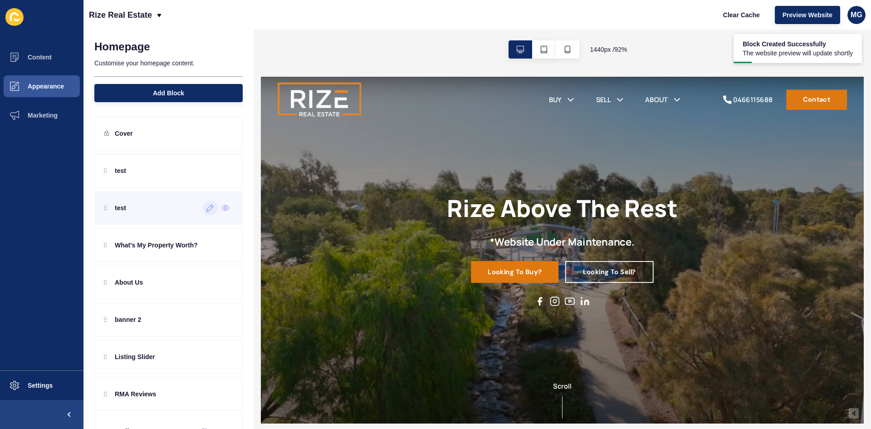
click at [206, 210] on icon at bounding box center [210, 207] width 8 height 7
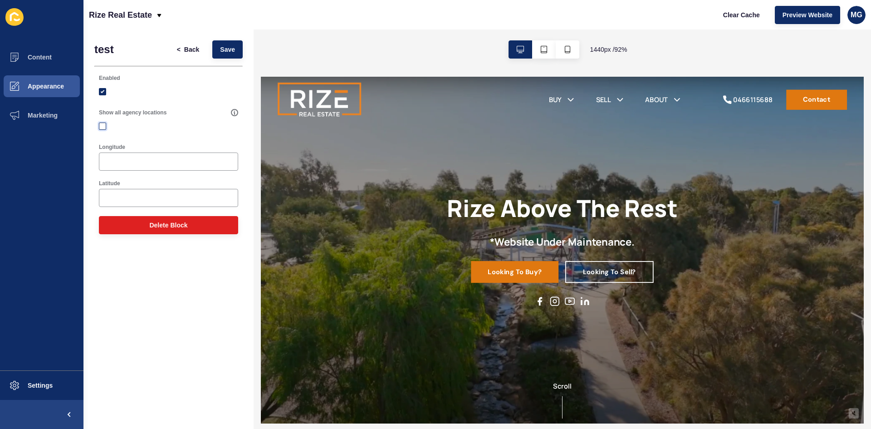
click at [103, 125] on label at bounding box center [102, 125] width 7 height 7
click at [103, 125] on input "Show all agency locations" at bounding box center [104, 126] width 6 height 6
checkbox input "true"
click at [221, 51] on span "Save" at bounding box center [227, 49] width 15 height 9
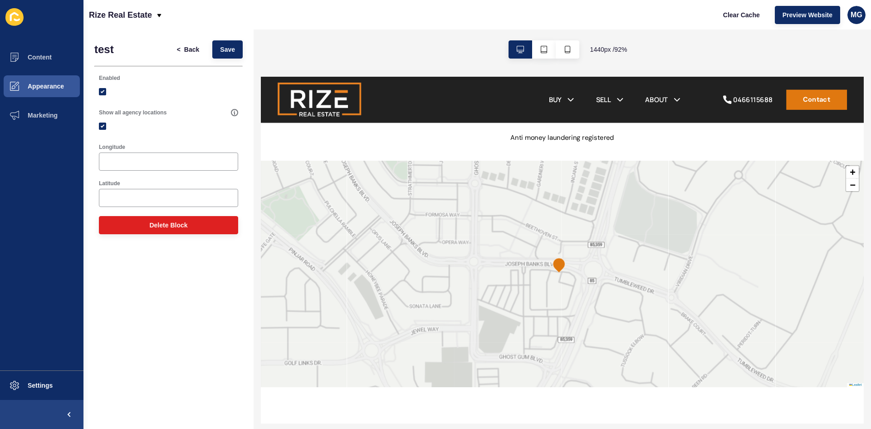
scroll to position [354, 0]
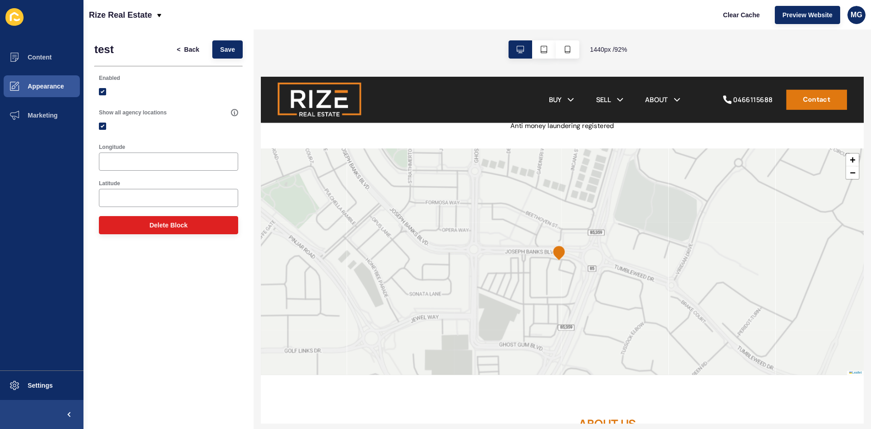
drag, startPoint x: 911, startPoint y: 105, endPoint x: 1128, endPoint y: 224, distance: 247.5
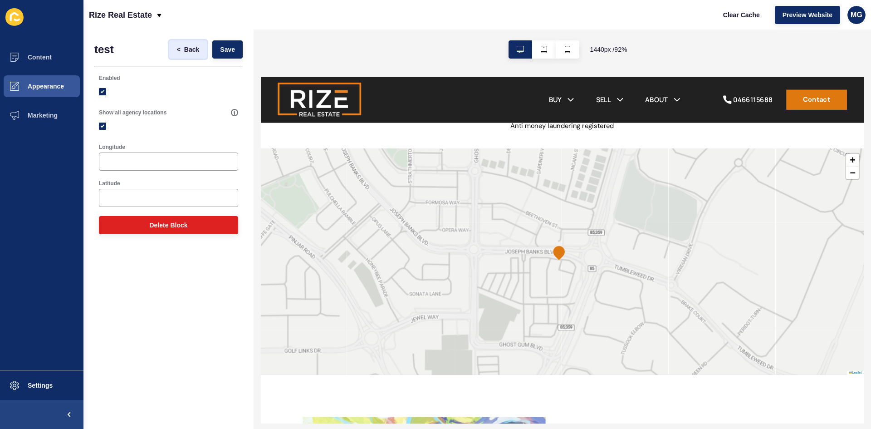
click at [192, 50] on span "Back" at bounding box center [191, 49] width 15 height 9
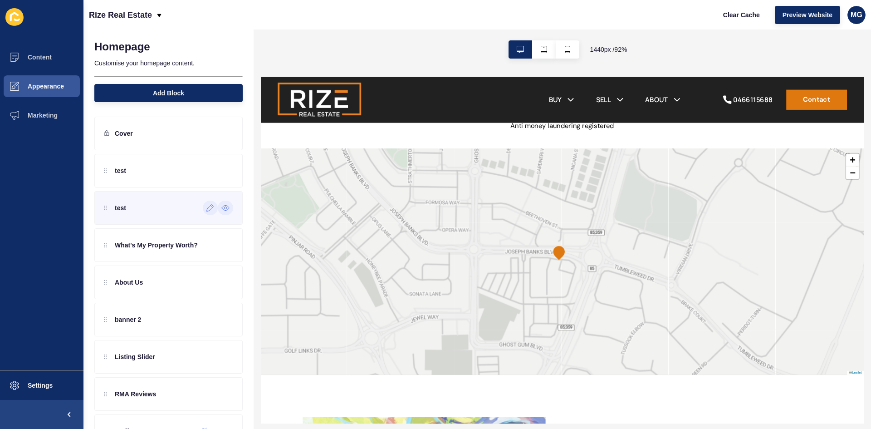
click at [221, 205] on icon at bounding box center [225, 207] width 8 height 7
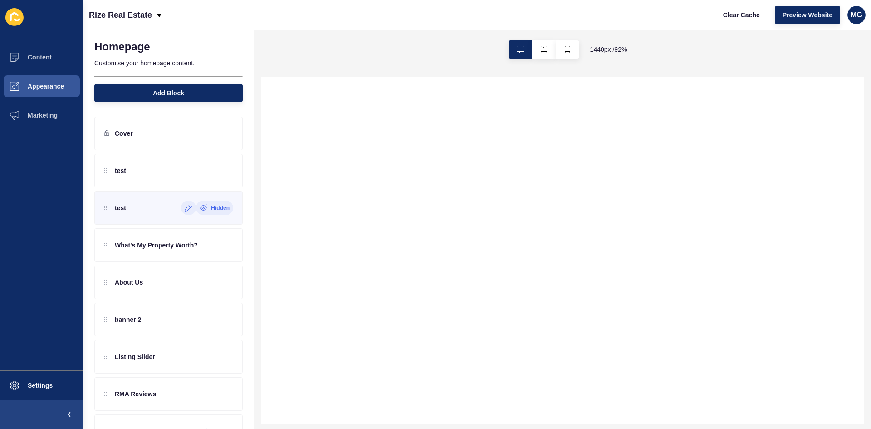
click at [216, 207] on label "Hidden" at bounding box center [220, 207] width 19 height 7
click at [206, 211] on icon at bounding box center [210, 207] width 8 height 7
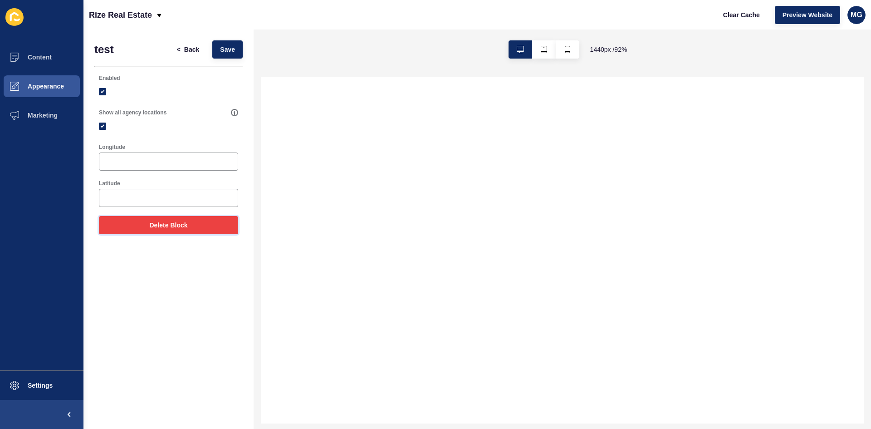
click at [194, 222] on button "Delete Block" at bounding box center [168, 225] width 139 height 18
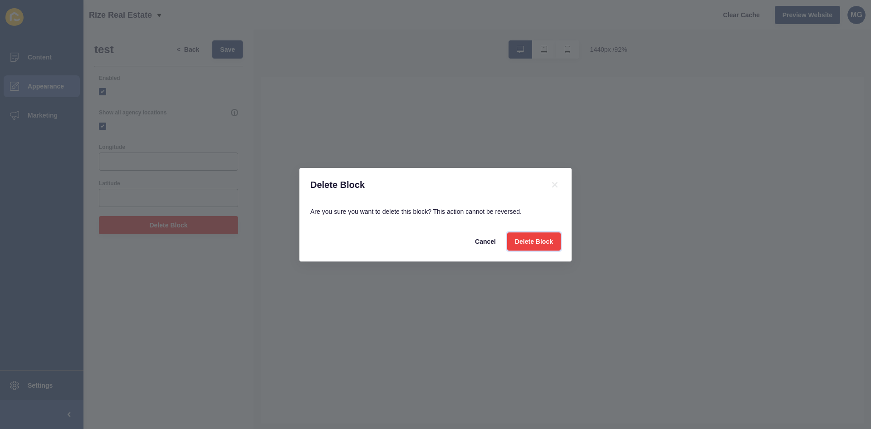
click at [533, 245] on span "Delete Block" at bounding box center [534, 241] width 38 height 9
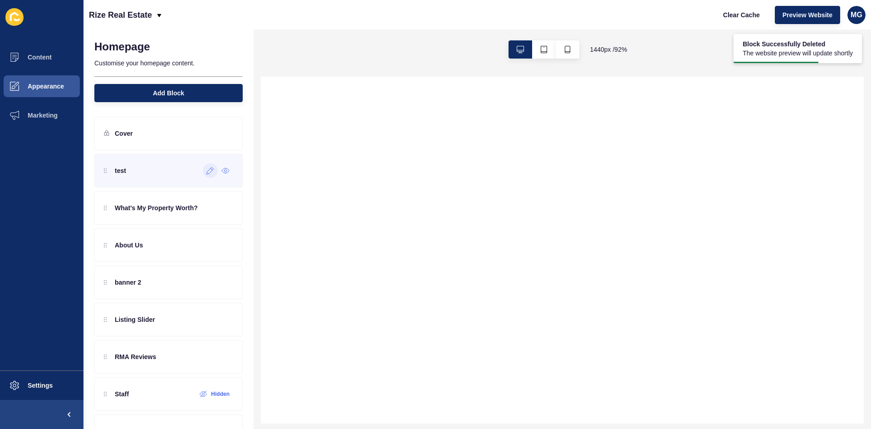
click at [206, 168] on icon at bounding box center [210, 170] width 8 height 7
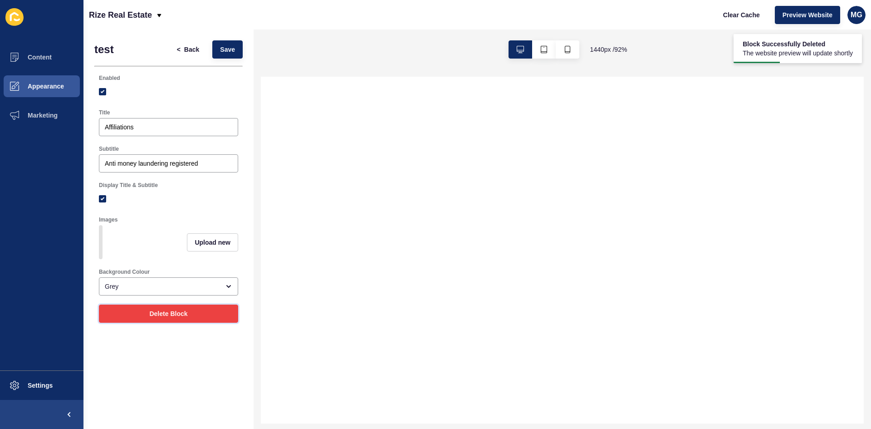
click at [190, 323] on button "Delete Block" at bounding box center [168, 313] width 139 height 18
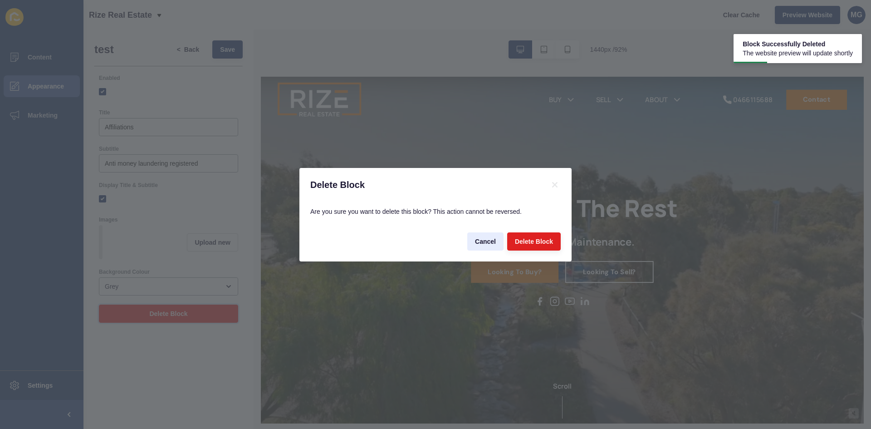
scroll to position [0, 0]
click at [539, 237] on span "Delete Block" at bounding box center [534, 241] width 38 height 9
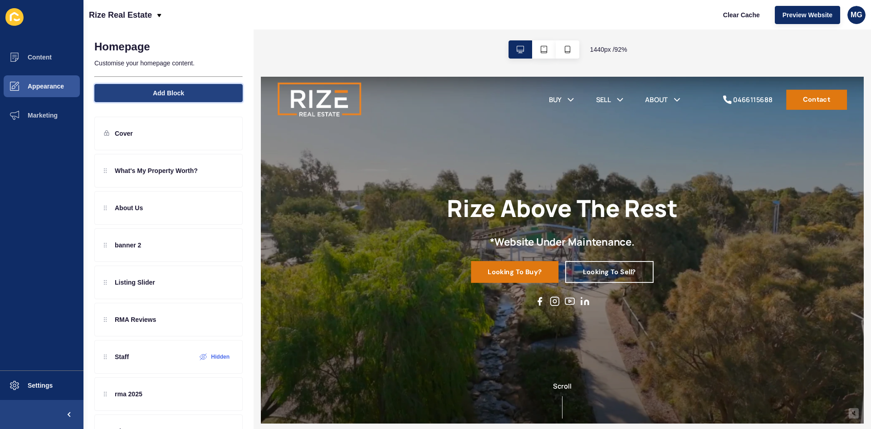
click at [185, 96] on button "Add Block" at bounding box center [168, 93] width 148 height 18
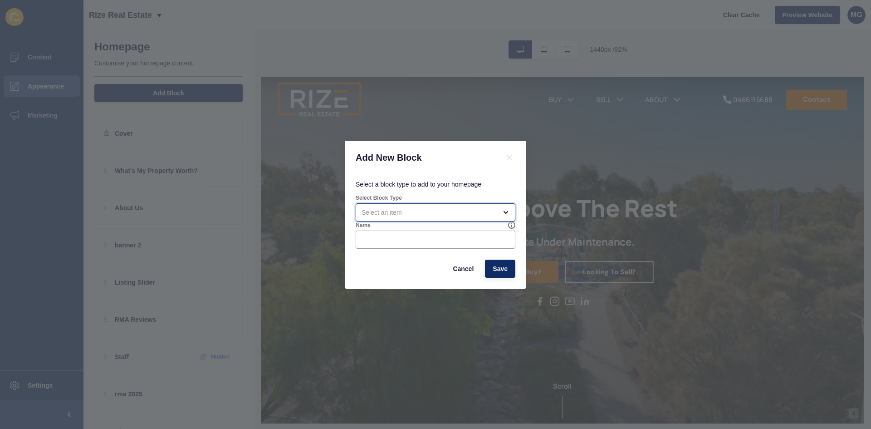
click at [382, 213] on div "open menu" at bounding box center [429, 212] width 135 height 9
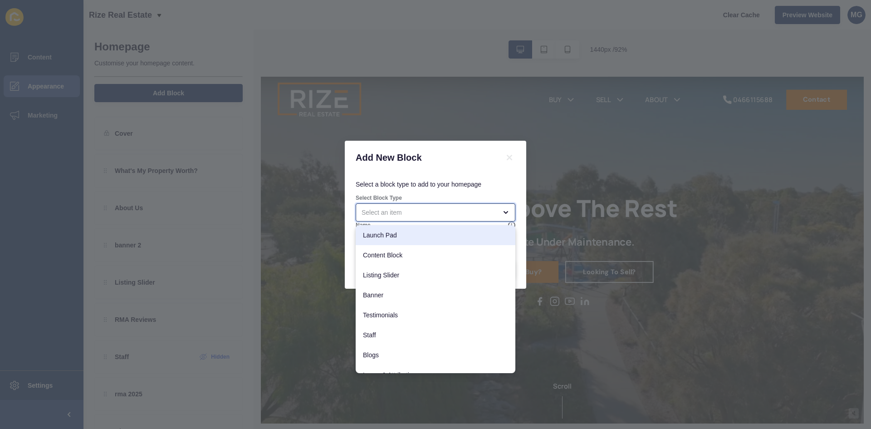
click at [388, 236] on span "Launch Pad" at bounding box center [435, 234] width 145 height 9
type input "Launch Pad"
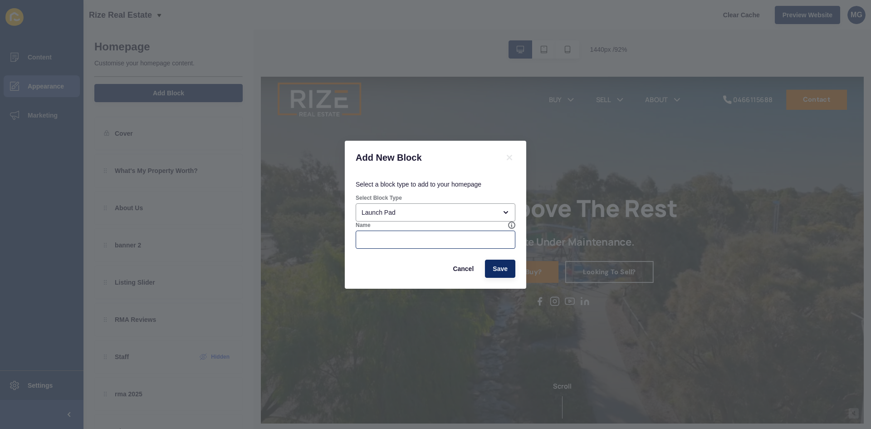
click at [437, 247] on div at bounding box center [436, 239] width 160 height 18
type input "test"
click at [494, 270] on span "Save" at bounding box center [500, 268] width 15 height 9
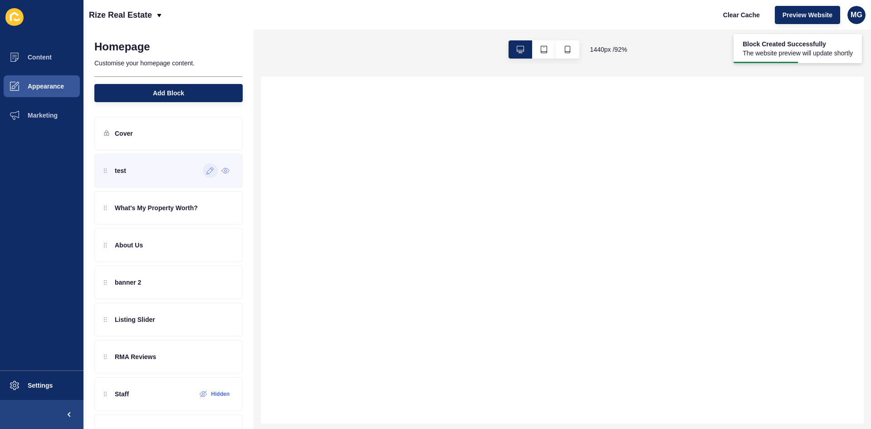
click at [206, 170] on icon at bounding box center [210, 170] width 8 height 7
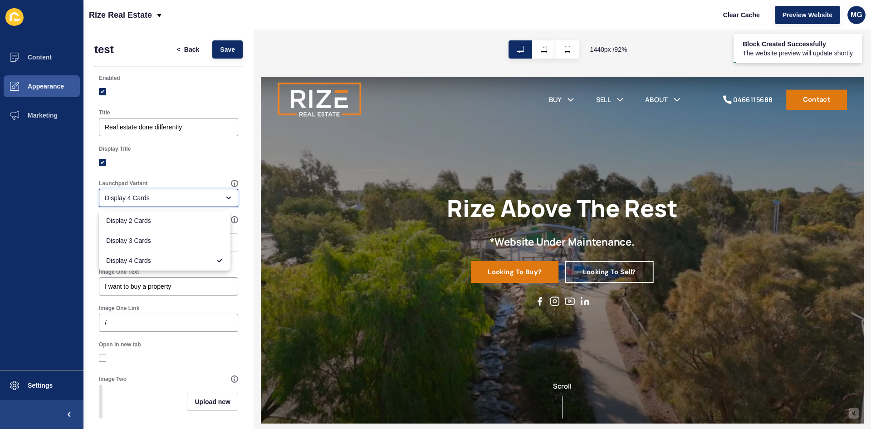
click at [174, 193] on div "Display 4 Cards" at bounding box center [162, 197] width 115 height 9
click at [152, 222] on span "Display 2 Cards" at bounding box center [164, 220] width 117 height 9
type input "Display 2 Cards"
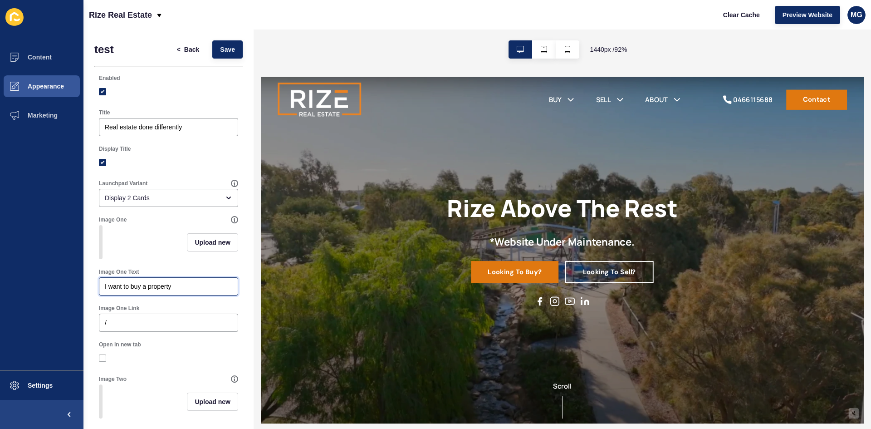
click at [195, 291] on input "I want to buy a property" at bounding box center [168, 286] width 127 height 9
drag, startPoint x: 215, startPoint y: 295, endPoint x: 92, endPoint y: 298, distance: 123.4
type input "M"
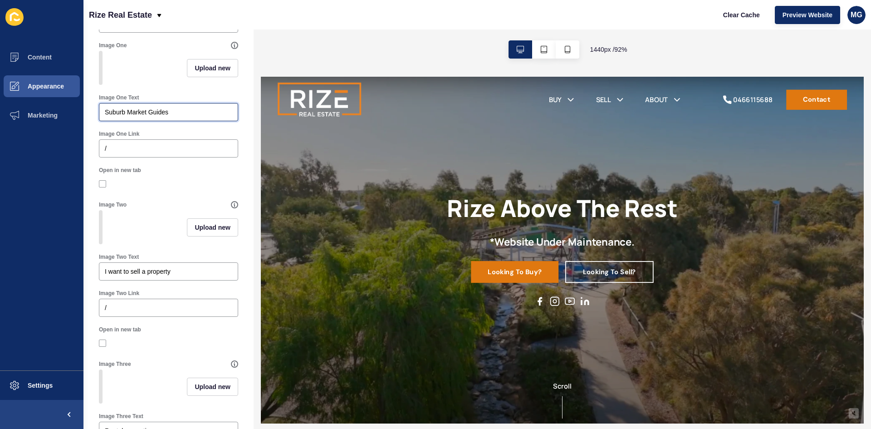
scroll to position [181, 0]
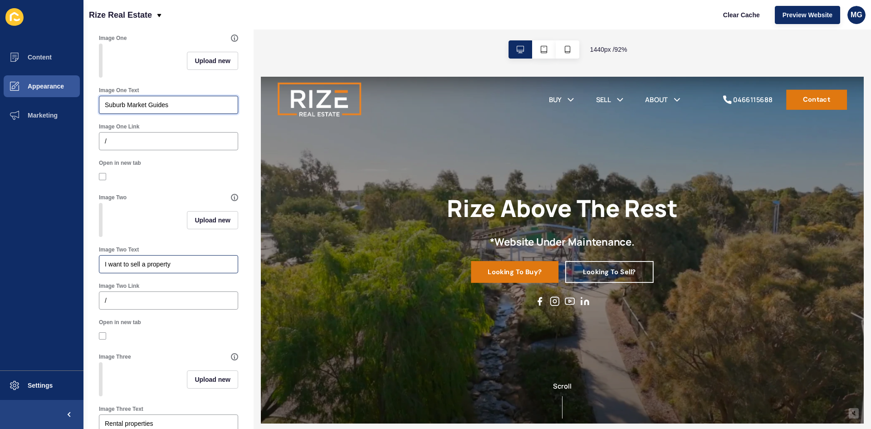
type input "Suburb Market Guides"
drag, startPoint x: 210, startPoint y: 283, endPoint x: 90, endPoint y: 278, distance: 119.9
click at [90, 278] on div "test < Back Save Enabled Title Real estate done differently Display Title Launc…" at bounding box center [168, 294] width 170 height 893
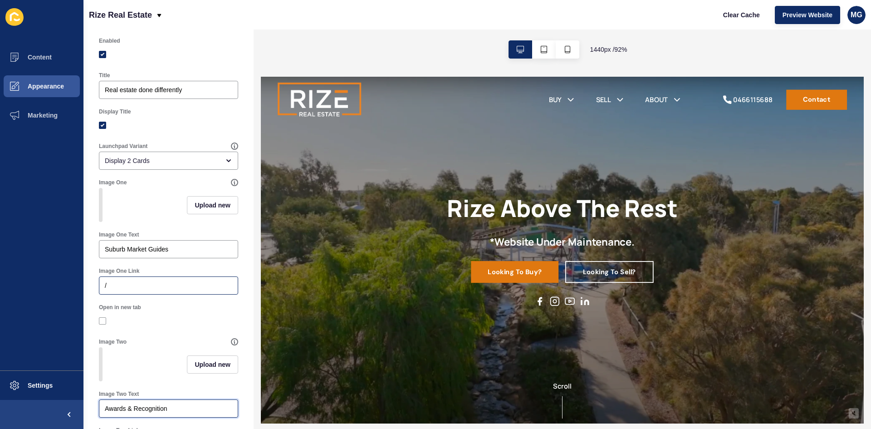
scroll to position [0, 0]
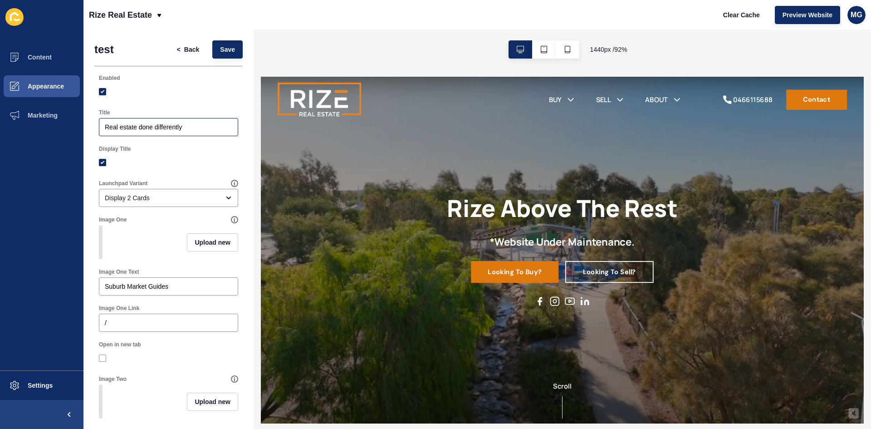
type input "Awards & Recognition"
drag, startPoint x: 210, startPoint y: 129, endPoint x: 95, endPoint y: 134, distance: 114.9
click at [95, 134] on div "Title Real estate done differently" at bounding box center [168, 122] width 148 height 36
click at [103, 162] on label at bounding box center [102, 162] width 7 height 7
click at [103, 162] on input "Display Title" at bounding box center [104, 163] width 6 height 6
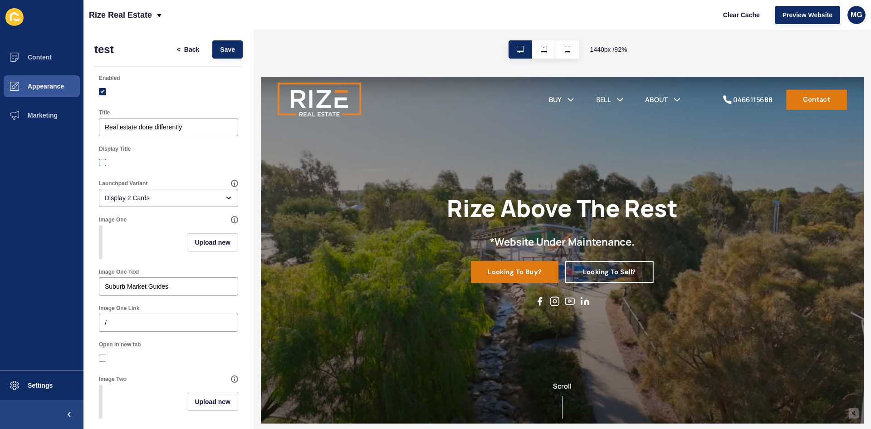
checkbox input "false"
click at [220, 49] on span "Save" at bounding box center [227, 49] width 15 height 9
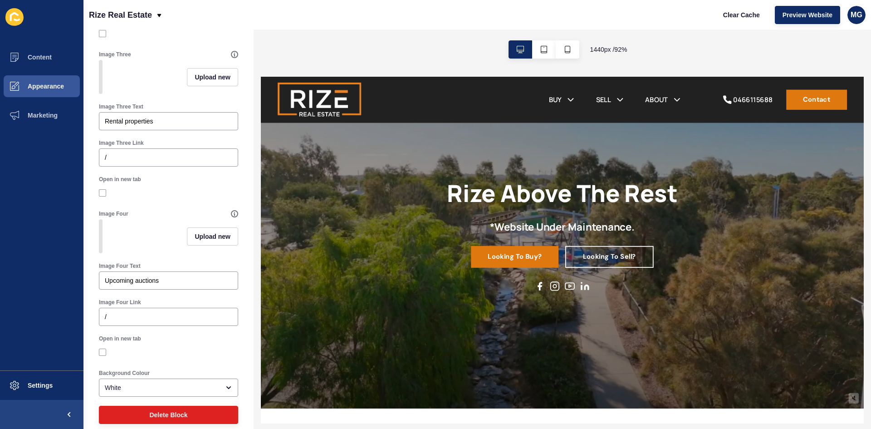
scroll to position [525, 0]
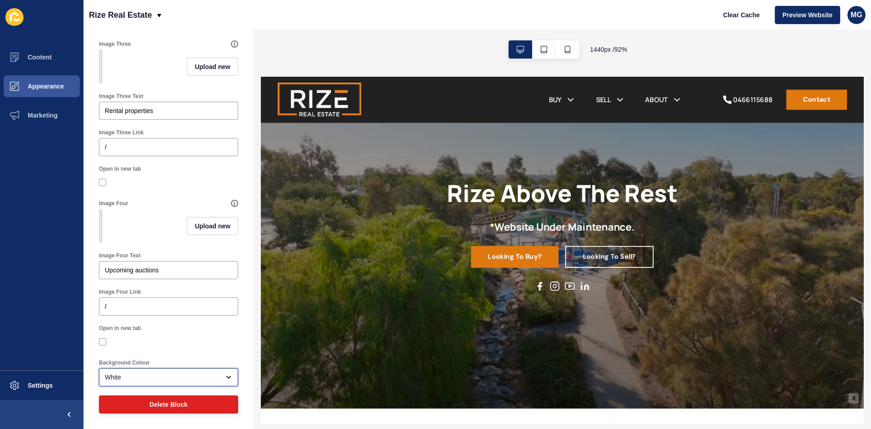
click at [156, 377] on div "White" at bounding box center [162, 376] width 115 height 9
click at [172, 359] on div "Grey" at bounding box center [165, 354] width 132 height 20
type input "Grey"
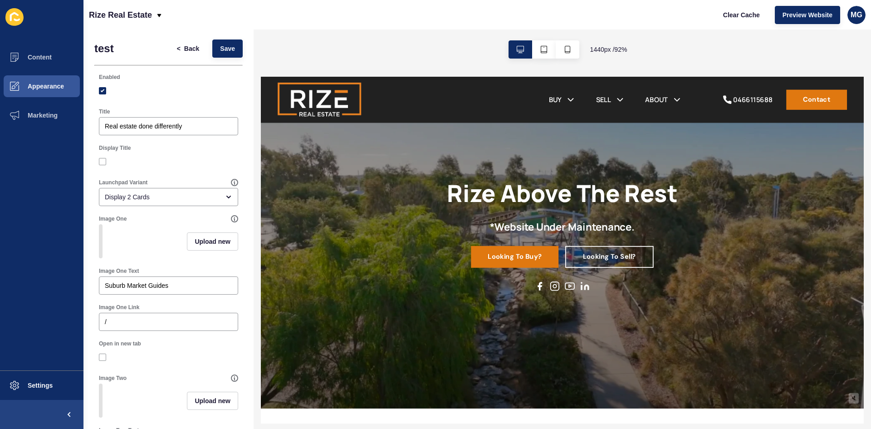
scroll to position [0, 0]
click at [220, 49] on span "Save" at bounding box center [227, 49] width 15 height 9
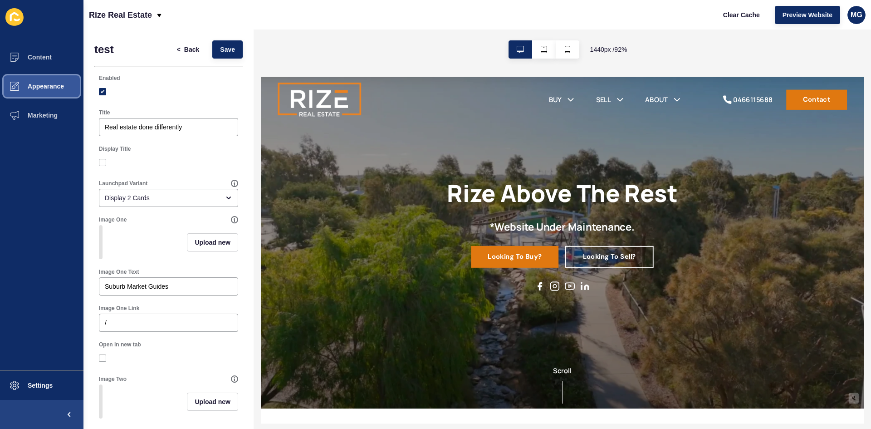
click at [47, 84] on span "Appearance" at bounding box center [31, 86] width 65 height 7
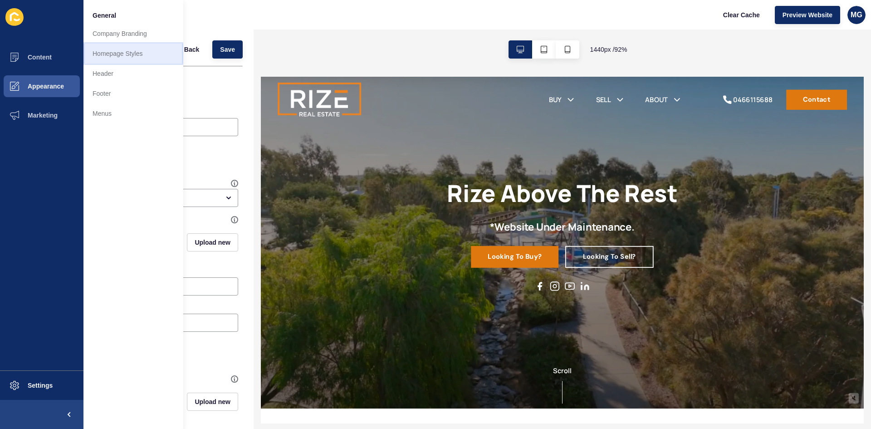
click at [116, 54] on link "Homepage Styles" at bounding box center [133, 54] width 100 height 20
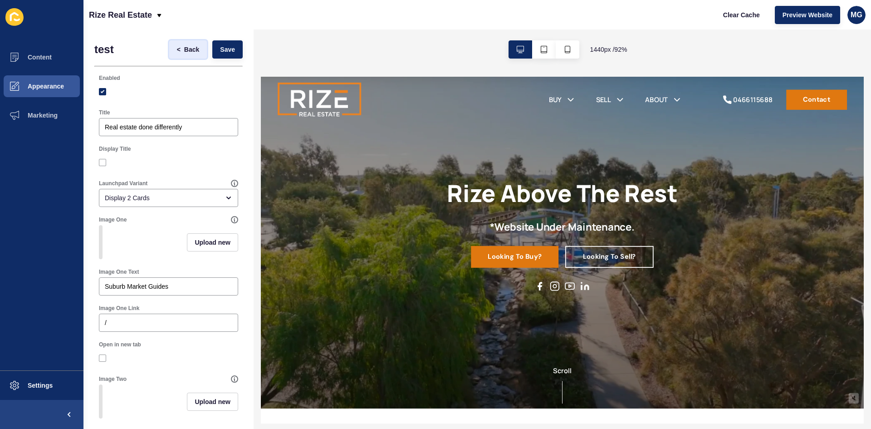
click at [184, 47] on span "Back" at bounding box center [191, 49] width 15 height 9
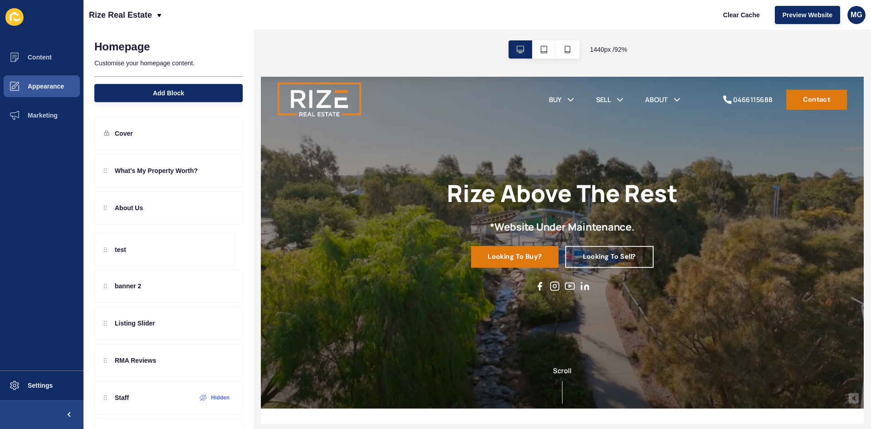
drag, startPoint x: 103, startPoint y: 172, endPoint x: 121, endPoint y: 252, distance: 81.9
click at [121, 252] on div "test What's My Property Worth? About Us banner 2 Listing Slider RMA Reviews Sta…" at bounding box center [168, 319] width 148 height 331
click at [206, 210] on icon at bounding box center [210, 207] width 8 height 7
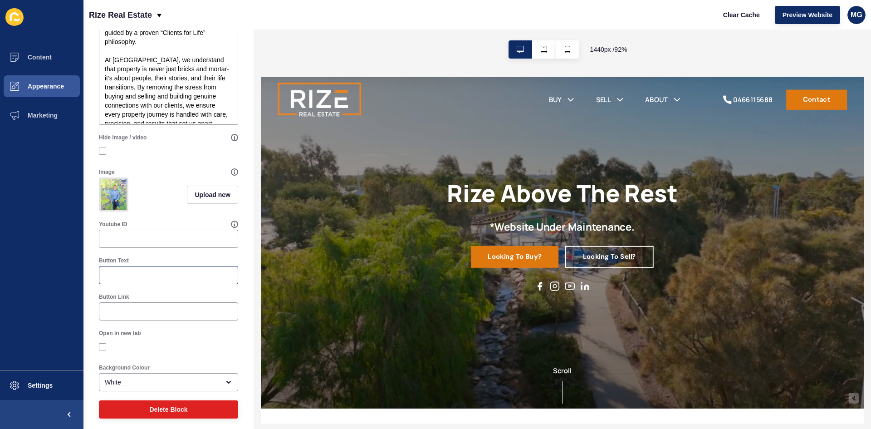
scroll to position [381, 0]
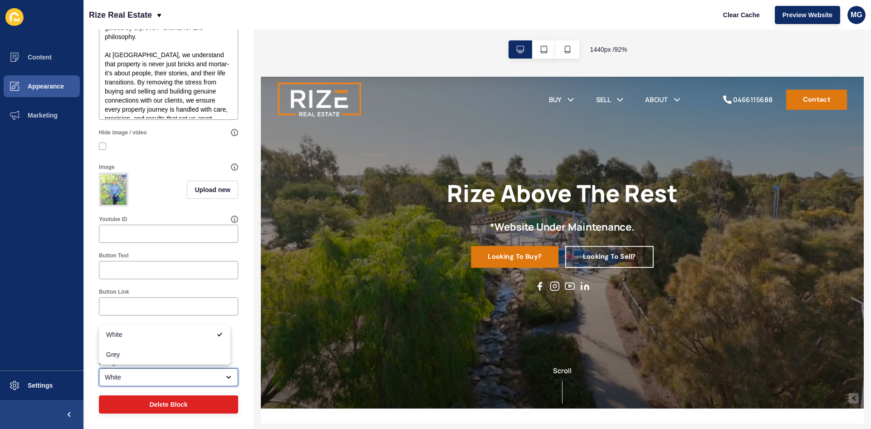
click at [130, 381] on div "White" at bounding box center [162, 376] width 115 height 9
click at [240, 343] on div "About Us < Back Save Enabled Title ABOUT US Overline Text Content Block Image A…" at bounding box center [168, 43] width 170 height 772
click at [118, 379] on div "White" at bounding box center [162, 376] width 115 height 9
click at [119, 359] on div "Grey" at bounding box center [165, 354] width 132 height 20
click at [135, 377] on div "Grey" at bounding box center [162, 376] width 115 height 9
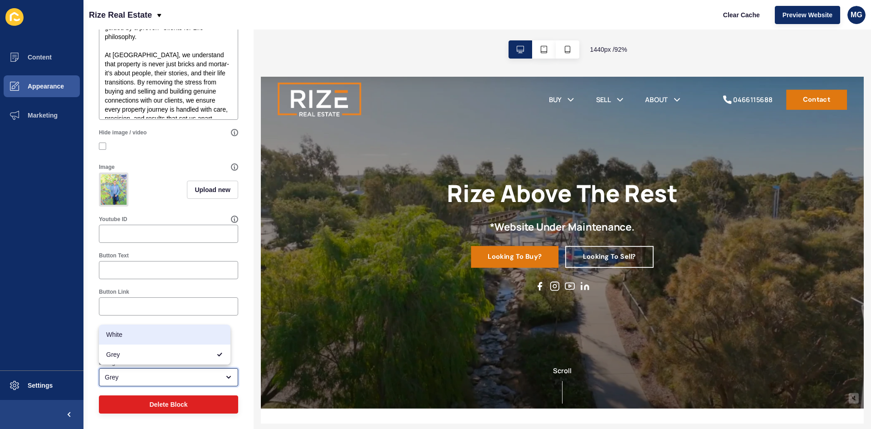
click at [128, 333] on span "White" at bounding box center [164, 334] width 117 height 9
type input "White"
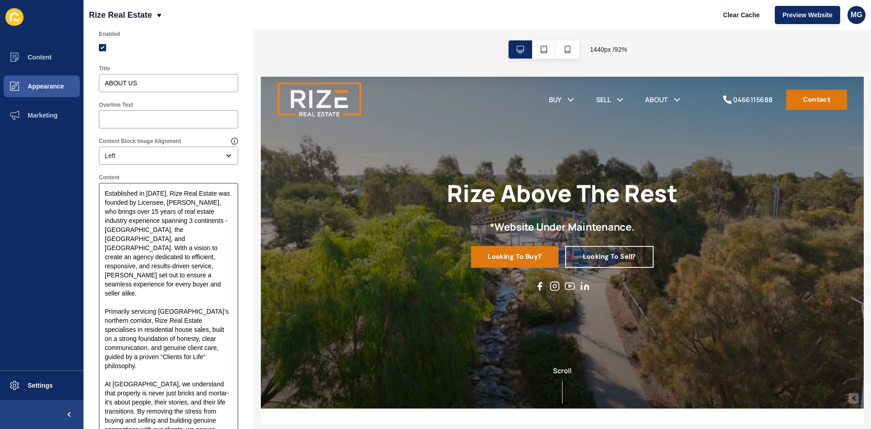
scroll to position [0, 0]
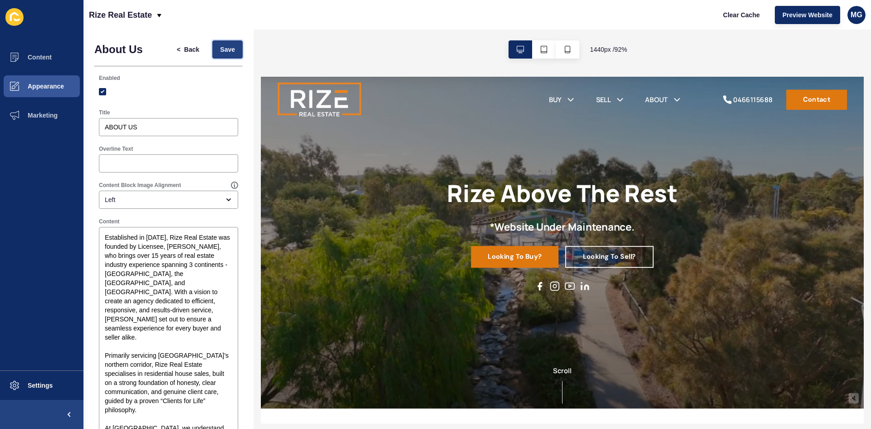
click at [226, 49] on span "Save" at bounding box center [227, 49] width 15 height 9
click at [23, 54] on span "Content" at bounding box center [25, 57] width 53 height 7
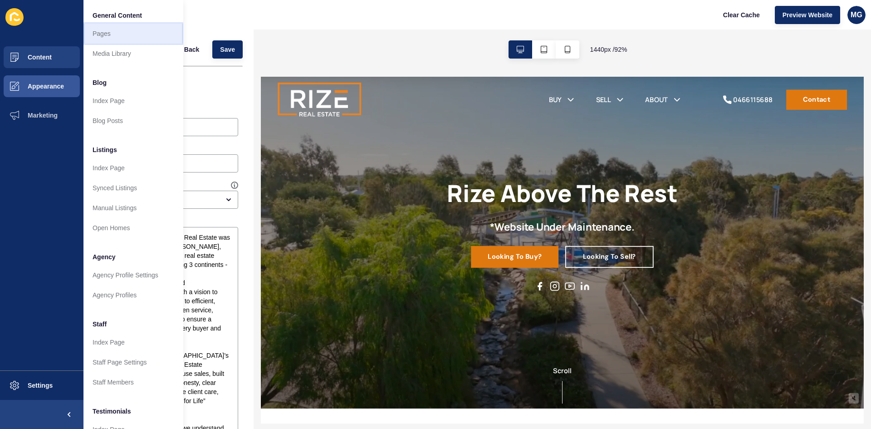
click at [109, 34] on link "Pages" at bounding box center [133, 34] width 100 height 20
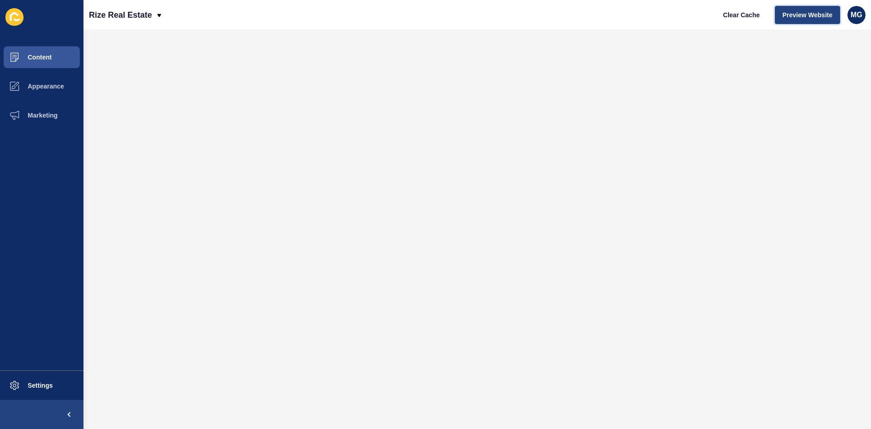
click at [804, 17] on span "Preview Website" at bounding box center [808, 14] width 50 height 9
click at [40, 82] on button "Appearance" at bounding box center [41, 86] width 83 height 29
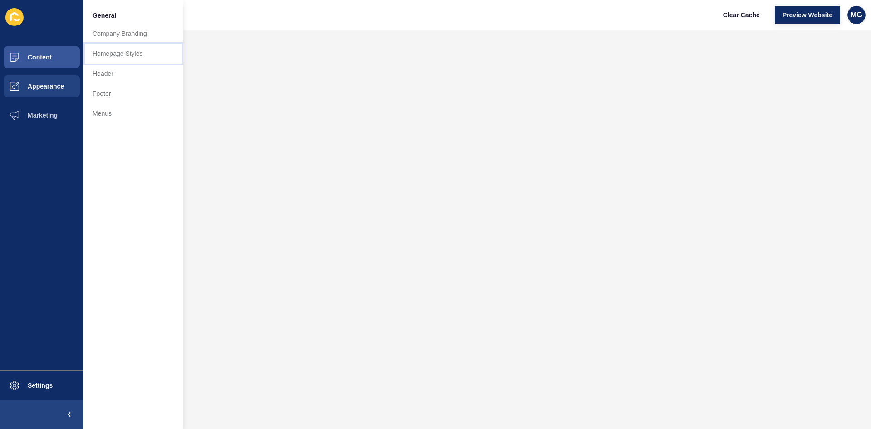
click at [144, 58] on link "Homepage Styles" at bounding box center [133, 54] width 100 height 20
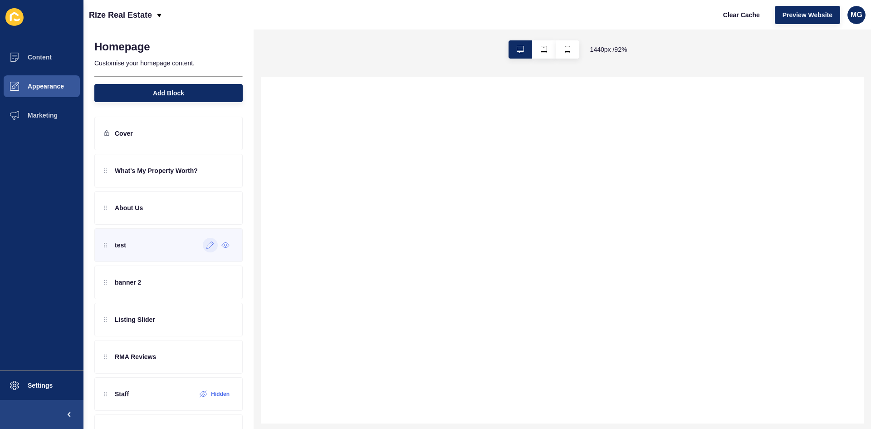
click at [206, 246] on icon at bounding box center [210, 244] width 8 height 7
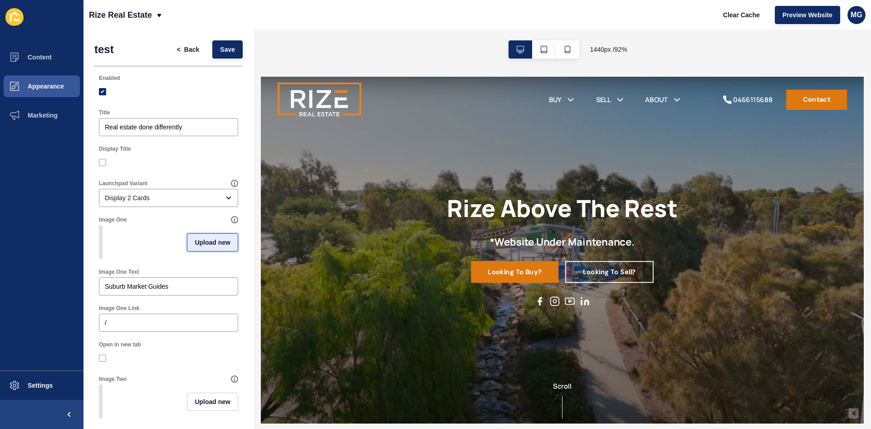
click at [201, 247] on span "Upload new" at bounding box center [213, 242] width 36 height 9
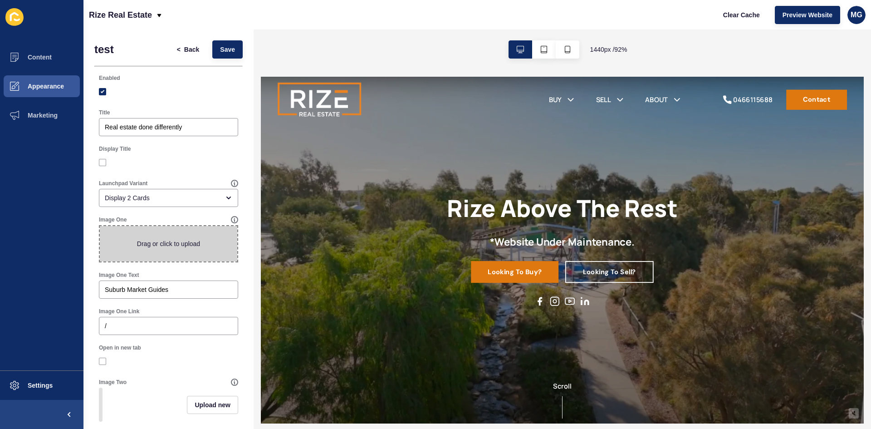
click at [192, 244] on span at bounding box center [168, 243] width 137 height 35
click at [100, 226] on input "Drag or click to upload" at bounding box center [100, 226] width 0 height 0
type input "C:\fakepath\Perth.jpg"
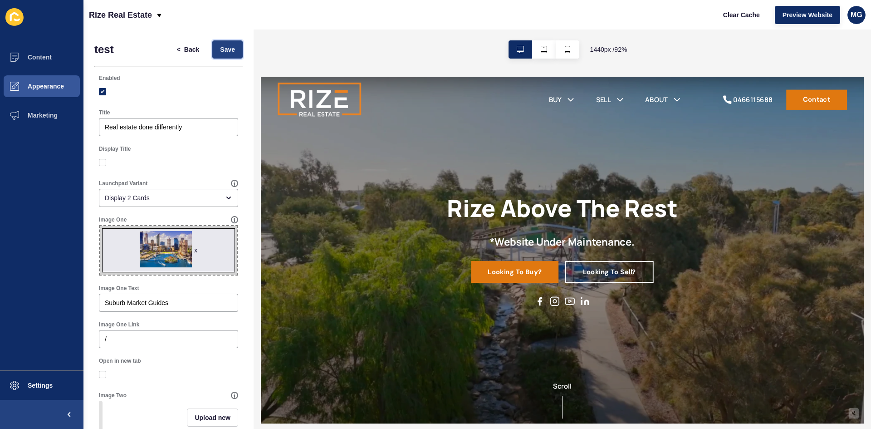
click at [224, 50] on span "Save" at bounding box center [227, 49] width 15 height 9
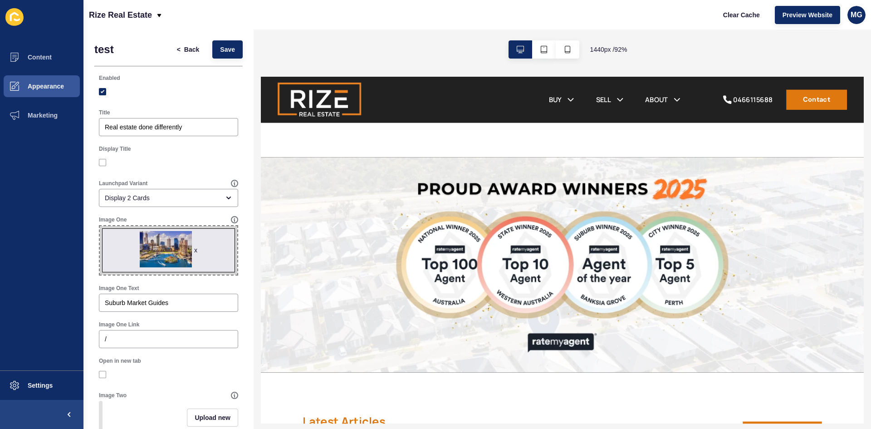
scroll to position [1592, 0]
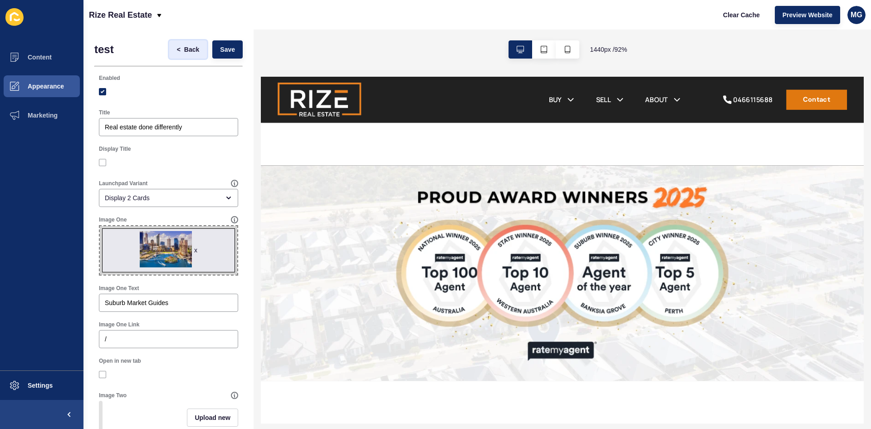
click at [186, 47] on span "Back" at bounding box center [191, 49] width 15 height 9
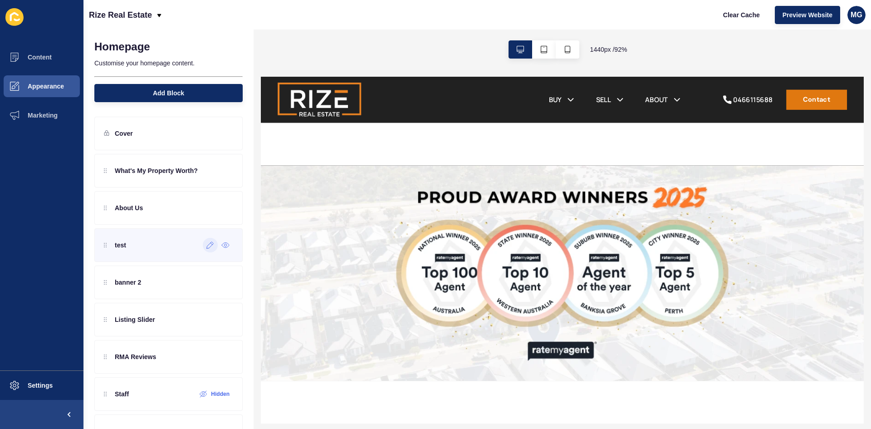
click at [206, 246] on icon at bounding box center [210, 244] width 8 height 7
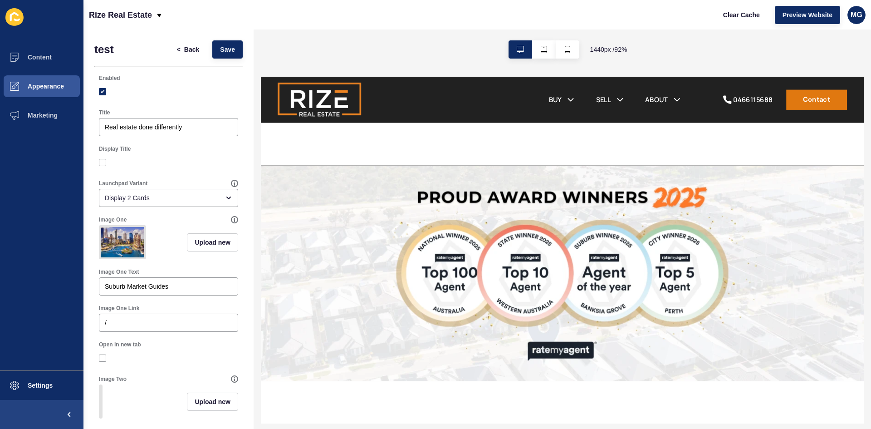
click at [112, 49] on h1 "test" at bounding box center [104, 49] width 20 height 13
click at [114, 52] on div "test < Back Save" at bounding box center [168, 49] width 148 height 18
click at [187, 48] on span "Back" at bounding box center [191, 49] width 15 height 9
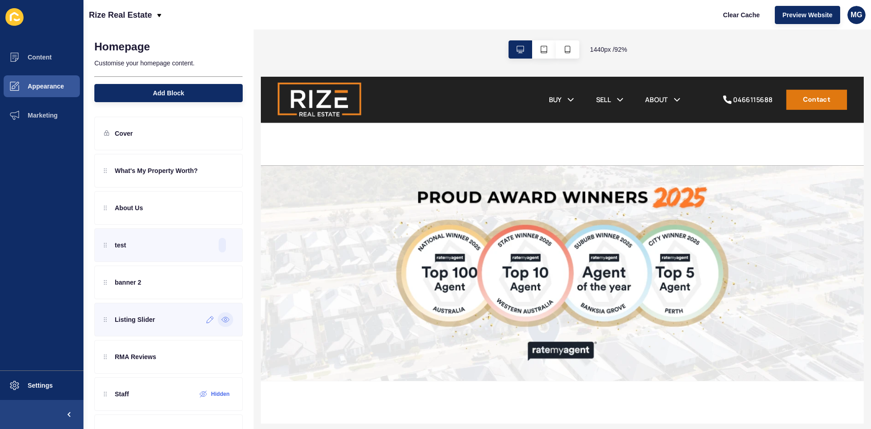
click at [221, 319] on icon at bounding box center [225, 319] width 8 height 7
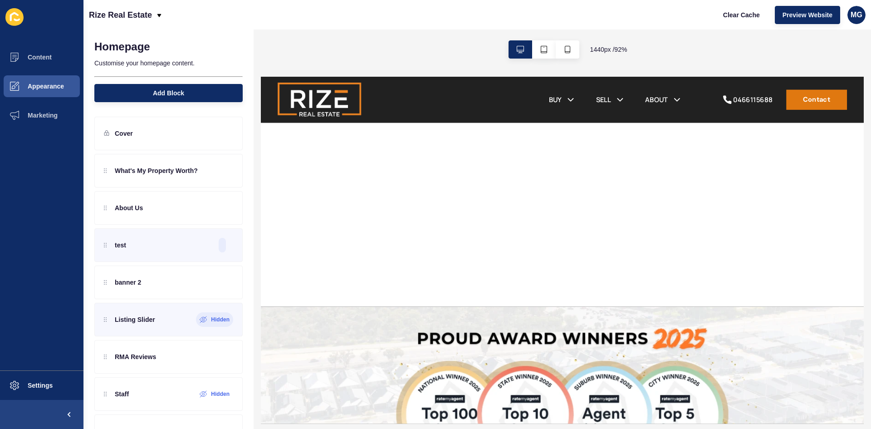
scroll to position [1093, 0]
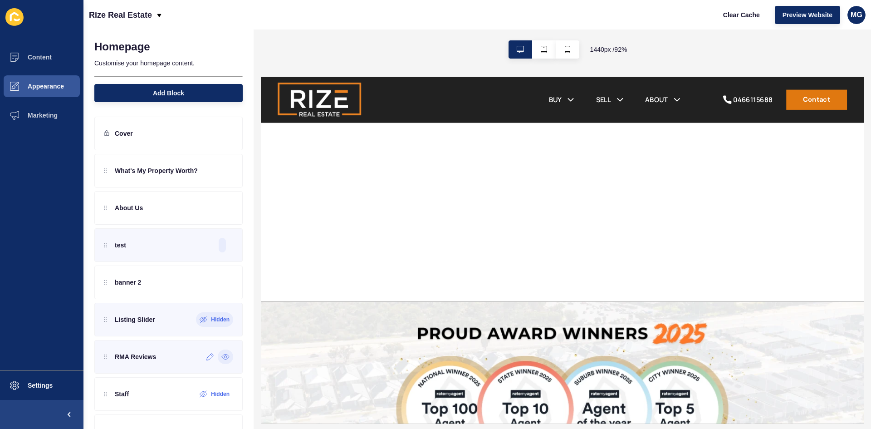
click at [224, 357] on icon at bounding box center [225, 357] width 2 height 2
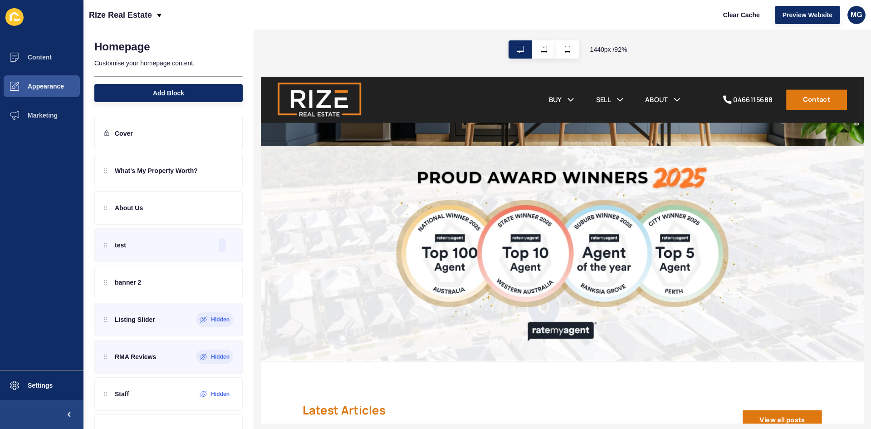
scroll to position [986, 0]
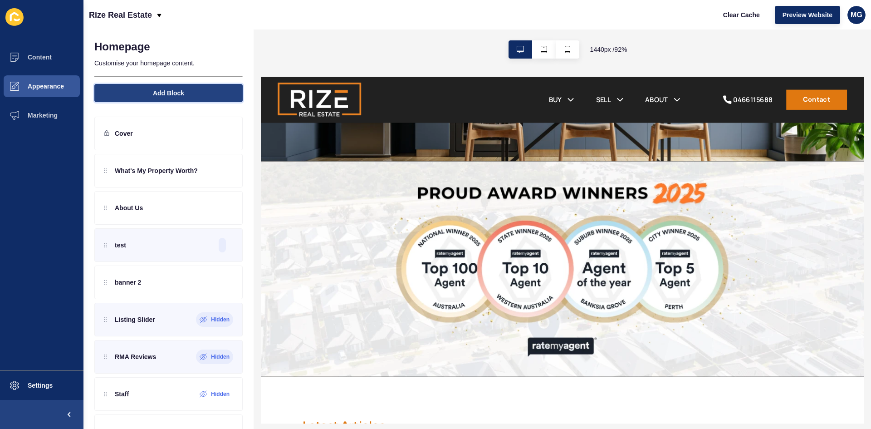
click at [197, 91] on button "Add Block" at bounding box center [168, 93] width 148 height 18
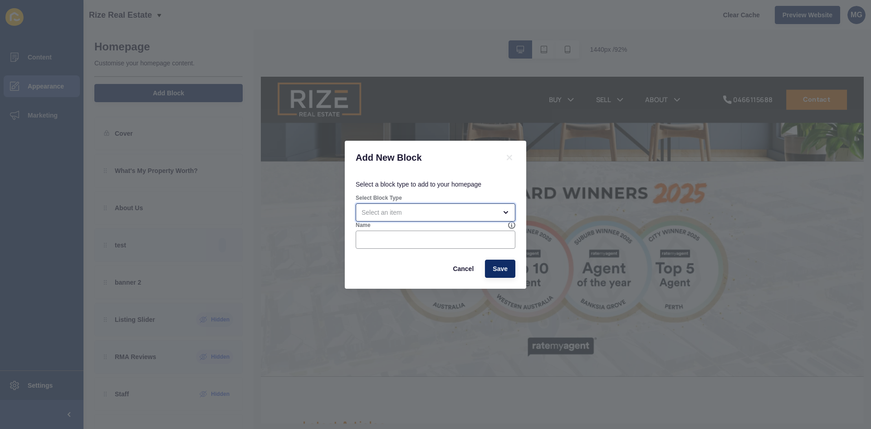
click at [386, 215] on div "open menu" at bounding box center [429, 212] width 135 height 9
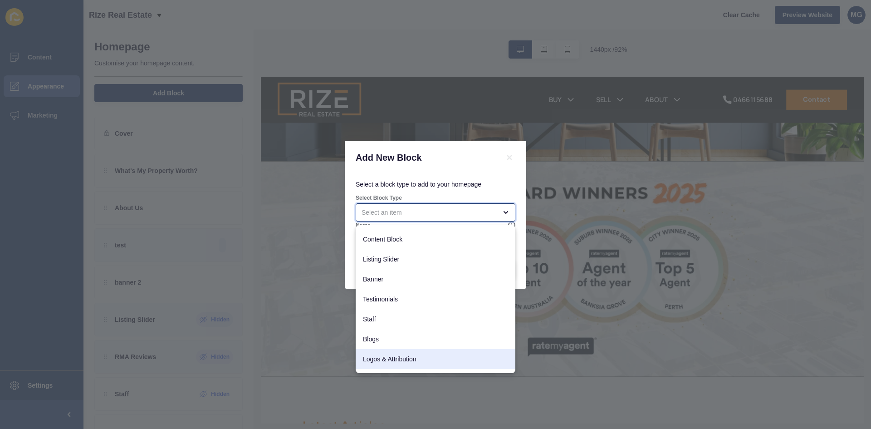
scroll to position [0, 0]
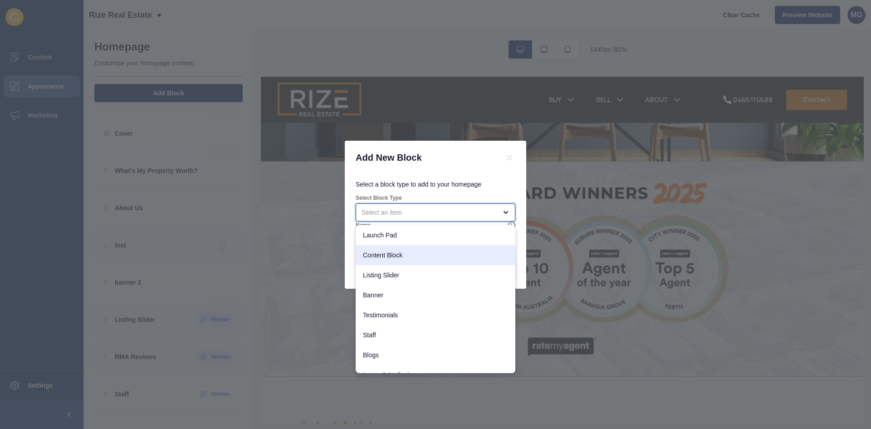
click at [380, 256] on span "Content Block" at bounding box center [435, 254] width 145 height 9
type input "Content Block"
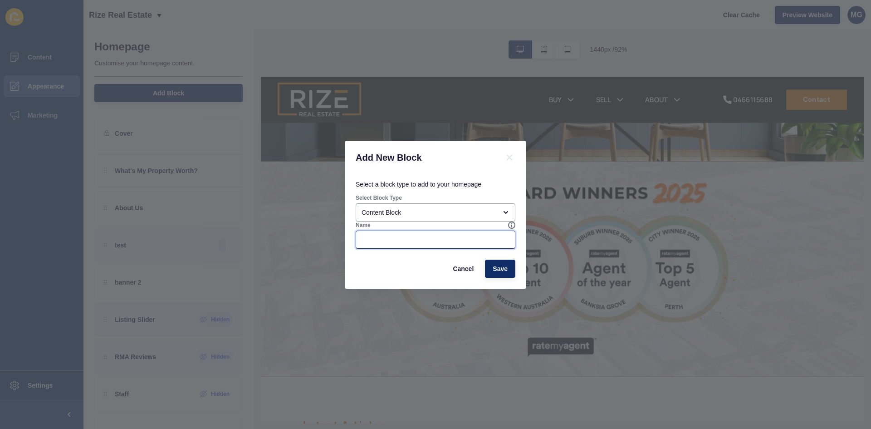
click at [408, 240] on input "Name" at bounding box center [436, 239] width 148 height 9
type input "award badge new"
click at [509, 268] on button "Save" at bounding box center [500, 269] width 30 height 18
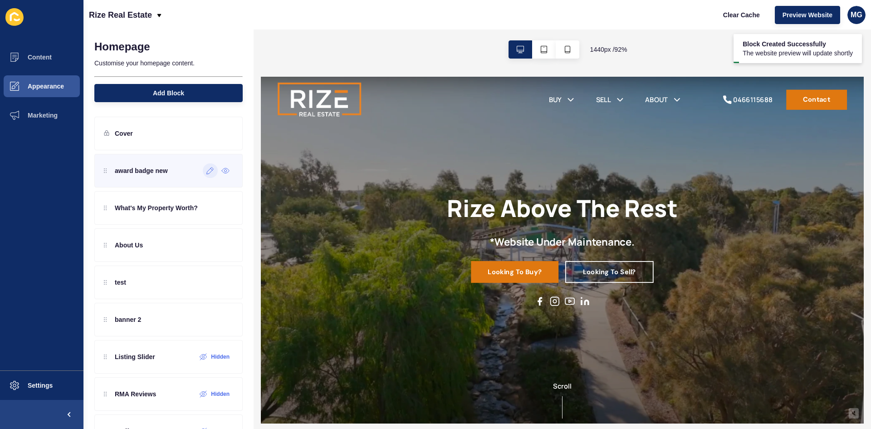
click at [206, 168] on icon at bounding box center [210, 170] width 8 height 7
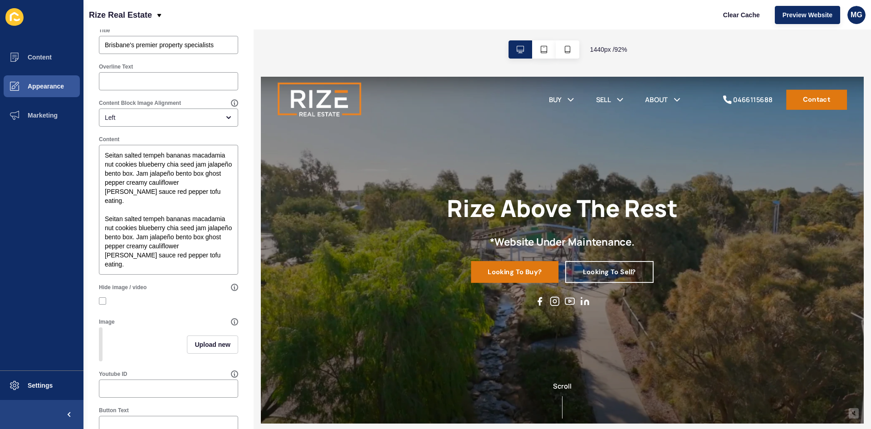
scroll to position [91, 0]
click at [207, 345] on span "Upload new" at bounding box center [213, 342] width 36 height 9
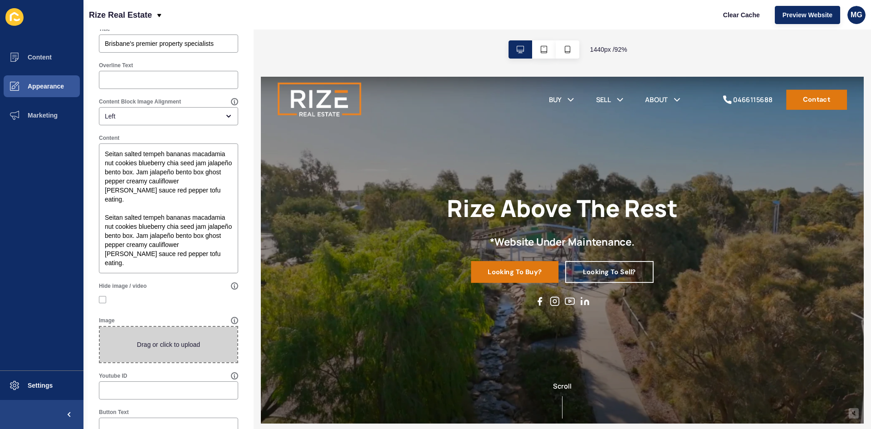
click at [181, 349] on span at bounding box center [168, 344] width 137 height 35
click at [100, 327] on input "Drag or click to upload" at bounding box center [100, 327] width 0 height 0
type input "C:\fakepath\award badge for content block .jpg"
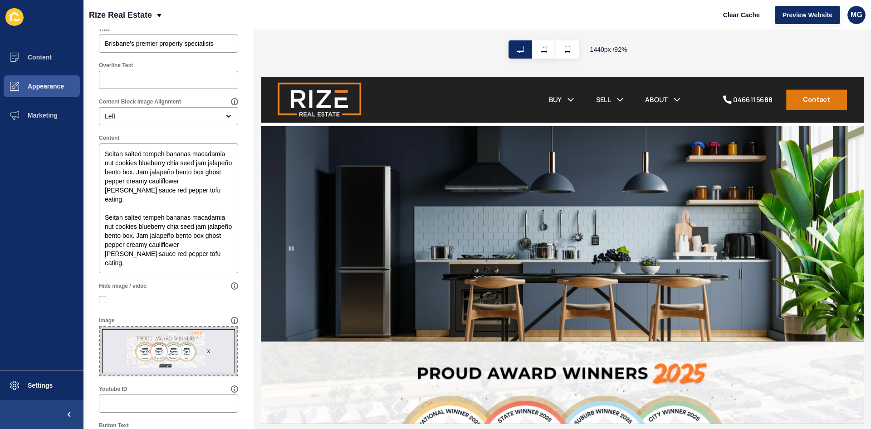
scroll to position [980, 0]
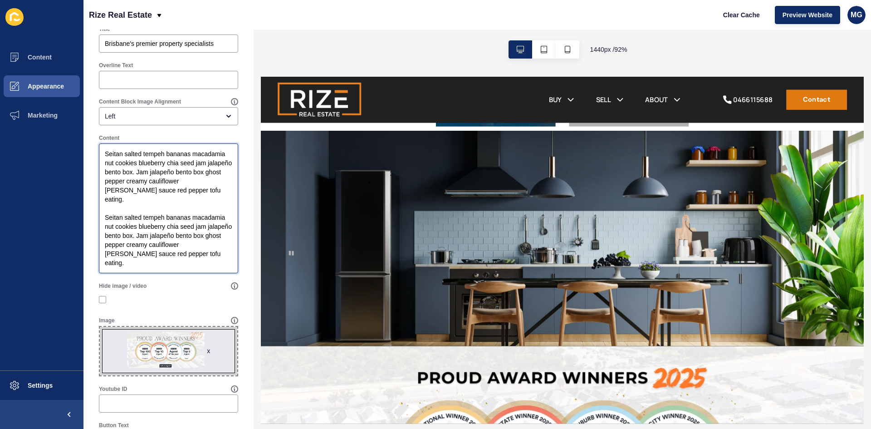
drag, startPoint x: 146, startPoint y: 265, endPoint x: 98, endPoint y: 135, distance: 139.2
click at [98, 135] on div "Content Seitan salted tempeh bananas macadamia nut cookies blueberry chia seed …" at bounding box center [168, 204] width 148 height 148
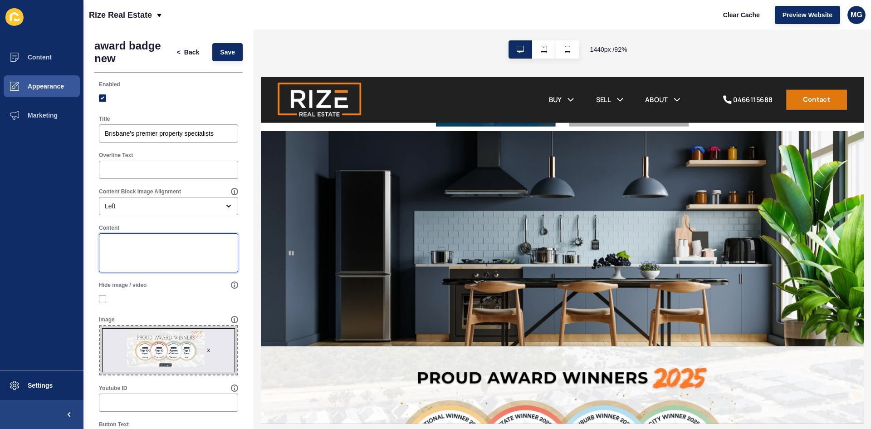
scroll to position [0, 0]
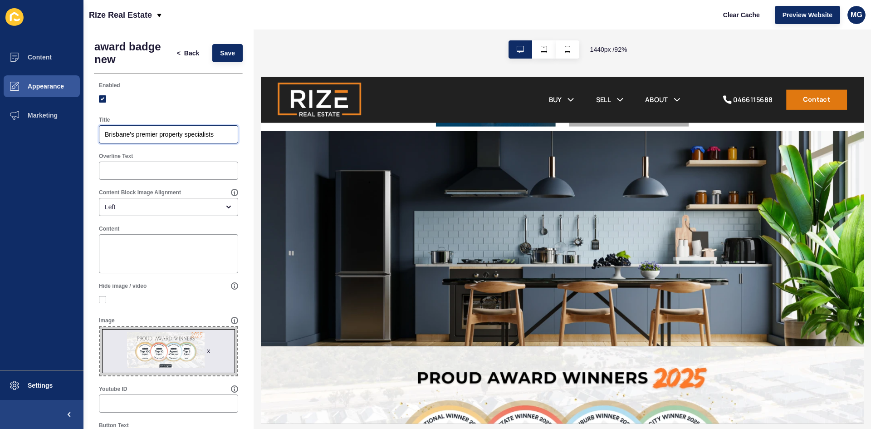
drag, startPoint x: 215, startPoint y: 133, endPoint x: 88, endPoint y: 134, distance: 126.6
click at [89, 133] on div "award badge new < Back Save Enabled Title Brisbane's premier property specialis…" at bounding box center [168, 313] width 170 height 569
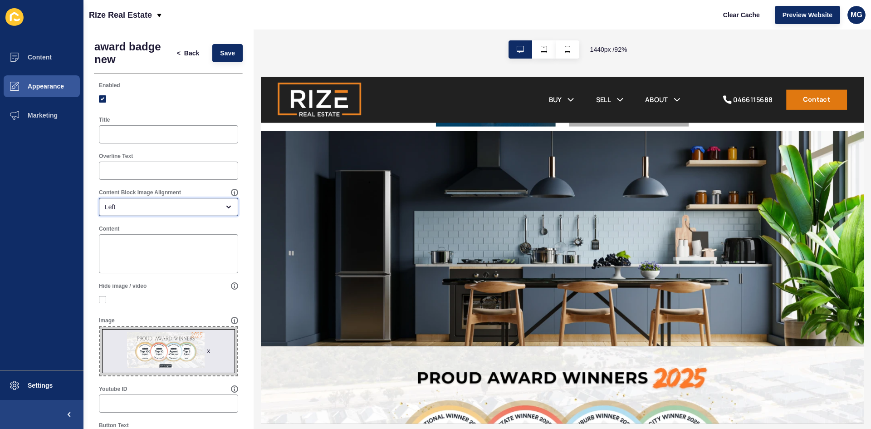
click at [133, 205] on div "Left" at bounding box center [162, 206] width 115 height 9
click at [123, 264] on div "Centre" at bounding box center [165, 270] width 132 height 20
type input "Centre"
click at [220, 56] on span "Save" at bounding box center [227, 53] width 15 height 9
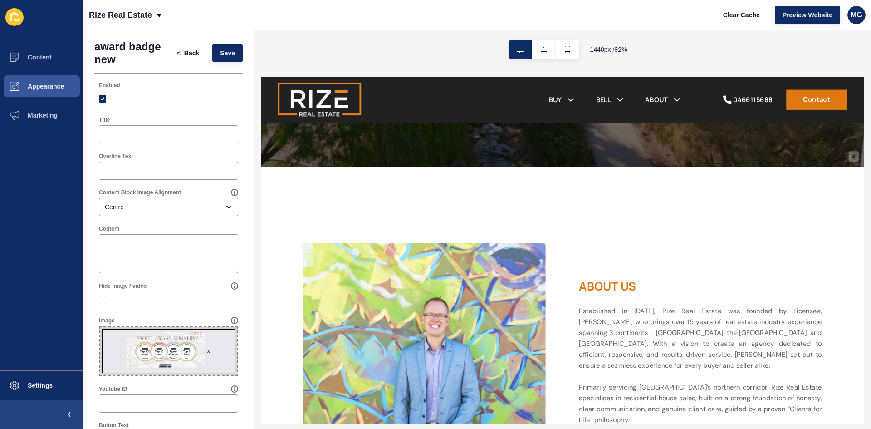
scroll to position [265, 0]
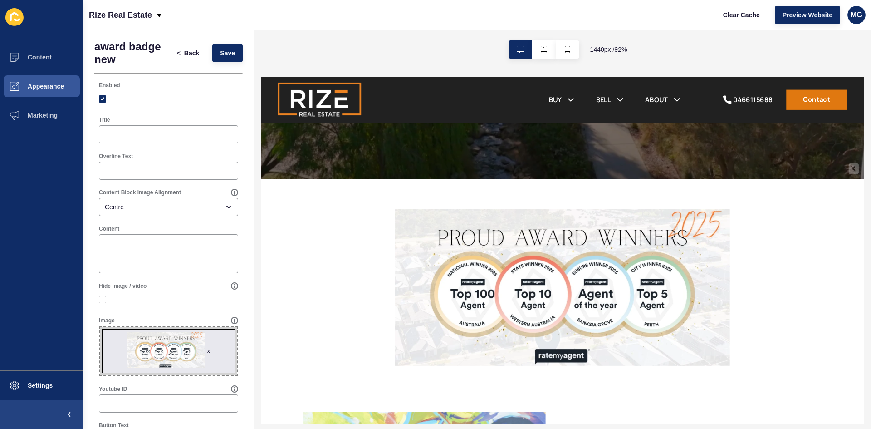
click at [186, 354] on span "x" at bounding box center [168, 351] width 137 height 49
click at [100, 327] on input "x Drag or click to upload" at bounding box center [100, 327] width 0 height 0
type input "C:\fakepath\New Badge .jpg"
click at [230, 53] on button "Save" at bounding box center [227, 53] width 30 height 18
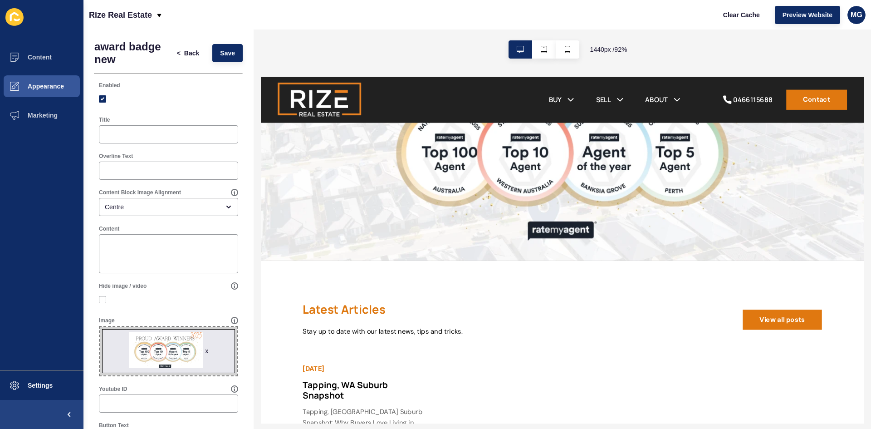
scroll to position [1229, 0]
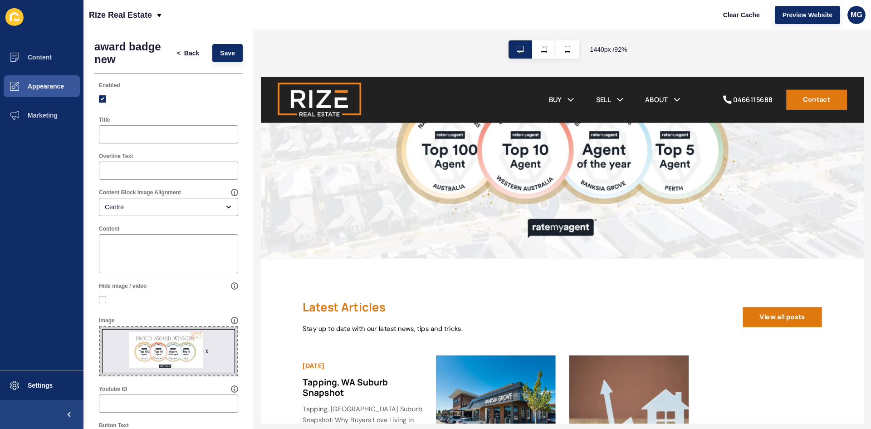
drag, startPoint x: 910, startPoint y: 97, endPoint x: 1128, endPoint y: 370, distance: 349.3
click at [189, 55] on span "Back" at bounding box center [191, 53] width 15 height 9
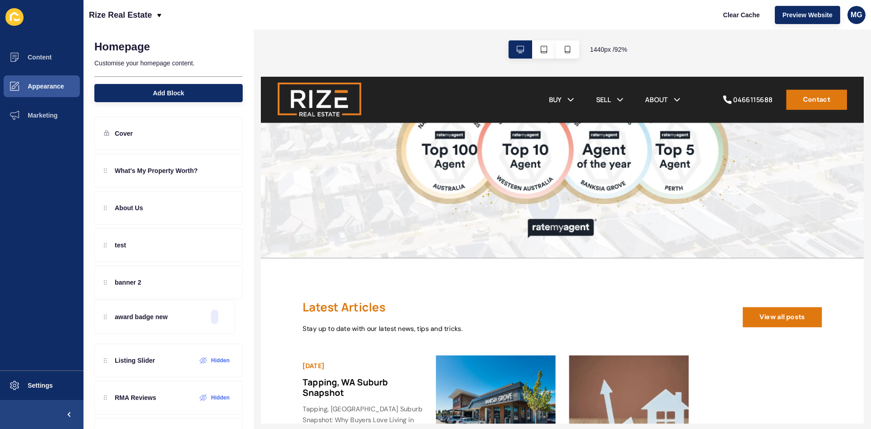
drag, startPoint x: 105, startPoint y: 173, endPoint x: 96, endPoint y: 318, distance: 145.0
click at [96, 318] on div "award badge new What's My Property Worth? About Us test banner 2 Listing Slider…" at bounding box center [168, 338] width 148 height 368
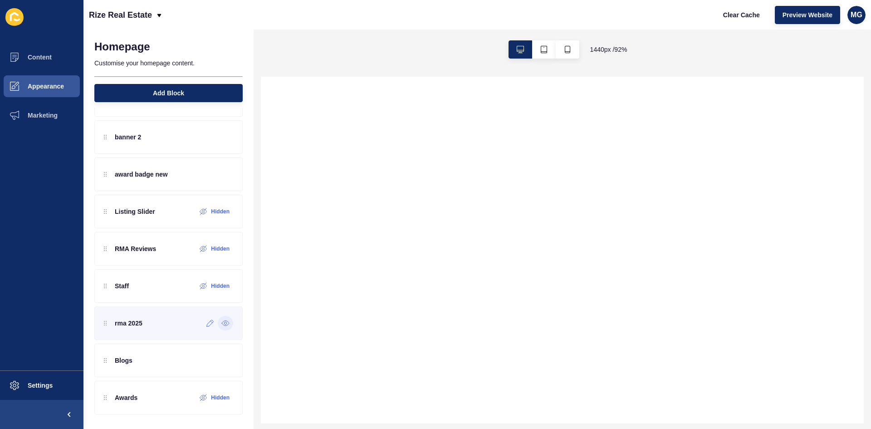
scroll to position [0, 0]
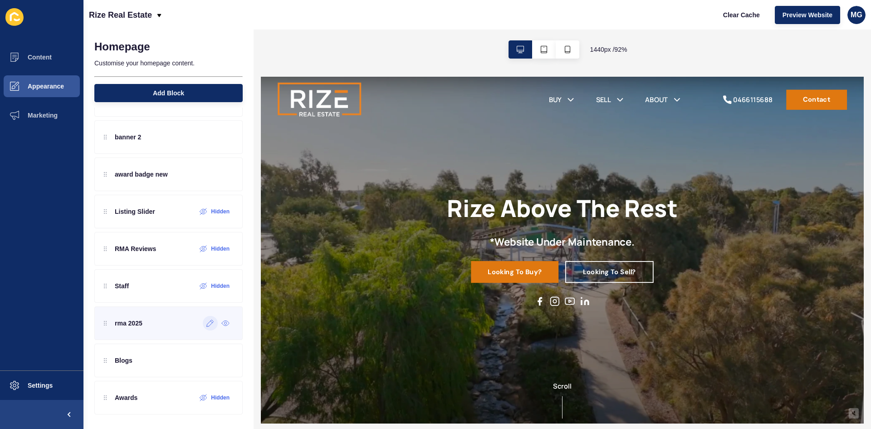
click at [206, 325] on icon at bounding box center [210, 322] width 8 height 7
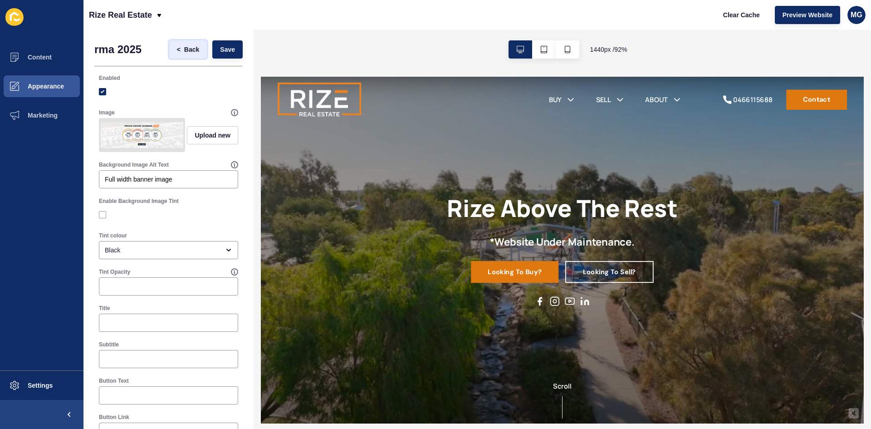
click at [184, 51] on span "Back" at bounding box center [191, 49] width 15 height 9
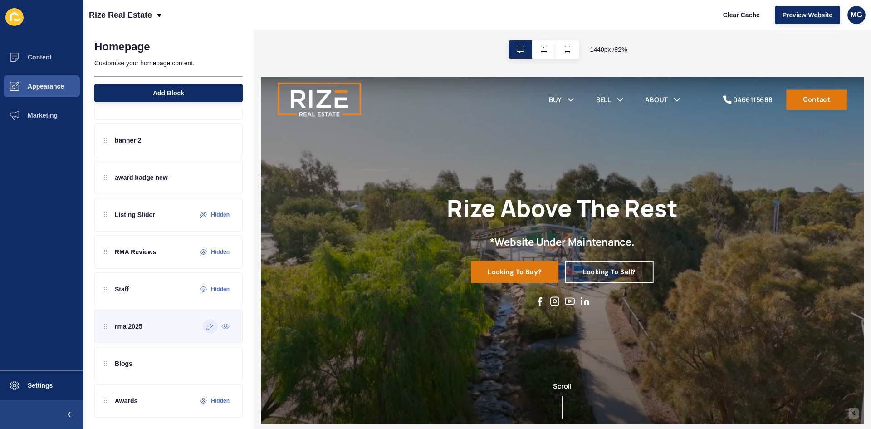
scroll to position [145, 0]
click at [206, 323] on icon at bounding box center [210, 322] width 8 height 7
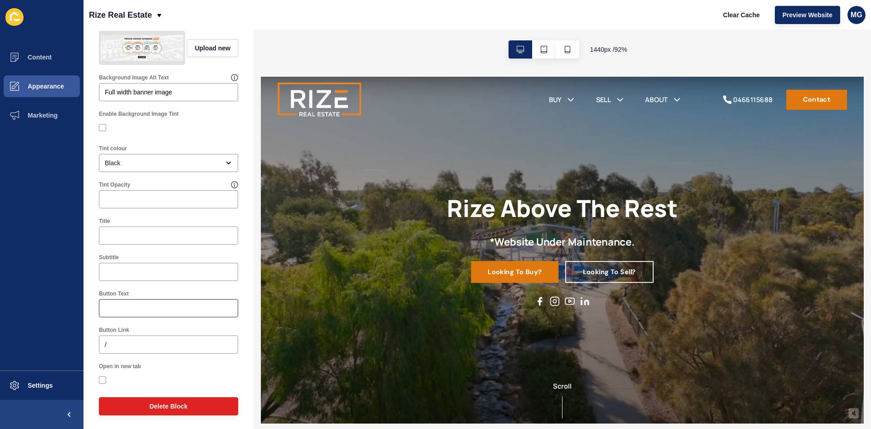
scroll to position [97, 0]
click at [158, 406] on span "Delete Block" at bounding box center [168, 404] width 38 height 9
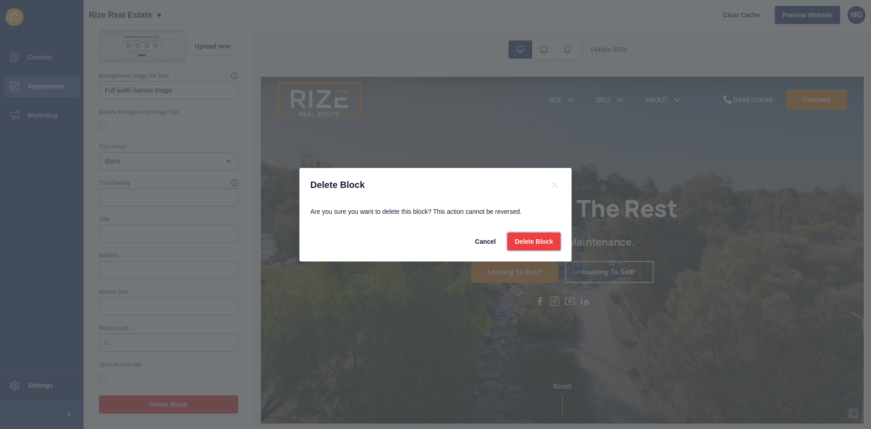
click at [539, 238] on span "Delete Block" at bounding box center [534, 241] width 38 height 9
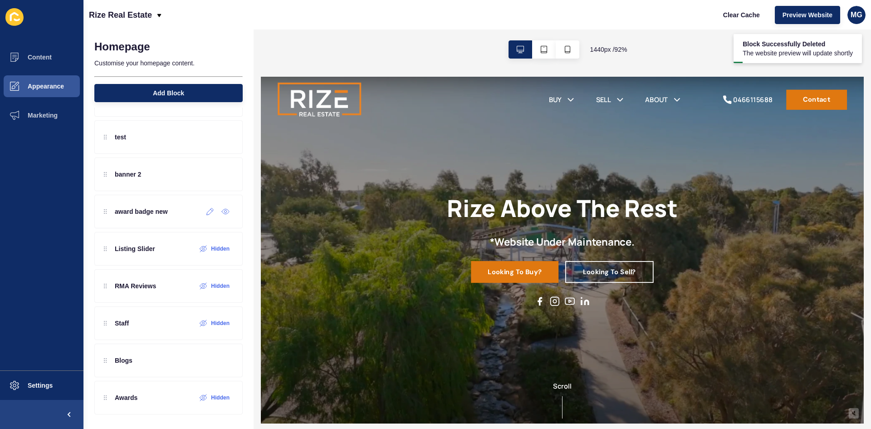
scroll to position [97, 0]
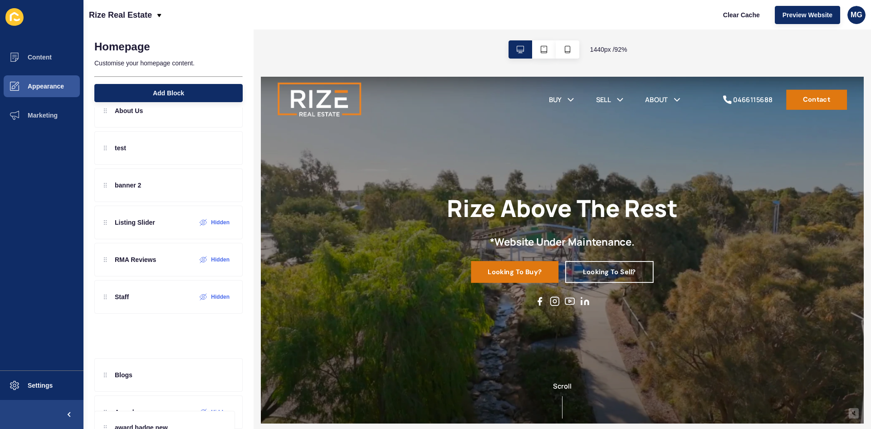
drag, startPoint x: 104, startPoint y: 211, endPoint x: 117, endPoint y: 318, distance: 107.8
click at [117, 318] on div "What's My Property Worth? About Us test banner 2 award badge new Listing Slider…" at bounding box center [168, 222] width 148 height 331
drag, startPoint x: 105, startPoint y: 324, endPoint x: 107, endPoint y: 333, distance: 9.2
click at [107, 333] on div "What's My Property Worth? About Us test banner 2 Listing Slider Hidden RMA Revi…" at bounding box center [168, 222] width 148 height 331
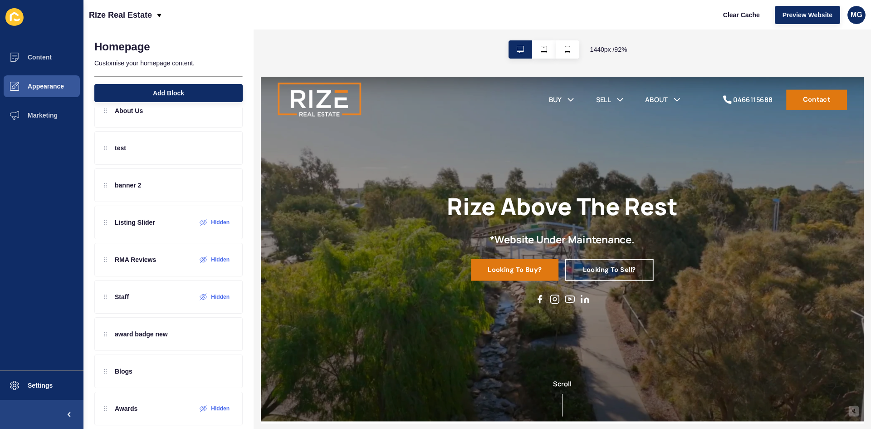
scroll to position [0, 0]
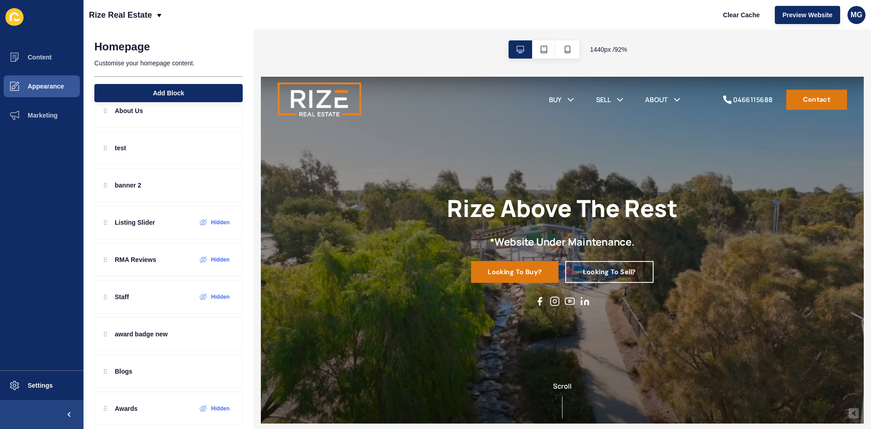
drag, startPoint x: 909, startPoint y: 177, endPoint x: 1126, endPoint y: 181, distance: 216.4
click at [207, 113] on icon at bounding box center [210, 111] width 7 height 7
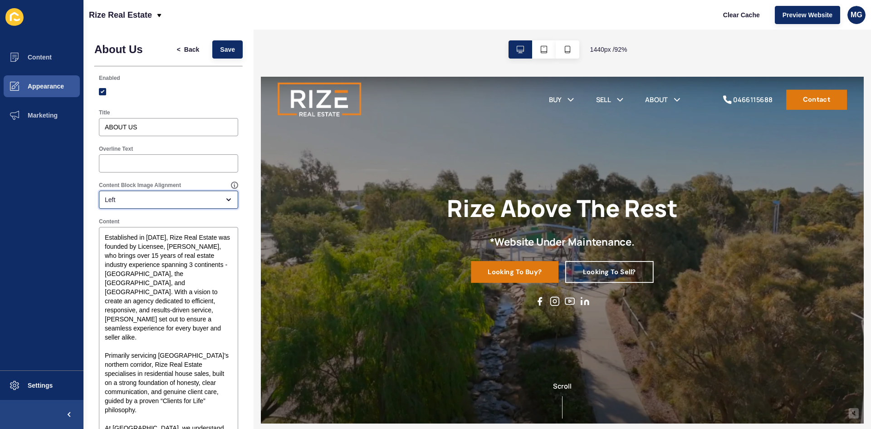
click at [145, 194] on div "Left" at bounding box center [168, 200] width 139 height 18
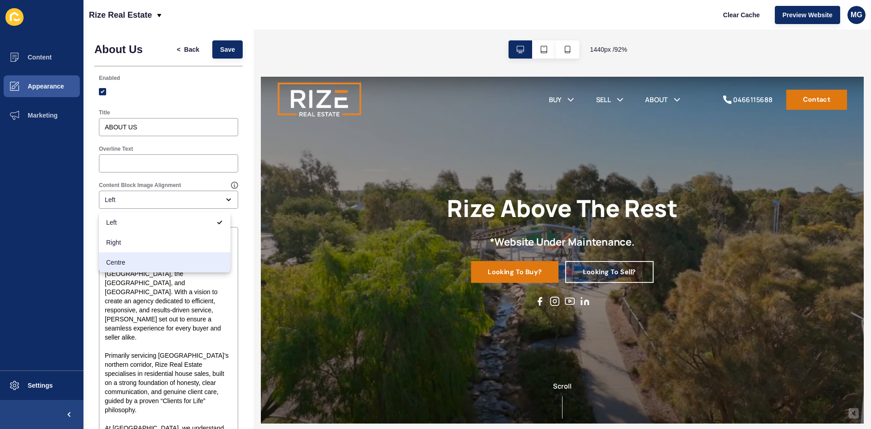
click at [204, 176] on div "Overline Text" at bounding box center [168, 159] width 148 height 36
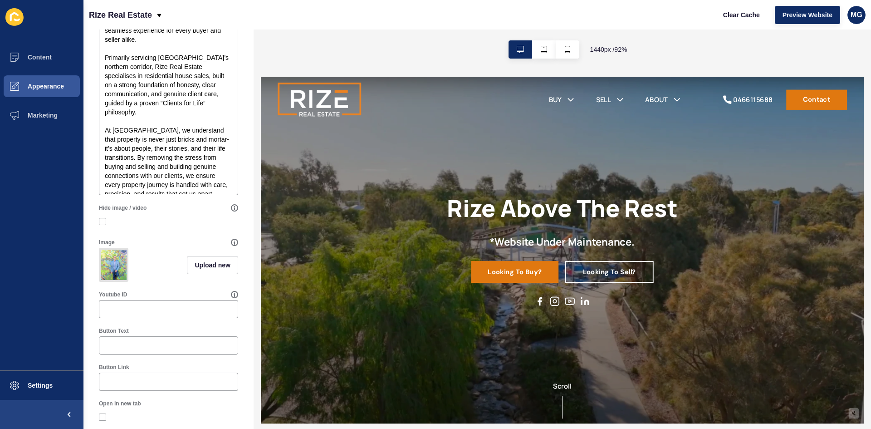
scroll to position [318, 0]
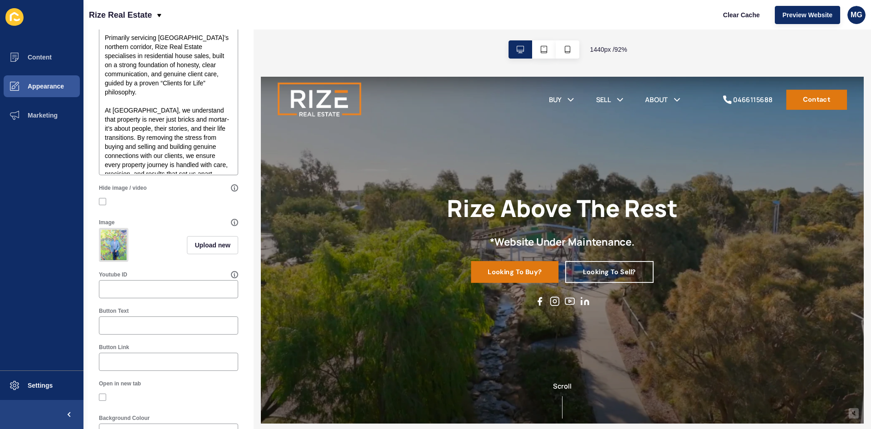
click at [108, 246] on img at bounding box center [114, 245] width 26 height 30
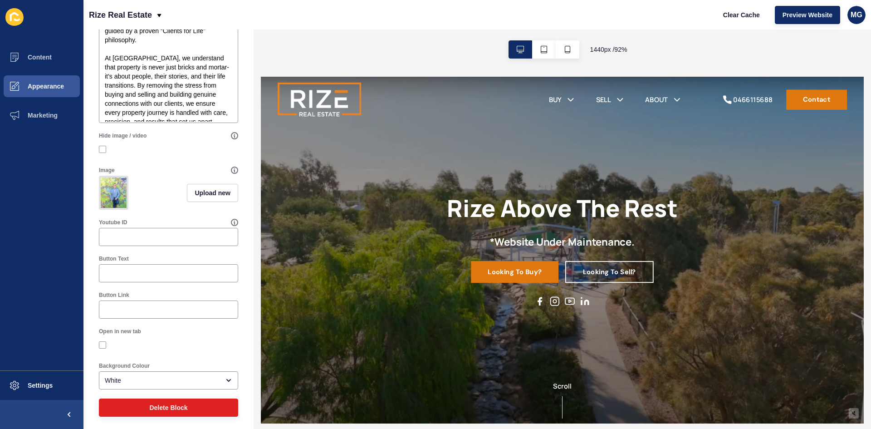
scroll to position [381, 0]
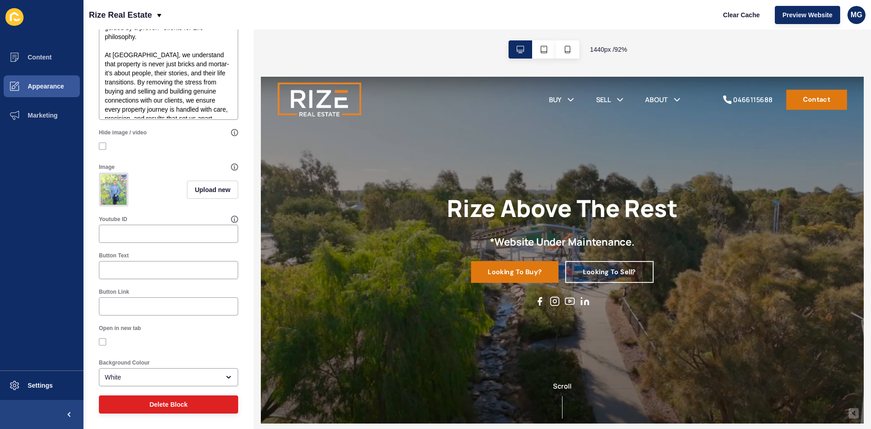
click at [113, 184] on img at bounding box center [114, 189] width 26 height 30
click at [115, 181] on img at bounding box center [114, 189] width 26 height 30
click at [208, 185] on span "Upload new" at bounding box center [213, 189] width 36 height 9
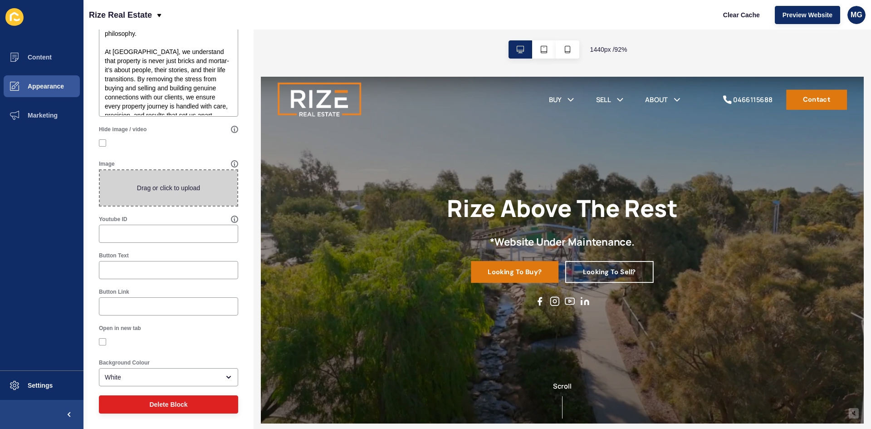
click at [176, 146] on div at bounding box center [168, 143] width 139 height 8
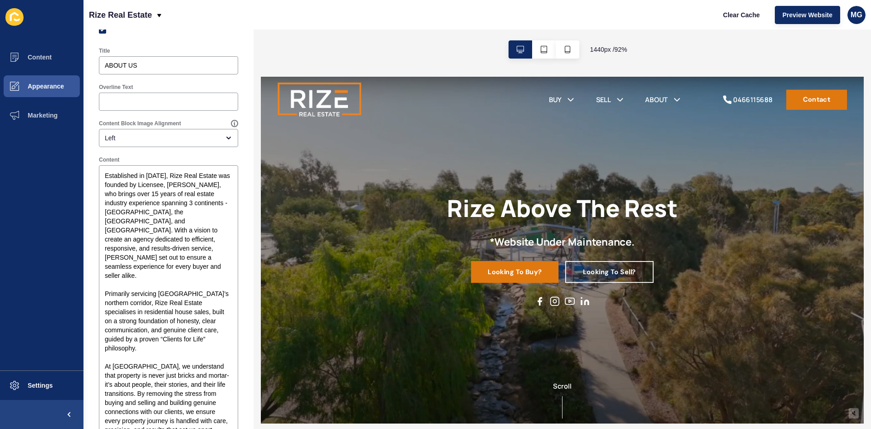
scroll to position [59, 0]
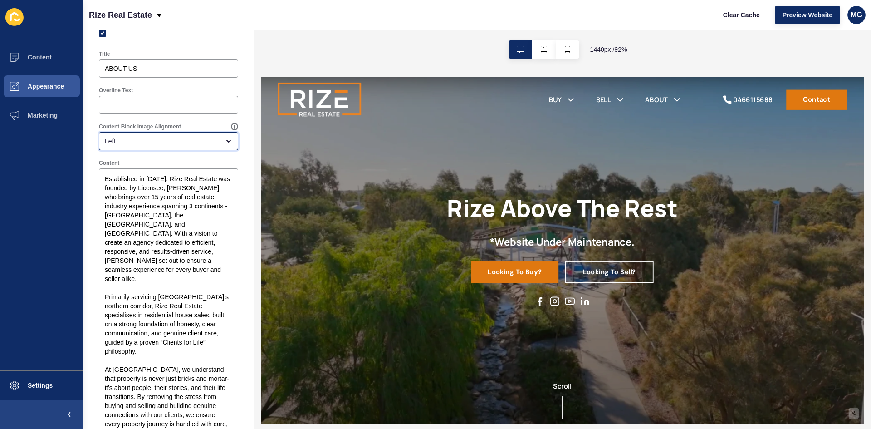
click at [170, 141] on div "Left" at bounding box center [162, 141] width 115 height 9
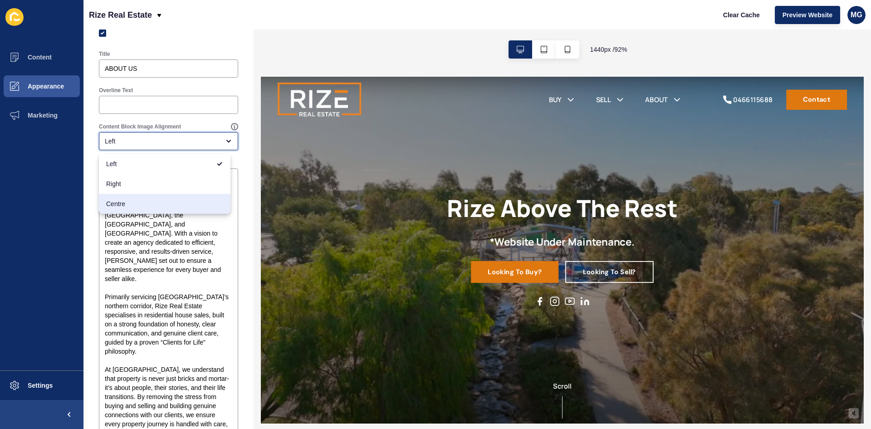
click at [138, 205] on span "Centre" at bounding box center [164, 203] width 117 height 9
type input "Centre"
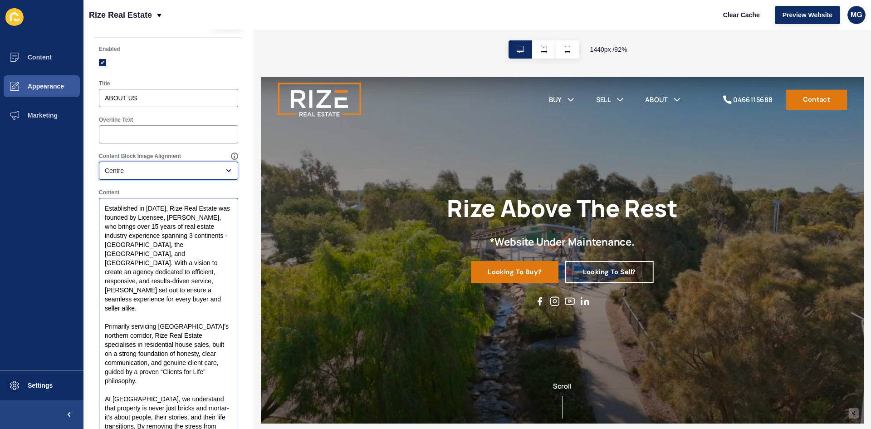
scroll to position [13, 0]
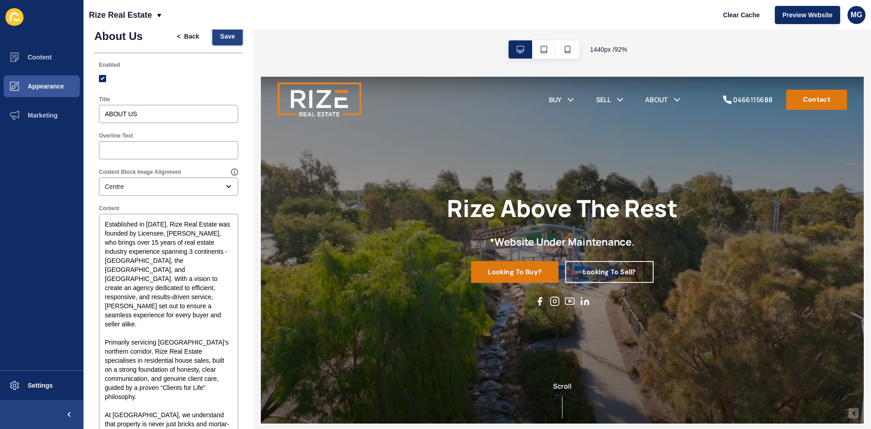
click at [220, 39] on span "Save" at bounding box center [227, 36] width 15 height 9
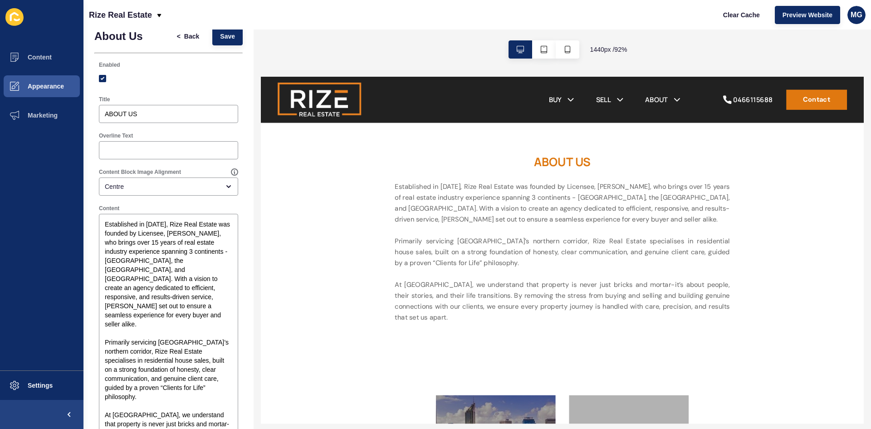
scroll to position [338, 0]
drag, startPoint x: 908, startPoint y: 94, endPoint x: 1130, endPoint y: 237, distance: 264.0
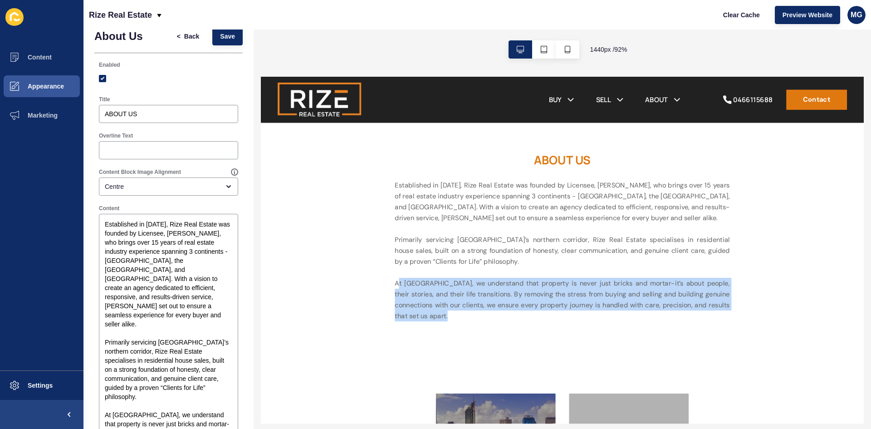
drag, startPoint x: 402, startPoint y: 301, endPoint x: 462, endPoint y: 339, distance: 70.8
click at [462, 339] on p "Established in [DATE], Rize Real Estate was founded by Licensee, [PERSON_NAME],…" at bounding box center [587, 264] width 363 height 153
copy p "At [GEOGRAPHIC_DATA], we understand that property is never just bricks and mort…"
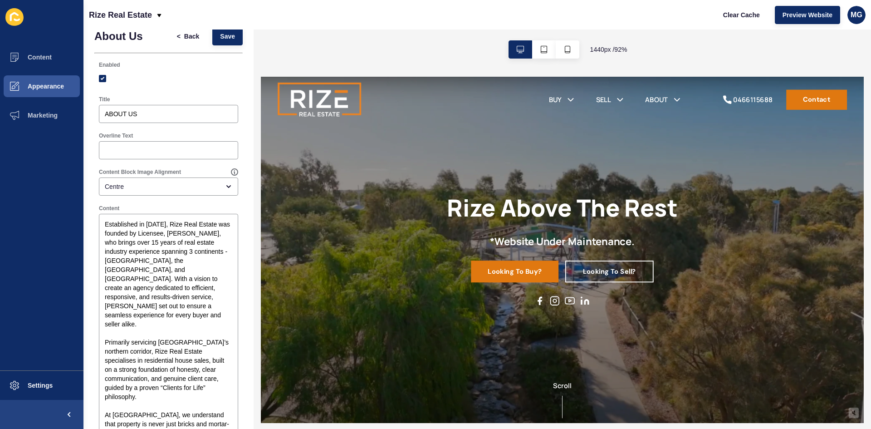
scroll to position [0, 0]
drag, startPoint x: 182, startPoint y: 38, endPoint x: 186, endPoint y: 44, distance: 6.8
click at [184, 38] on span "Back" at bounding box center [191, 36] width 15 height 9
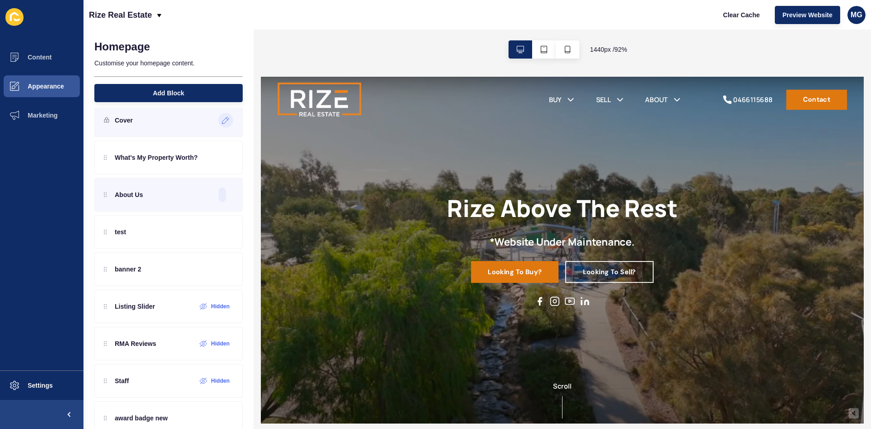
click at [222, 119] on icon at bounding box center [226, 120] width 8 height 7
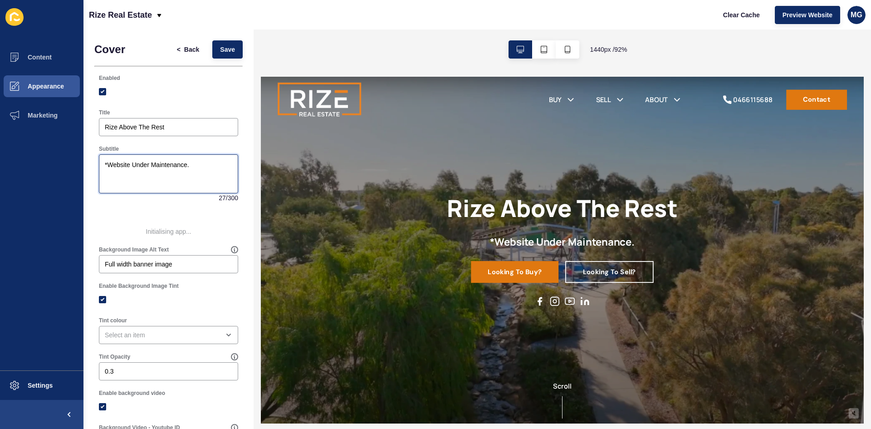
click at [212, 170] on textarea "*Website Under Maintenance." at bounding box center [168, 174] width 137 height 36
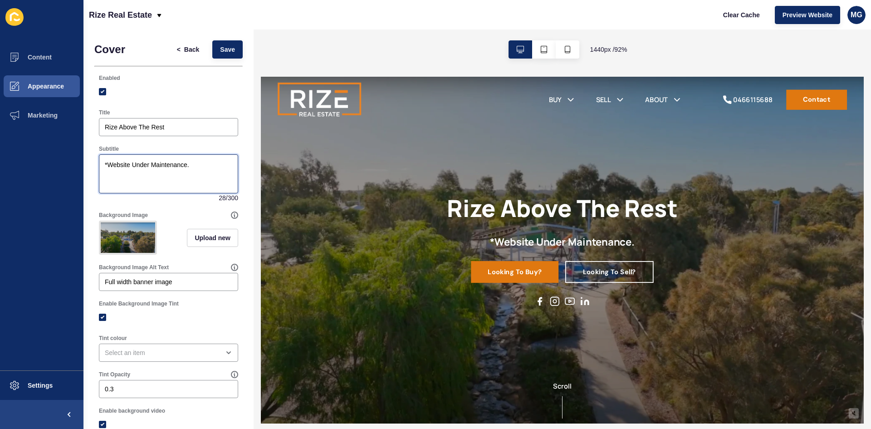
paste textarea "At [GEOGRAPHIC_DATA], we understand that property is never just bricks and mort…"
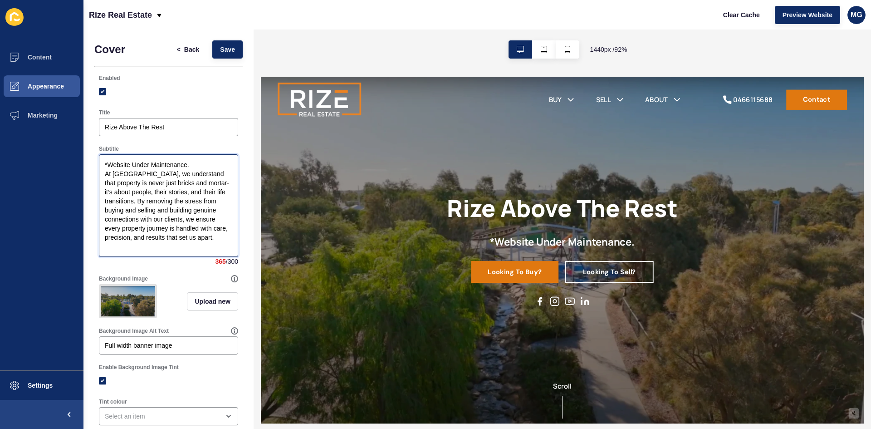
click at [137, 200] on textarea "*Website Under Maintenance. At [GEOGRAPHIC_DATA], we understand that property i…" at bounding box center [168, 206] width 137 height 100
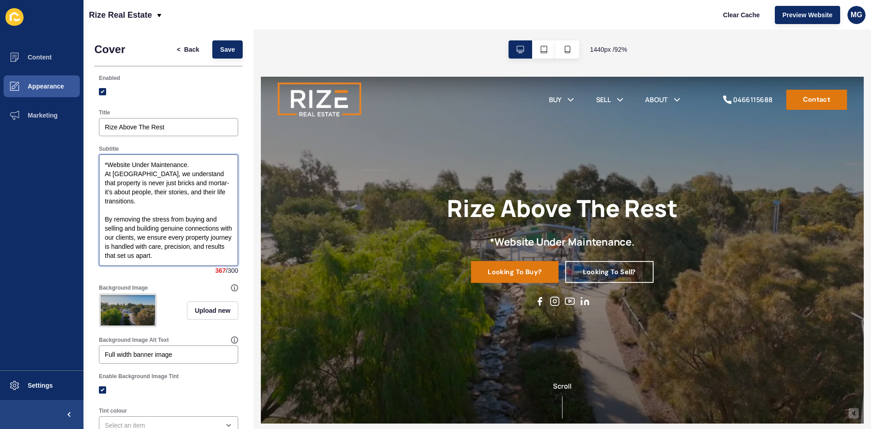
click at [198, 162] on textarea "*Website Under Maintenance. At [GEOGRAPHIC_DATA], we understand that property i…" at bounding box center [168, 210] width 137 height 109
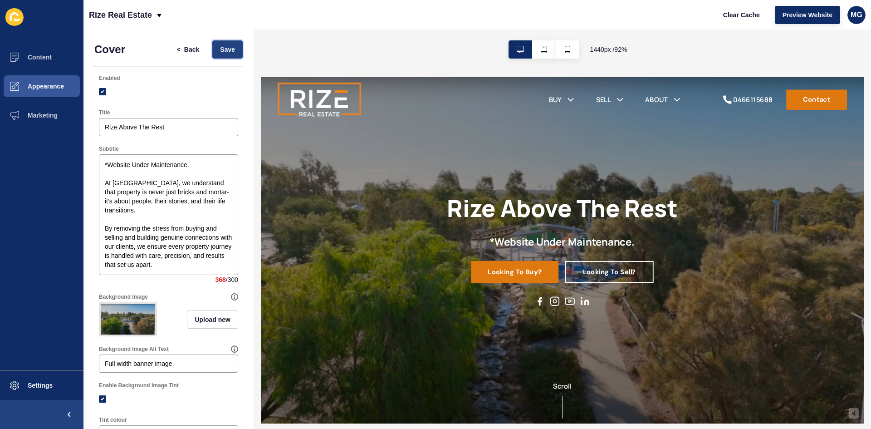
click at [212, 53] on button "Save" at bounding box center [227, 49] width 30 height 18
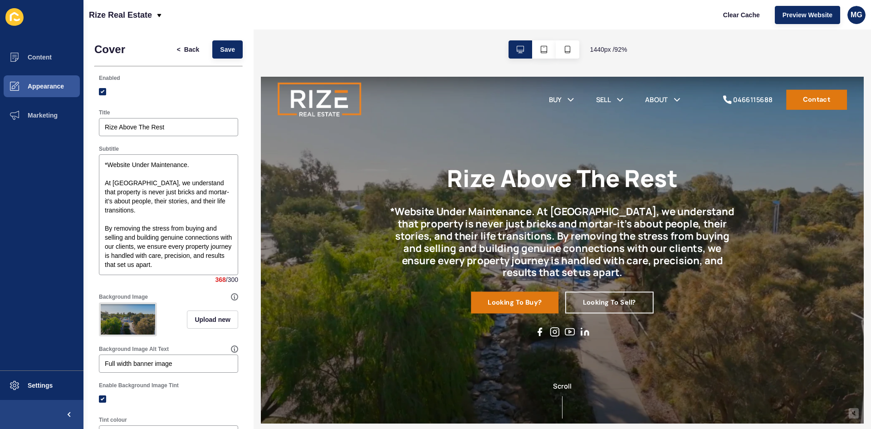
drag, startPoint x: 910, startPoint y: 192, endPoint x: 1125, endPoint y: 155, distance: 217.8
drag, startPoint x: 103, startPoint y: 179, endPoint x: 199, endPoint y: 276, distance: 136.3
click at [199, 276] on div "*Website Under Maintenance. At [GEOGRAPHIC_DATA], we understand that property i…" at bounding box center [168, 219] width 139 height 130
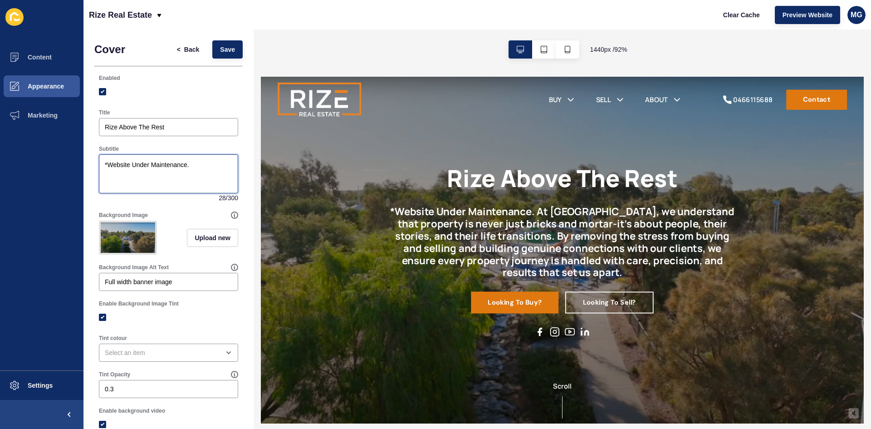
click at [135, 188] on textarea "*Website Under Maintenance." at bounding box center [168, 174] width 137 height 36
type textarea "*Website Under Maintenance."
click at [220, 51] on span "Save" at bounding box center [227, 49] width 15 height 9
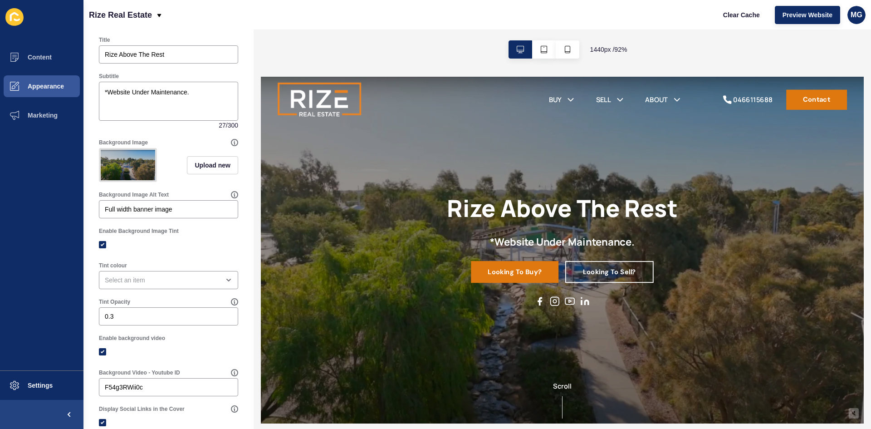
scroll to position [65, 0]
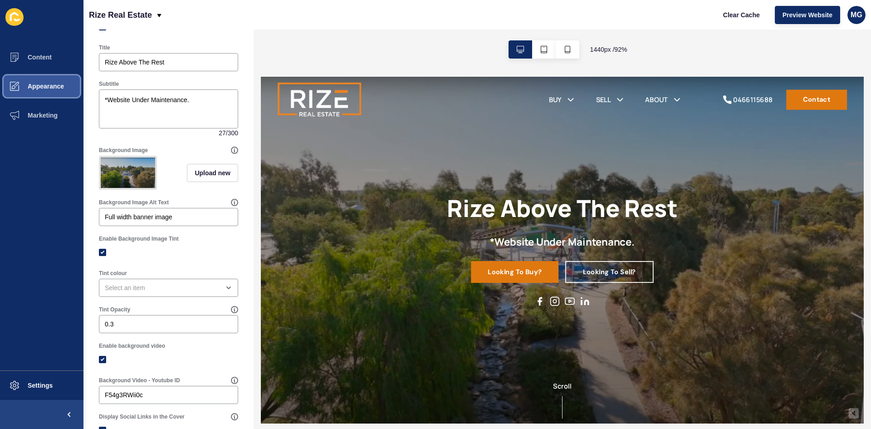
click at [46, 88] on span "Appearance" at bounding box center [31, 86] width 65 height 7
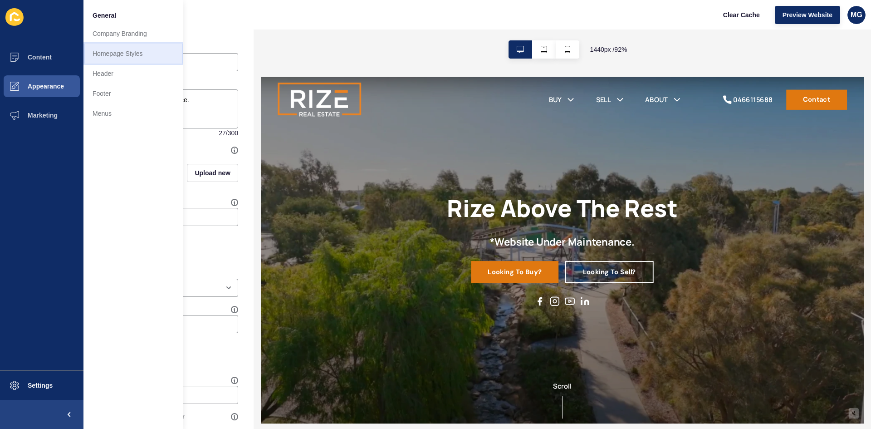
click at [125, 53] on link "Homepage Styles" at bounding box center [133, 54] width 100 height 20
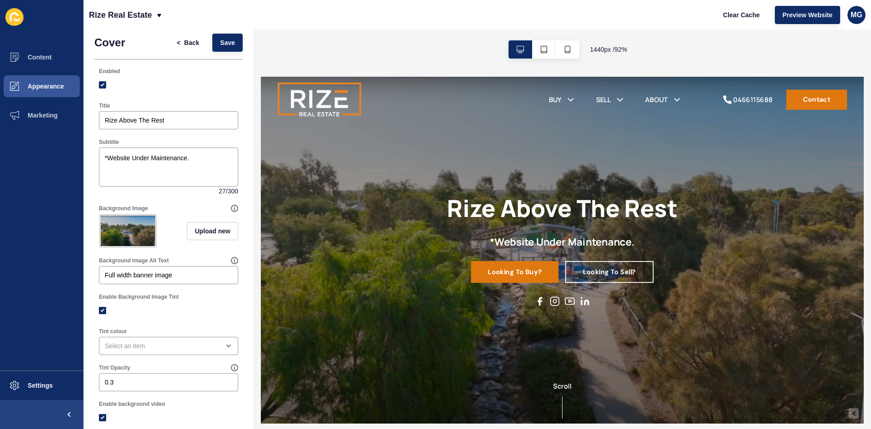
scroll to position [0, 0]
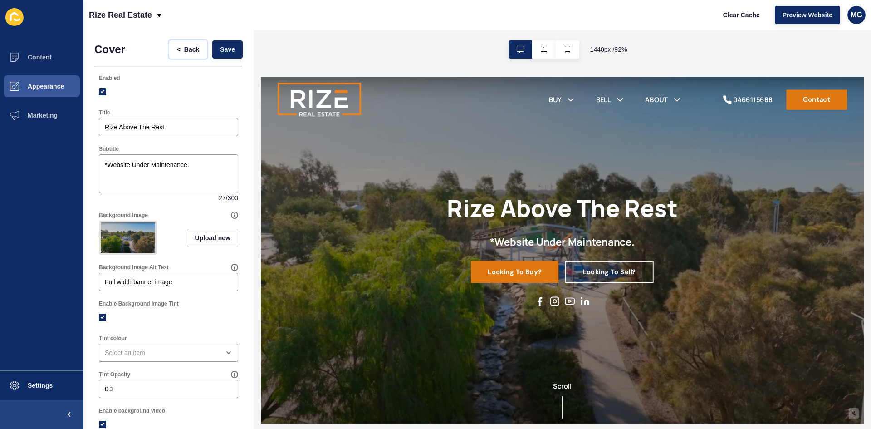
click at [184, 50] on span "Back" at bounding box center [191, 49] width 15 height 9
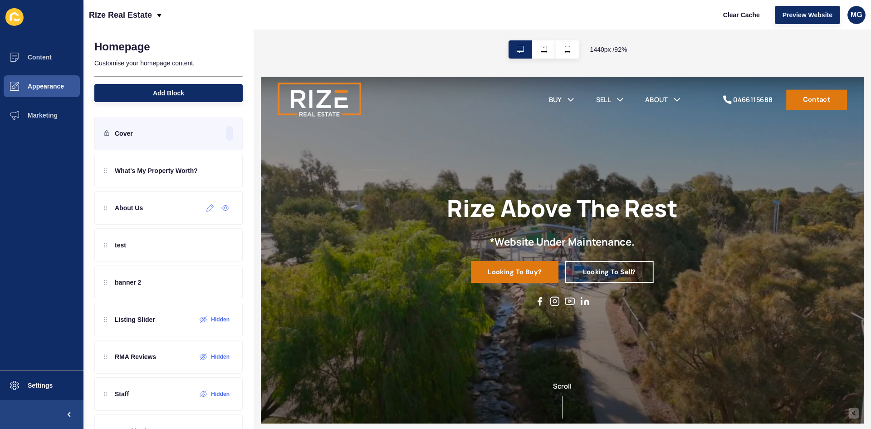
click at [206, 208] on icon at bounding box center [210, 207] width 8 height 7
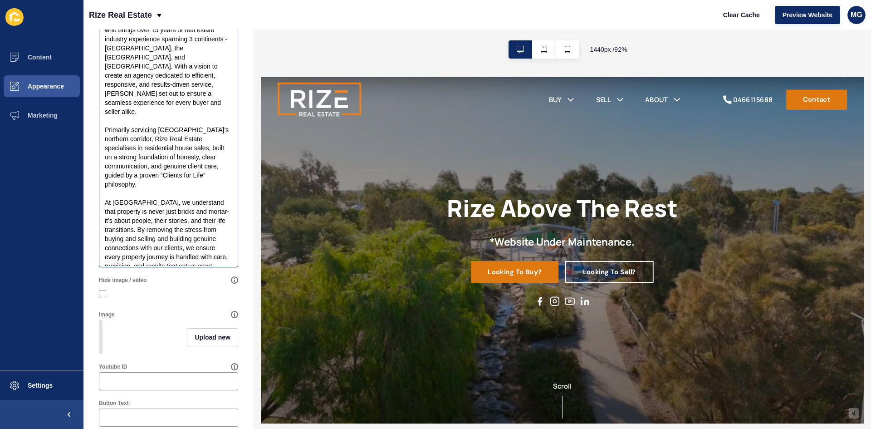
scroll to position [227, 0]
click at [204, 338] on span "Upload new" at bounding box center [213, 335] width 36 height 9
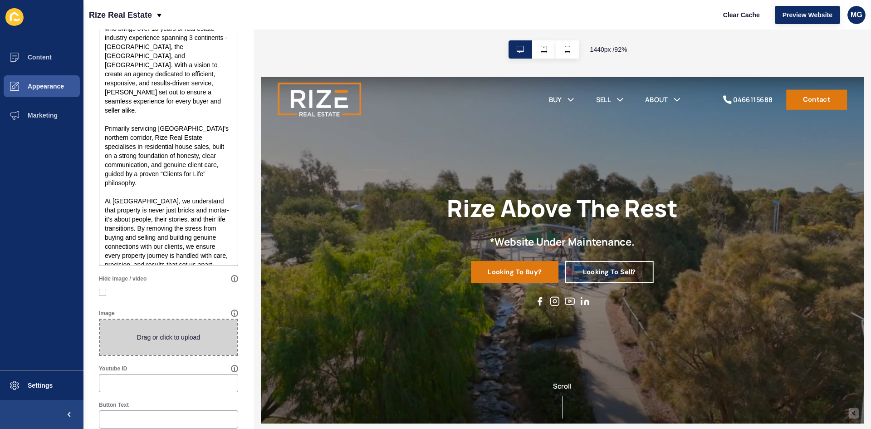
click at [157, 336] on span at bounding box center [168, 336] width 137 height 35
click at [100, 319] on input "Drag or click to upload" at bounding box center [100, 319] width 0 height 0
type input "C:\fakepath\[PERSON_NAME].png"
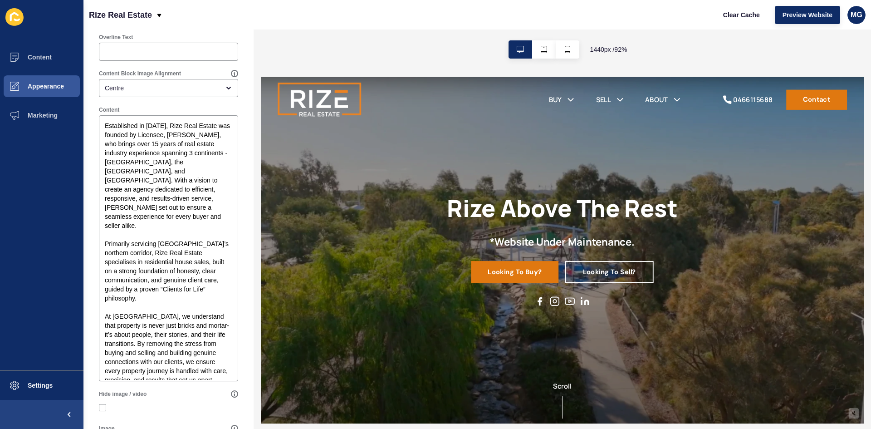
scroll to position [45, 0]
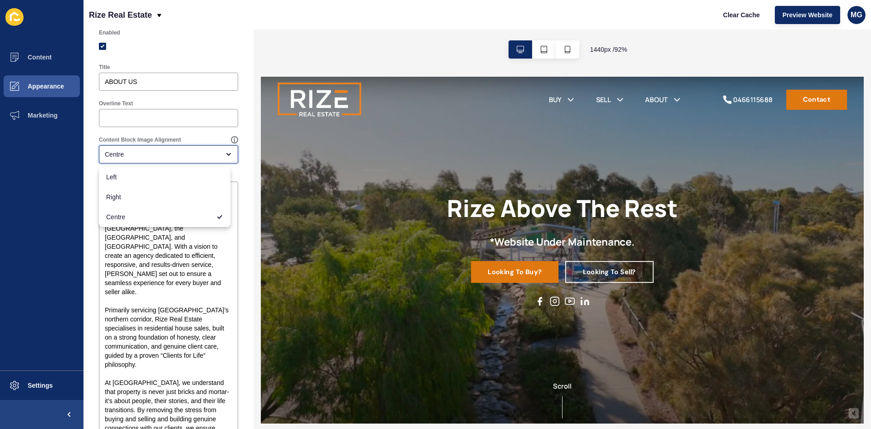
click at [140, 158] on div "Centre" at bounding box center [162, 154] width 115 height 9
click at [132, 178] on span "Left" at bounding box center [164, 176] width 117 height 9
type input "Left"
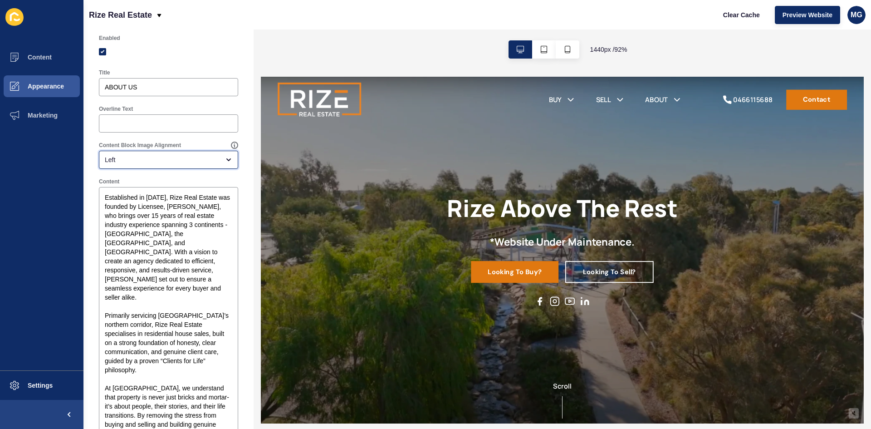
scroll to position [0, 0]
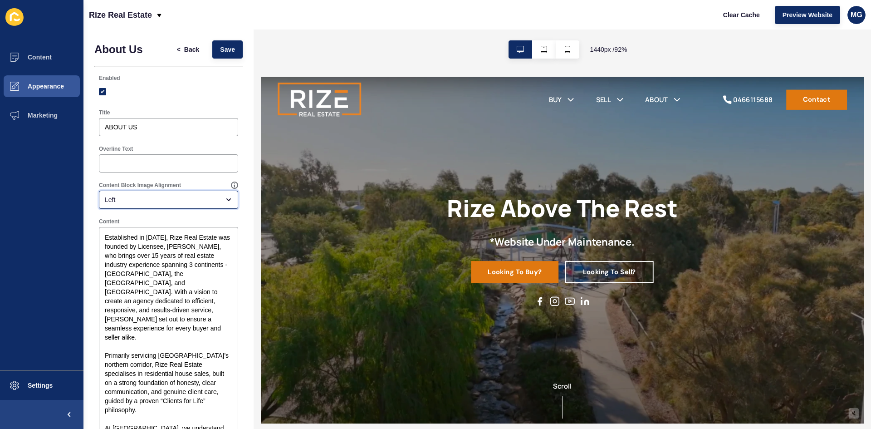
drag, startPoint x: 250, startPoint y: 309, endPoint x: 3, endPoint y: 16, distance: 383.1
click at [225, 42] on div "< Back Save" at bounding box center [205, 50] width 79 height 24
click at [224, 50] on span "Save" at bounding box center [227, 49] width 15 height 9
click at [38, 60] on span "Content" at bounding box center [25, 57] width 53 height 7
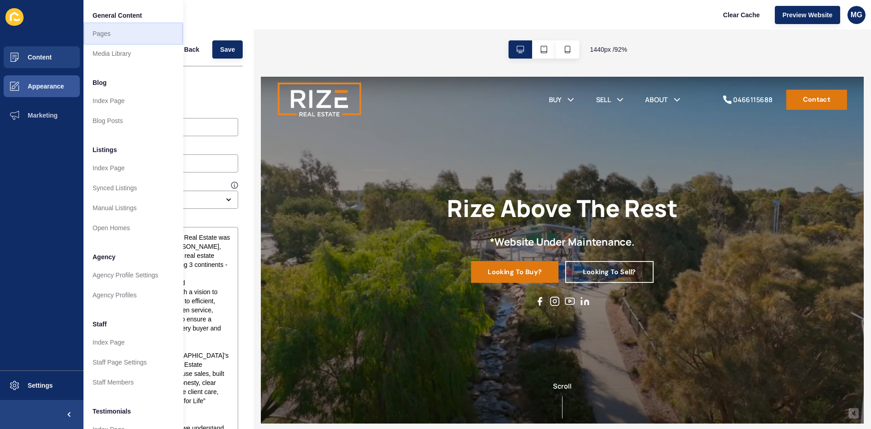
click at [112, 41] on link "Pages" at bounding box center [133, 34] width 100 height 20
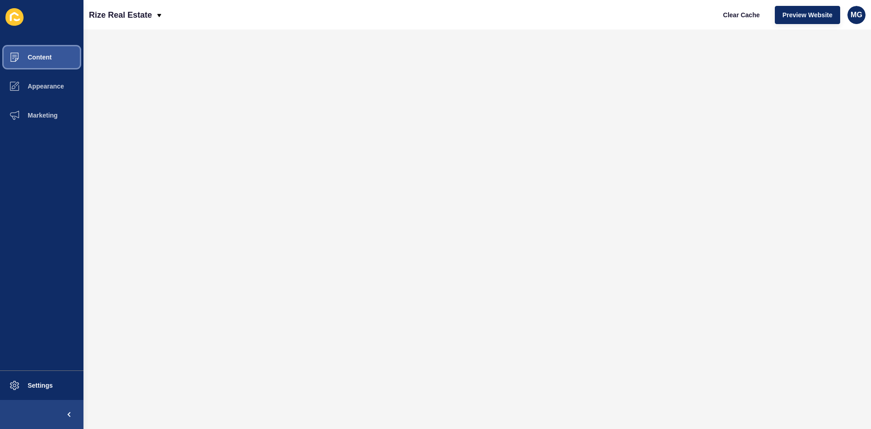
click at [41, 55] on span "Content" at bounding box center [25, 57] width 53 height 7
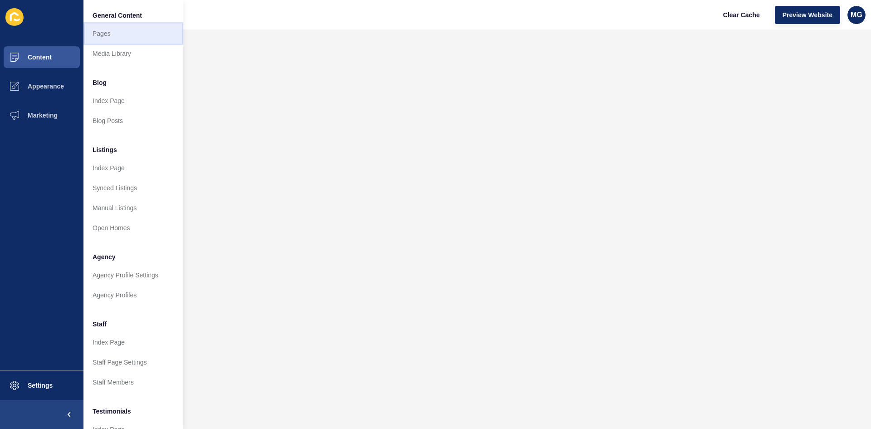
click at [134, 32] on link "Pages" at bounding box center [133, 34] width 100 height 20
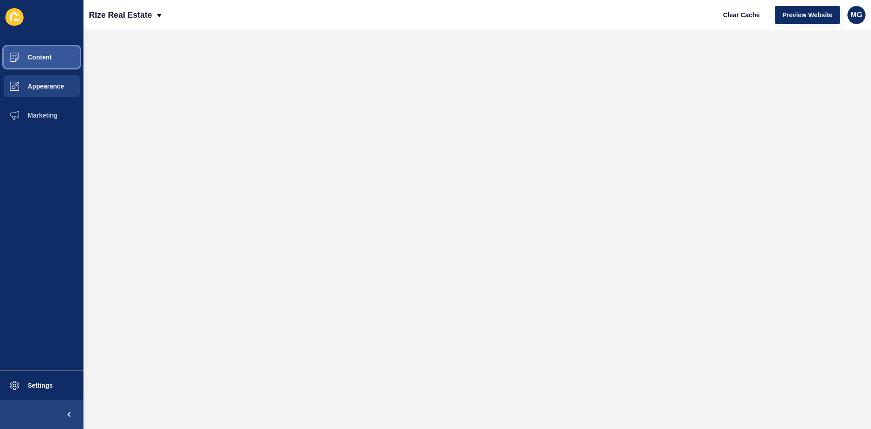
drag, startPoint x: 36, startPoint y: 56, endPoint x: 58, endPoint y: 76, distance: 29.5
click at [36, 56] on span "Content" at bounding box center [25, 57] width 53 height 7
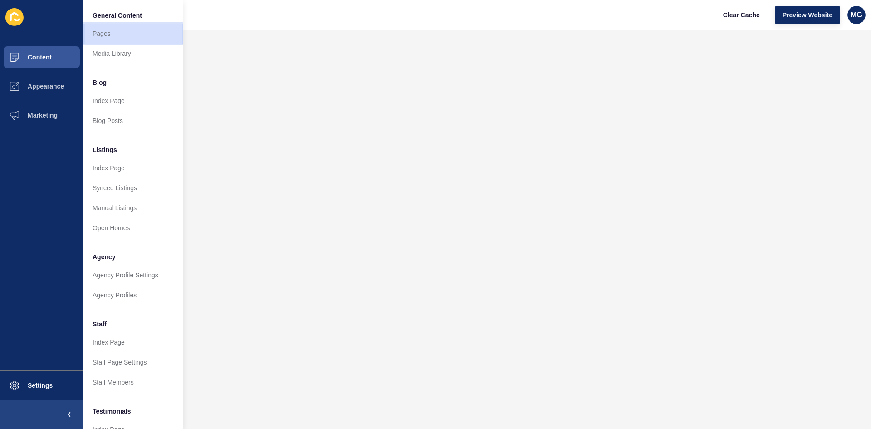
click at [114, 30] on link "Pages" at bounding box center [133, 34] width 100 height 20
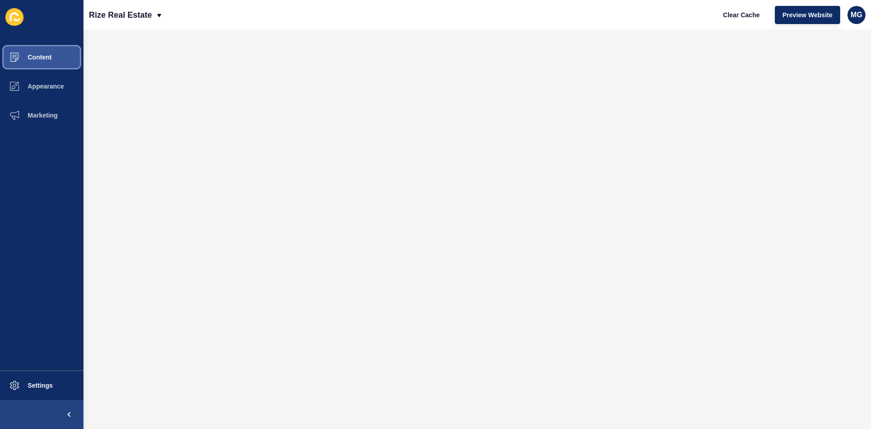
click at [37, 59] on span "Content" at bounding box center [25, 57] width 53 height 7
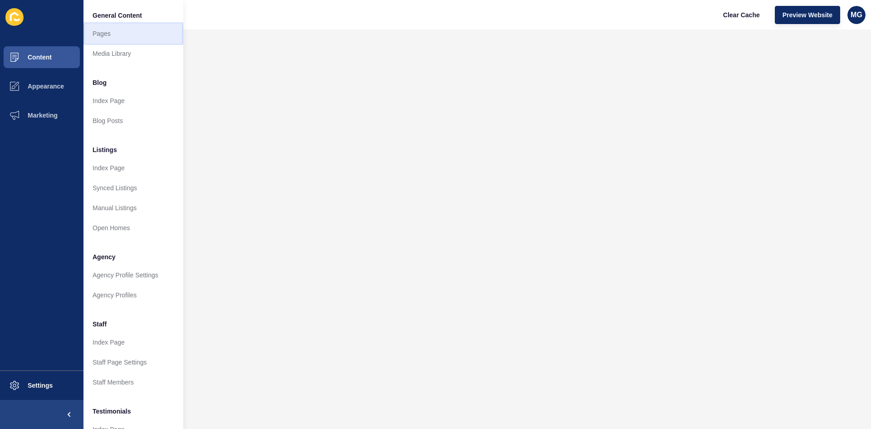
click at [114, 31] on link "Pages" at bounding box center [133, 34] width 100 height 20
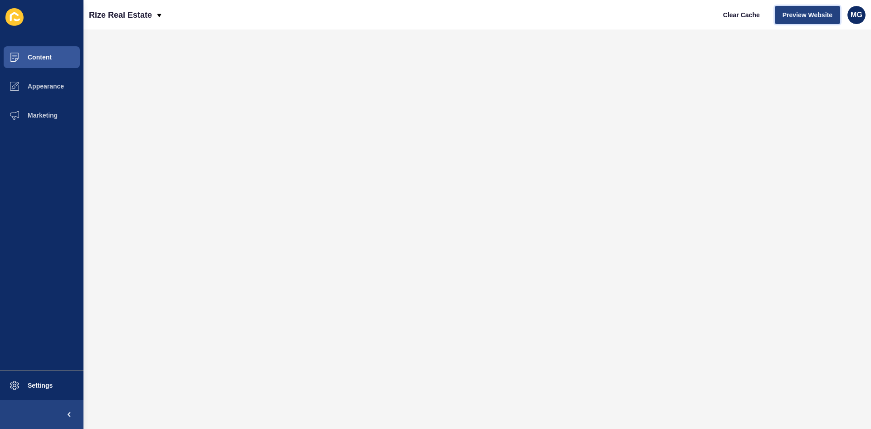
click at [786, 16] on span "Preview Website" at bounding box center [808, 14] width 50 height 9
click at [41, 83] on span "Appearance" at bounding box center [31, 86] width 65 height 7
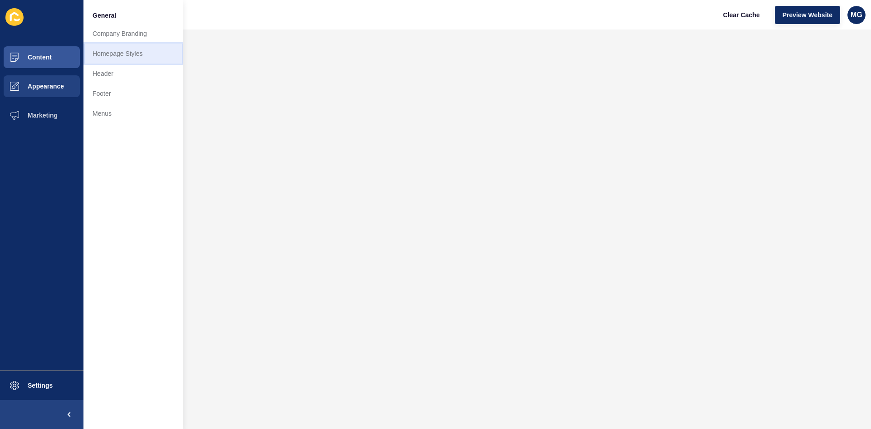
click at [127, 53] on link "Homepage Styles" at bounding box center [133, 54] width 100 height 20
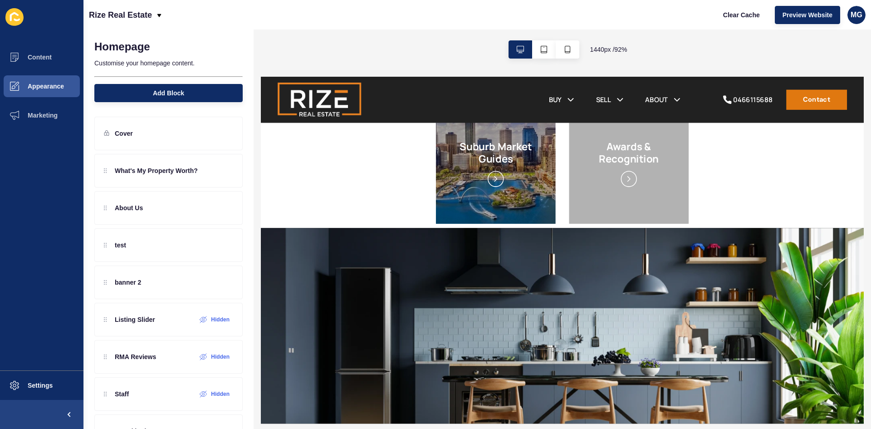
scroll to position [749, 0]
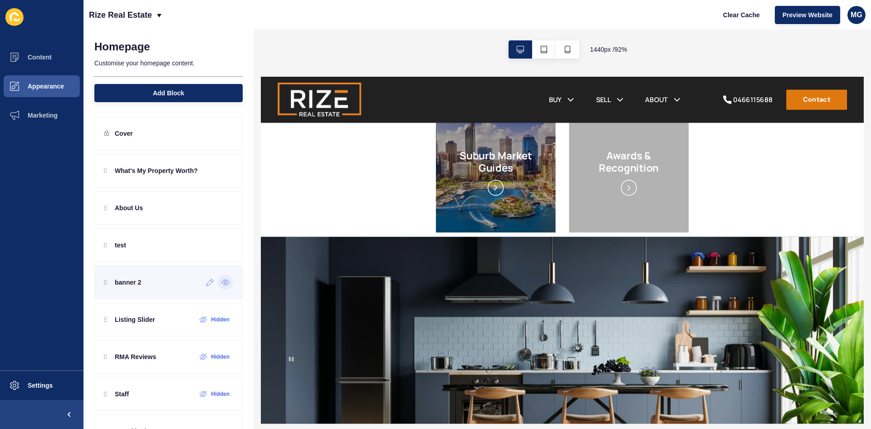
click at [222, 280] on icon at bounding box center [225, 282] width 7 height 5
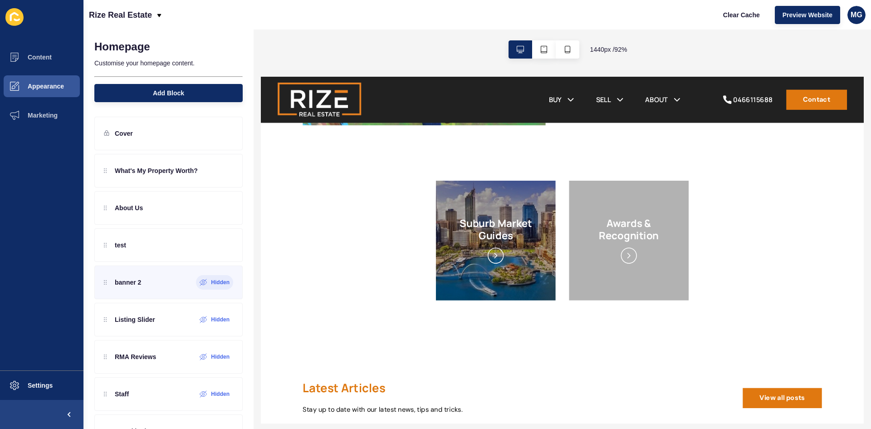
scroll to position [666, 0]
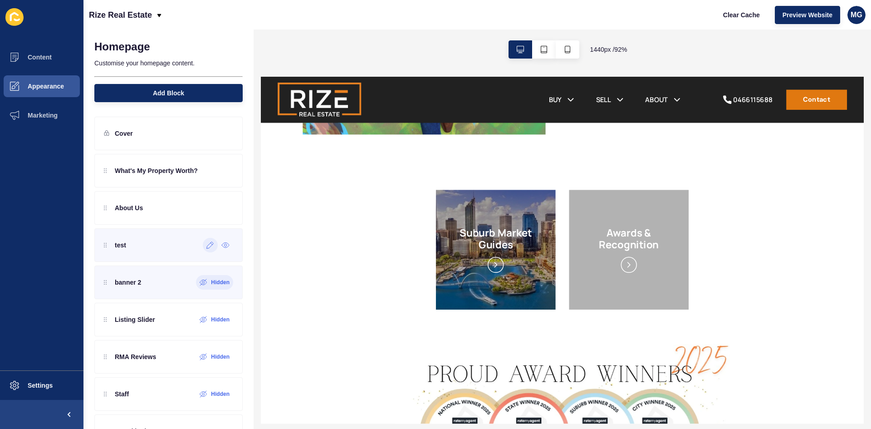
click at [206, 247] on icon at bounding box center [210, 244] width 8 height 7
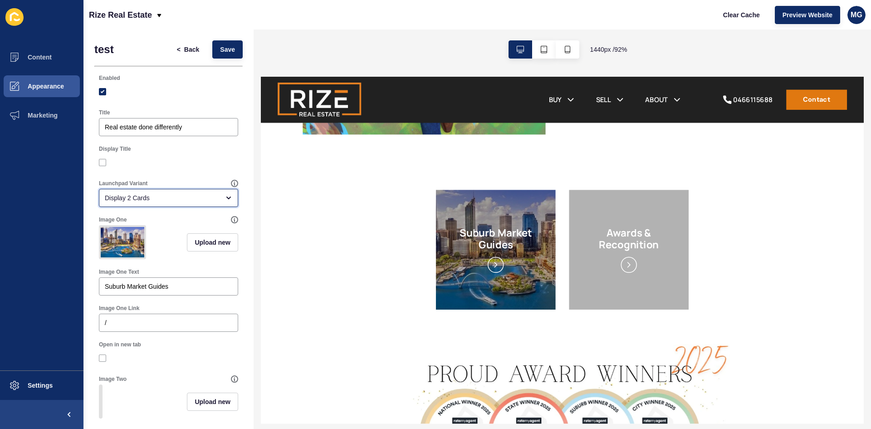
click at [167, 198] on div "Display 2 Cards" at bounding box center [162, 197] width 115 height 9
click at [155, 256] on span "Display 4 Cards" at bounding box center [164, 260] width 117 height 9
type input "Display 4 Cards"
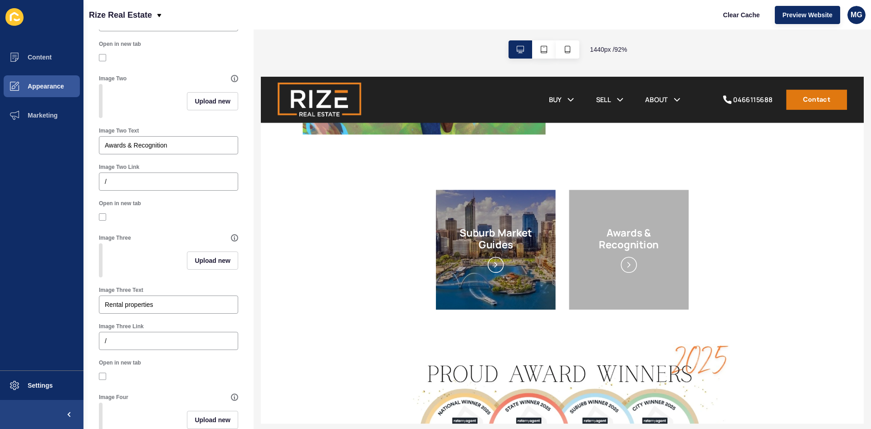
scroll to position [318, 0]
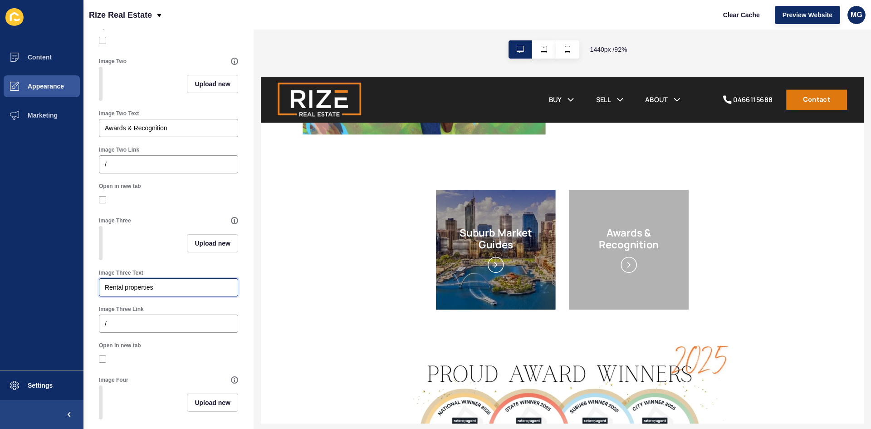
drag, startPoint x: 114, startPoint y: 317, endPoint x: 75, endPoint y: 321, distance: 39.2
click at [75, 321] on div "Content Appearance Marketing Settings Rize Real Estate Clear Cache Preview Webs…" at bounding box center [435, 214] width 871 height 429
click at [137, 292] on input "Buyer Recources" at bounding box center [168, 287] width 127 height 9
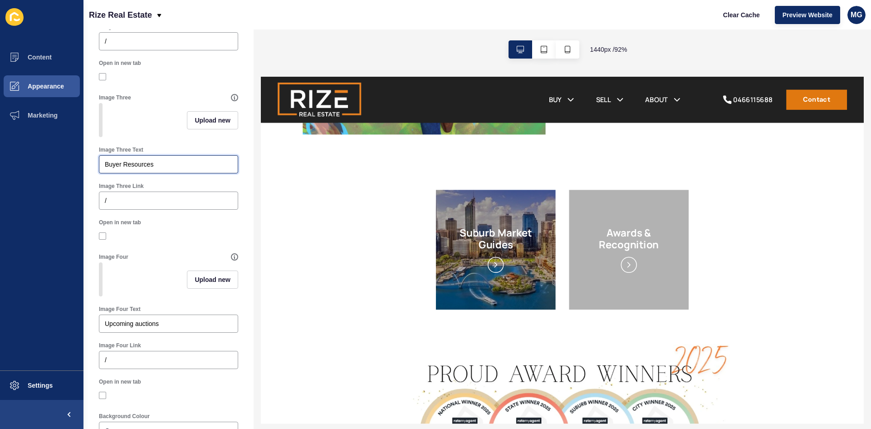
scroll to position [499, 0]
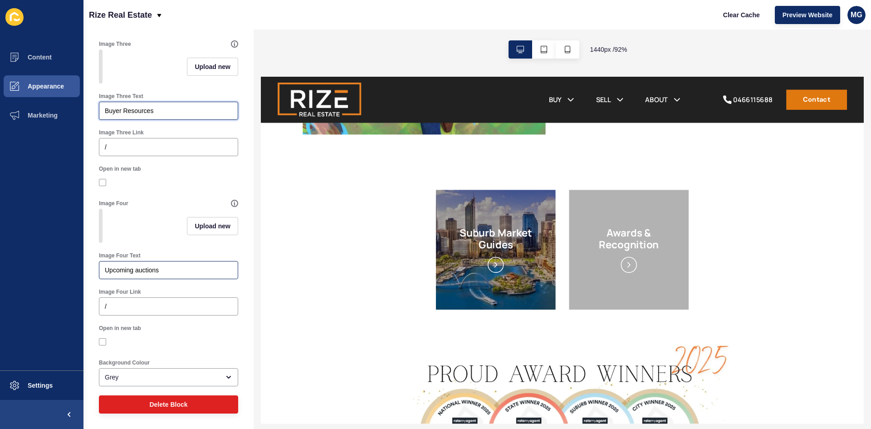
type input "Buyer Resources"
drag, startPoint x: 178, startPoint y: 295, endPoint x: 105, endPoint y: 300, distance: 73.2
click at [101, 279] on div "Upcoming auctions" at bounding box center [168, 270] width 139 height 18
type input "Seller Resources"
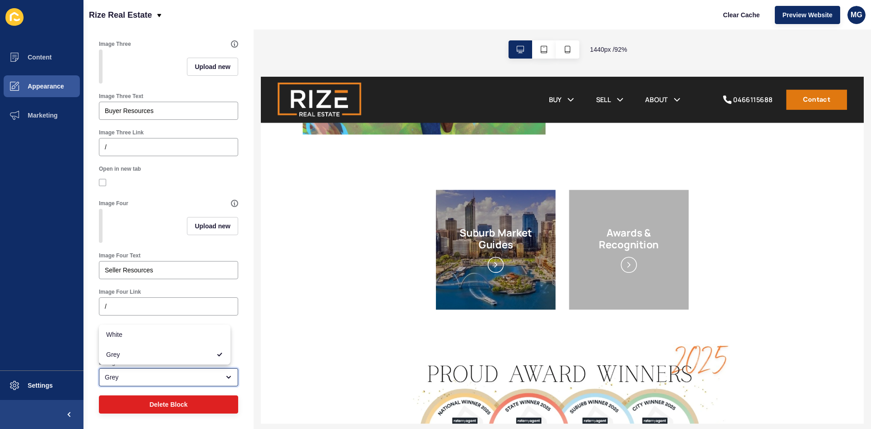
click at [142, 382] on div "Grey" at bounding box center [168, 377] width 139 height 18
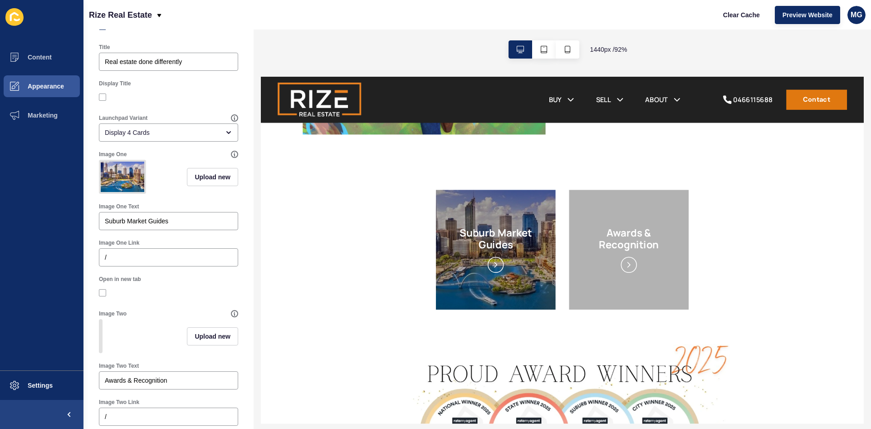
scroll to position [0, 0]
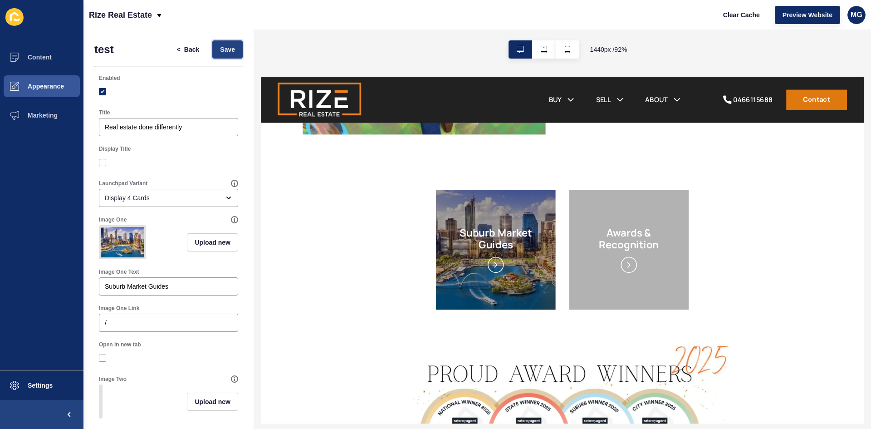
click at [229, 53] on button "Save" at bounding box center [227, 49] width 30 height 18
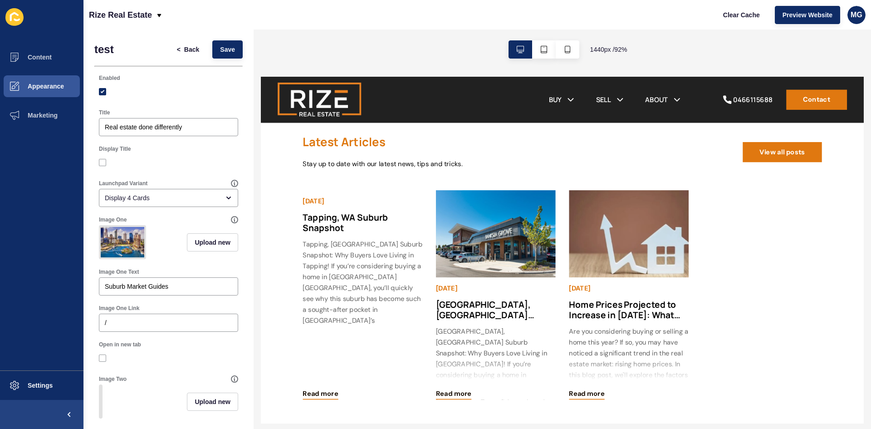
scroll to position [1109, 0]
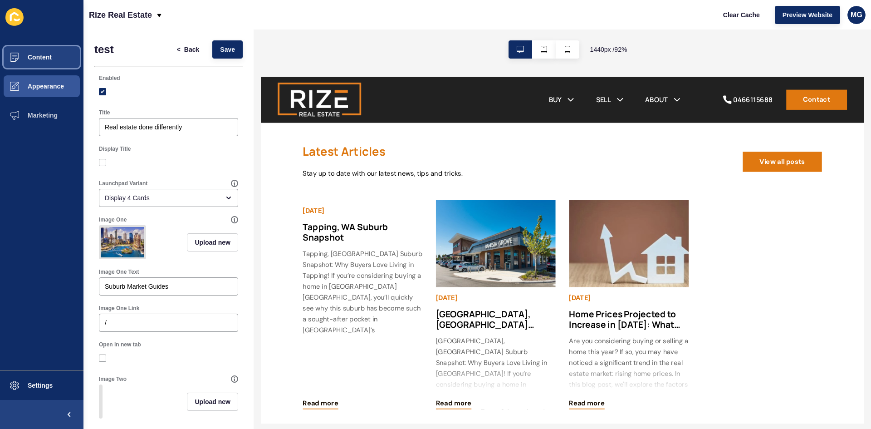
click at [34, 57] on span "Content" at bounding box center [25, 57] width 53 height 7
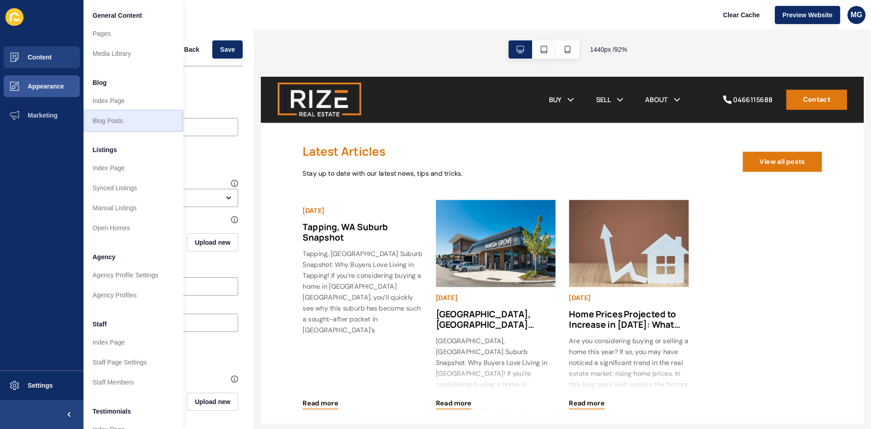
click at [118, 122] on link "Blog Posts" at bounding box center [133, 121] width 100 height 20
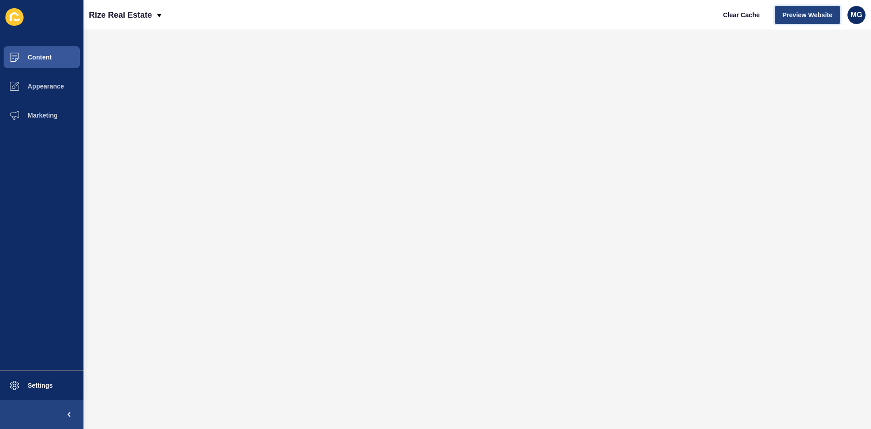
click at [794, 23] on button "Preview Website" at bounding box center [807, 15] width 65 height 18
click at [39, 88] on span "Appearance" at bounding box center [31, 86] width 65 height 7
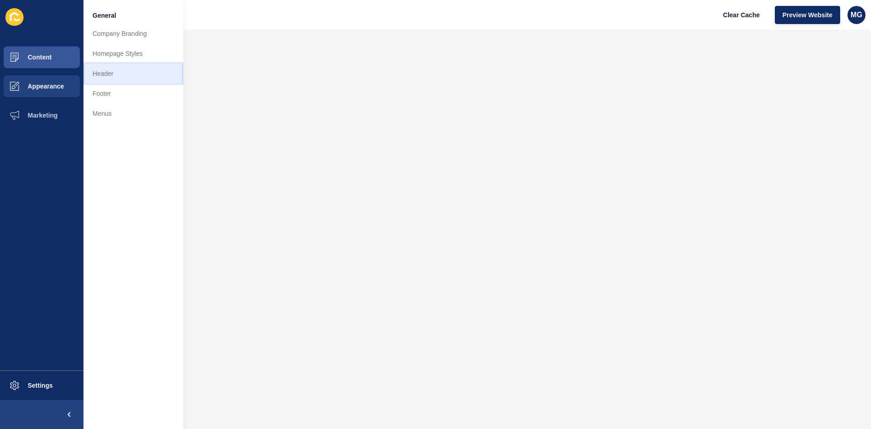
click at [127, 71] on link "Header" at bounding box center [133, 74] width 100 height 20
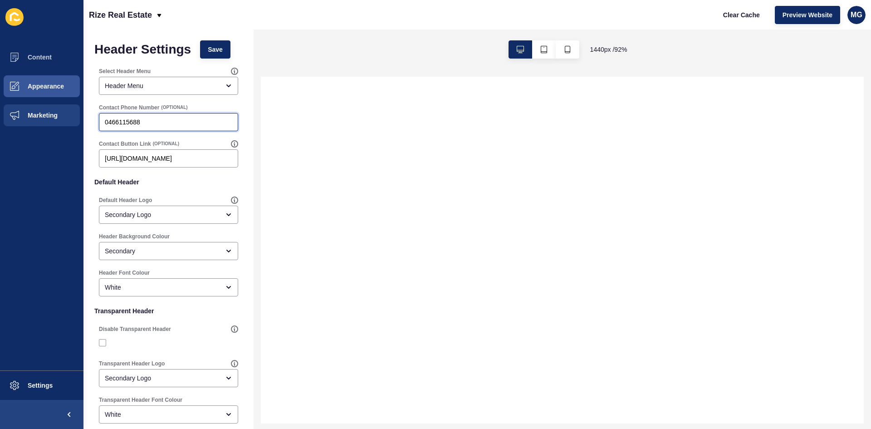
drag, startPoint x: 168, startPoint y: 121, endPoint x: 78, endPoint y: 125, distance: 90.8
click at [78, 124] on div "Content Appearance Marketing Settings Rize Real Estate Clear Cache Preview Webs…" at bounding box center [435, 214] width 871 height 429
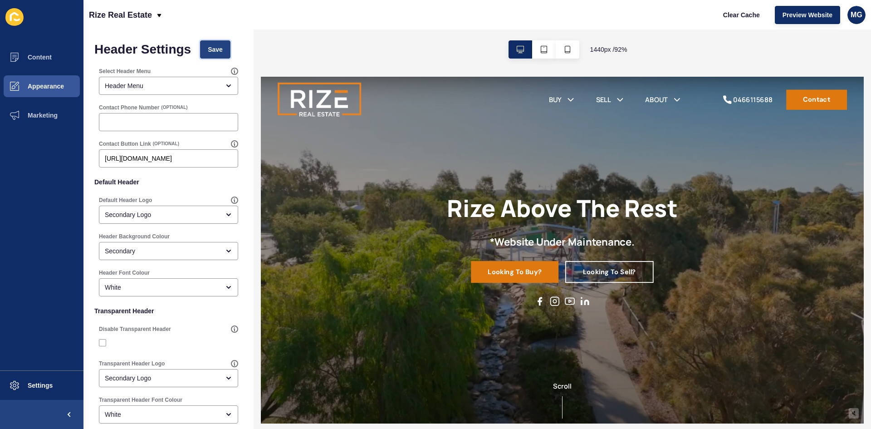
click at [215, 52] on span "Save" at bounding box center [215, 49] width 15 height 9
click at [802, 14] on span "Preview Website" at bounding box center [808, 14] width 50 height 9
click at [33, 83] on span "Appearance" at bounding box center [31, 86] width 65 height 7
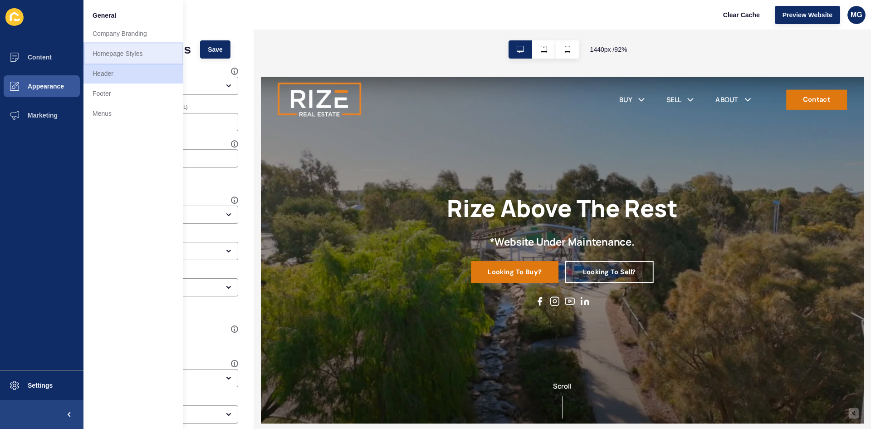
click at [132, 48] on link "Homepage Styles" at bounding box center [133, 54] width 100 height 20
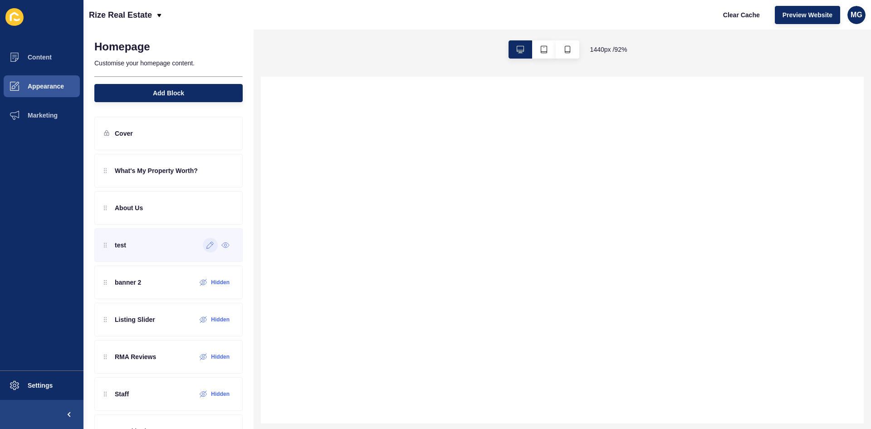
click at [206, 245] on icon at bounding box center [210, 244] width 8 height 7
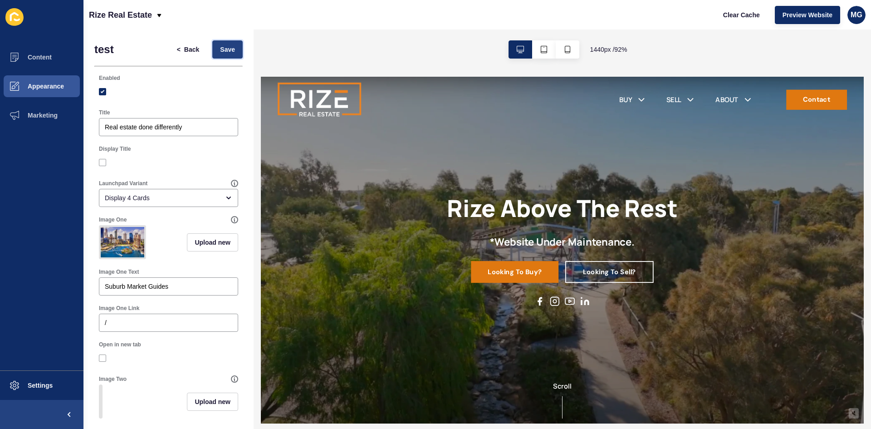
click at [225, 47] on span "Save" at bounding box center [227, 49] width 15 height 9
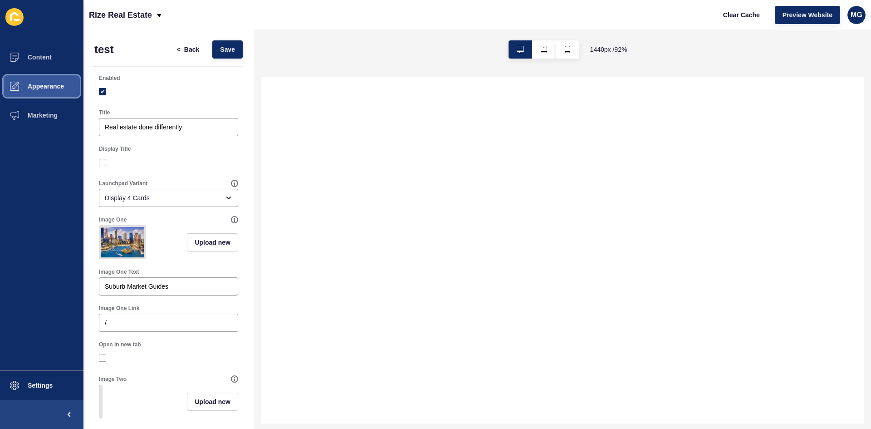
click at [49, 85] on span "Appearance" at bounding box center [31, 86] width 65 height 7
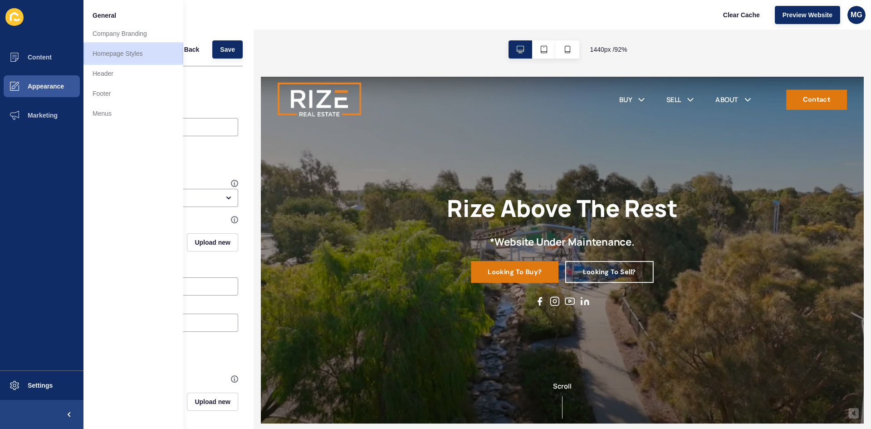
drag, startPoint x: 116, startPoint y: 53, endPoint x: 127, endPoint y: 61, distance: 14.0
click at [116, 53] on link "Homepage Styles" at bounding box center [133, 54] width 100 height 20
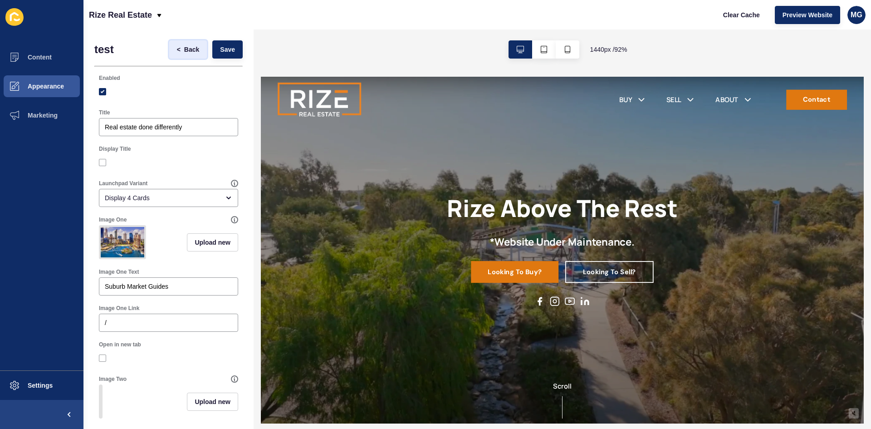
click at [194, 48] on button "< Back" at bounding box center [188, 49] width 38 height 18
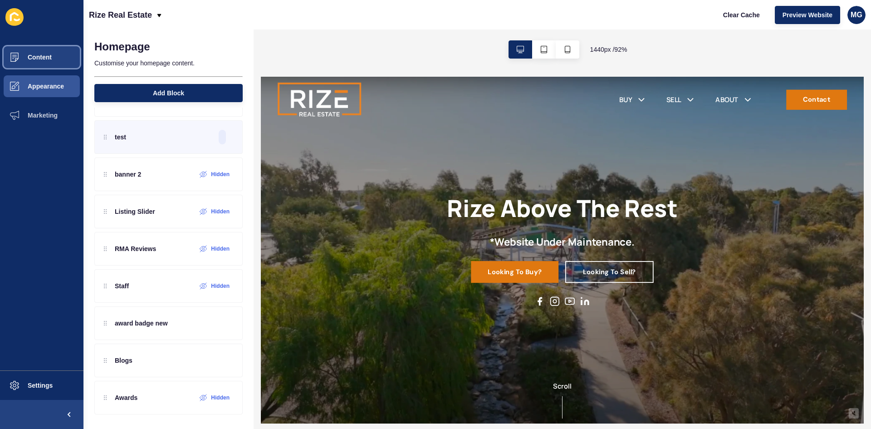
click at [42, 59] on span "Content" at bounding box center [25, 57] width 53 height 7
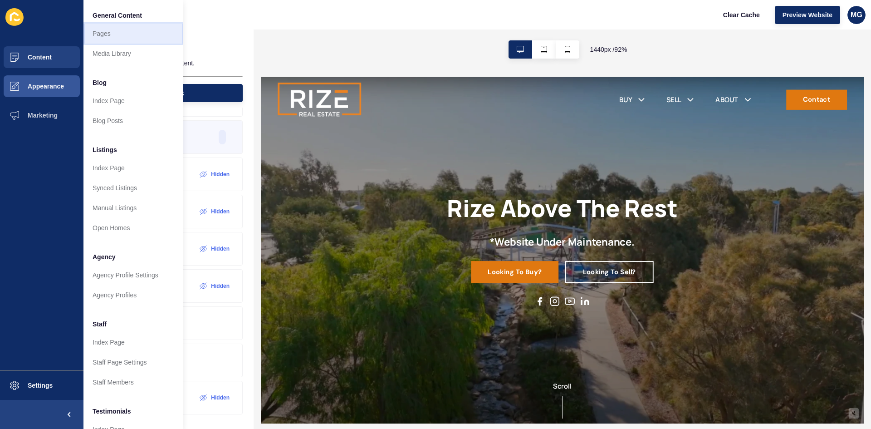
click at [108, 35] on link "Pages" at bounding box center [133, 34] width 100 height 20
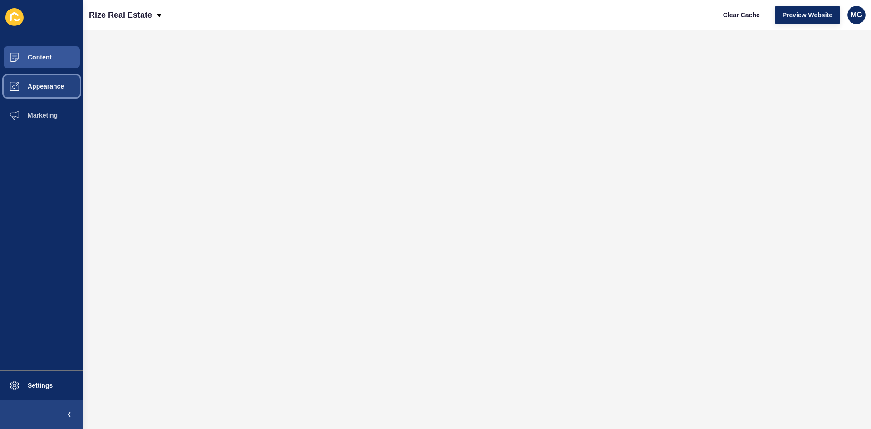
click at [51, 83] on span "Appearance" at bounding box center [31, 86] width 65 height 7
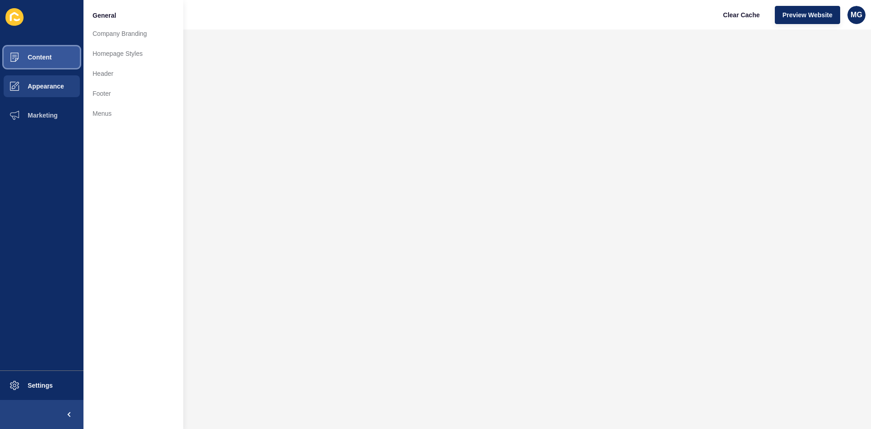
click at [52, 64] on button "Content" at bounding box center [41, 57] width 83 height 29
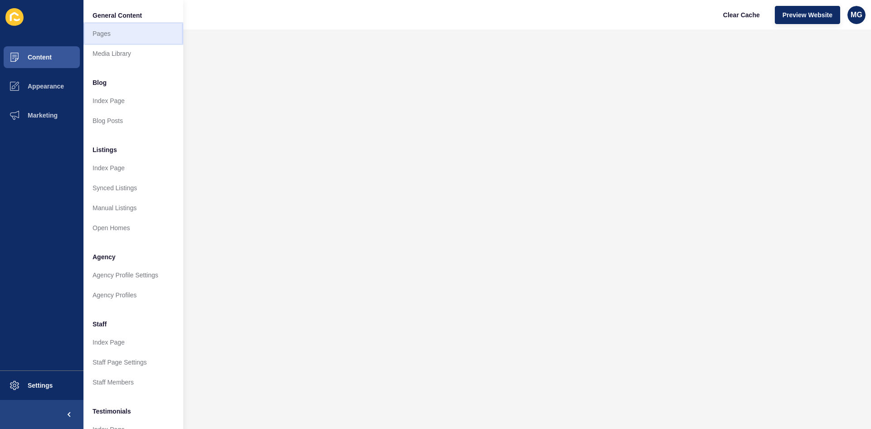
click at [112, 33] on link "Pages" at bounding box center [133, 34] width 100 height 20
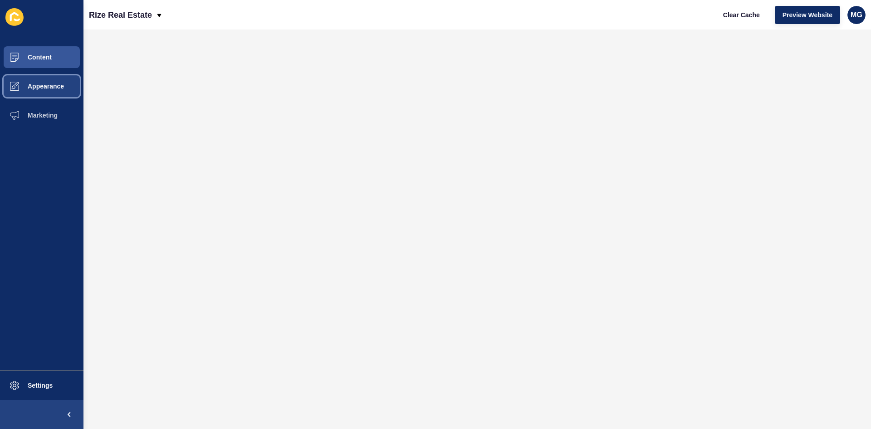
click at [42, 92] on button "Appearance" at bounding box center [41, 86] width 83 height 29
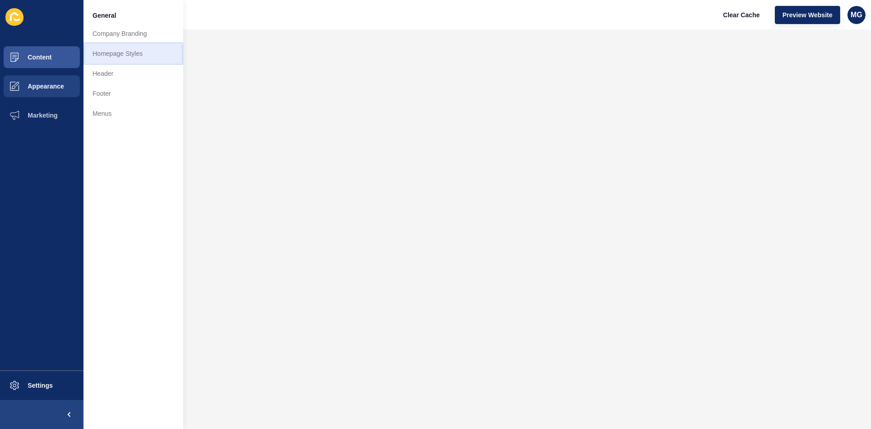
click at [110, 59] on link "Homepage Styles" at bounding box center [133, 54] width 100 height 20
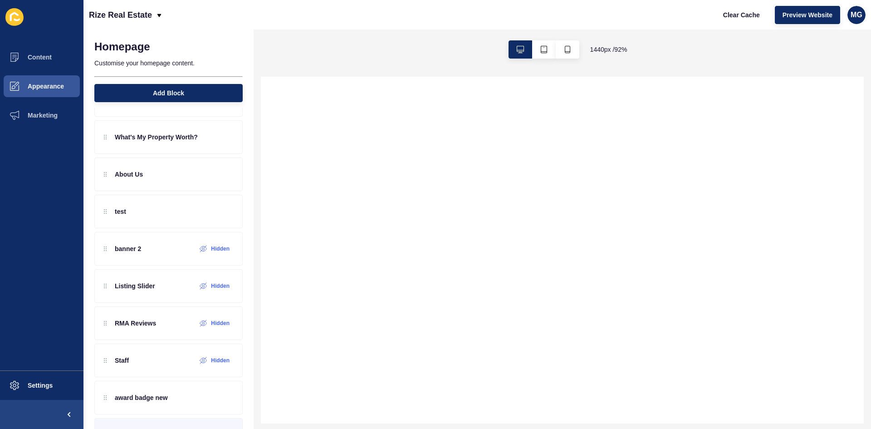
scroll to position [108, 0]
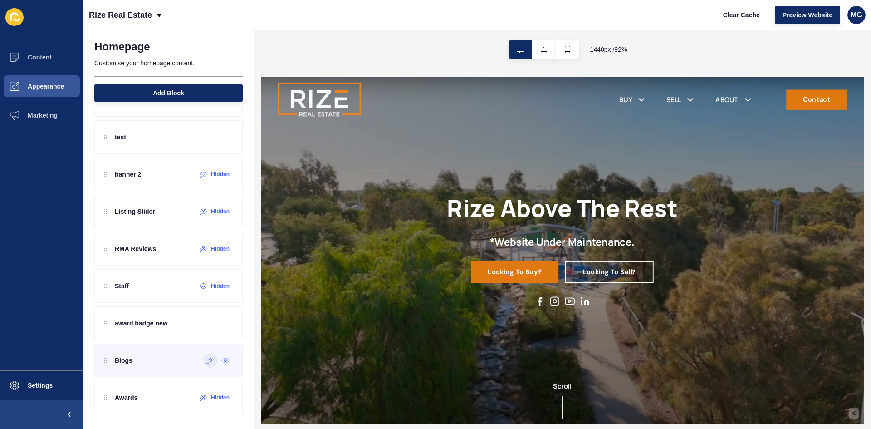
drag, startPoint x: 202, startPoint y: 361, endPoint x: 95, endPoint y: 303, distance: 122.0
click at [206, 361] on icon at bounding box center [210, 360] width 8 height 7
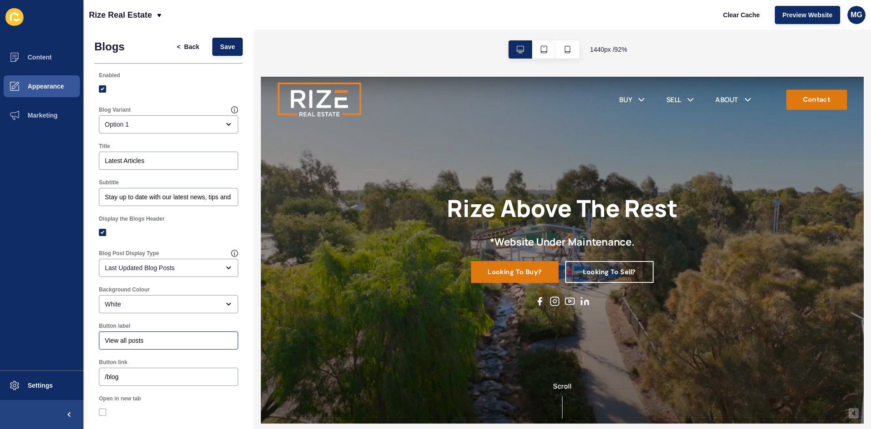
scroll to position [0, 0]
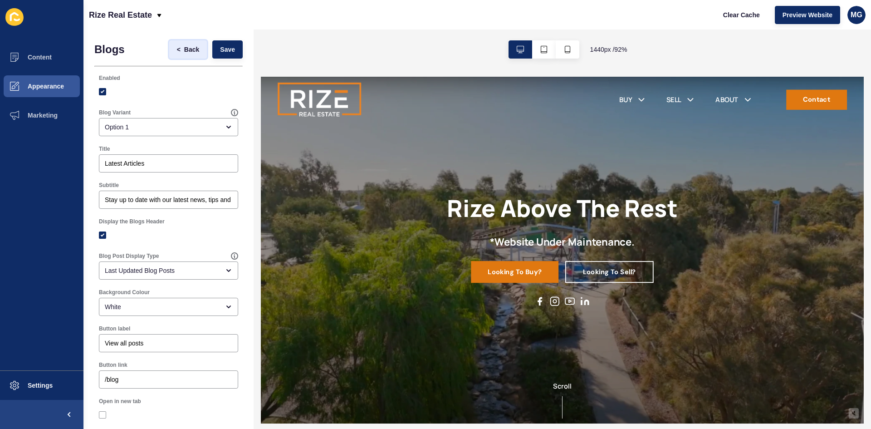
click at [185, 49] on span "Back" at bounding box center [191, 49] width 15 height 9
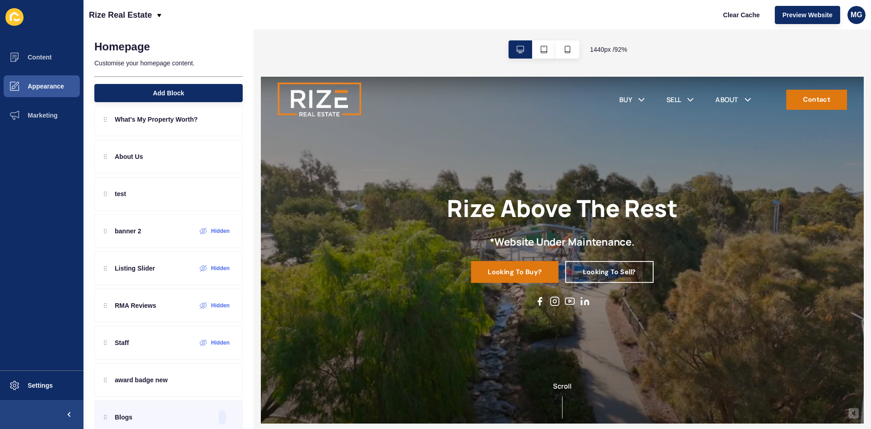
scroll to position [108, 0]
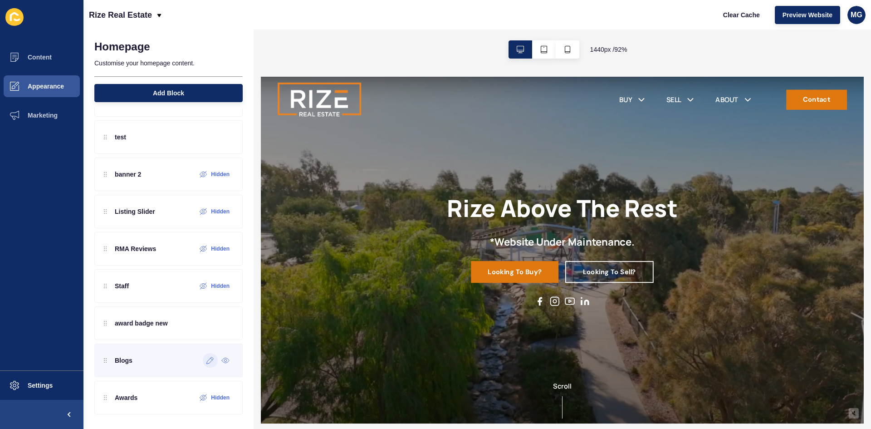
click at [206, 361] on icon at bounding box center [210, 360] width 8 height 7
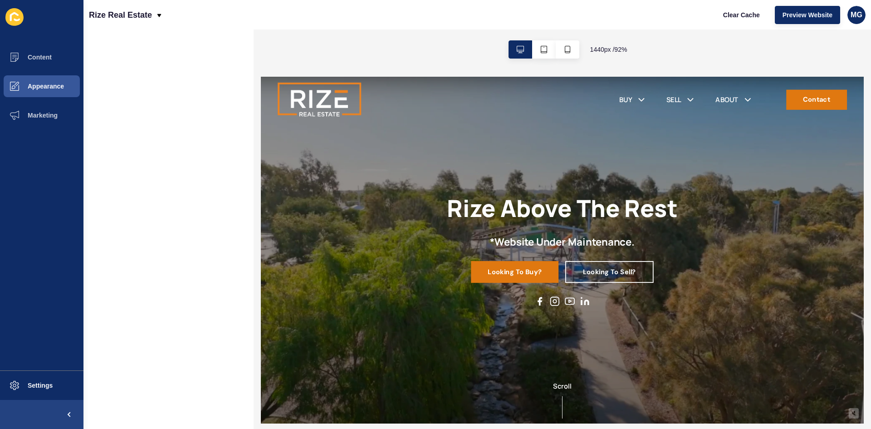
scroll to position [0, 0]
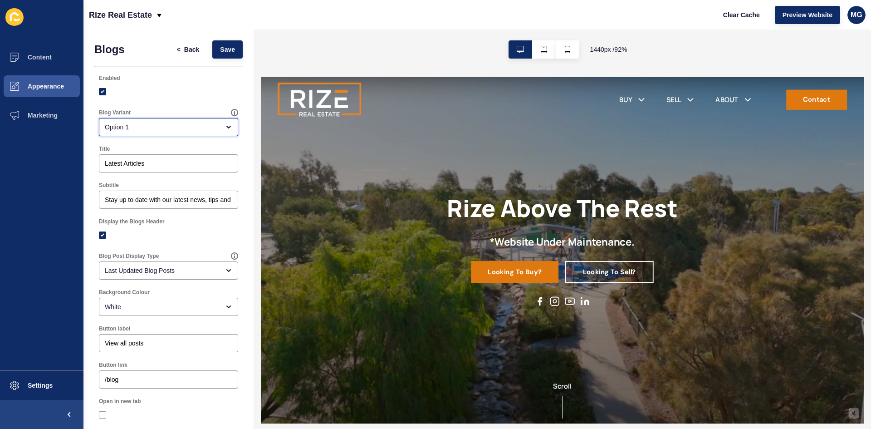
click at [135, 128] on div "Option 1" at bounding box center [162, 126] width 115 height 9
click at [132, 166] on span "Option 2" at bounding box center [164, 169] width 117 height 9
type input "Option 2"
click at [220, 52] on span "Save" at bounding box center [227, 49] width 15 height 9
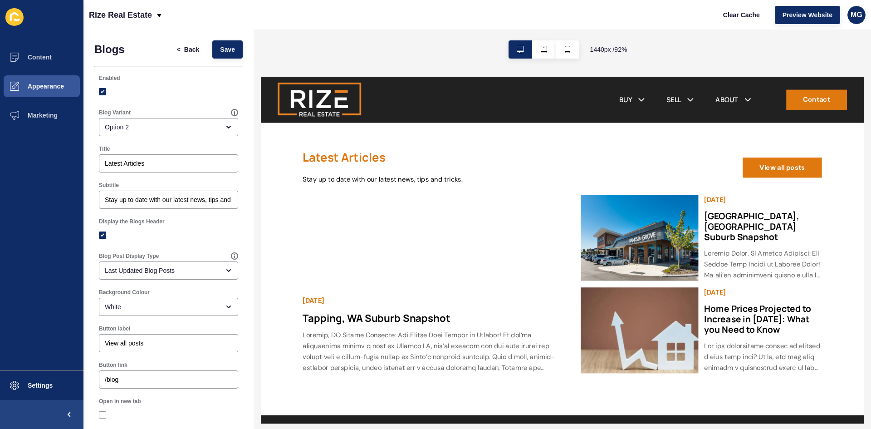
scroll to position [1105, 0]
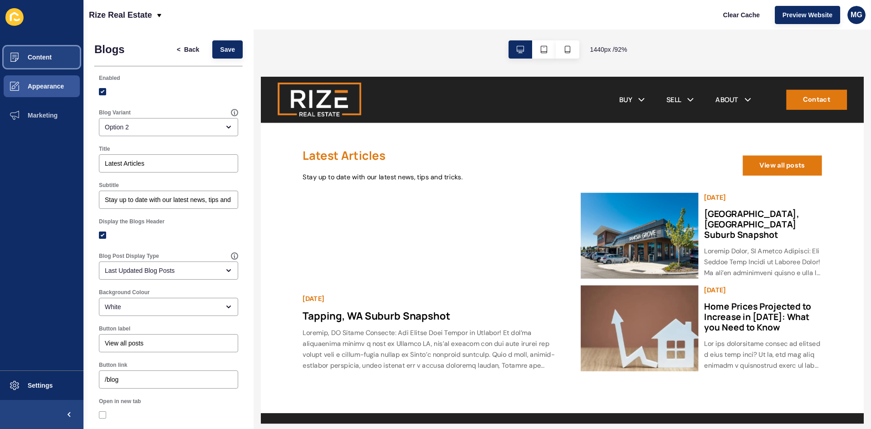
click at [42, 60] on span "Content" at bounding box center [25, 57] width 53 height 7
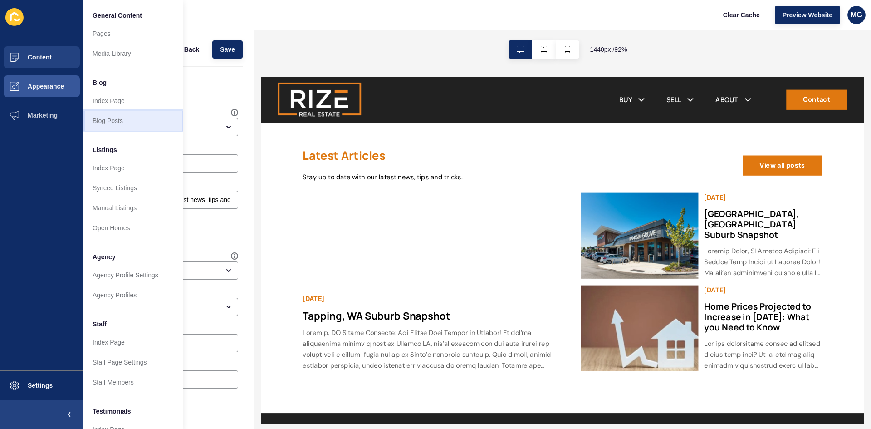
click at [115, 122] on link "Blog Posts" at bounding box center [133, 121] width 100 height 20
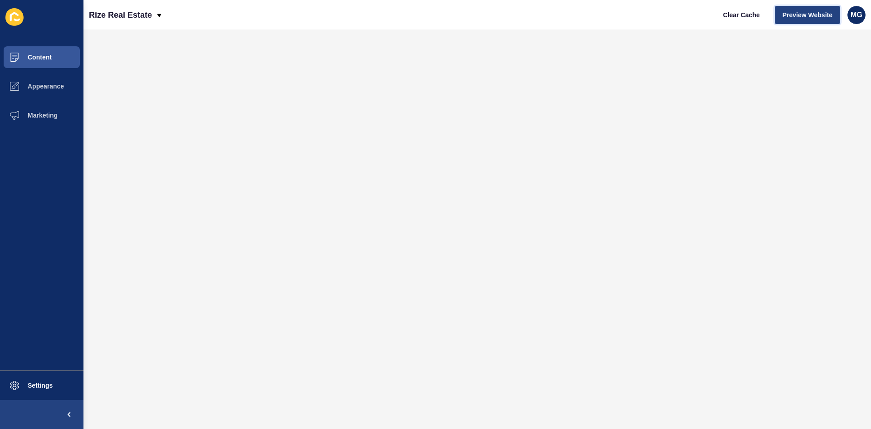
click at [800, 20] on button "Preview Website" at bounding box center [807, 15] width 65 height 18
click at [44, 59] on span "Content" at bounding box center [25, 57] width 53 height 7
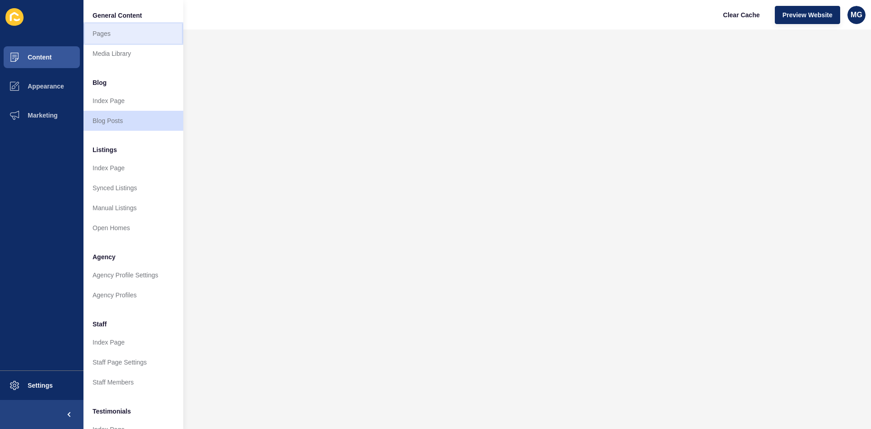
click at [114, 38] on link "Pages" at bounding box center [133, 34] width 100 height 20
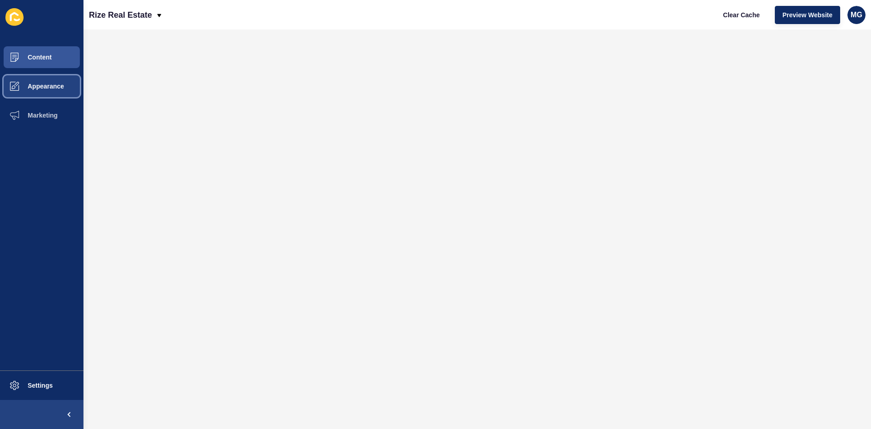
click at [57, 85] on span "Appearance" at bounding box center [31, 86] width 65 height 7
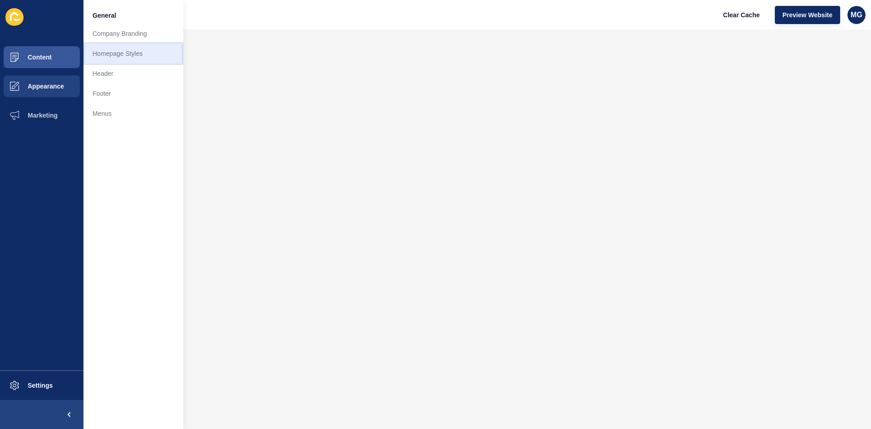
click at [142, 56] on link "Homepage Styles" at bounding box center [133, 54] width 100 height 20
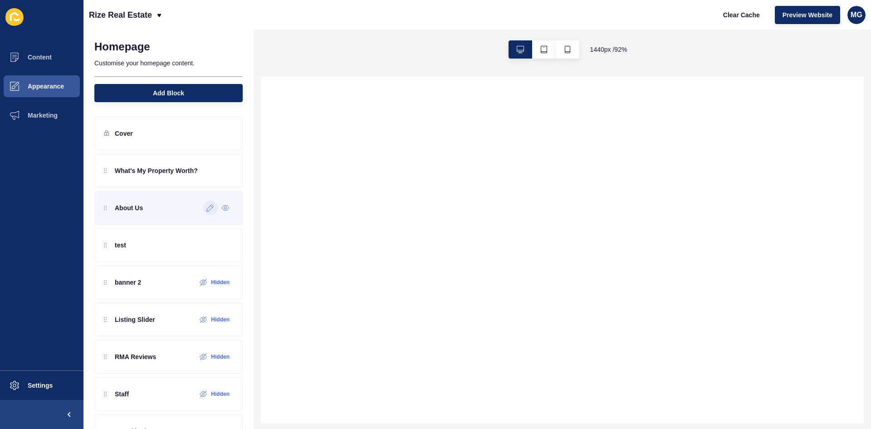
click at [203, 214] on div at bounding box center [210, 208] width 15 height 15
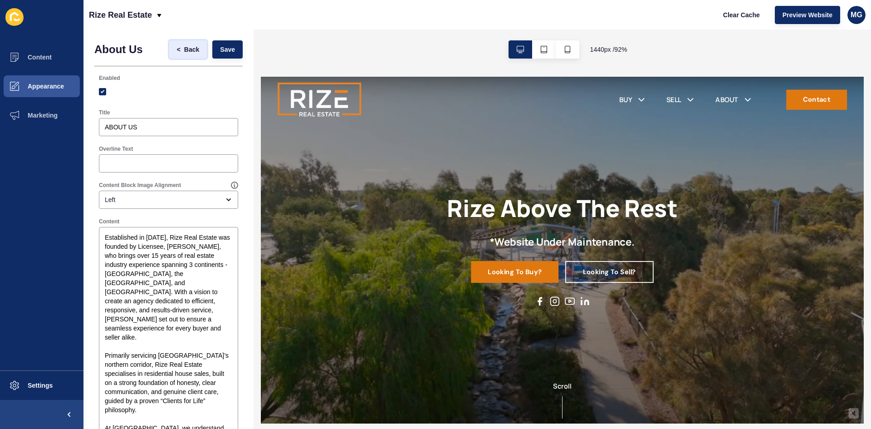
click at [184, 49] on span "Back" at bounding box center [191, 49] width 15 height 9
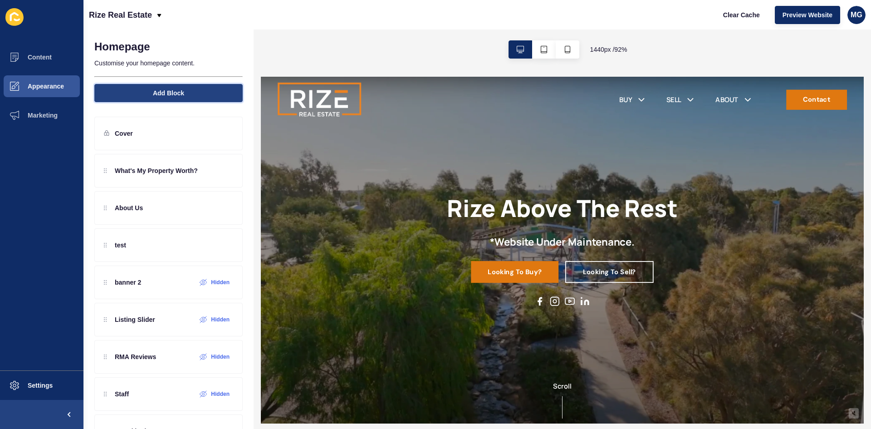
click at [170, 96] on span "Add Block" at bounding box center [168, 92] width 31 height 9
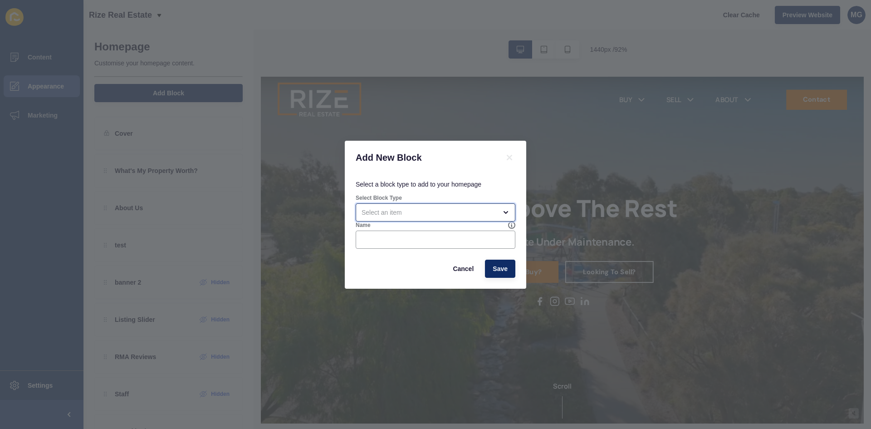
click at [376, 213] on div "open menu" at bounding box center [429, 212] width 135 height 9
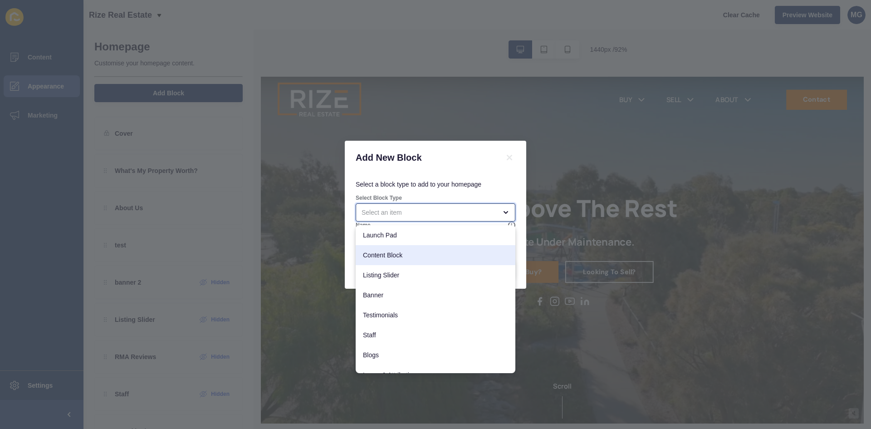
click at [399, 255] on span "Content Block" at bounding box center [435, 254] width 145 height 9
type input "Content Block"
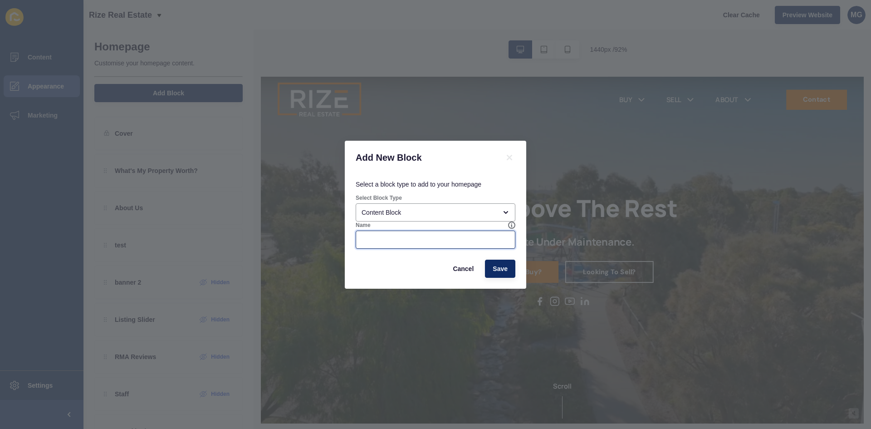
click at [485, 242] on input "Name" at bounding box center [436, 239] width 148 height 9
type input "About Us Test"
click at [500, 276] on button "Save" at bounding box center [500, 269] width 30 height 18
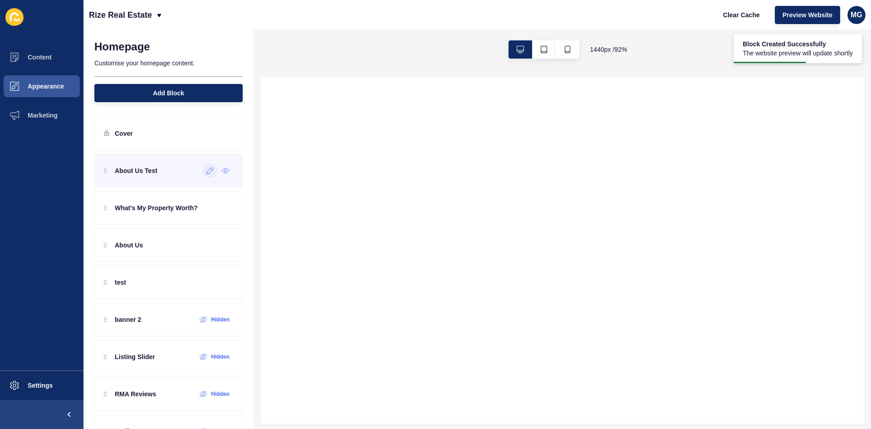
click at [203, 176] on div at bounding box center [210, 170] width 15 height 15
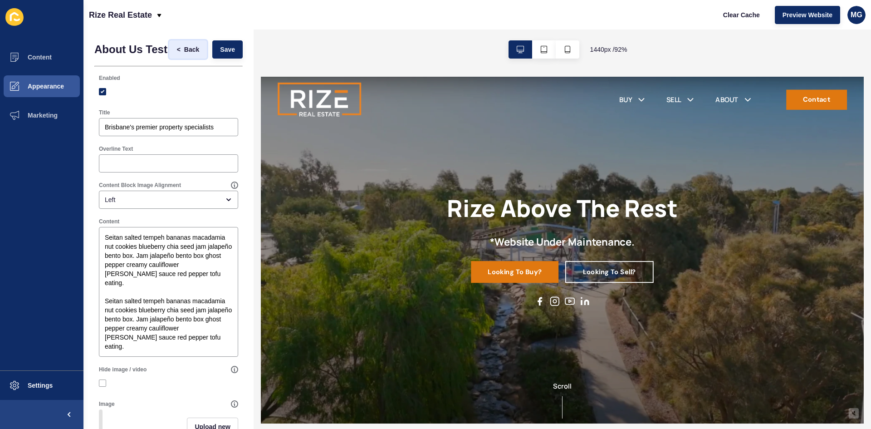
click at [184, 53] on span "Back" at bounding box center [191, 49] width 15 height 9
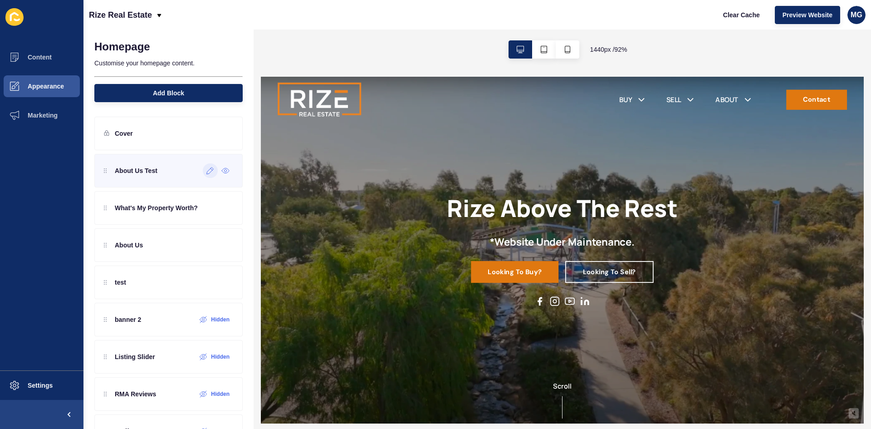
click at [203, 171] on div at bounding box center [210, 170] width 15 height 15
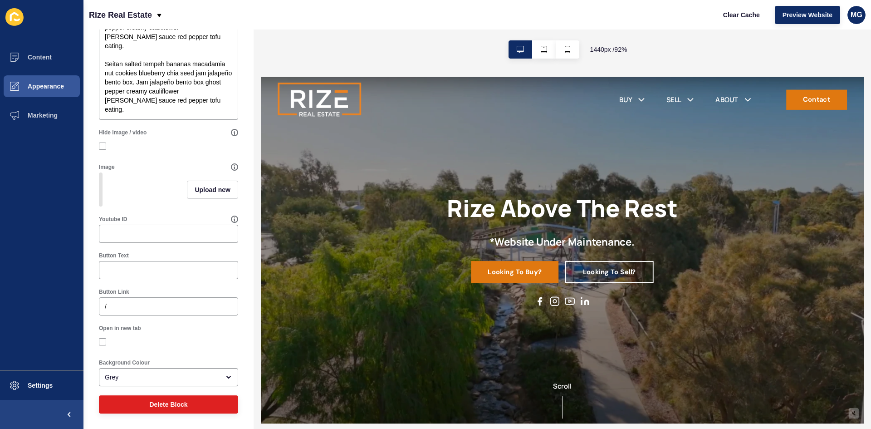
scroll to position [252, 0]
click at [142, 404] on button "Delete Block" at bounding box center [168, 404] width 139 height 18
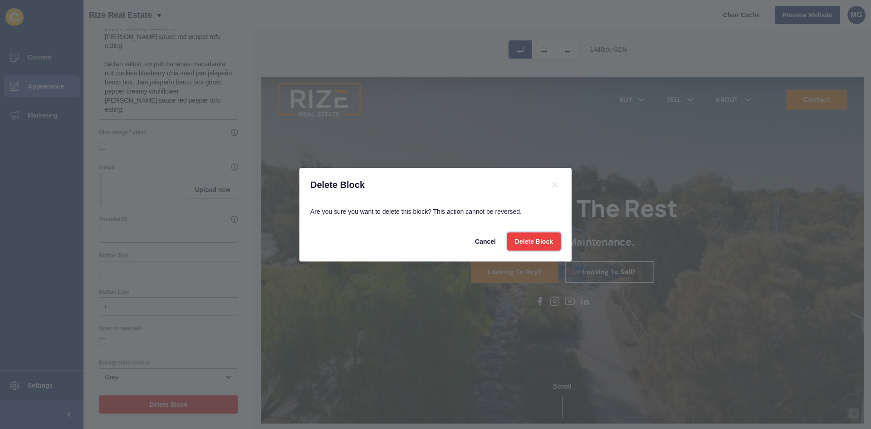
click at [537, 241] on span "Delete Block" at bounding box center [534, 241] width 38 height 9
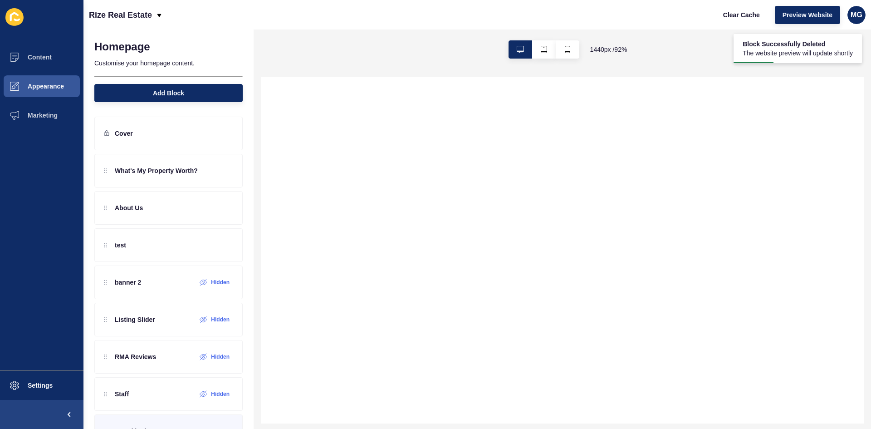
scroll to position [0, 0]
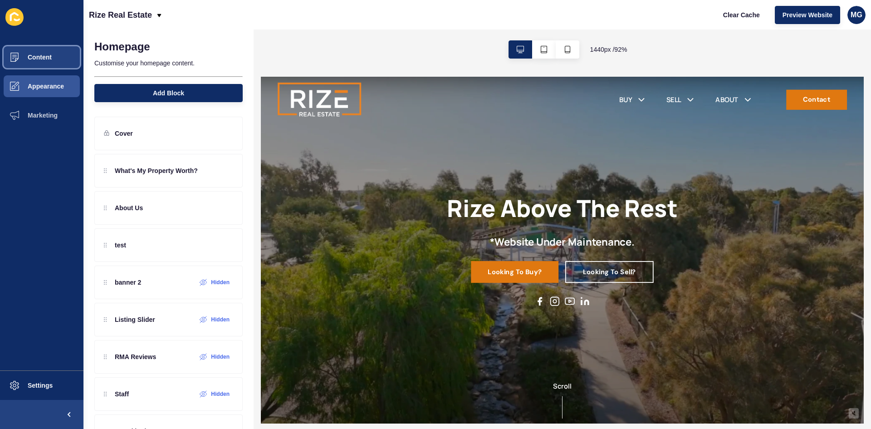
click at [24, 58] on span "Content" at bounding box center [25, 57] width 53 height 7
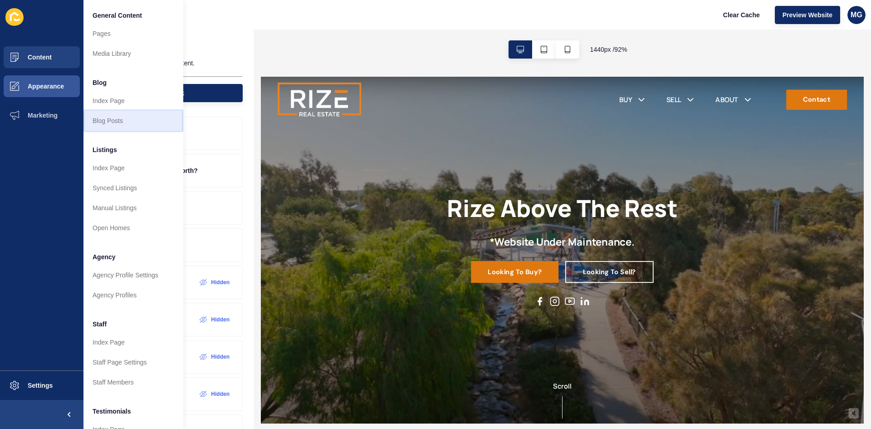
click at [126, 122] on link "Blog Posts" at bounding box center [133, 121] width 100 height 20
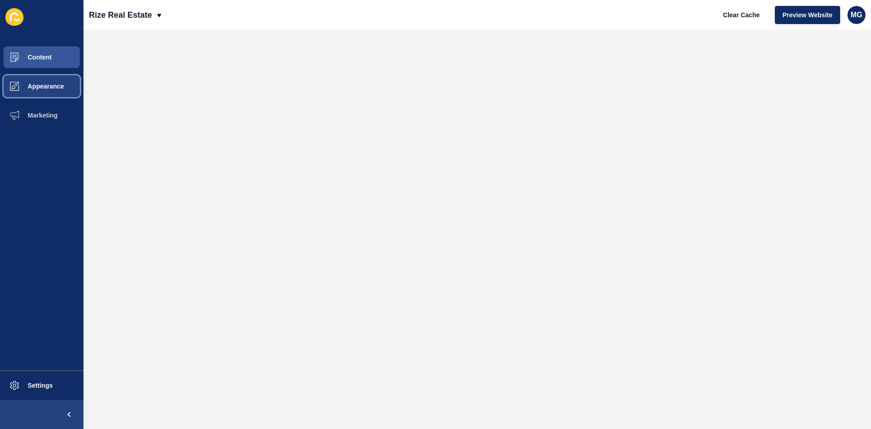
click at [43, 82] on button "Appearance" at bounding box center [41, 86] width 83 height 29
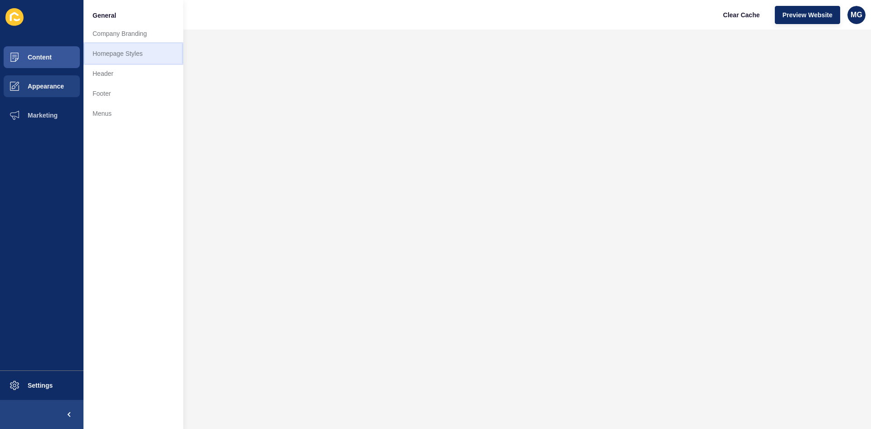
click at [121, 55] on link "Homepage Styles" at bounding box center [133, 54] width 100 height 20
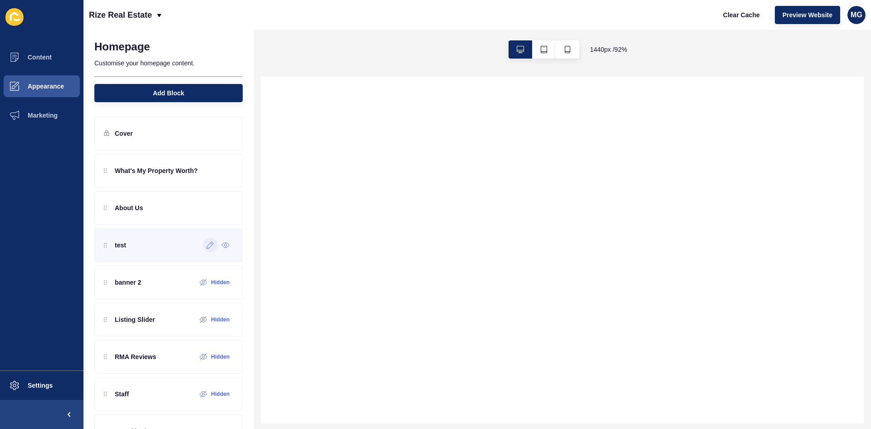
click at [206, 247] on icon at bounding box center [210, 244] width 8 height 7
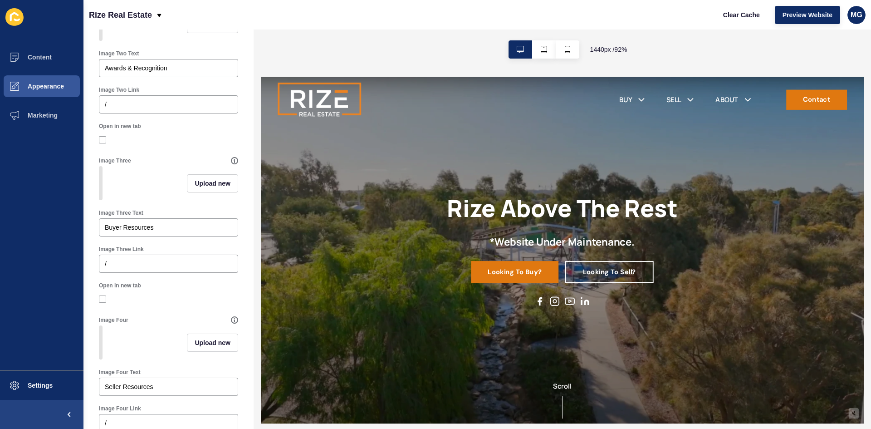
scroll to position [298, 0]
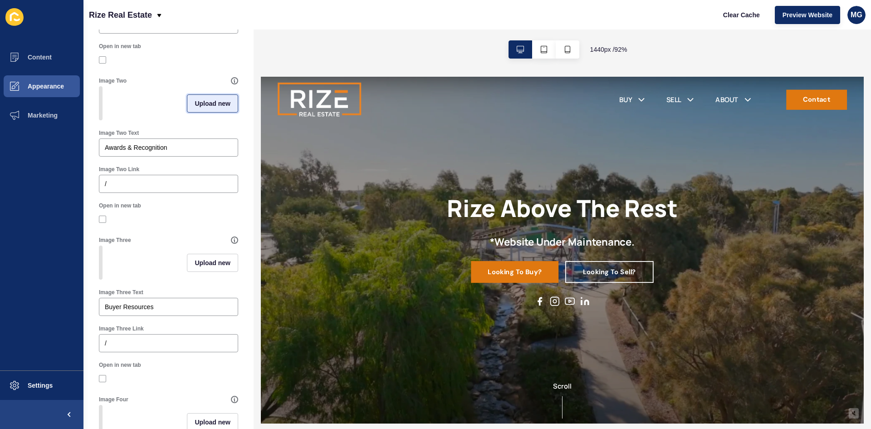
click at [201, 108] on span "Upload new" at bounding box center [213, 103] width 36 height 9
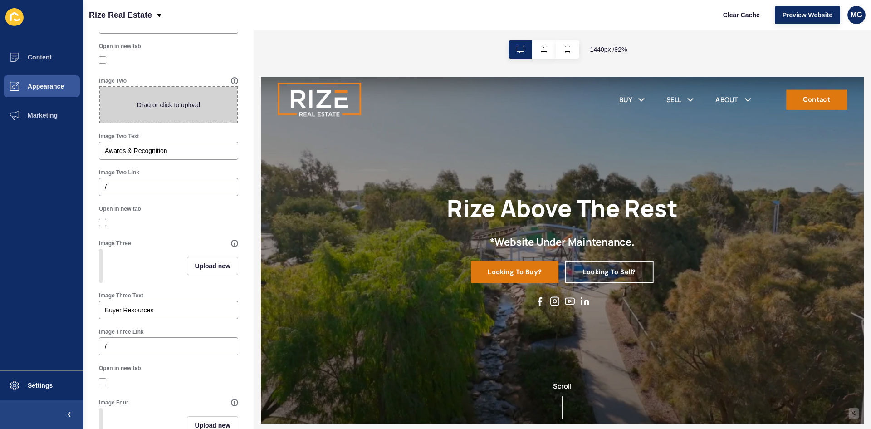
click at [191, 113] on span at bounding box center [168, 104] width 137 height 35
click at [100, 87] on input "Drag or click to upload" at bounding box center [100, 87] width 0 height 0
type input "C:\fakepath\awards.jpg"
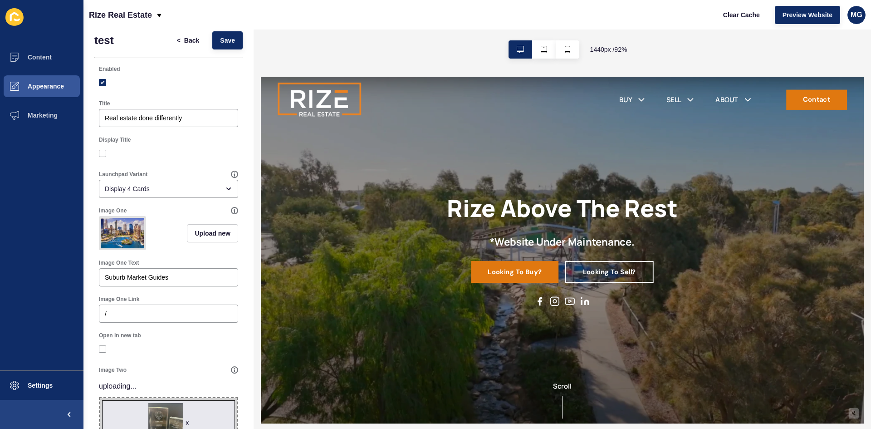
scroll to position [0, 0]
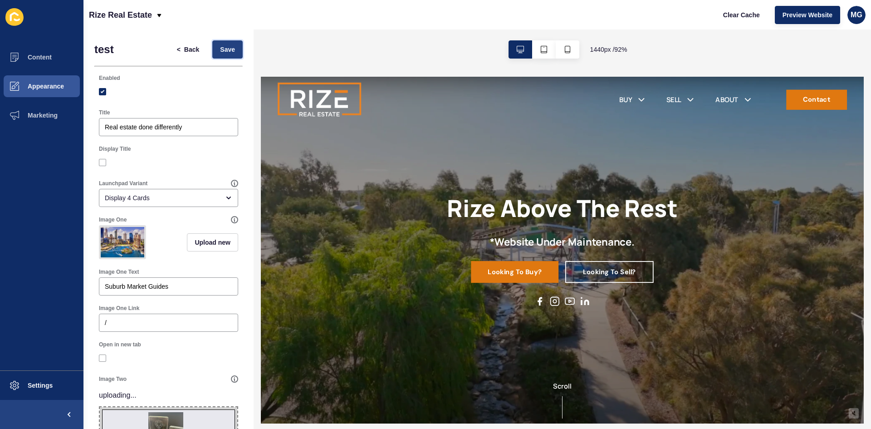
click at [221, 55] on button "Save" at bounding box center [227, 49] width 30 height 18
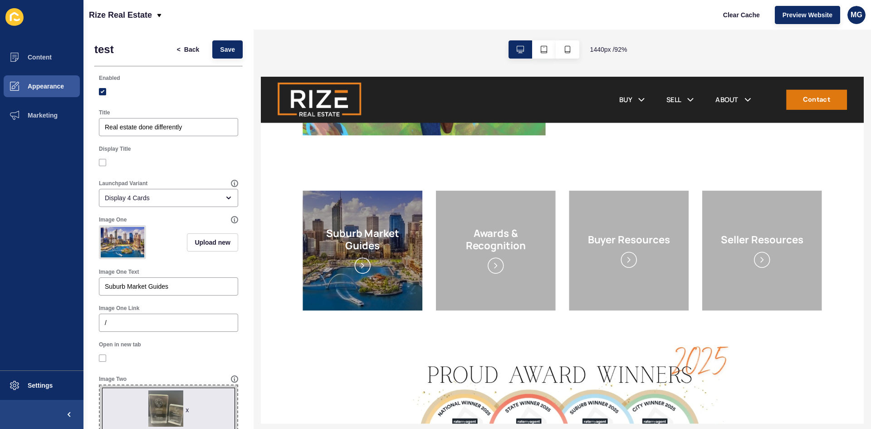
scroll to position [677, 0]
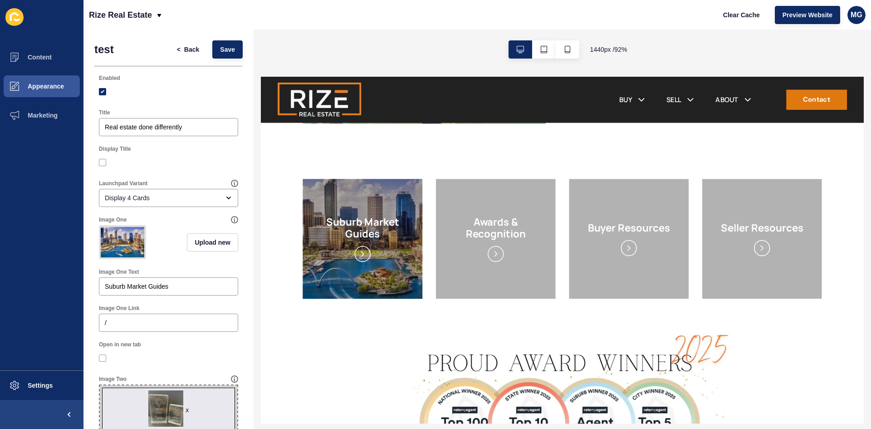
click at [370, 264] on img at bounding box center [371, 252] width 162 height 162
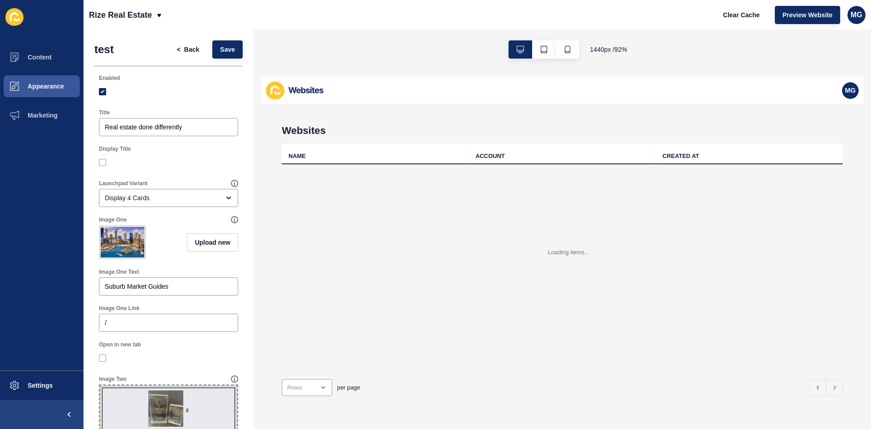
scroll to position [0, 0]
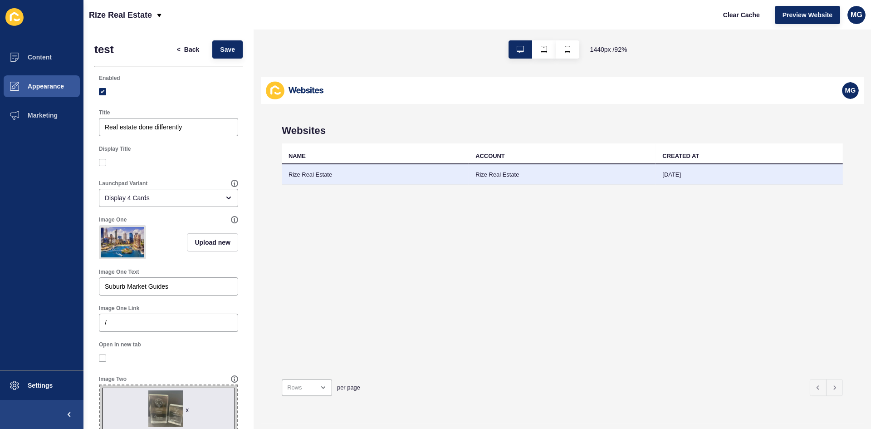
click at [565, 189] on td "Rize Real Estate" at bounding box center [587, 182] width 203 height 22
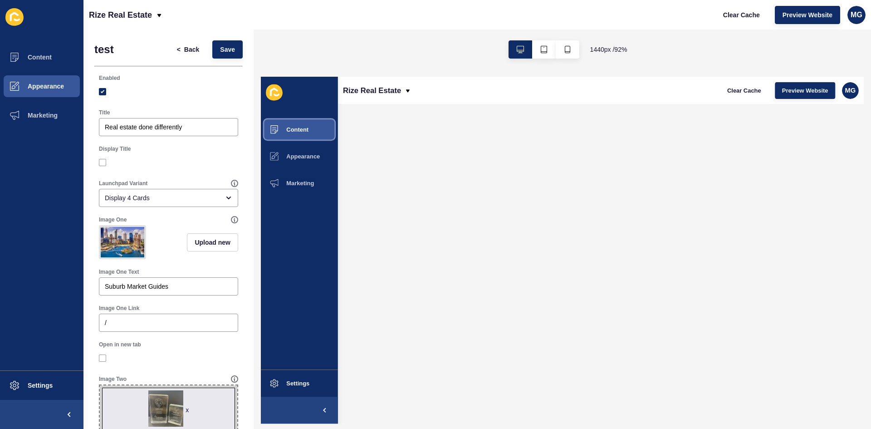
click at [313, 136] on button "Content" at bounding box center [302, 133] width 83 height 29
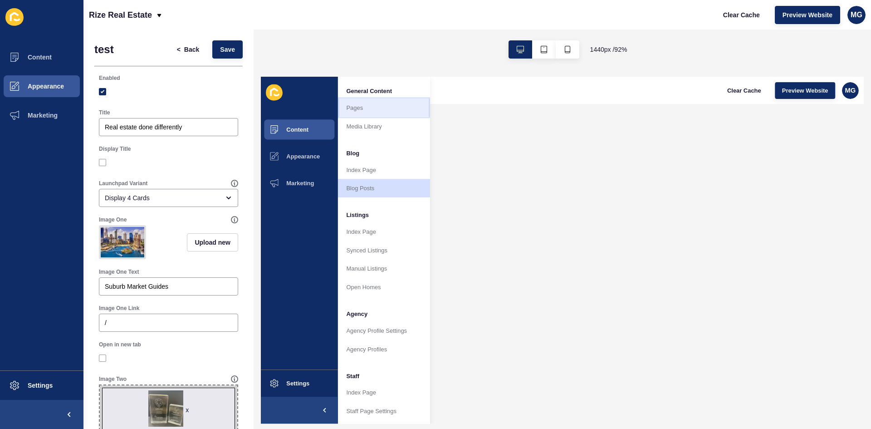
click at [365, 113] on link "Pages" at bounding box center [394, 110] width 100 height 20
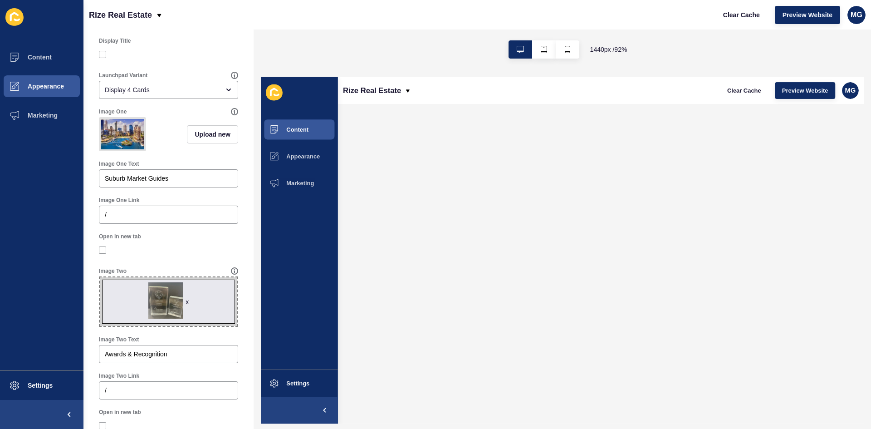
scroll to position [136, 0]
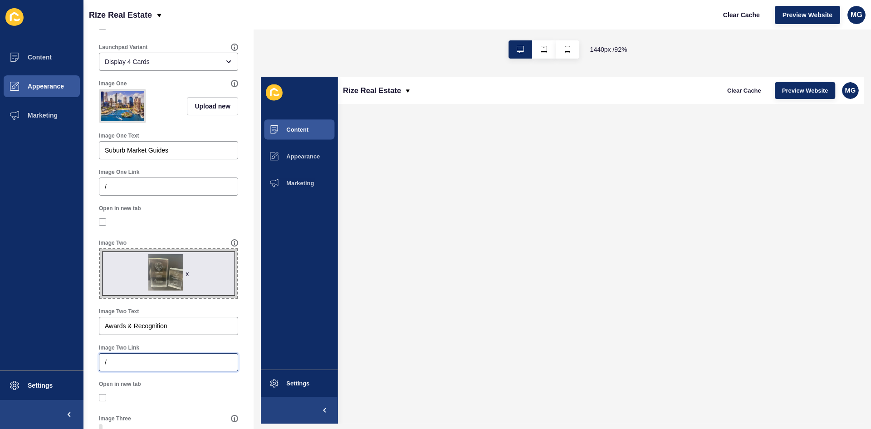
click at [139, 367] on input "/" at bounding box center [168, 361] width 127 height 9
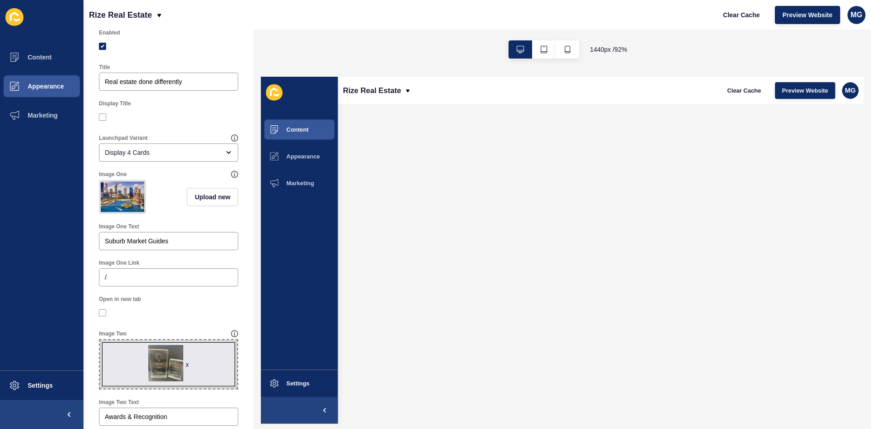
scroll to position [0, 0]
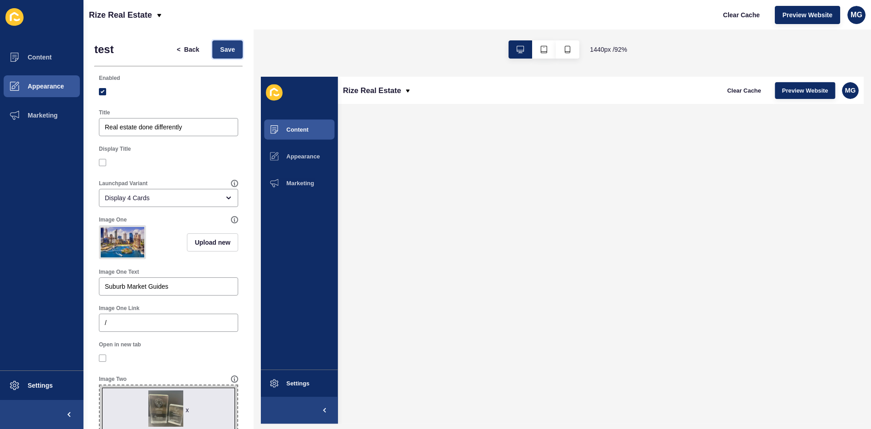
click at [225, 52] on span "Save" at bounding box center [227, 49] width 15 height 9
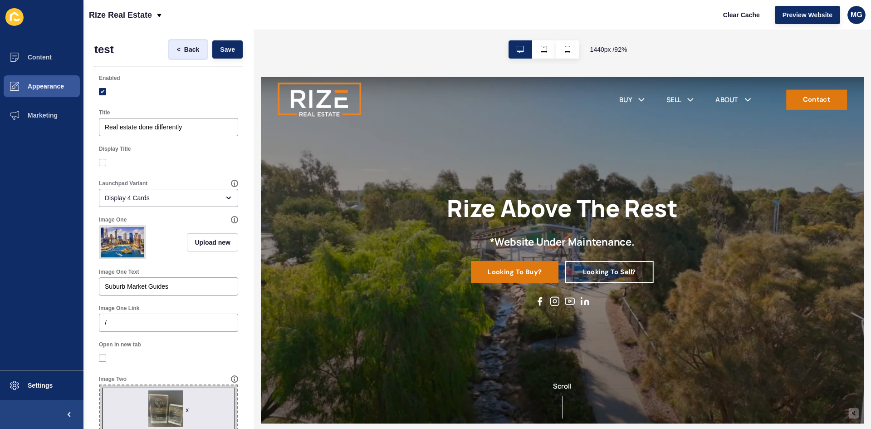
click at [184, 52] on span "Back" at bounding box center [191, 49] width 15 height 9
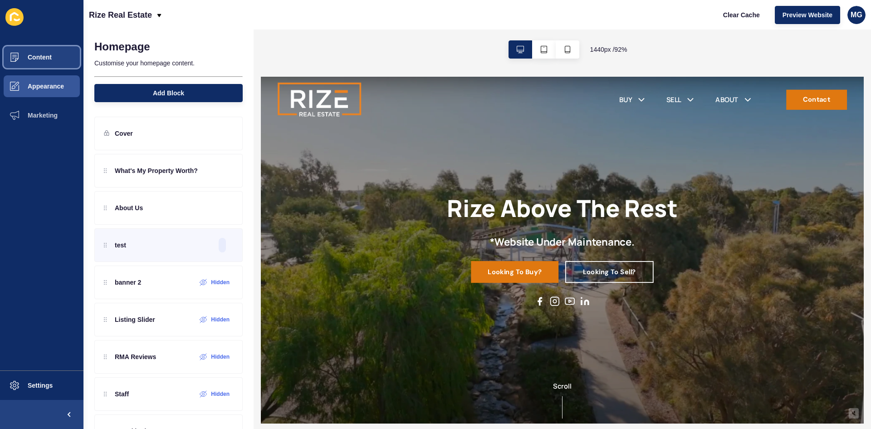
click at [34, 57] on span "Content" at bounding box center [25, 57] width 53 height 7
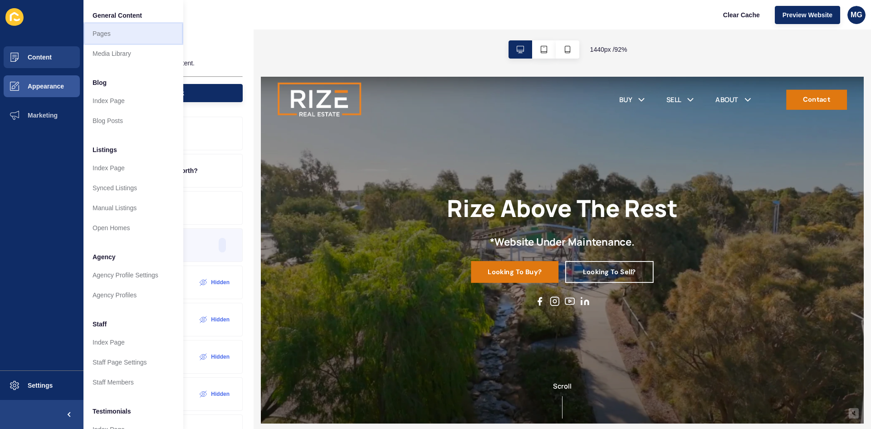
click at [124, 35] on link "Pages" at bounding box center [133, 34] width 100 height 20
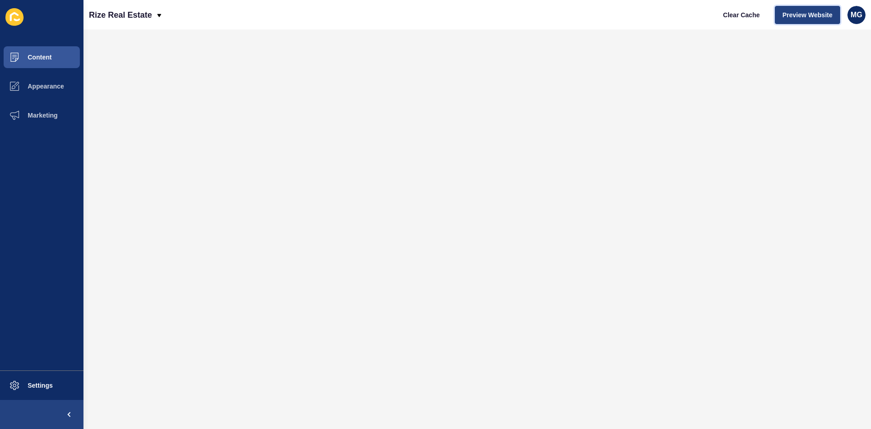
click at [808, 15] on span "Preview Website" at bounding box center [808, 14] width 50 height 9
click at [799, 10] on span "Preview Website" at bounding box center [808, 14] width 50 height 9
